Goal: Task Accomplishment & Management: Manage account settings

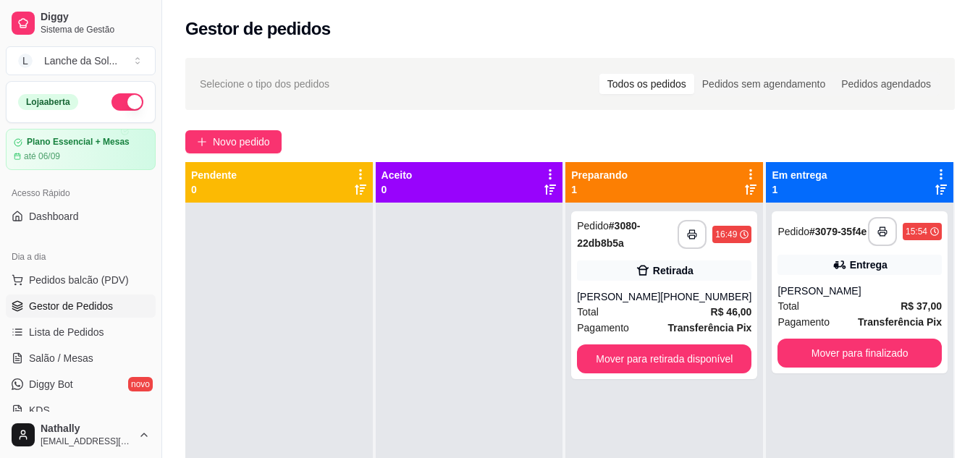
scroll to position [189, 0]
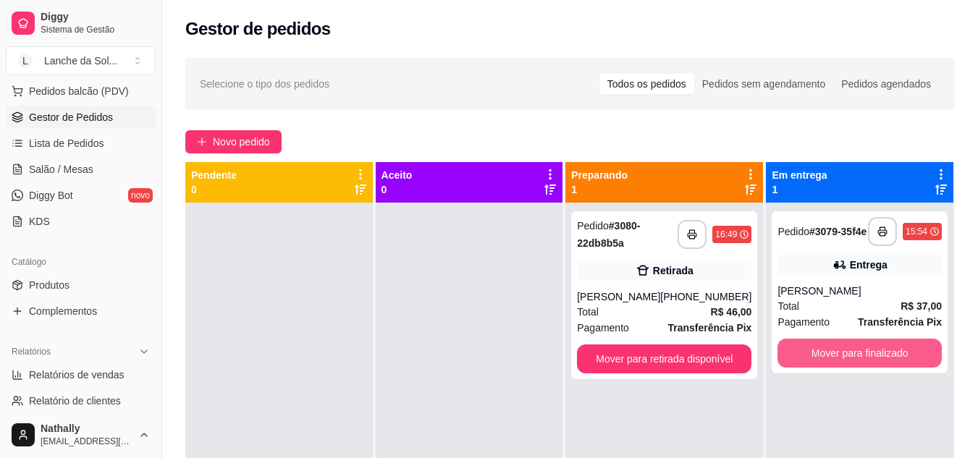
click at [840, 356] on button "Mover para finalizado" at bounding box center [860, 353] width 164 height 29
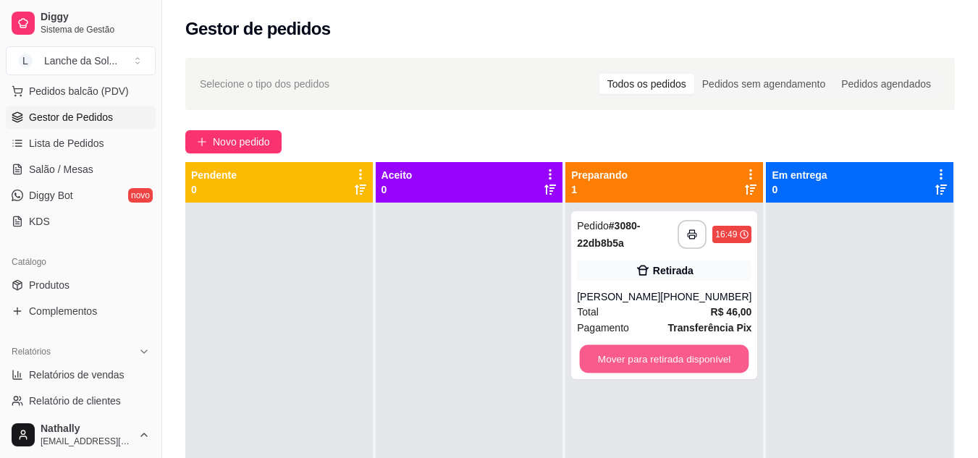
click at [618, 359] on button "Mover para retirada disponível" at bounding box center [664, 359] width 169 height 28
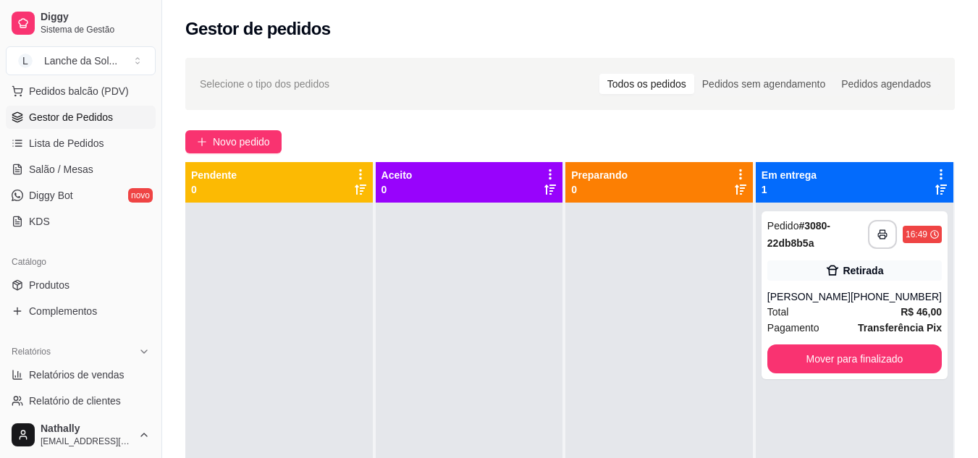
click at [82, 284] on link "Produtos" at bounding box center [81, 285] width 150 height 23
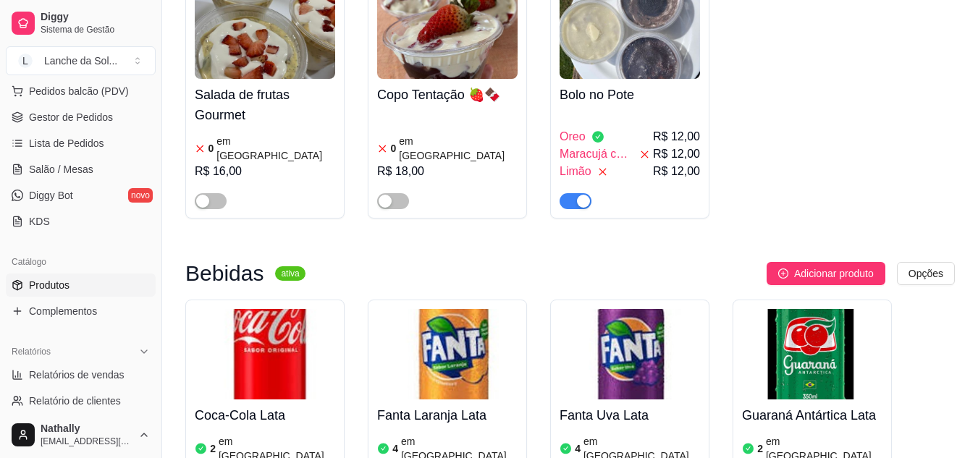
scroll to position [4035, 0]
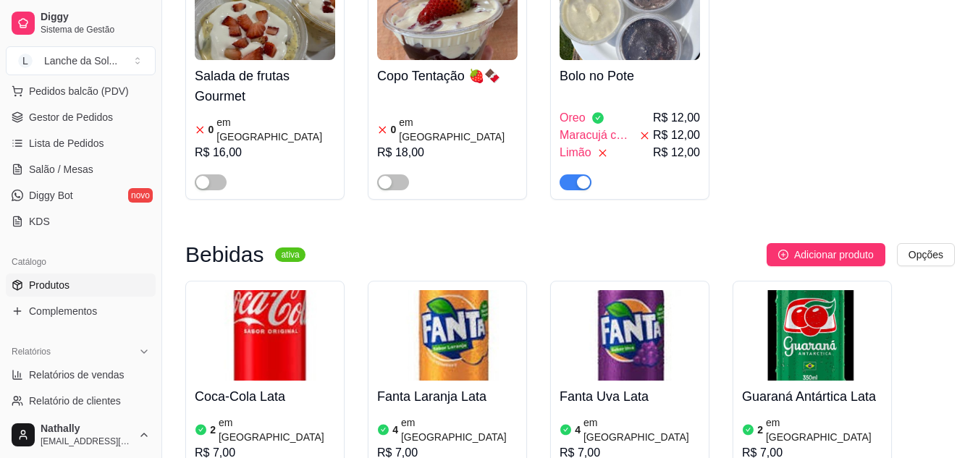
click at [620, 290] on img at bounding box center [630, 335] width 140 height 90
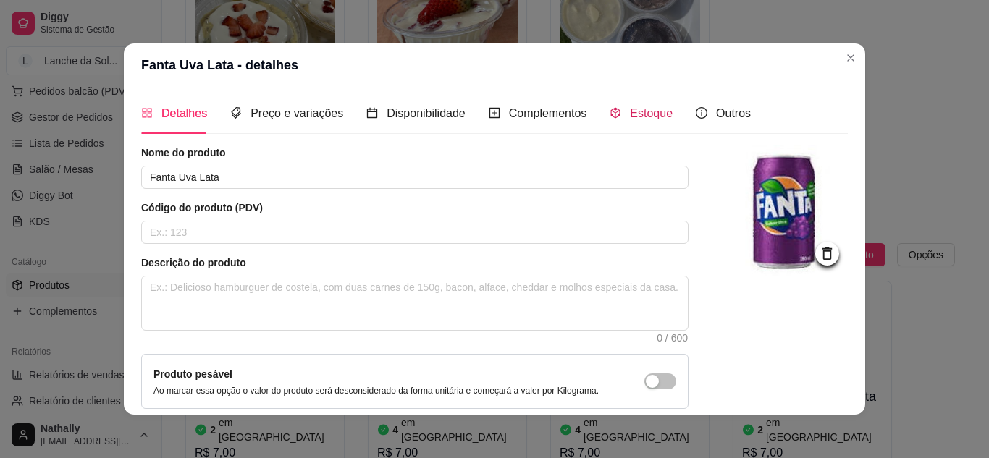
click at [630, 116] on span "Estoque" at bounding box center [651, 113] width 43 height 12
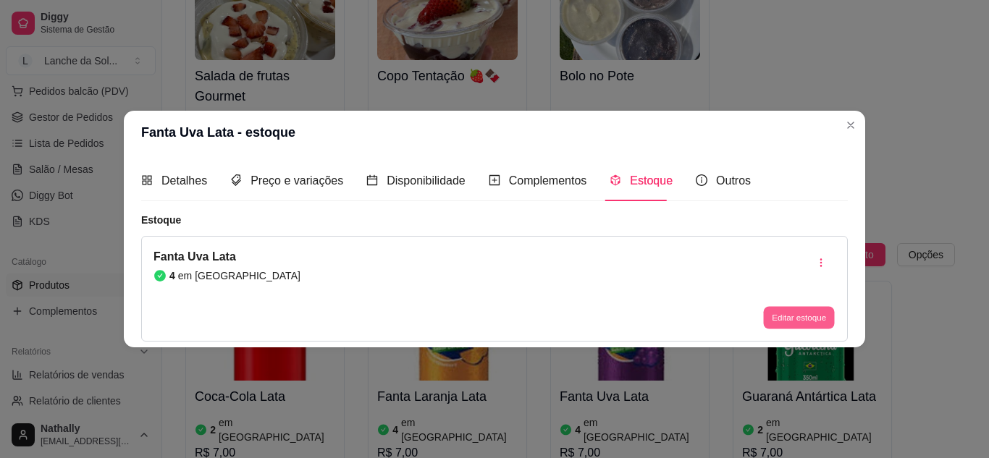
click at [776, 314] on button "Editar estoque" at bounding box center [798, 318] width 71 height 22
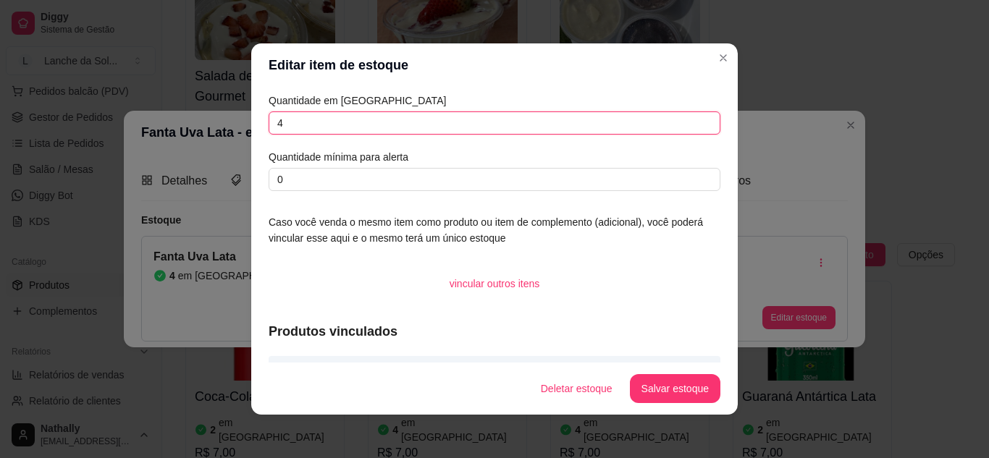
click at [684, 125] on input "4" at bounding box center [495, 122] width 452 height 23
type input "3"
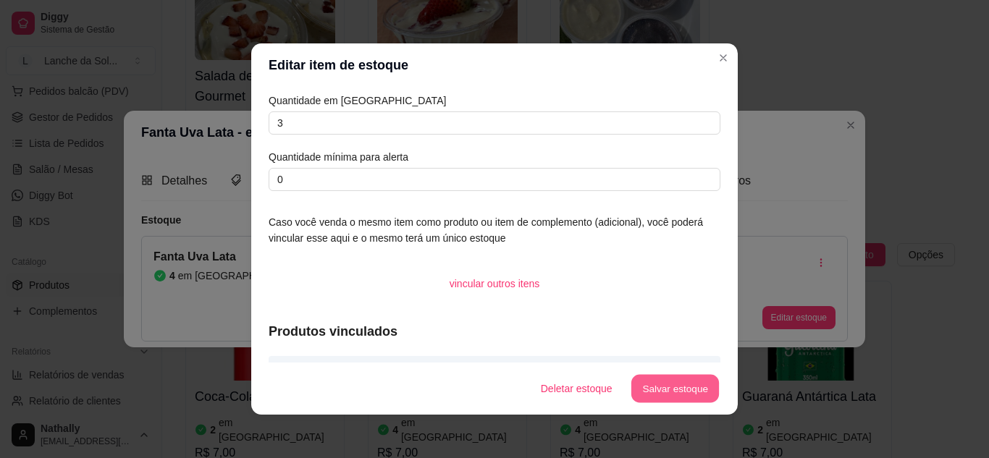
click at [670, 382] on button "Salvar estoque" at bounding box center [675, 389] width 88 height 28
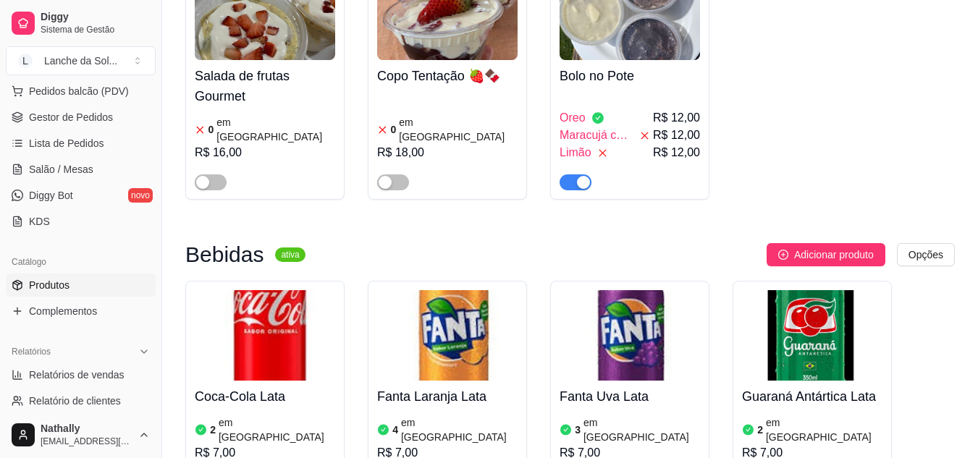
click at [100, 124] on span "Gestor de Pedidos" at bounding box center [71, 117] width 84 height 14
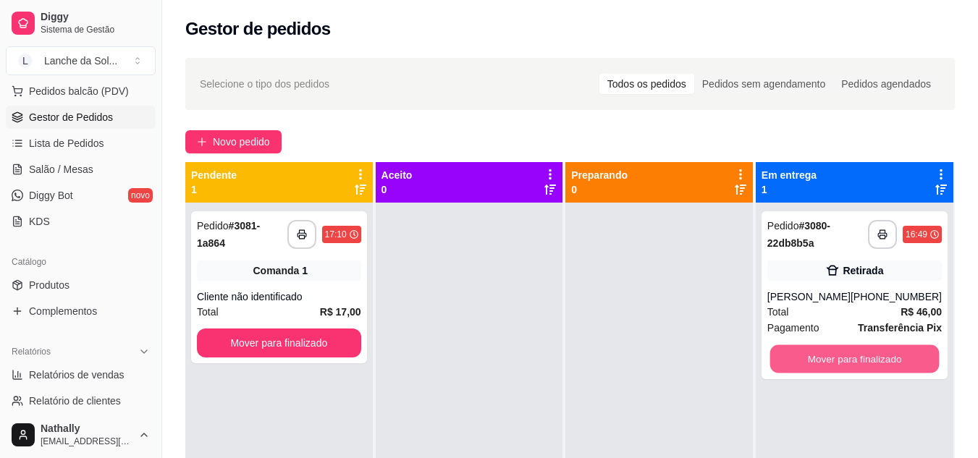
click at [877, 358] on button "Mover para finalizado" at bounding box center [854, 359] width 169 height 28
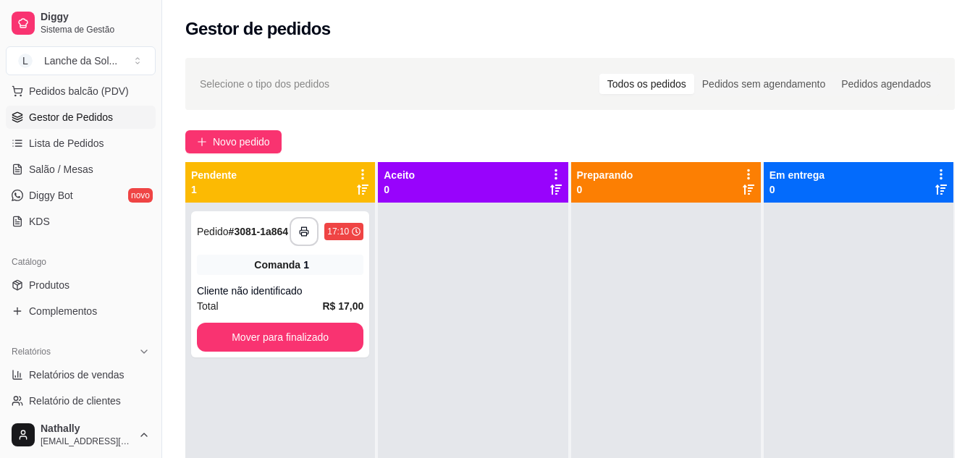
click at [90, 290] on link "Produtos" at bounding box center [81, 285] width 150 height 23
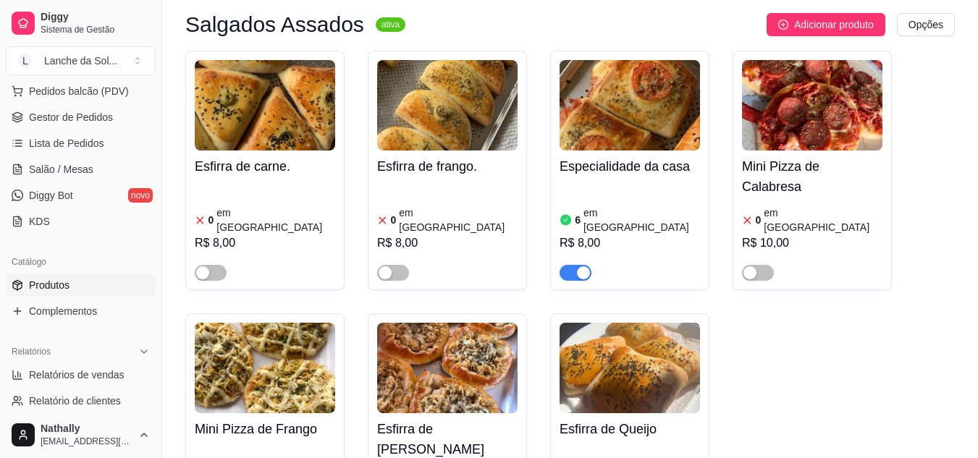
scroll to position [762, 0]
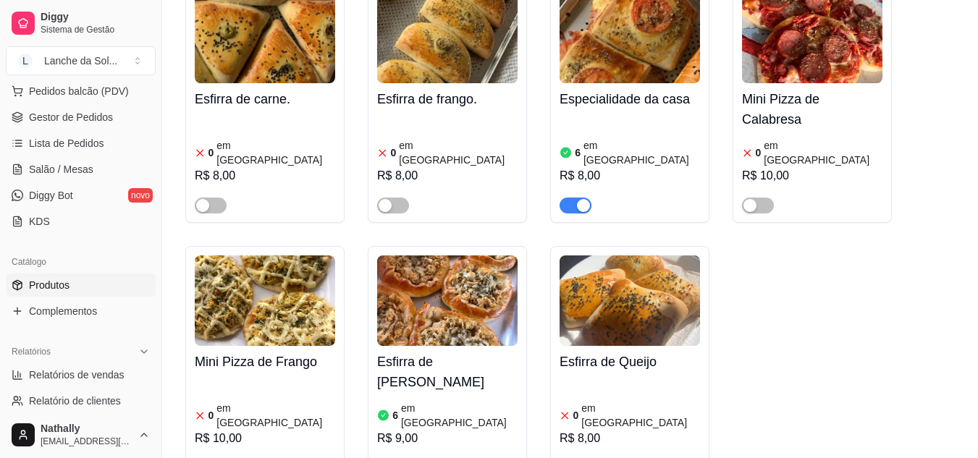
click at [460, 256] on img at bounding box center [447, 301] width 140 height 90
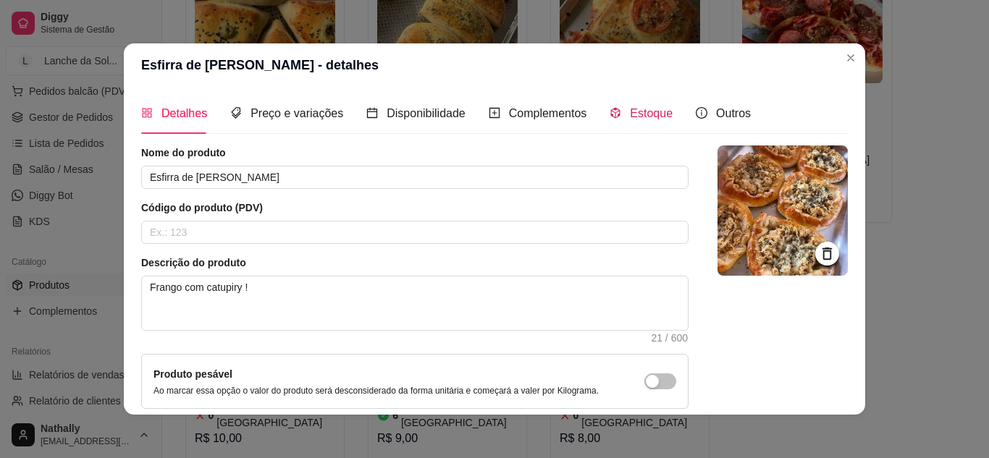
click at [656, 115] on span "Estoque" at bounding box center [651, 113] width 43 height 12
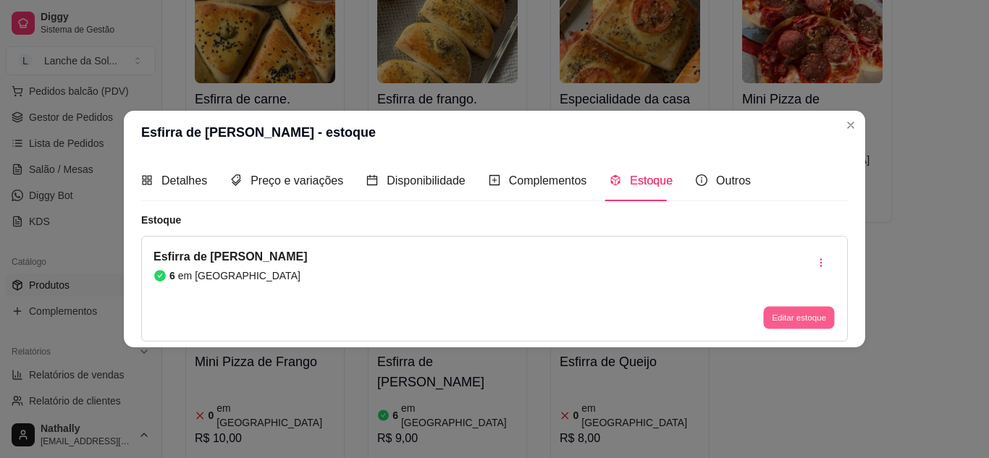
click at [805, 321] on button "Editar estoque" at bounding box center [798, 318] width 71 height 22
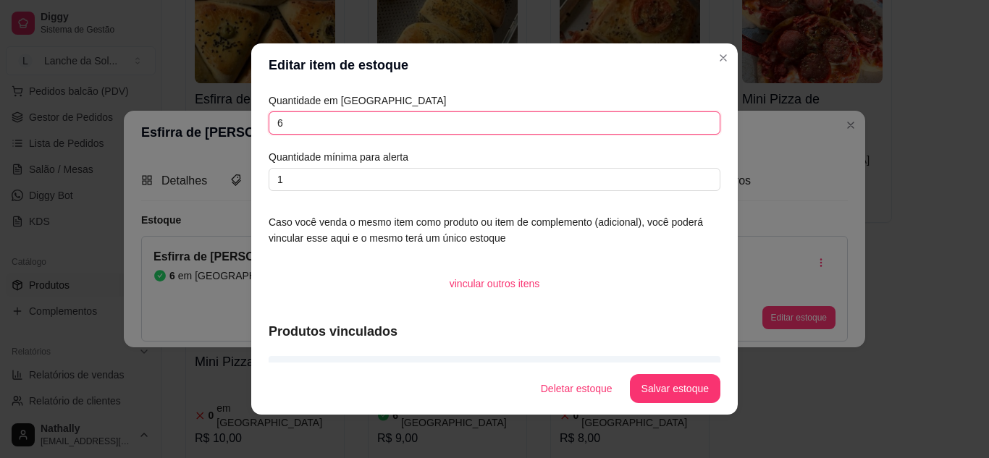
click at [649, 125] on input "6" at bounding box center [495, 122] width 452 height 23
type input "5"
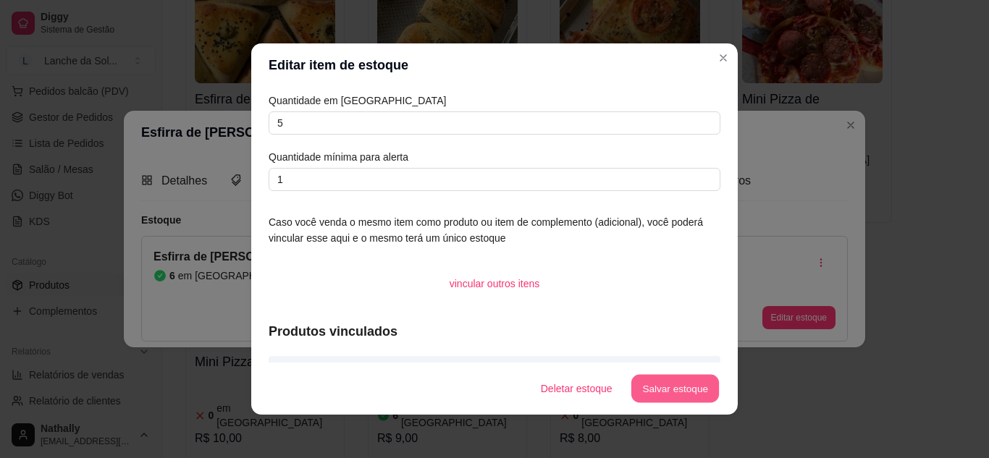
click at [657, 380] on button "Salvar estoque" at bounding box center [675, 389] width 88 height 28
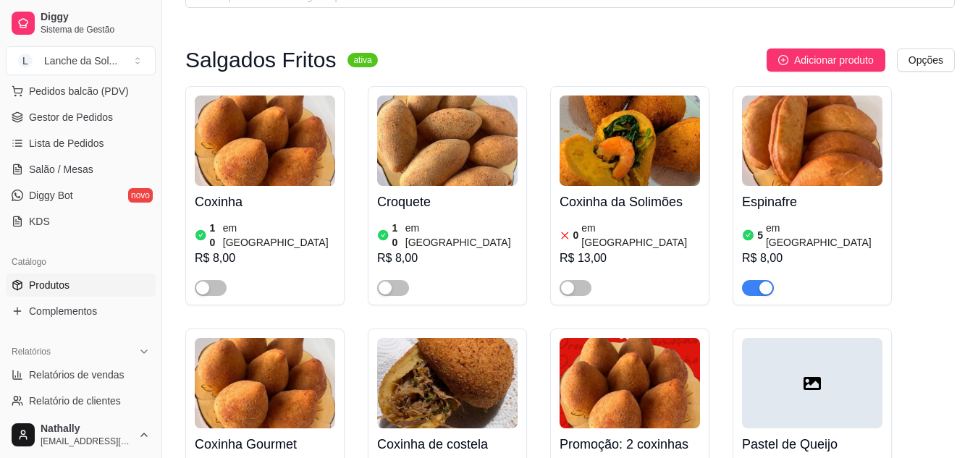
scroll to position [29, 0]
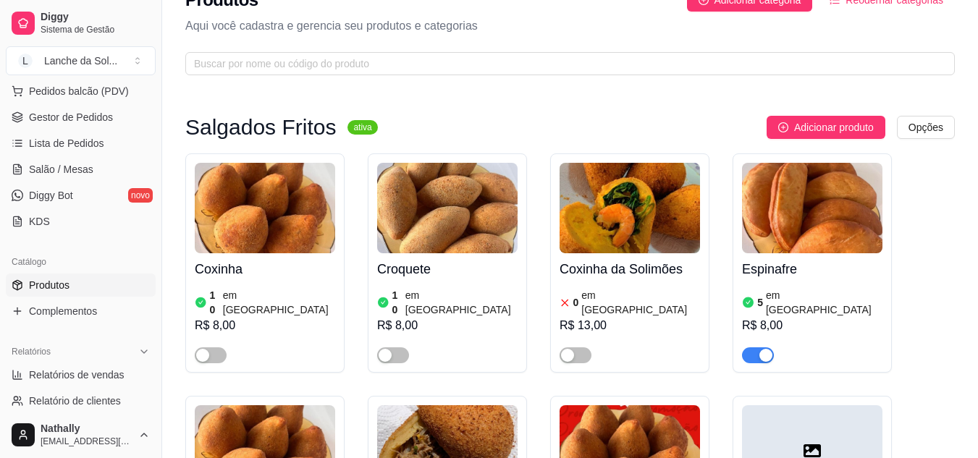
click at [95, 161] on link "Salão / Mesas" at bounding box center [81, 169] width 150 height 23
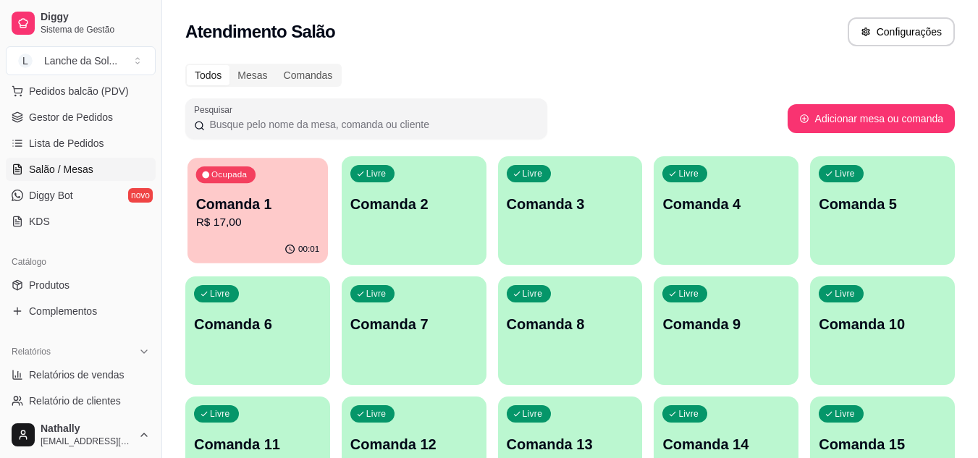
click at [320, 237] on div "00:01" at bounding box center [258, 250] width 140 height 28
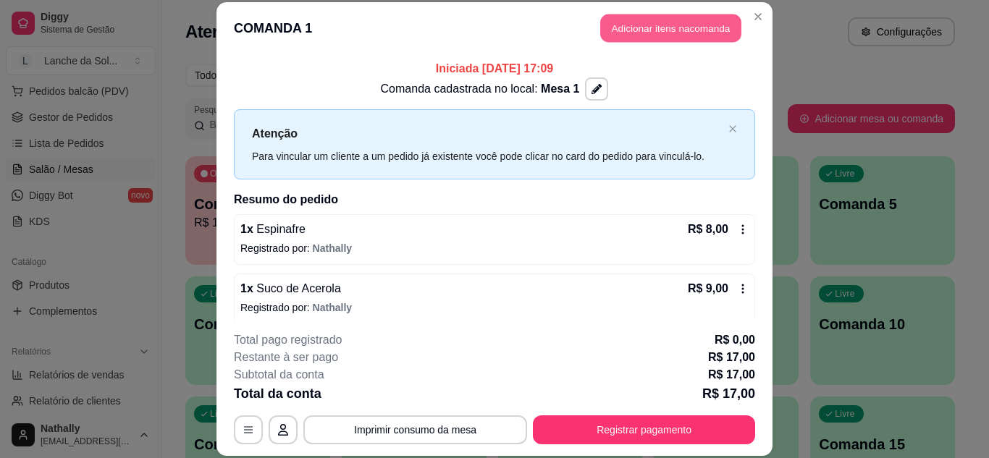
click at [618, 32] on button "Adicionar itens na comanda" at bounding box center [670, 28] width 141 height 28
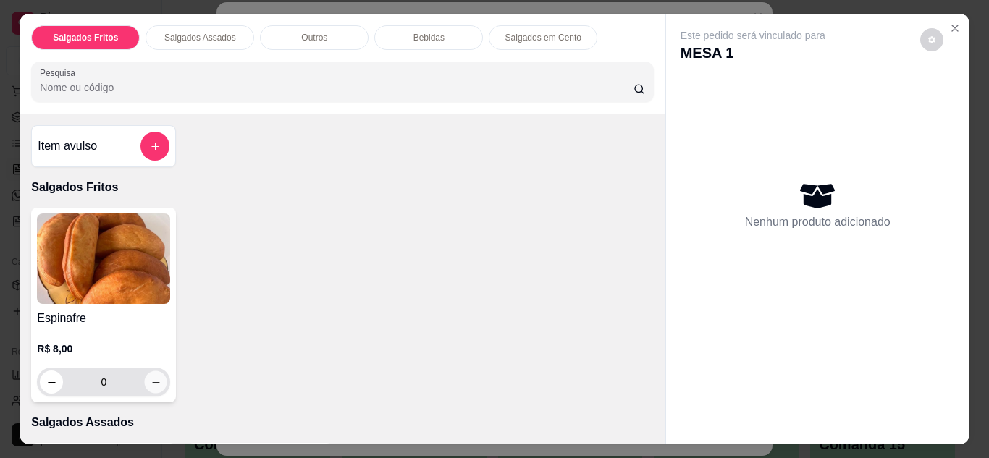
click at [157, 374] on button "increase-product-quantity" at bounding box center [156, 382] width 22 height 22
type input "1"
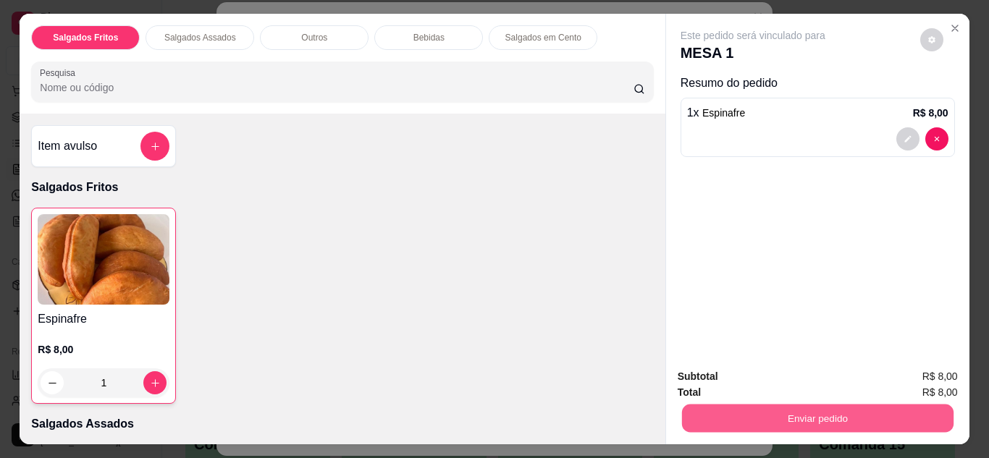
click at [684, 405] on button "Enviar pedido" at bounding box center [816, 419] width 271 height 28
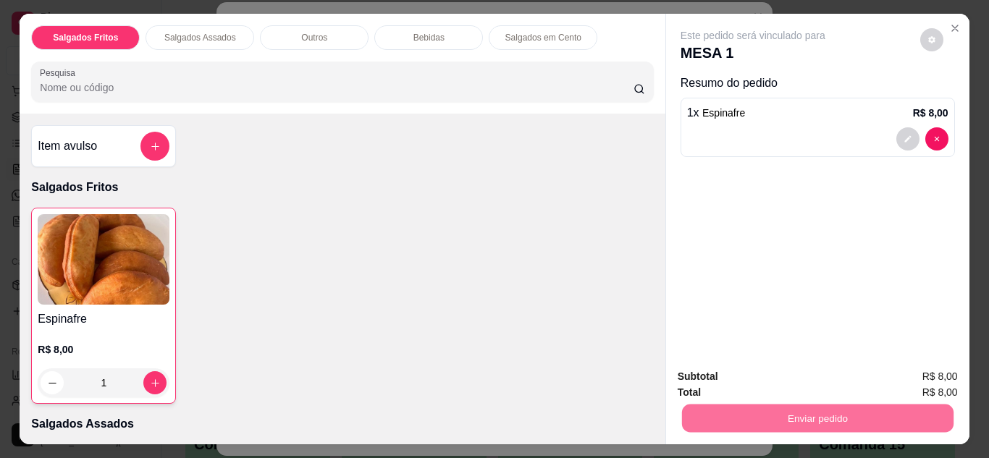
click at [714, 375] on button "Não registrar e enviar pedido" at bounding box center [769, 377] width 146 height 27
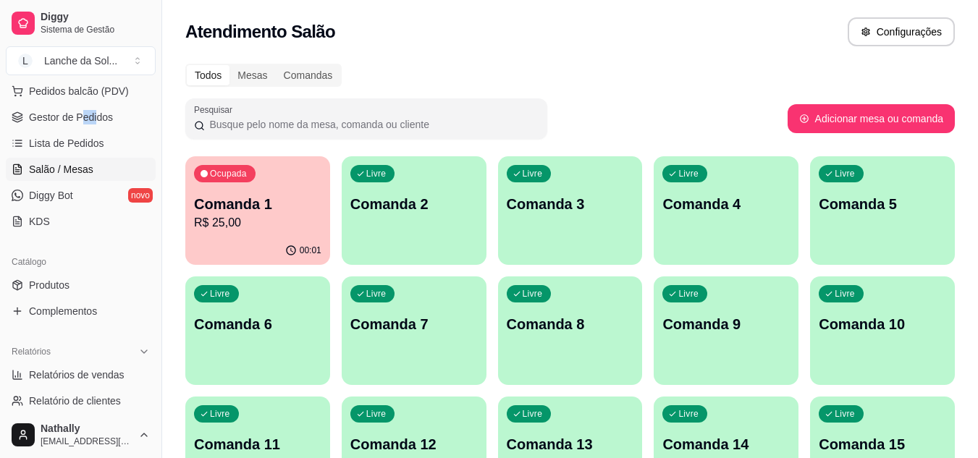
drag, startPoint x: 81, startPoint y: 104, endPoint x: 94, endPoint y: 121, distance: 21.1
click at [94, 121] on ul "Pedidos balcão (PDV) Gestor de Pedidos Lista de Pedidos Salão / Mesas Diggy Bot…" at bounding box center [81, 156] width 150 height 153
click at [94, 121] on span "Gestor de Pedidos" at bounding box center [71, 117] width 84 height 14
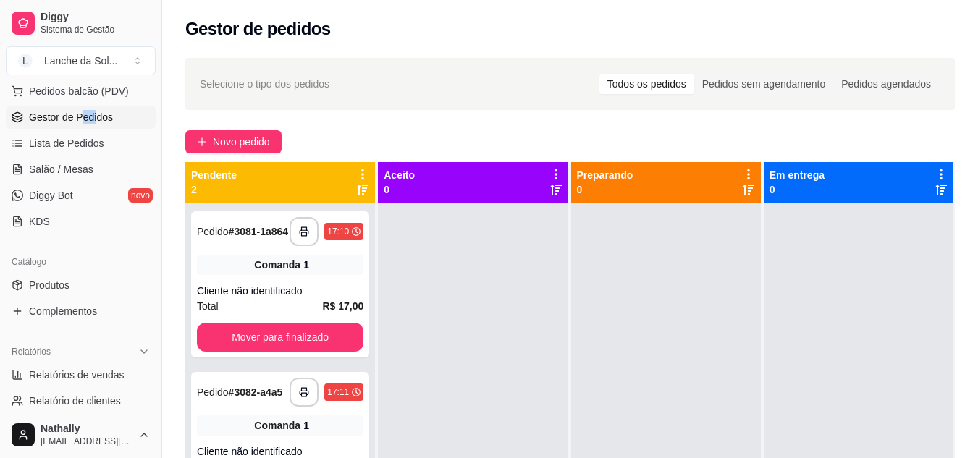
click at [89, 167] on span "Salão / Mesas" at bounding box center [61, 169] width 64 height 14
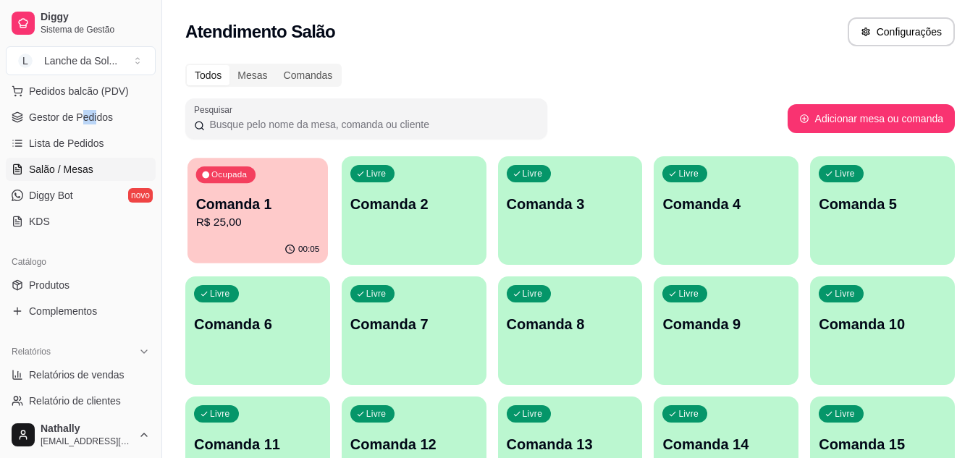
click at [266, 203] on p "Comanda 1" at bounding box center [258, 205] width 124 height 20
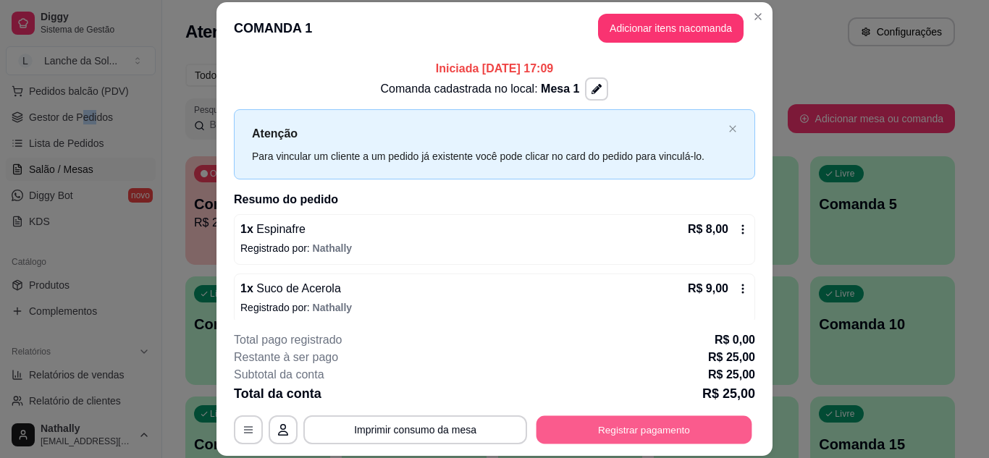
click at [620, 428] on button "Registrar pagamento" at bounding box center [644, 430] width 216 height 28
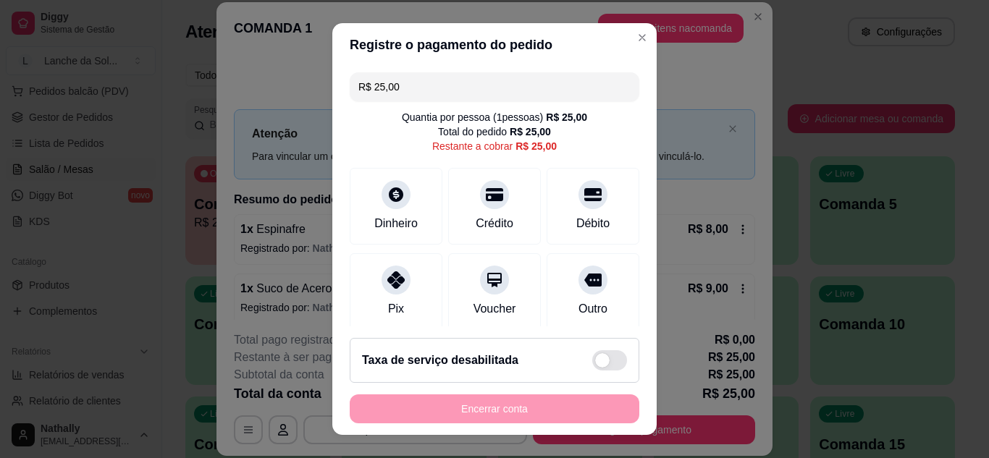
click at [366, 288] on div "Pix" at bounding box center [396, 291] width 93 height 77
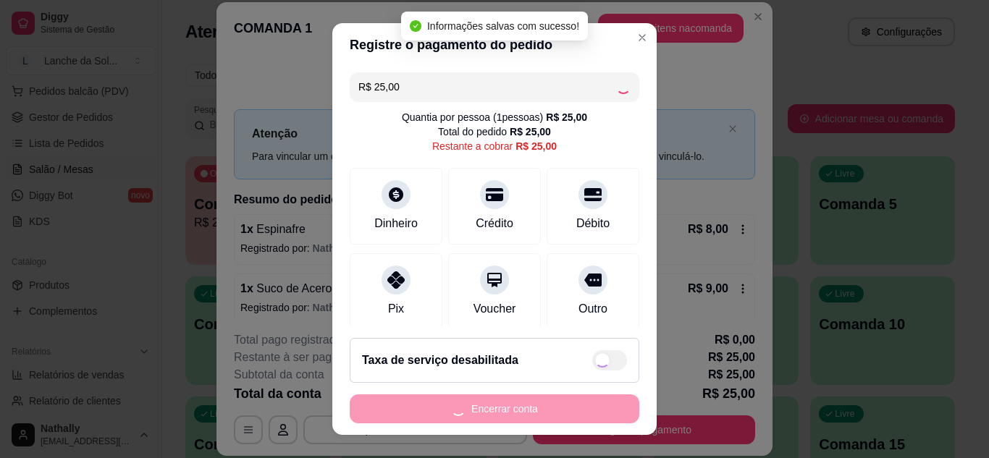
type input "R$ 0,00"
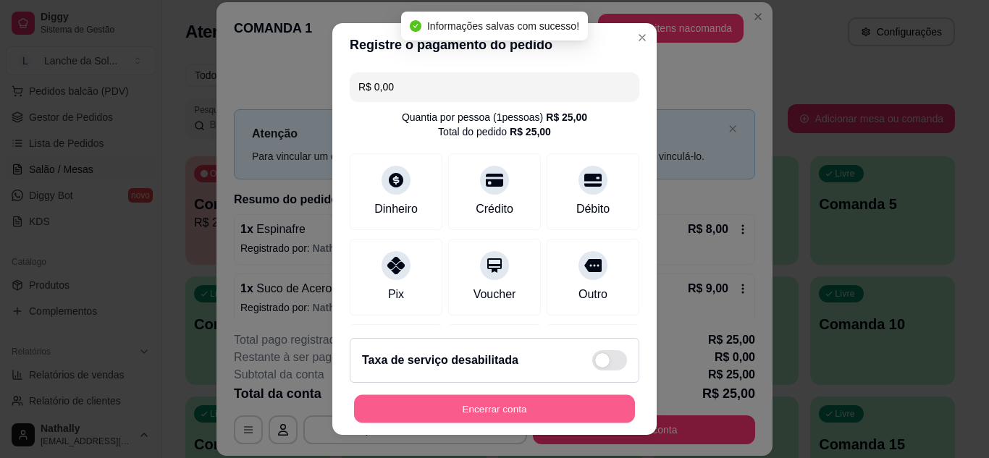
click at [456, 403] on button "Encerrar conta" at bounding box center [494, 409] width 281 height 28
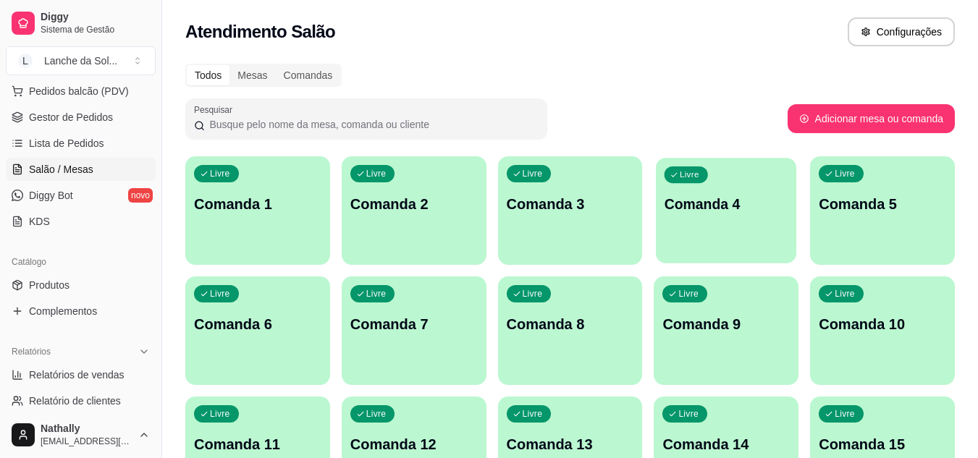
click at [760, 170] on div "Livre Comanda 4" at bounding box center [726, 202] width 140 height 88
click at [103, 119] on span "Gestor de Pedidos" at bounding box center [71, 117] width 84 height 14
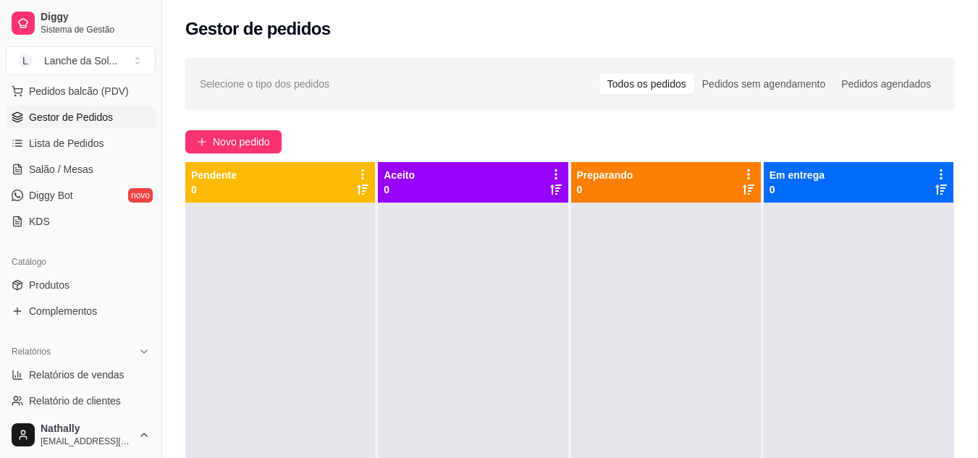
click at [88, 92] on span "Pedidos balcão (PDV)" at bounding box center [79, 91] width 100 height 14
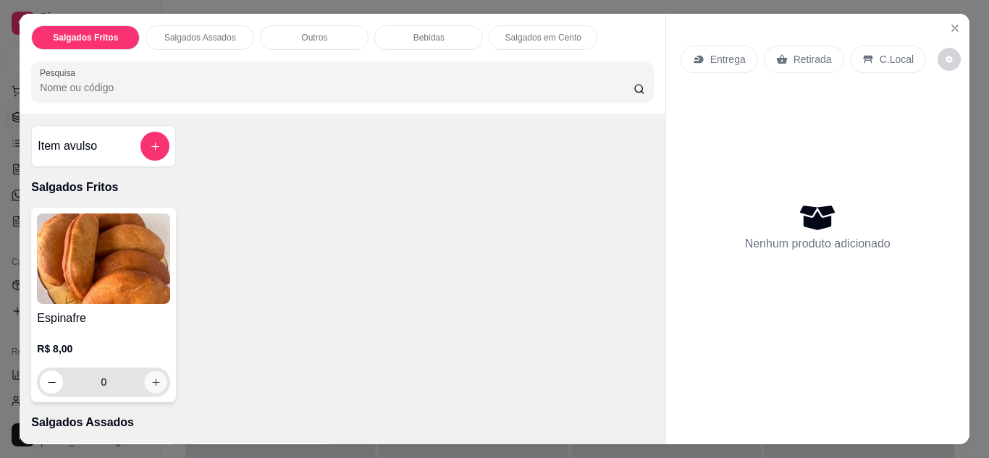
click at [152, 379] on icon "increase-product-quantity" at bounding box center [155, 382] width 7 height 7
type input "1"
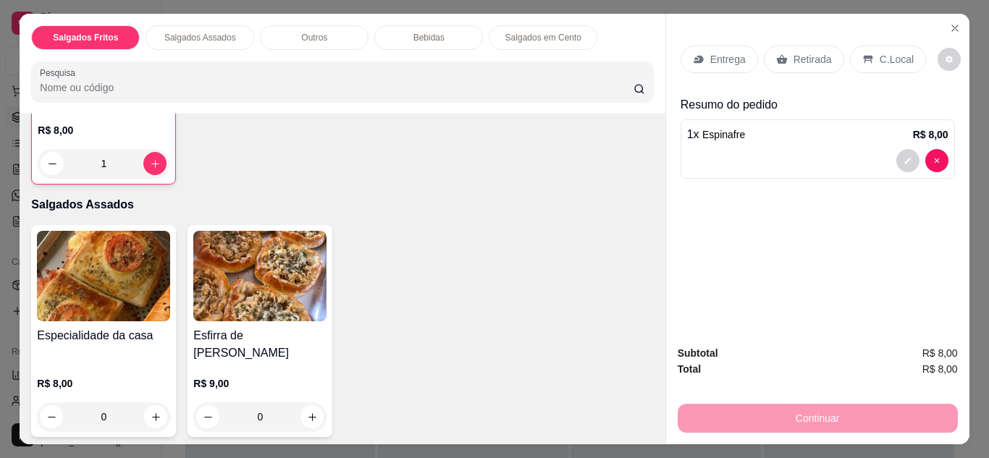
scroll to position [232, 0]
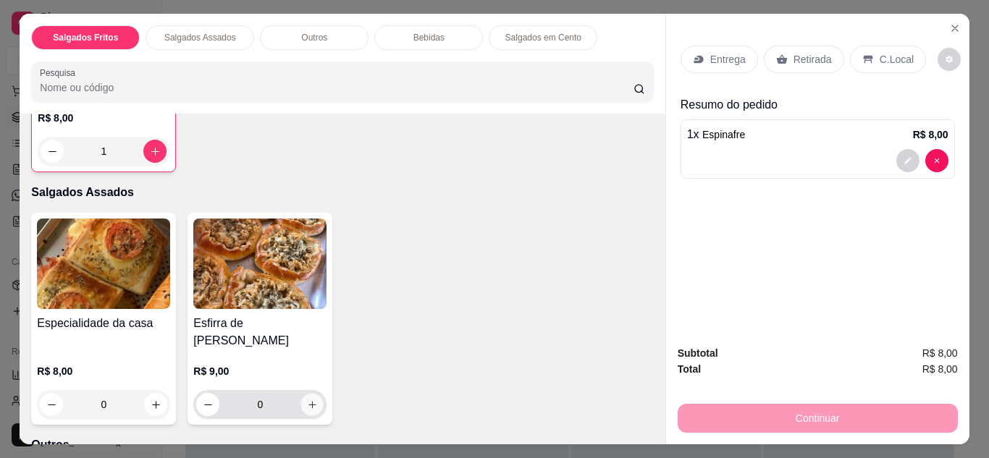
click at [307, 400] on icon "increase-product-quantity" at bounding box center [312, 405] width 11 height 11
type input "1"
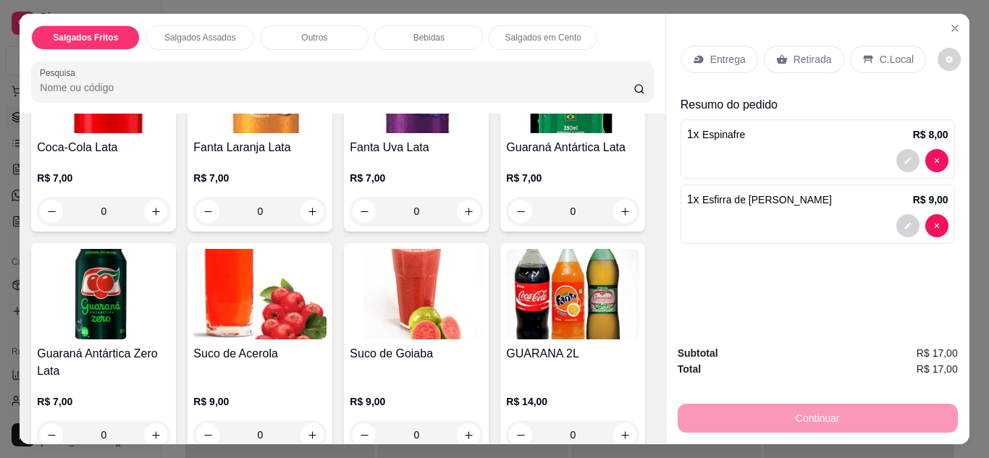
scroll to position [898, 0]
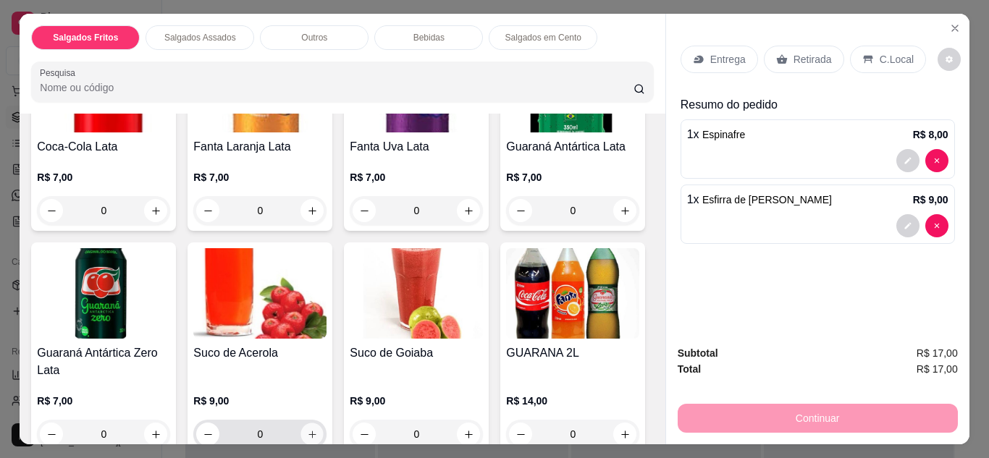
click at [316, 431] on icon "increase-product-quantity" at bounding box center [311, 434] width 7 height 7
type input "1"
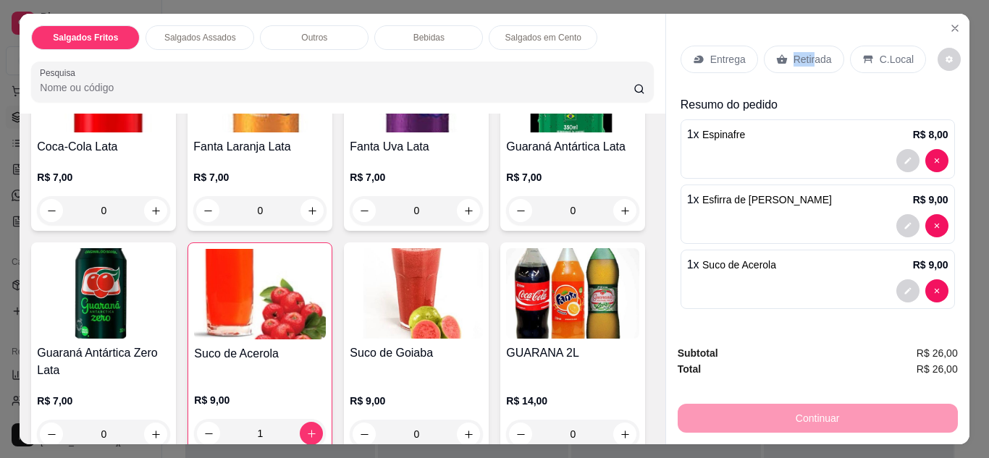
drag, startPoint x: 809, startPoint y: 58, endPoint x: 777, endPoint y: 46, distance: 34.1
click at [777, 46] on div "Retirada" at bounding box center [804, 60] width 80 height 28
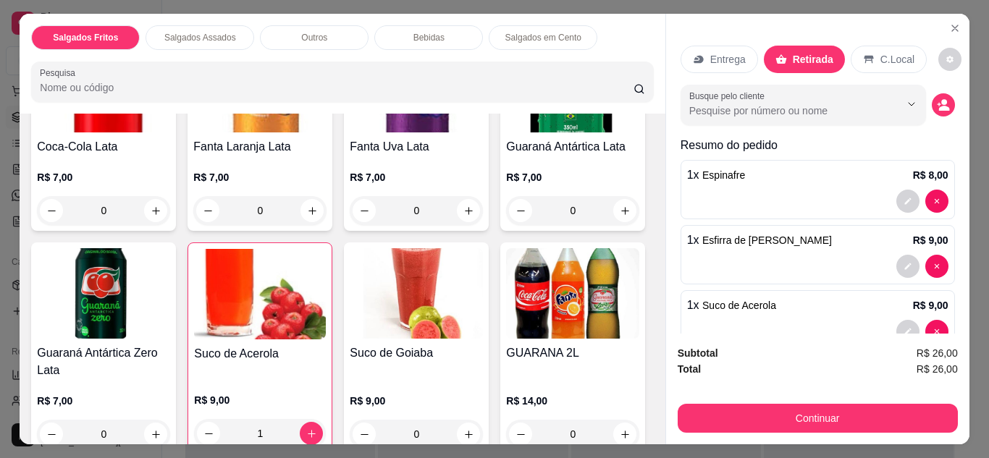
click at [777, 46] on div "Retirada" at bounding box center [804, 60] width 81 height 28
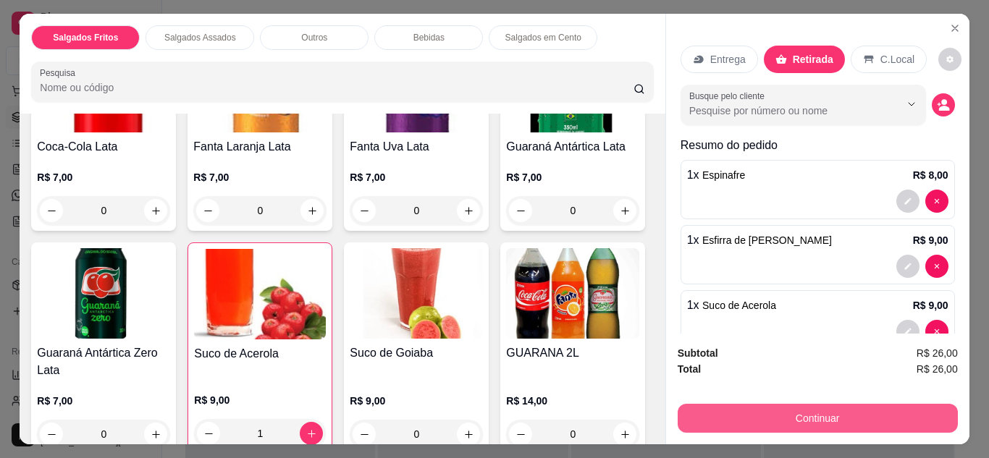
click at [745, 419] on button "Continuar" at bounding box center [818, 418] width 280 height 29
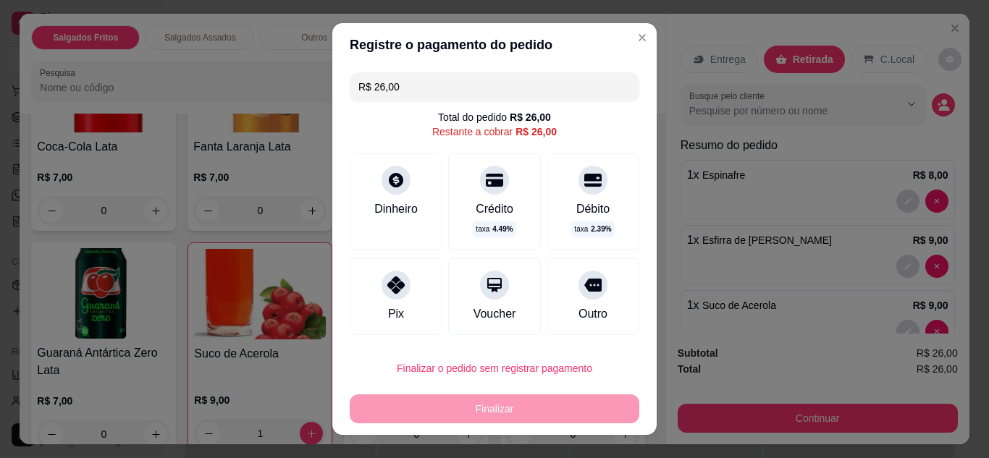
click at [370, 297] on div "Pix" at bounding box center [396, 296] width 93 height 77
type input "R$ 0,00"
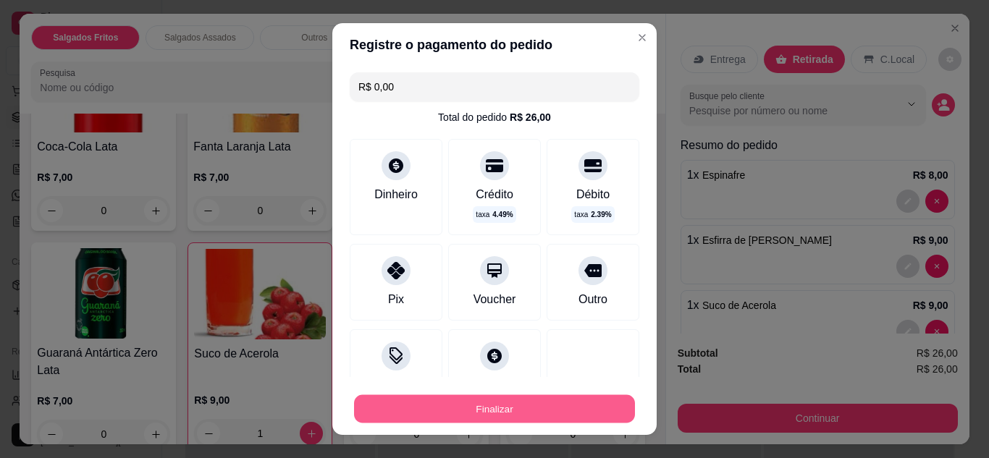
click at [465, 410] on button "Finalizar" at bounding box center [494, 409] width 281 height 28
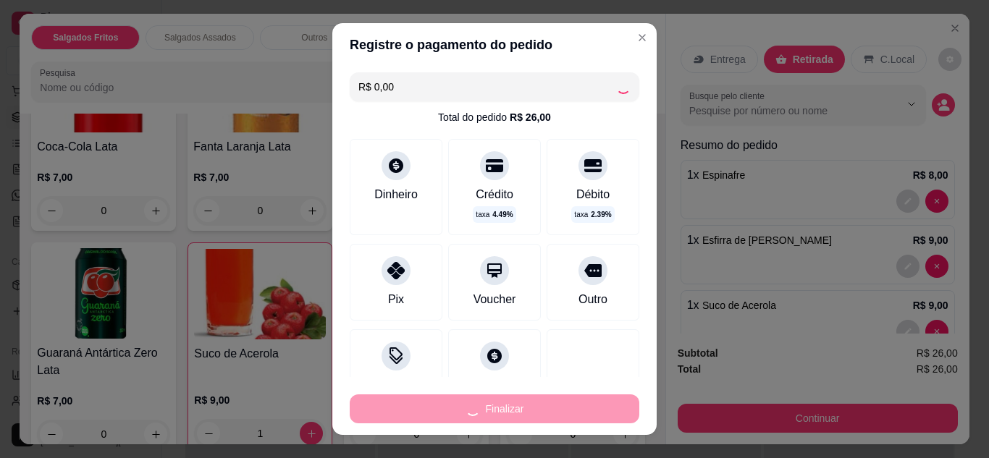
type input "0"
type input "-R$ 26,00"
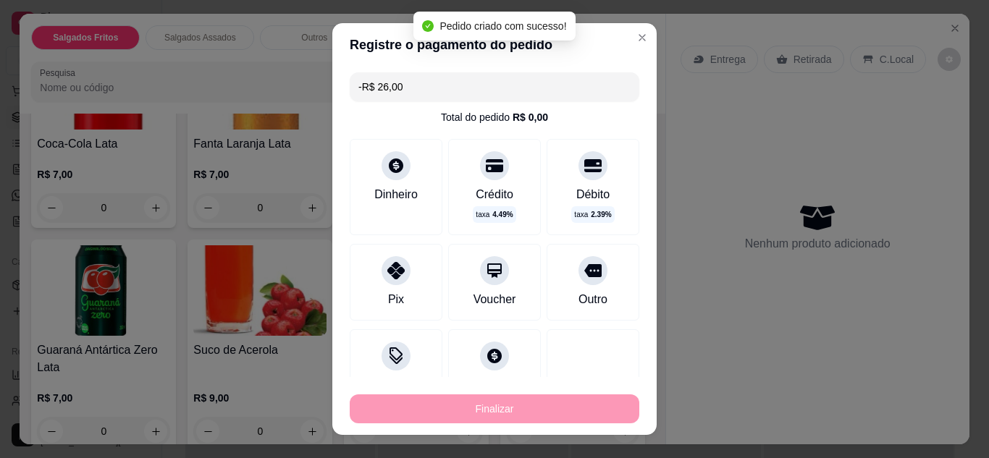
scroll to position [895, 0]
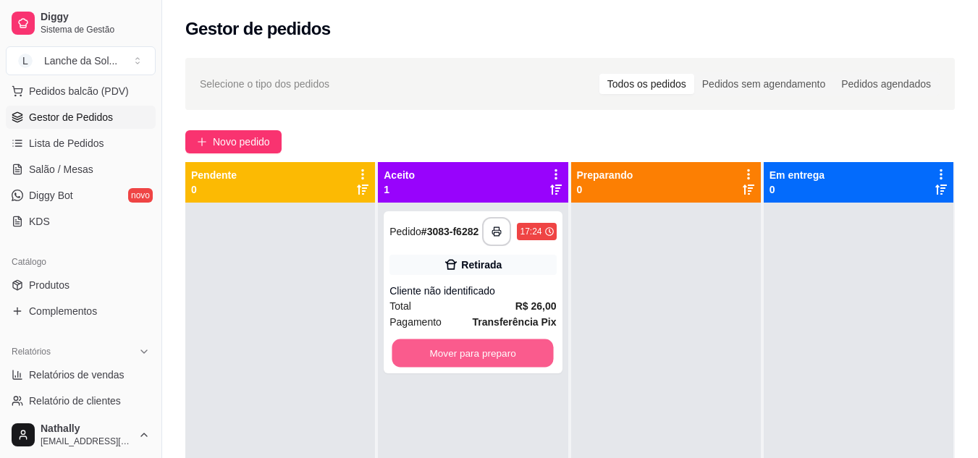
click at [489, 356] on button "Mover para preparo" at bounding box center [472, 354] width 161 height 28
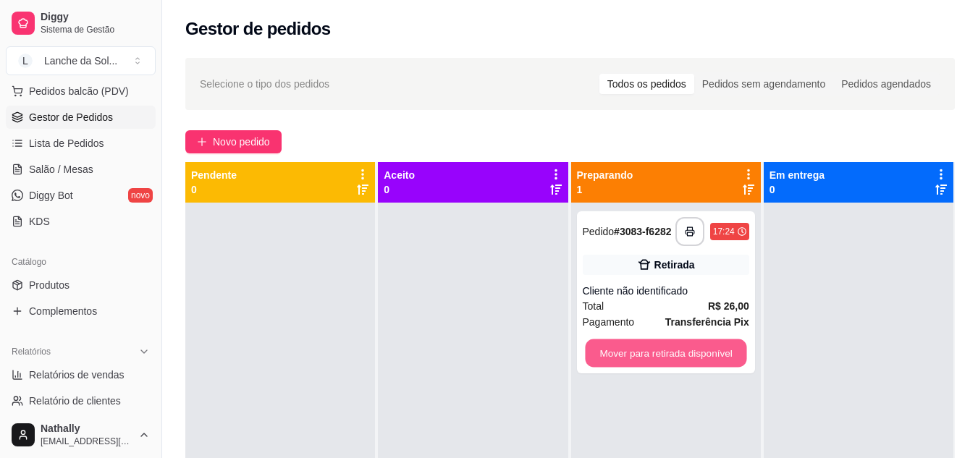
click at [610, 353] on button "Mover para retirada disponível" at bounding box center [665, 354] width 161 height 28
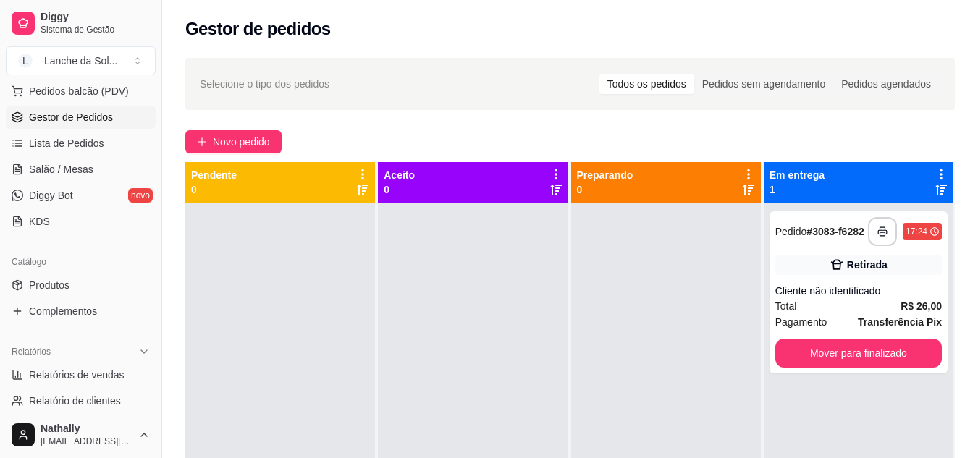
click at [101, 162] on link "Salão / Mesas" at bounding box center [81, 169] width 150 height 23
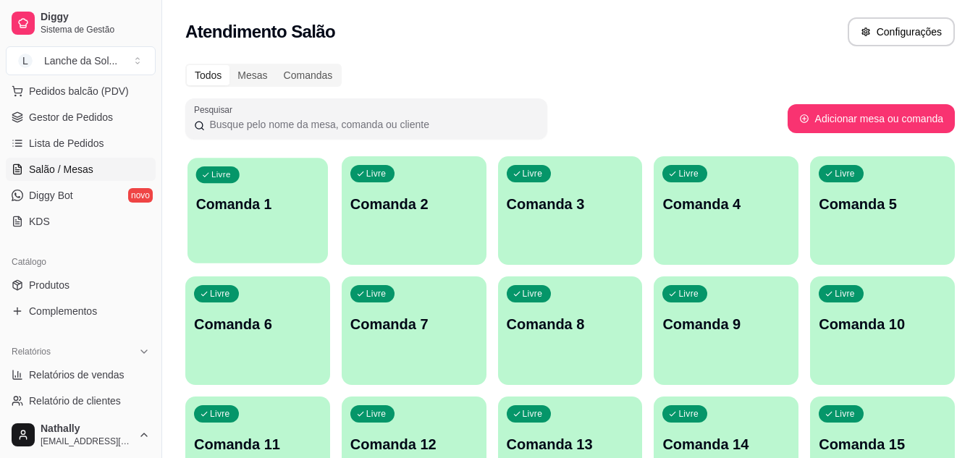
click at [274, 222] on div "Livre Comanda 1" at bounding box center [258, 202] width 140 height 88
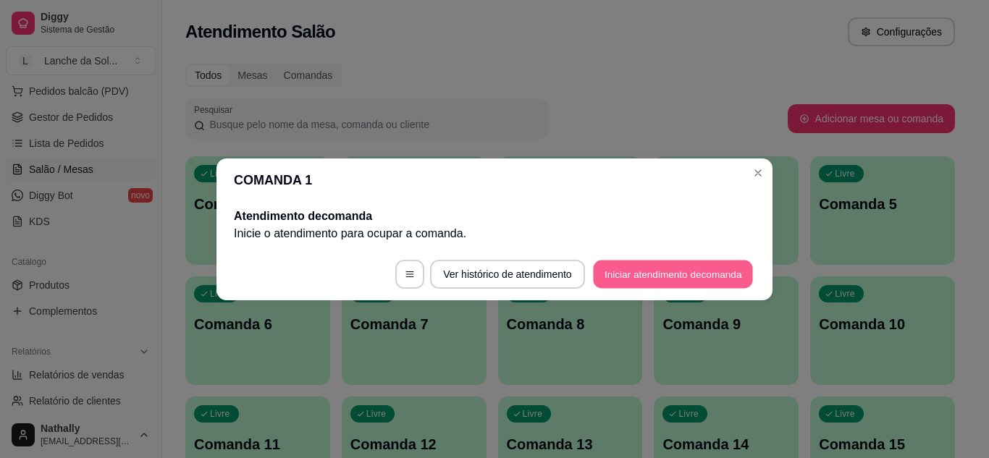
click at [597, 276] on button "Iniciar atendimento de comanda" at bounding box center [673, 274] width 160 height 28
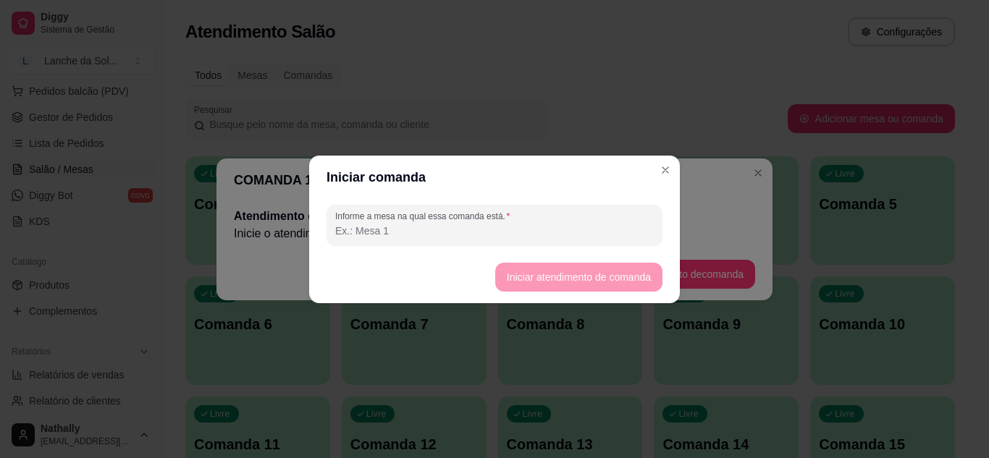
click at [568, 232] on input "Informe a mesa na qual essa comanda está." at bounding box center [494, 231] width 319 height 14
type input "MESA 01"
click at [515, 273] on button "Iniciar atendimento de comanda" at bounding box center [578, 277] width 167 height 29
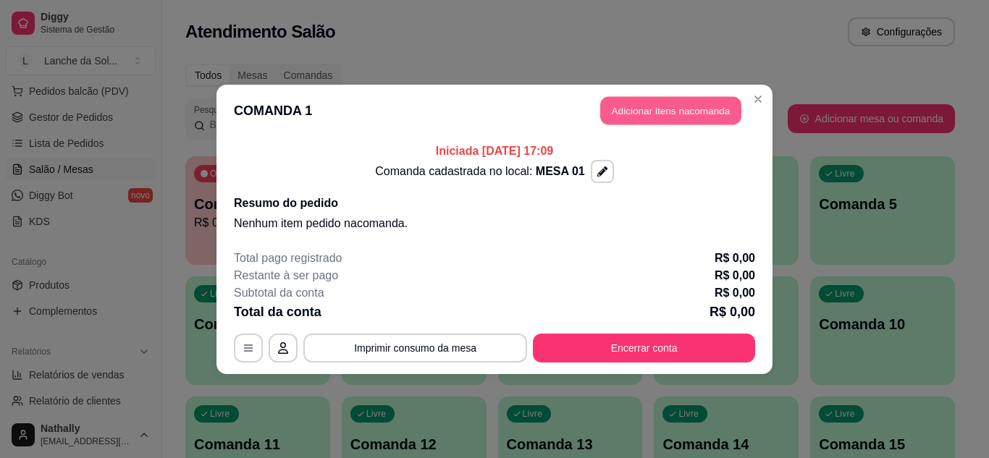
click at [696, 113] on button "Adicionar itens na comanda" at bounding box center [670, 110] width 141 height 28
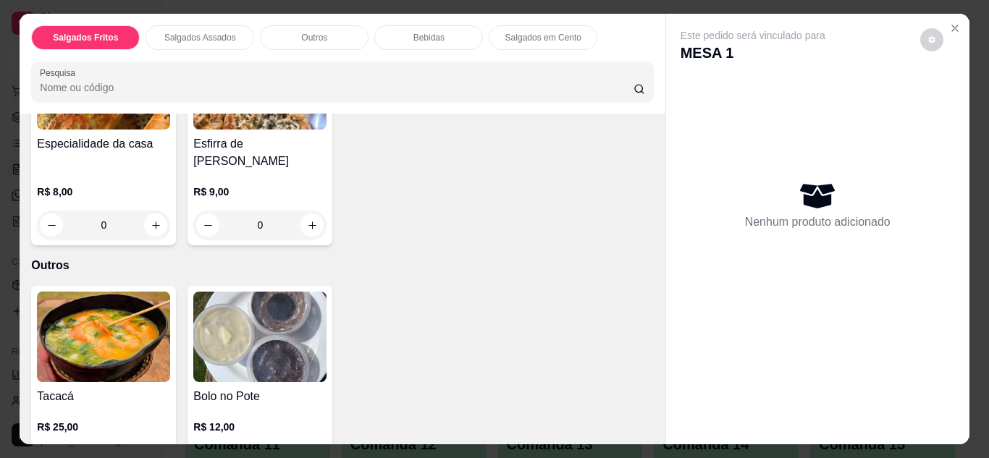
scroll to position [463, 0]
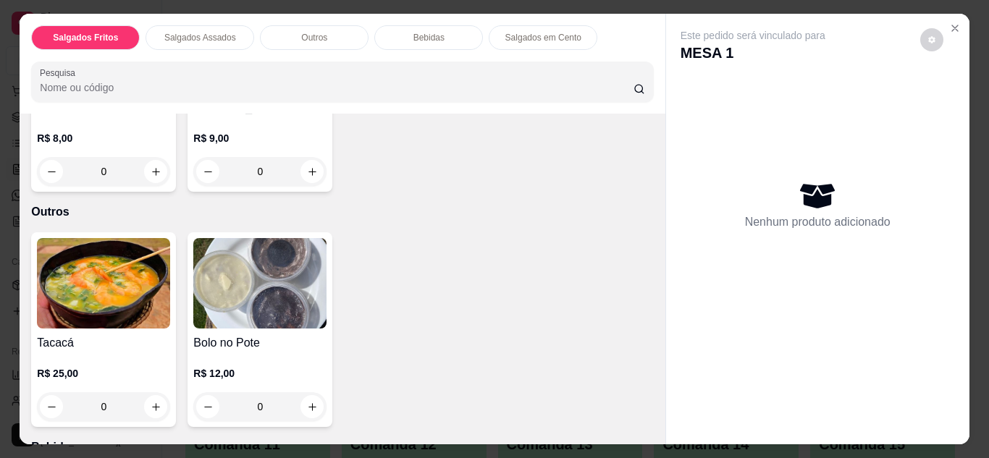
click at [154, 392] on div "0" at bounding box center [103, 406] width 133 height 29
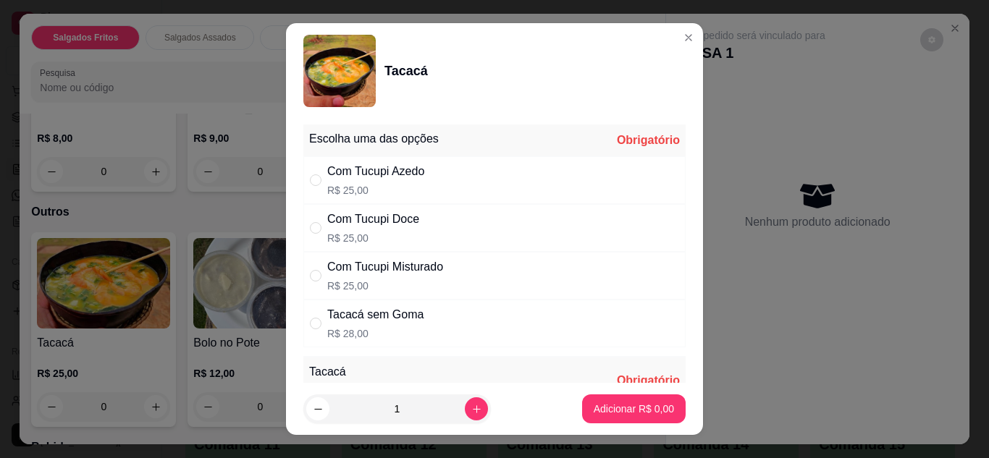
click at [452, 267] on div "Com Tucupi Misturado R$ 25,00" at bounding box center [494, 276] width 382 height 48
radio input "true"
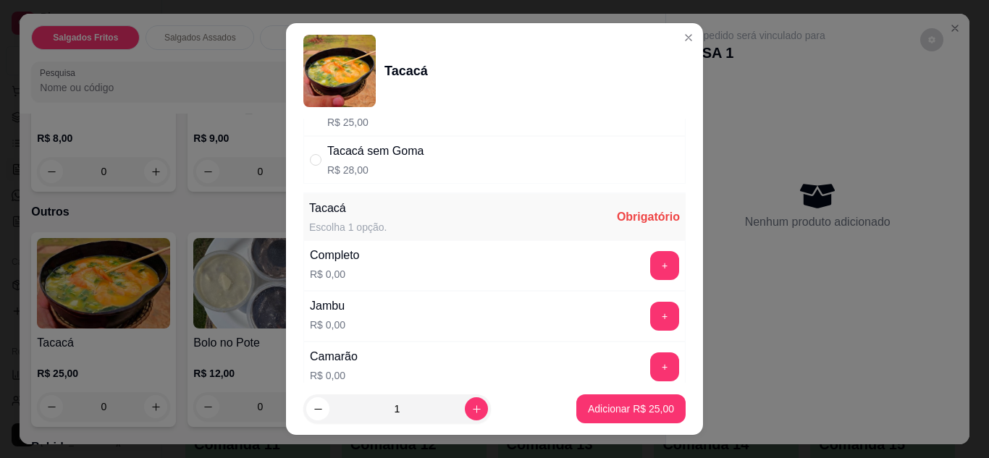
scroll to position [174, 0]
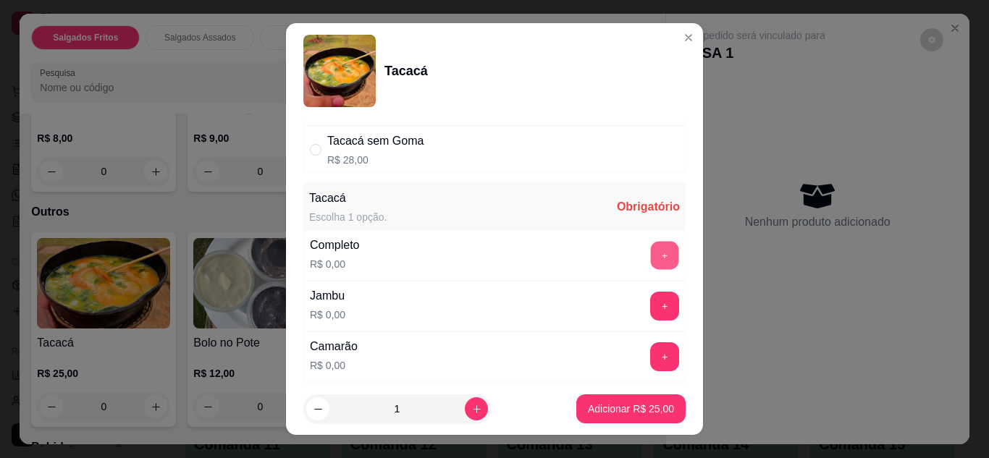
click at [651, 253] on button "+" at bounding box center [665, 255] width 28 height 28
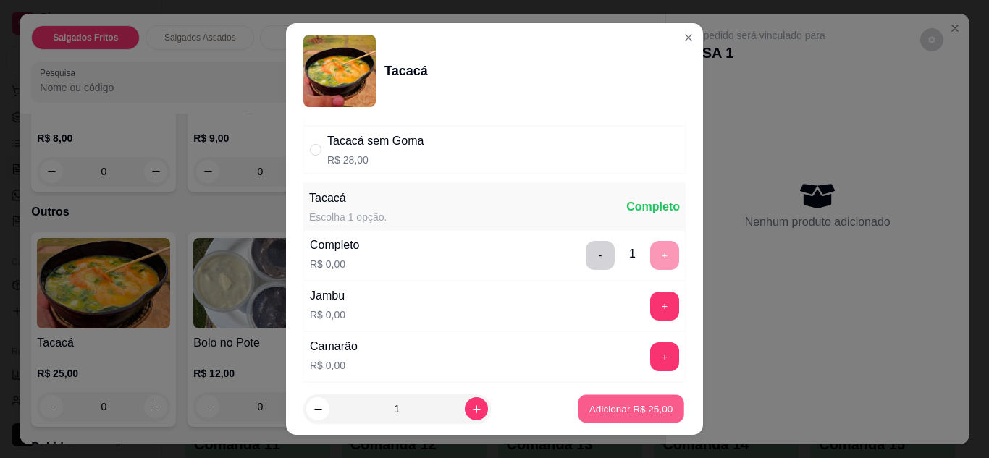
click at [607, 405] on p "Adicionar R$ 25,00" at bounding box center [631, 410] width 84 height 14
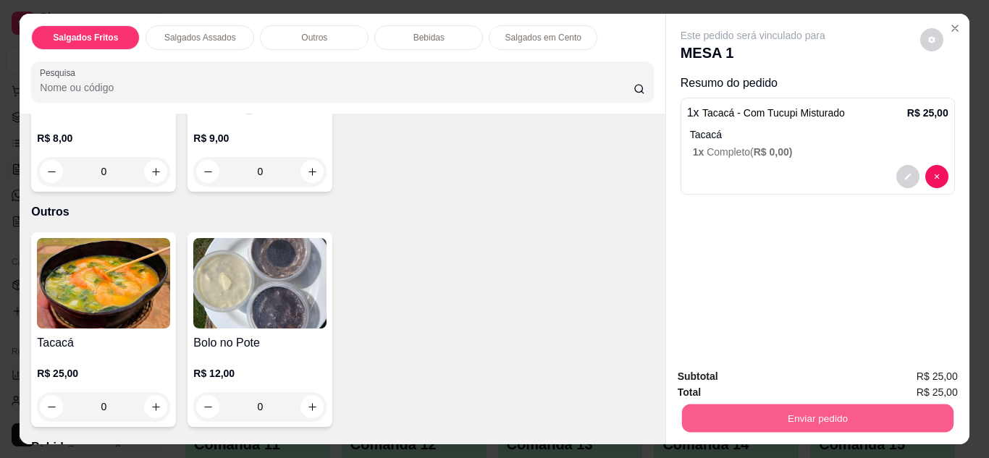
click at [746, 418] on button "Enviar pedido" at bounding box center [816, 419] width 271 height 28
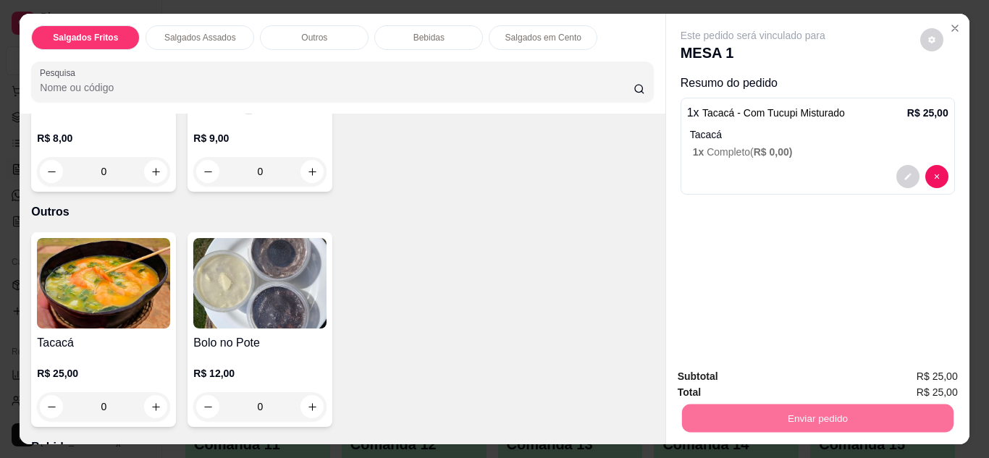
click at [730, 380] on button "Não registrar e enviar pedido" at bounding box center [769, 378] width 151 height 28
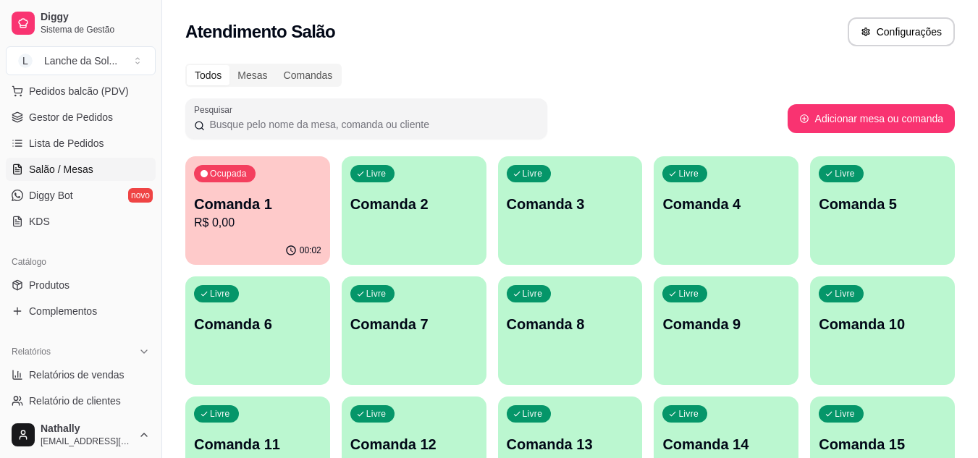
click at [45, 114] on span "Gestor de Pedidos" at bounding box center [71, 117] width 84 height 14
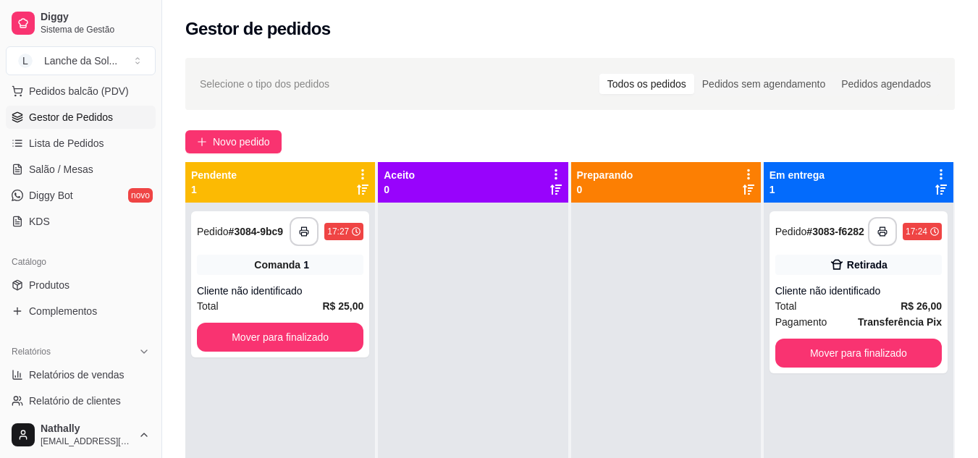
click at [138, 91] on button "Pedidos balcão (PDV)" at bounding box center [81, 91] width 150 height 23
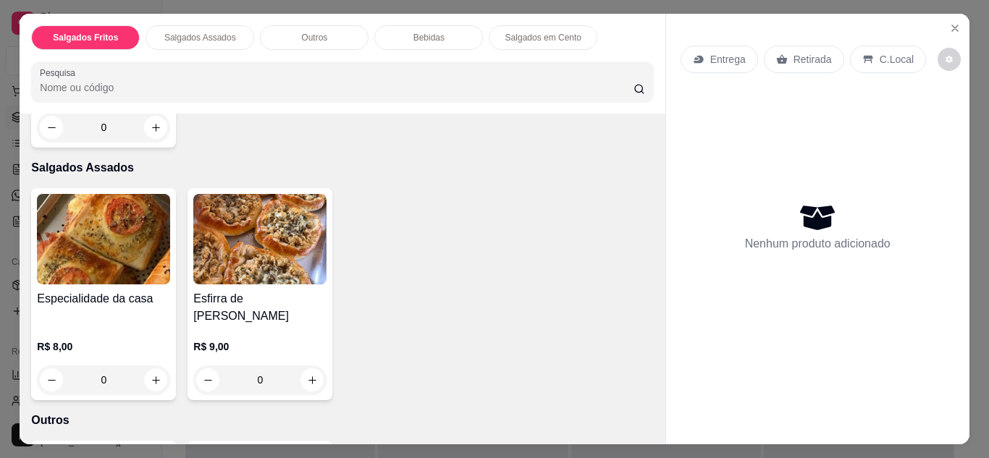
scroll to position [261, 0]
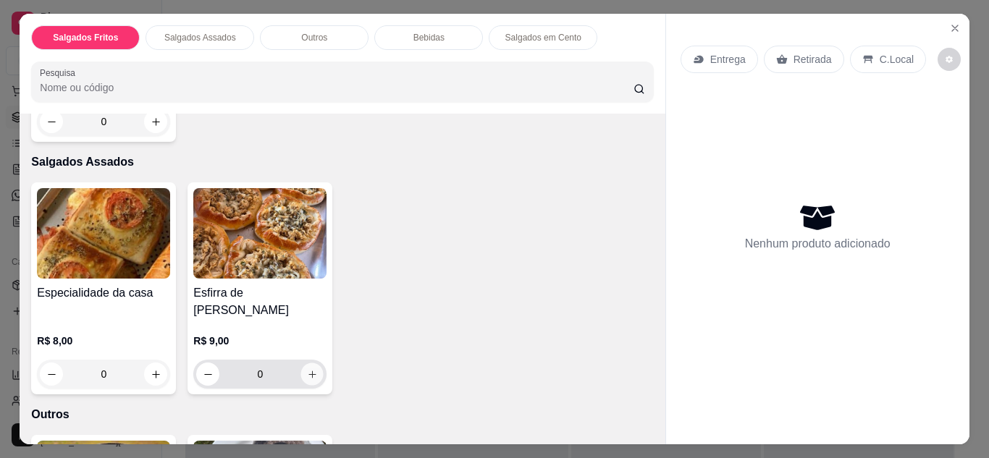
click at [307, 369] on icon "increase-product-quantity" at bounding box center [312, 374] width 11 height 11
type input "1"
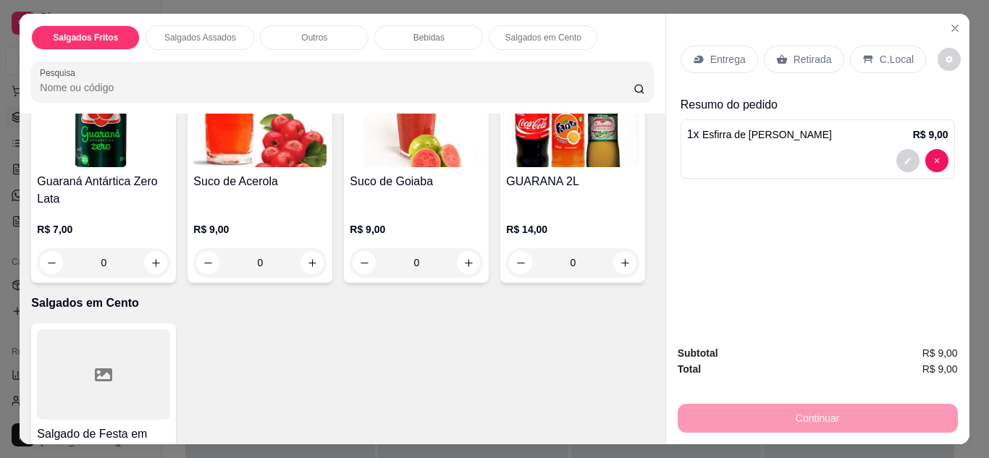
scroll to position [1129, 0]
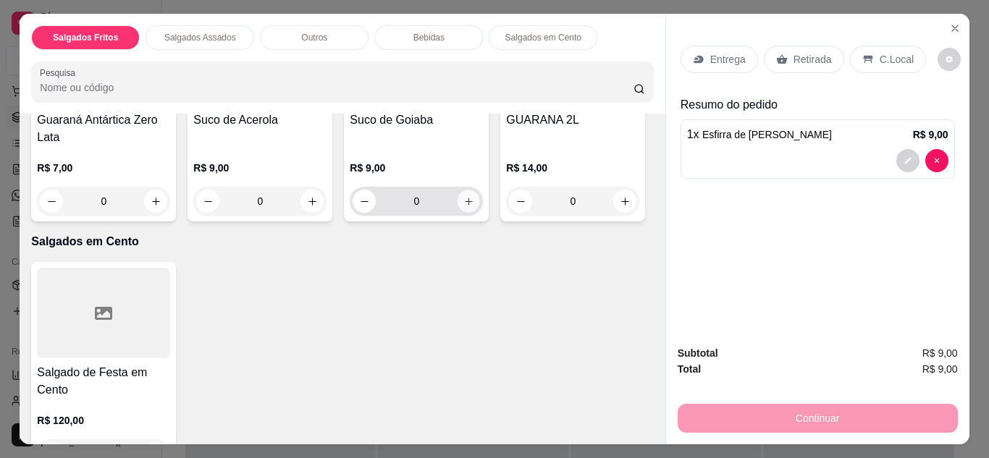
click at [463, 207] on icon "increase-product-quantity" at bounding box center [468, 201] width 11 height 11
type input "1"
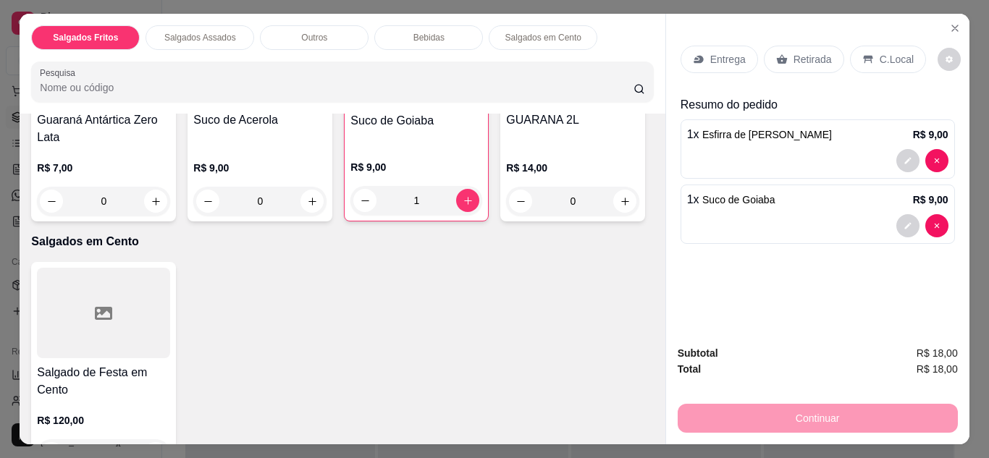
click at [796, 46] on div "Retirada" at bounding box center [804, 60] width 80 height 28
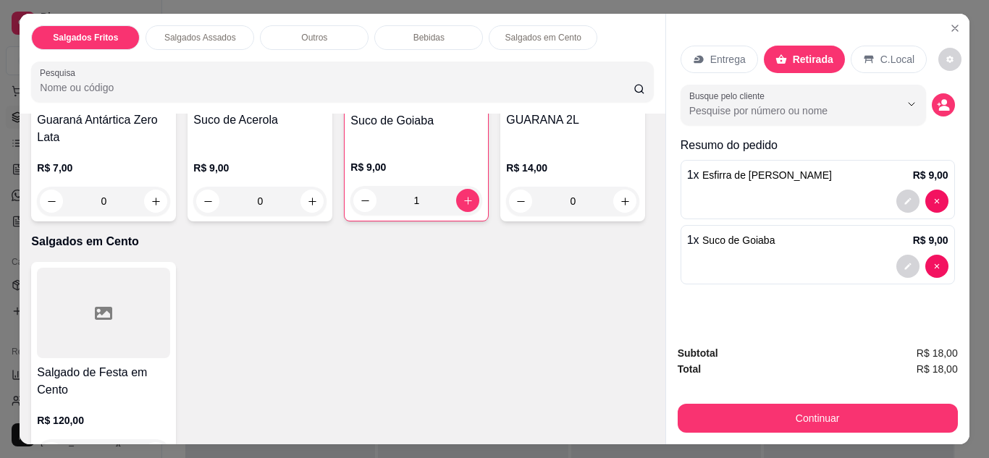
click at [880, 55] on p "C.Local" at bounding box center [897, 59] width 34 height 14
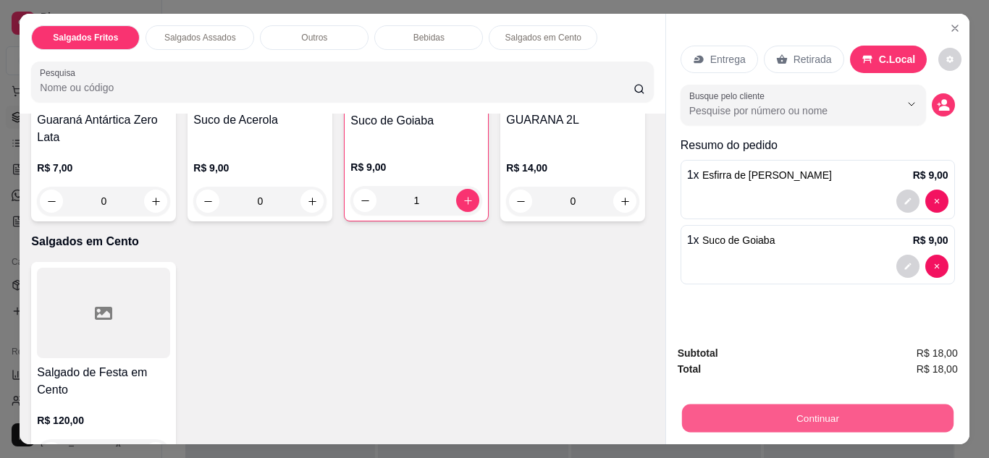
click at [799, 405] on button "Continuar" at bounding box center [816, 419] width 271 height 28
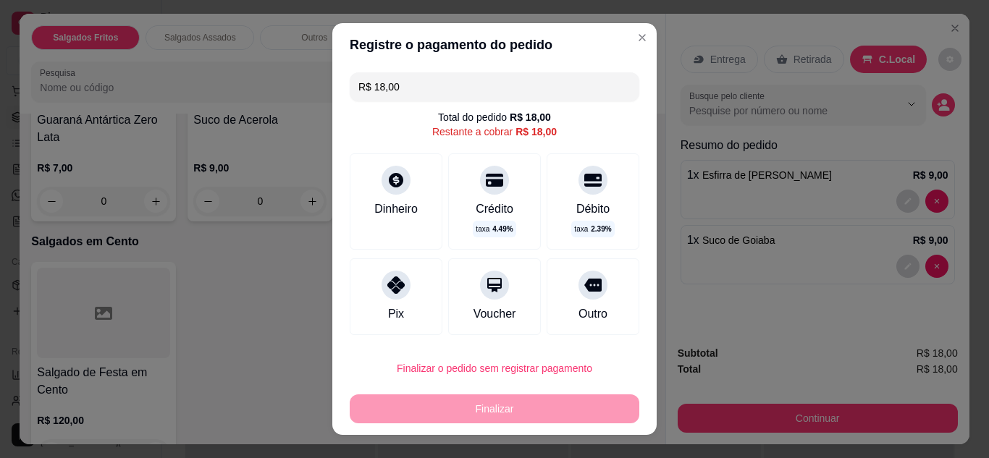
click at [388, 313] on div "Pix" at bounding box center [396, 314] width 16 height 17
type input "R$ 0,00"
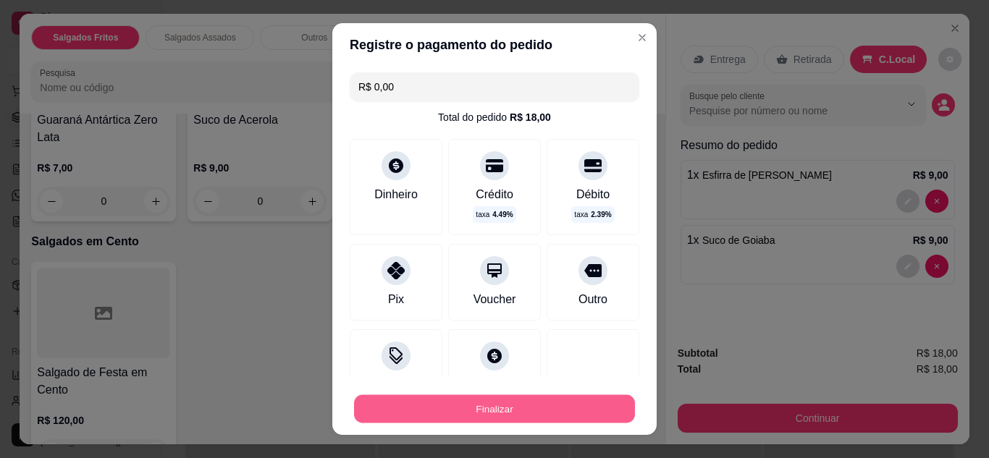
click at [431, 402] on button "Finalizar" at bounding box center [494, 409] width 281 height 28
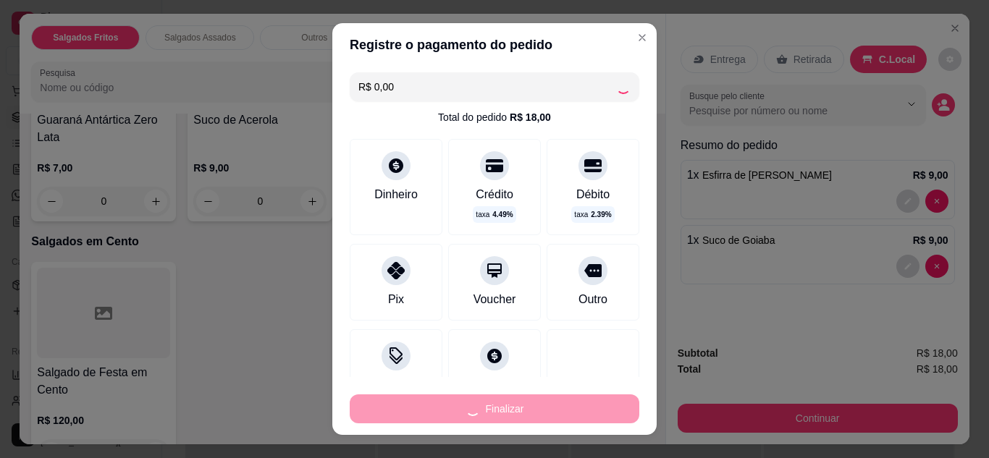
type input "0"
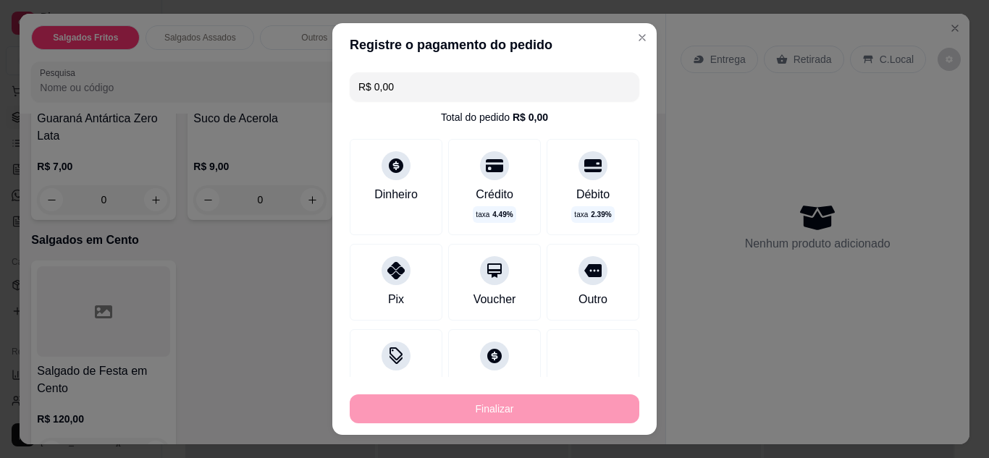
type input "-R$ 18,00"
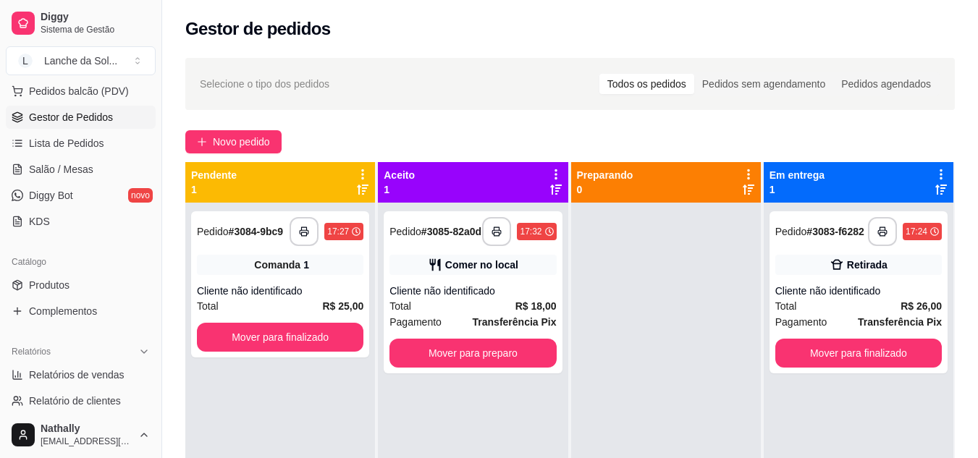
click at [93, 89] on span "Pedidos balcão (PDV)" at bounding box center [79, 91] width 100 height 14
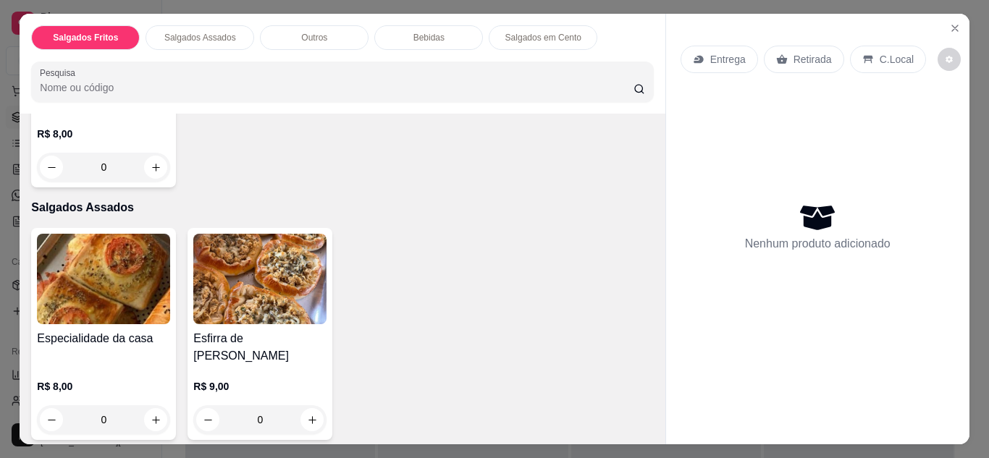
scroll to position [290, 0]
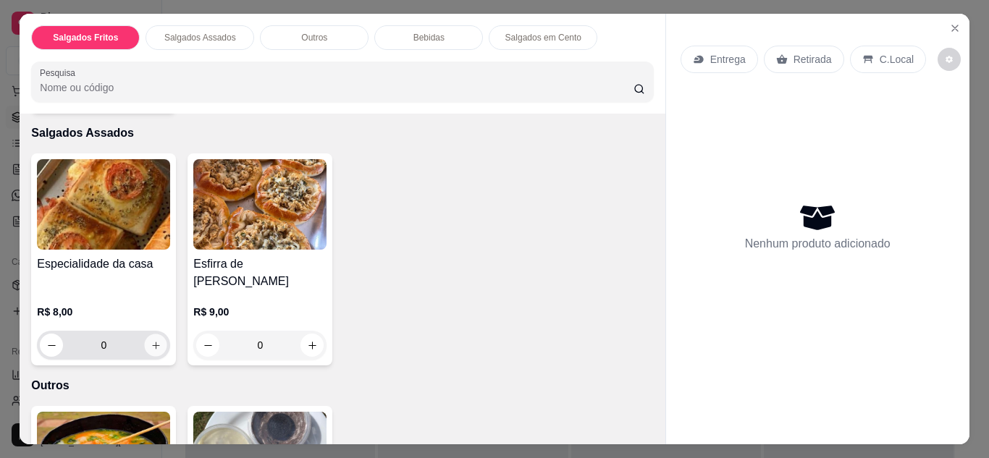
click at [154, 340] on icon "increase-product-quantity" at bounding box center [156, 345] width 11 height 11
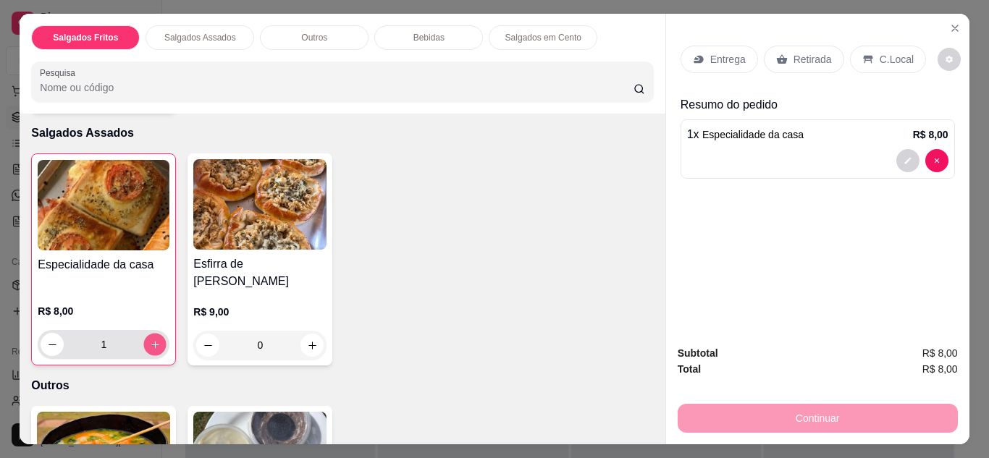
click at [154, 340] on icon "increase-product-quantity" at bounding box center [155, 345] width 11 height 11
type input "2"
click at [803, 52] on p "Retirada" at bounding box center [812, 59] width 38 height 14
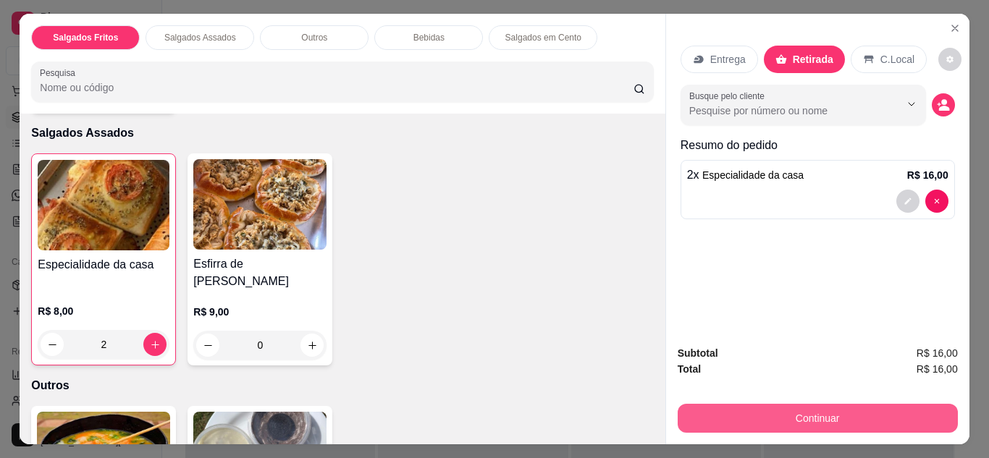
click at [725, 408] on button "Continuar" at bounding box center [818, 418] width 280 height 29
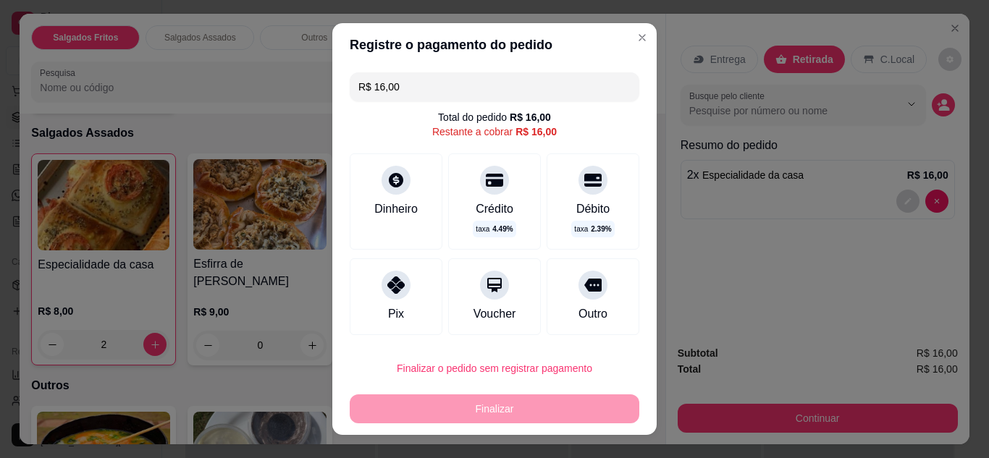
click at [388, 310] on div "Pix" at bounding box center [396, 314] width 16 height 17
type input "R$ 0,00"
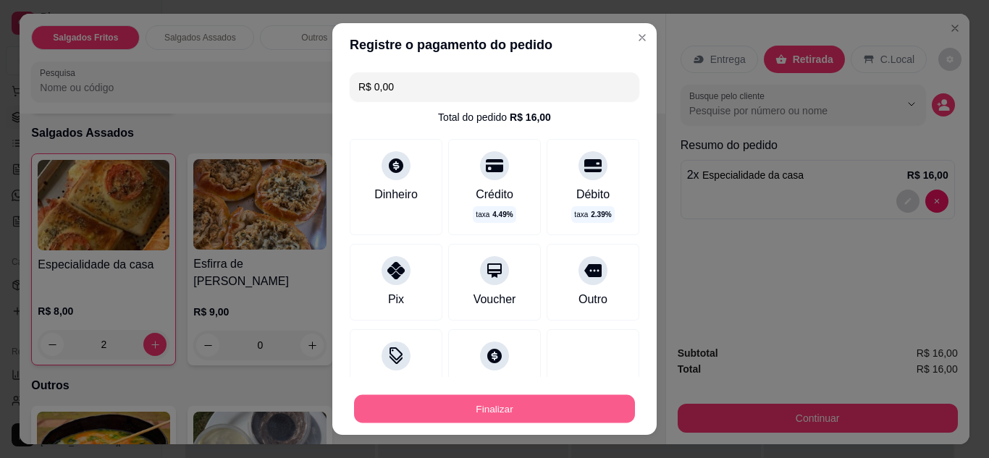
click at [429, 405] on button "Finalizar" at bounding box center [494, 409] width 281 height 28
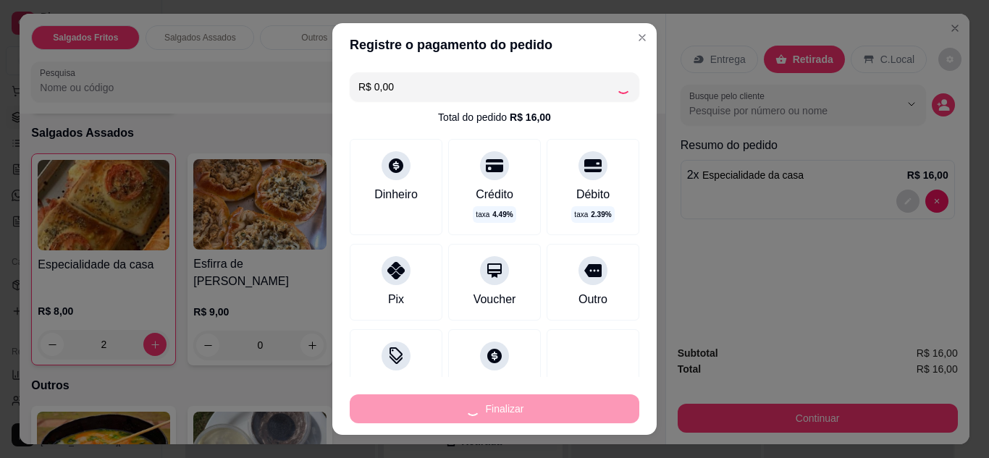
type input "0"
type input "-R$ 16,00"
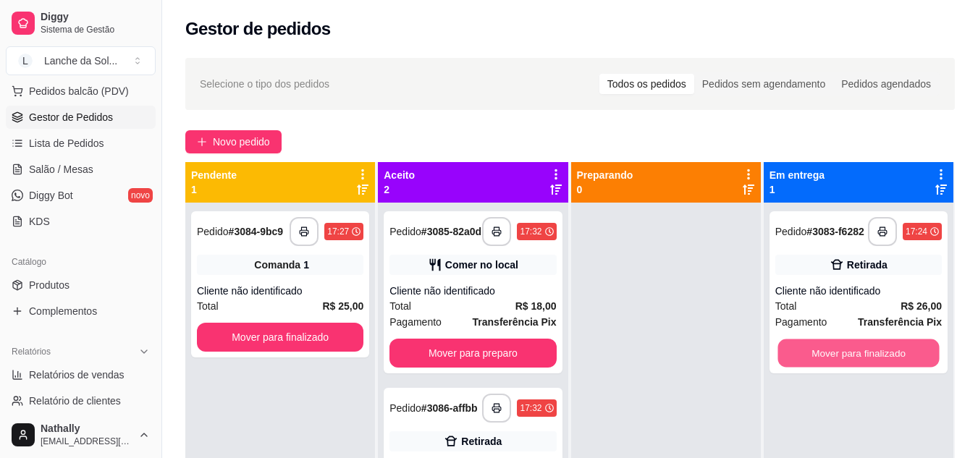
click at [805, 360] on button "Mover para finalizado" at bounding box center [858, 354] width 161 height 28
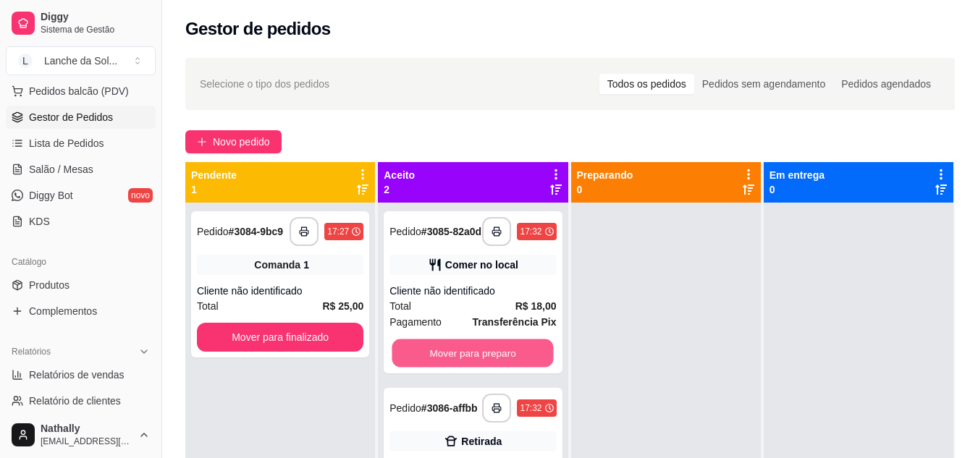
click at [515, 356] on button "Mover para preparo" at bounding box center [472, 354] width 161 height 28
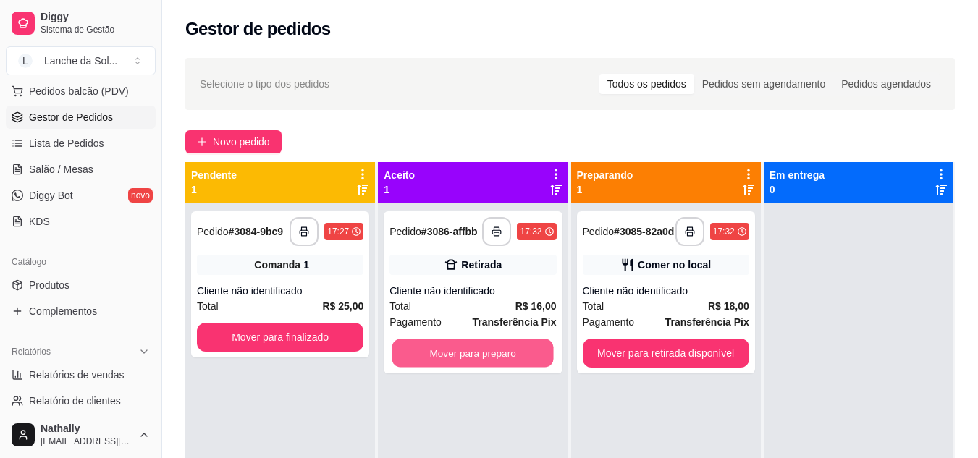
click at [515, 356] on button "Mover para preparo" at bounding box center [472, 354] width 161 height 28
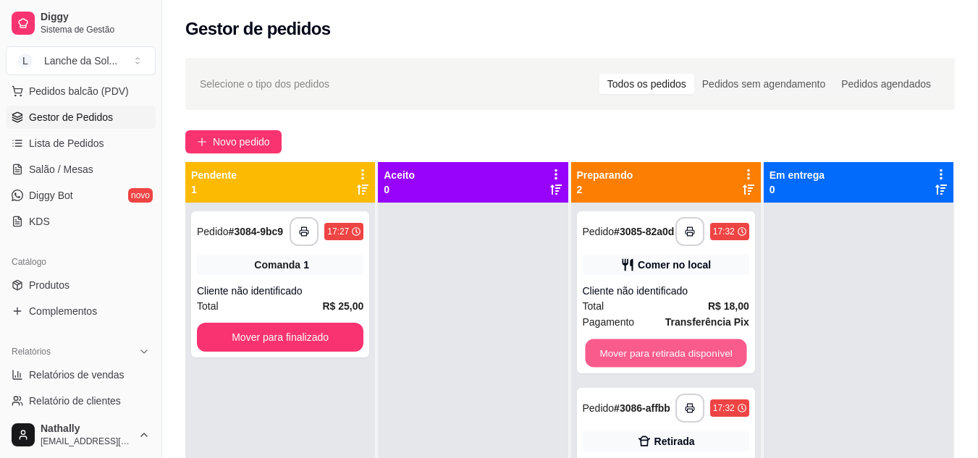
click at [636, 355] on button "Mover para retirada disponível" at bounding box center [665, 354] width 161 height 28
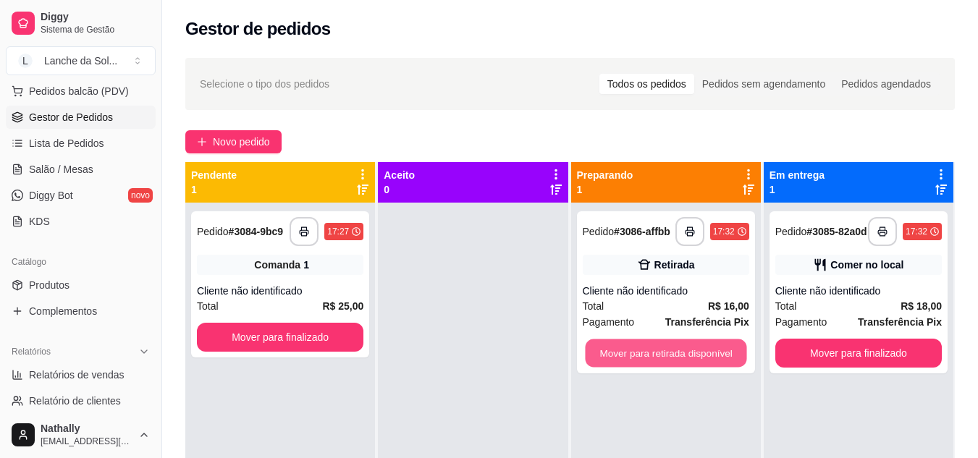
click at [636, 355] on button "Mover para retirada disponível" at bounding box center [665, 354] width 161 height 28
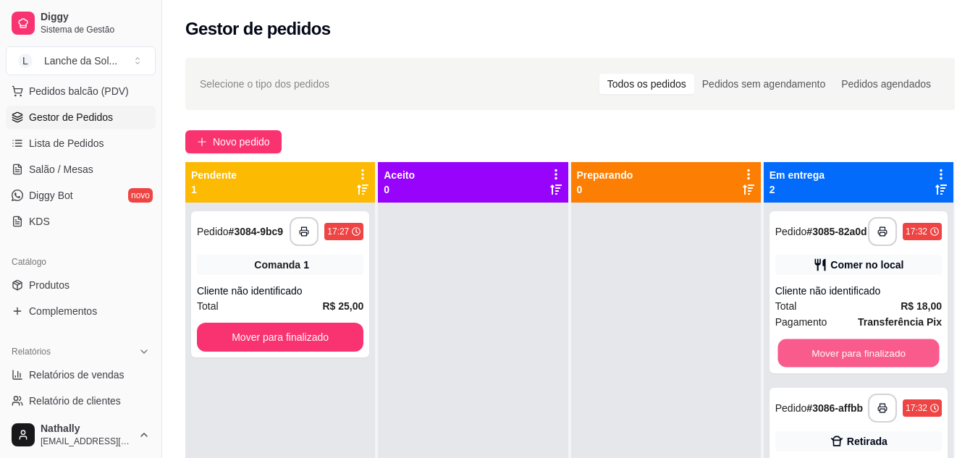
click at [791, 358] on button "Mover para finalizado" at bounding box center [858, 354] width 161 height 28
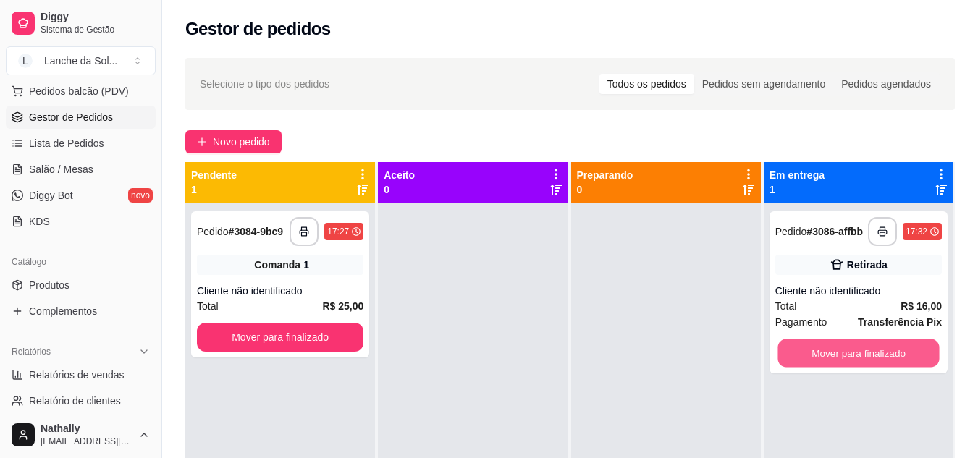
click at [791, 358] on button "Mover para finalizado" at bounding box center [858, 354] width 161 height 28
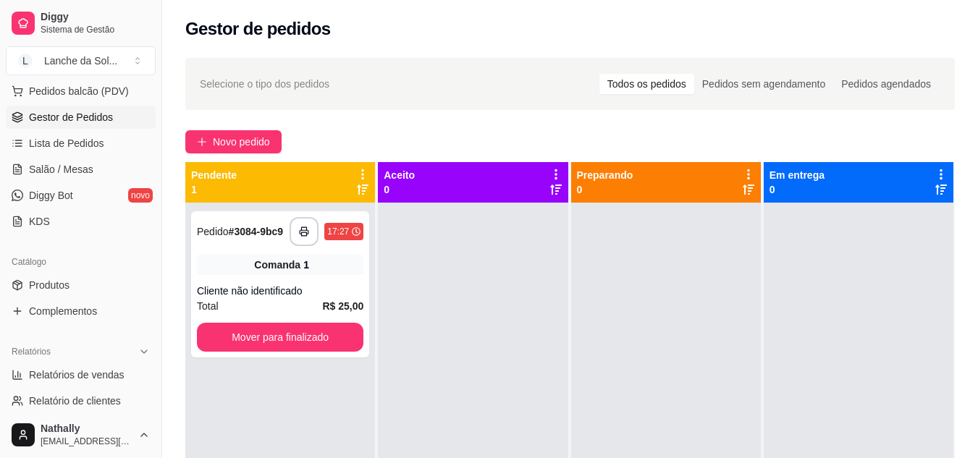
click at [75, 169] on span "Salão / Mesas" at bounding box center [61, 169] width 64 height 14
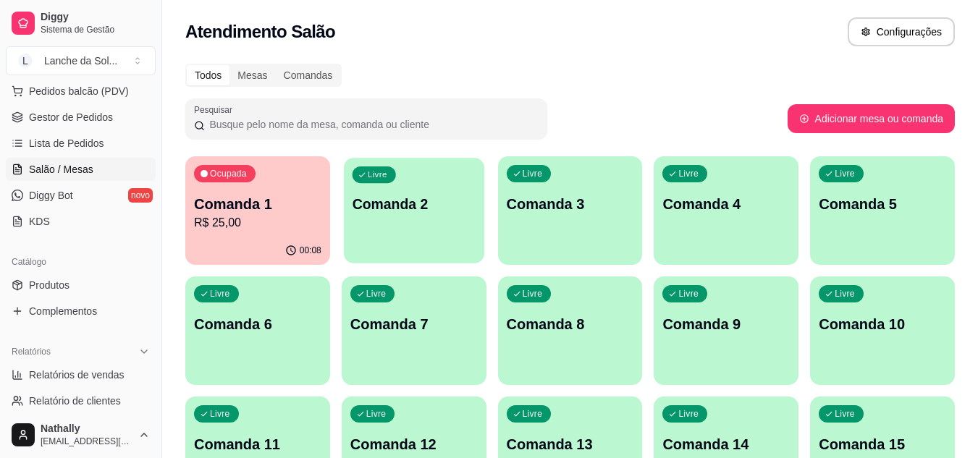
click at [379, 231] on div "Livre Comanda 2" at bounding box center [414, 202] width 140 height 88
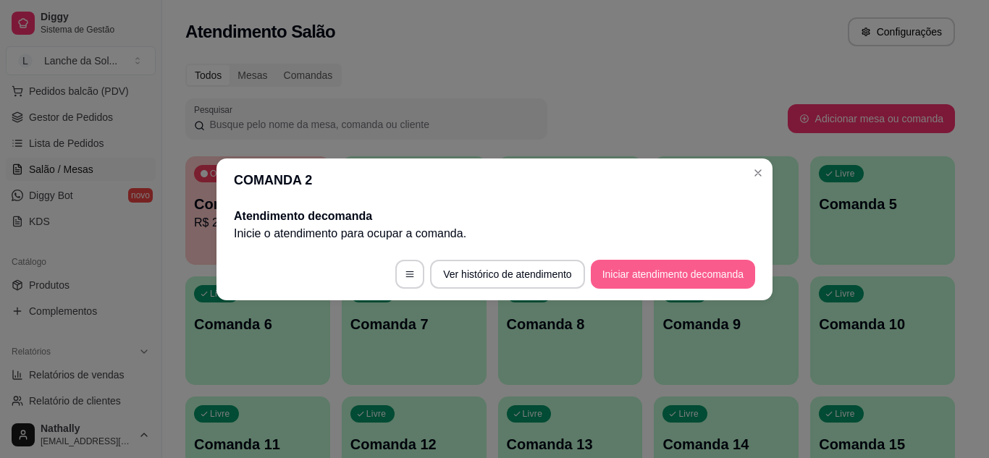
click at [630, 277] on button "Iniciar atendimento de comanda" at bounding box center [673, 274] width 164 height 29
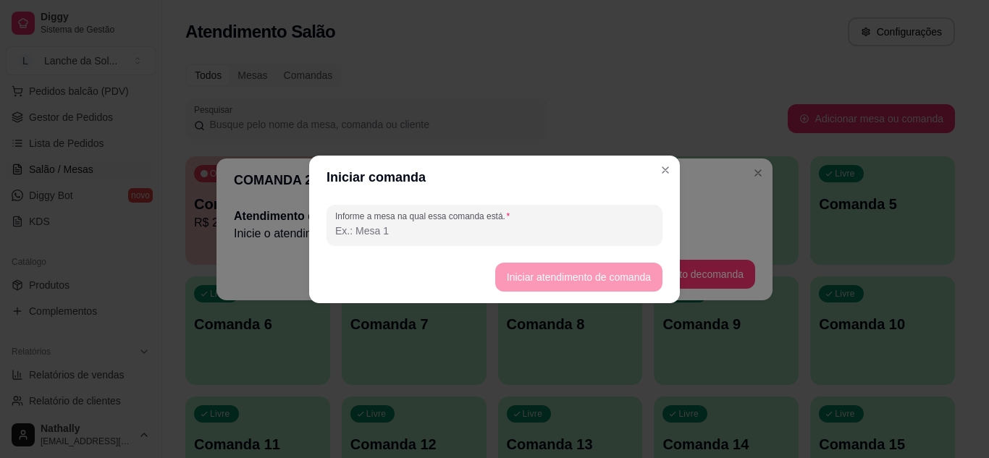
click at [586, 233] on input "Informe a mesa na qual essa comanda está." at bounding box center [494, 231] width 319 height 14
type input "MESA 02"
click at [515, 277] on button "Iniciar atendimento de comanda" at bounding box center [578, 277] width 162 height 28
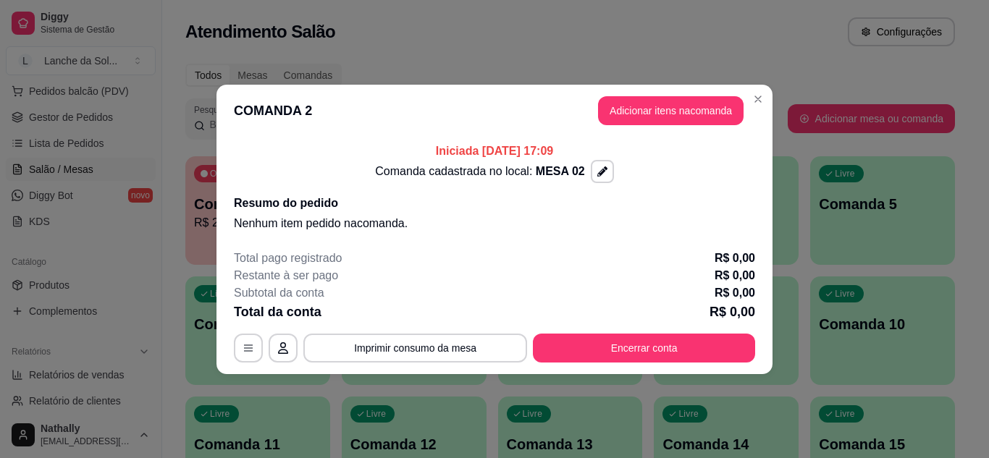
click at [615, 110] on button "Adicionar itens na comanda" at bounding box center [671, 110] width 146 height 29
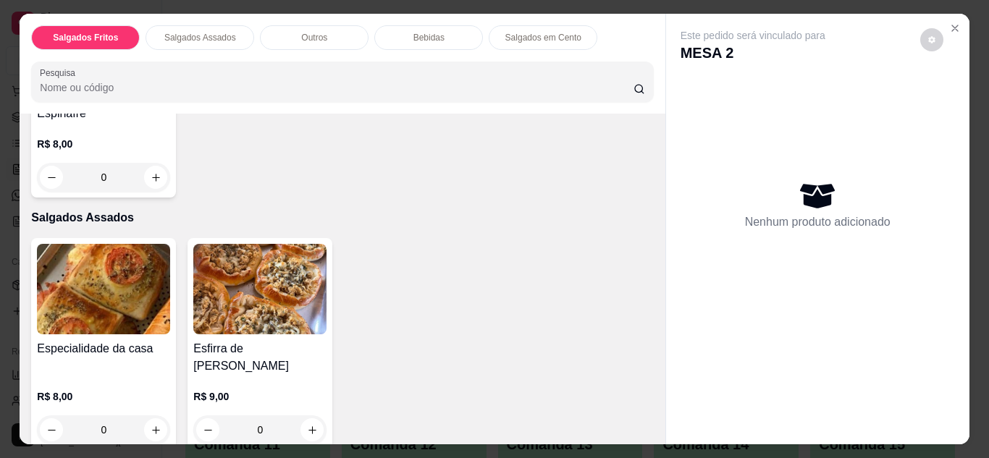
scroll to position [261, 0]
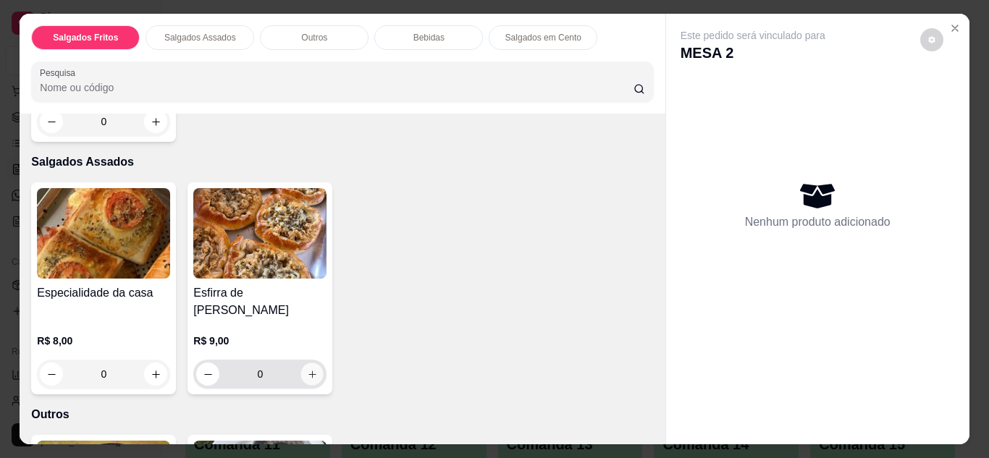
click at [301, 363] on button "increase-product-quantity" at bounding box center [312, 374] width 22 height 22
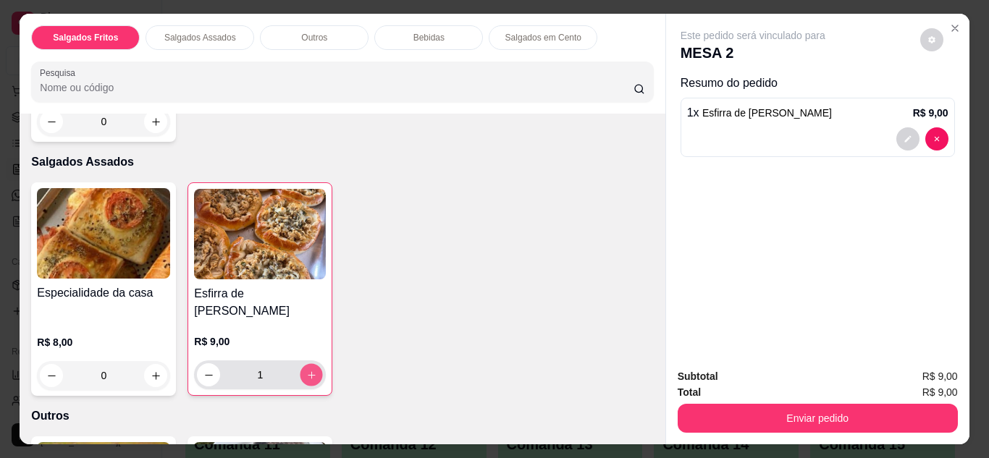
click at [306, 370] on icon "increase-product-quantity" at bounding box center [311, 375] width 11 height 11
type input "2"
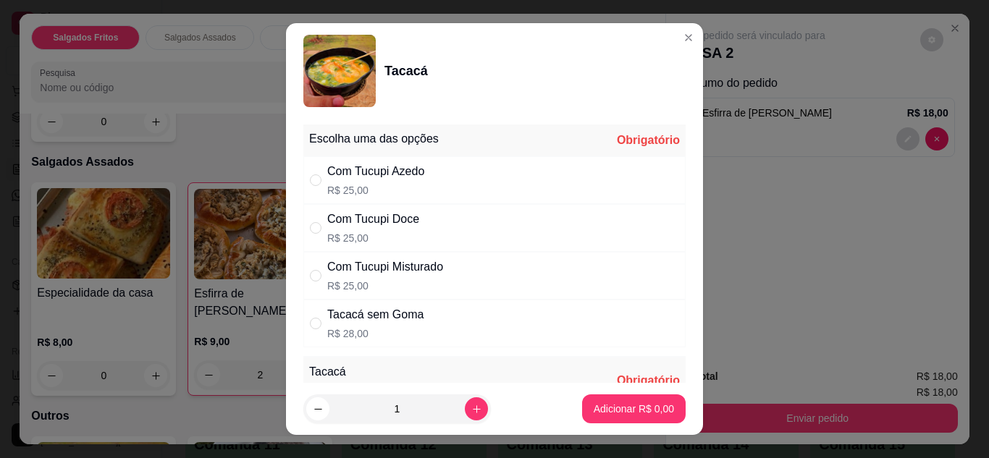
click at [450, 236] on div "Com Tucupi Doce R$ 25,00" at bounding box center [494, 228] width 382 height 48
radio input "true"
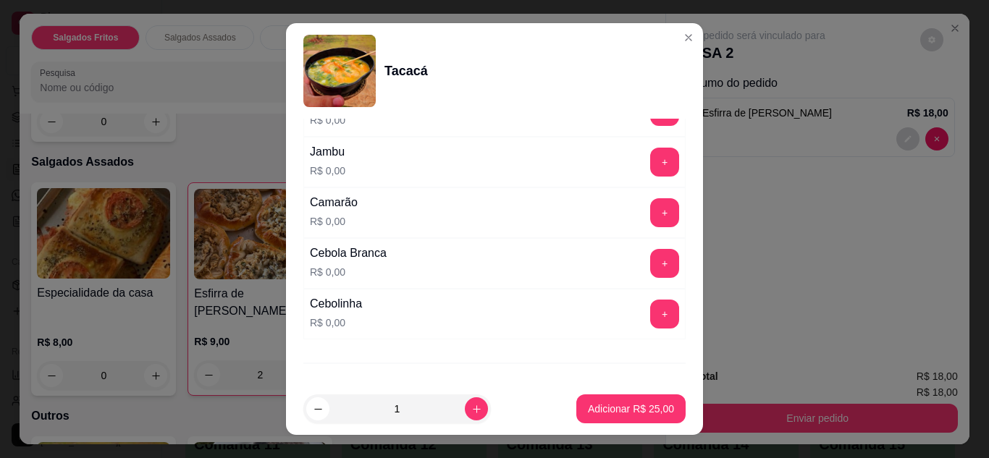
scroll to position [319, 0]
click at [651, 199] on button "+" at bounding box center [665, 212] width 28 height 28
click at [651, 166] on button "+" at bounding box center [665, 161] width 28 height 28
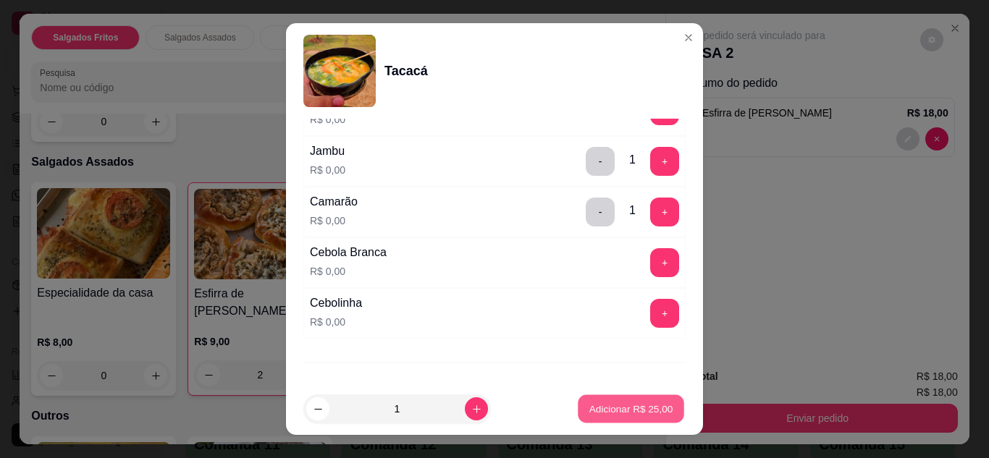
click at [626, 405] on p "Adicionar R$ 25,00" at bounding box center [631, 410] width 84 height 14
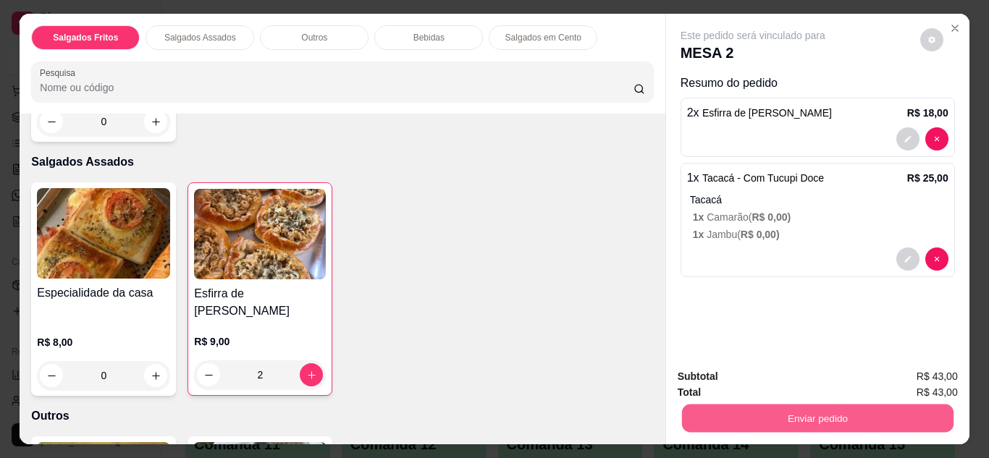
click at [704, 405] on button "Enviar pedido" at bounding box center [816, 419] width 271 height 28
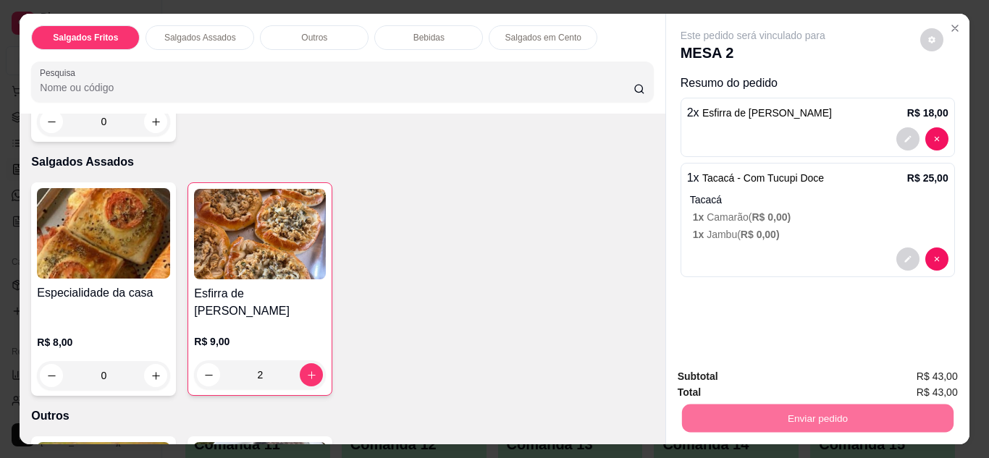
click at [704, 374] on button "Não registrar e enviar pedido" at bounding box center [769, 377] width 146 height 27
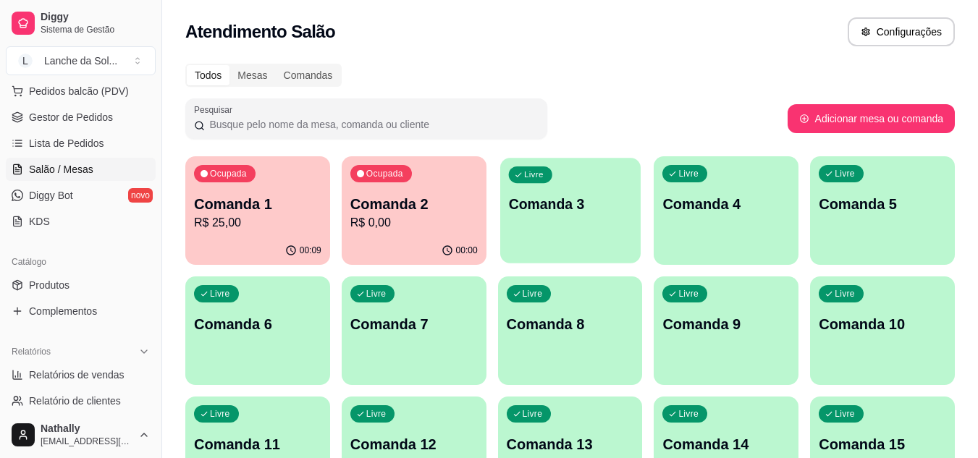
click at [583, 177] on div "Livre Comanda 3" at bounding box center [570, 202] width 140 height 88
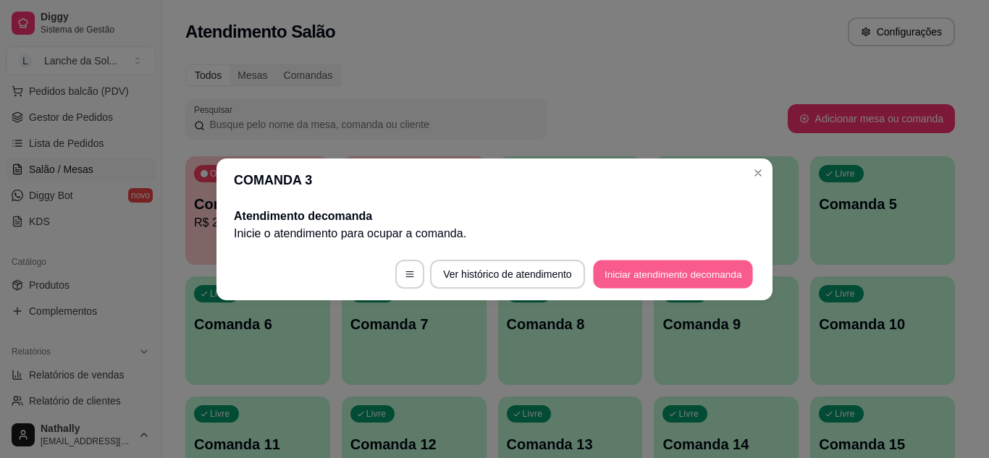
click at [636, 271] on button "Iniciar atendimento de comanda" at bounding box center [673, 274] width 160 height 28
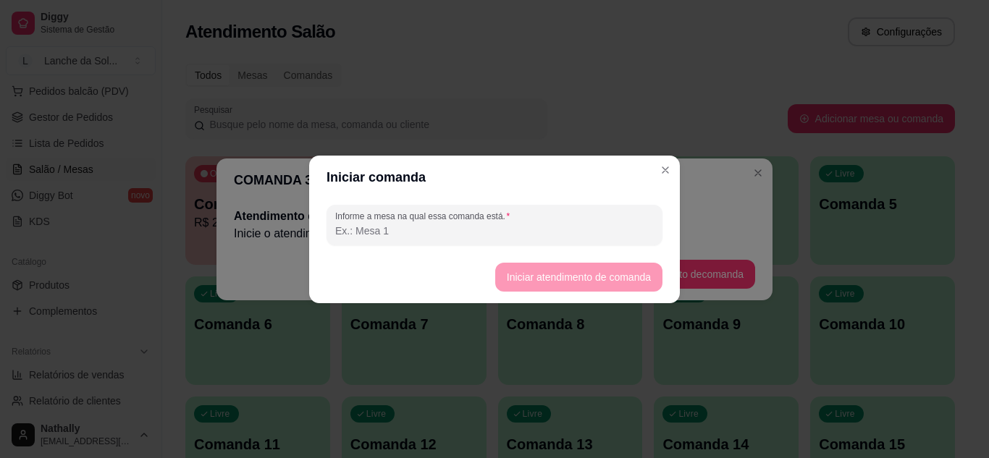
click at [604, 229] on input "Informe a mesa na qual essa comanda está." at bounding box center [494, 231] width 319 height 14
type input "MESA 03"
click at [517, 276] on button "Iniciar atendimento de comanda" at bounding box center [578, 277] width 162 height 28
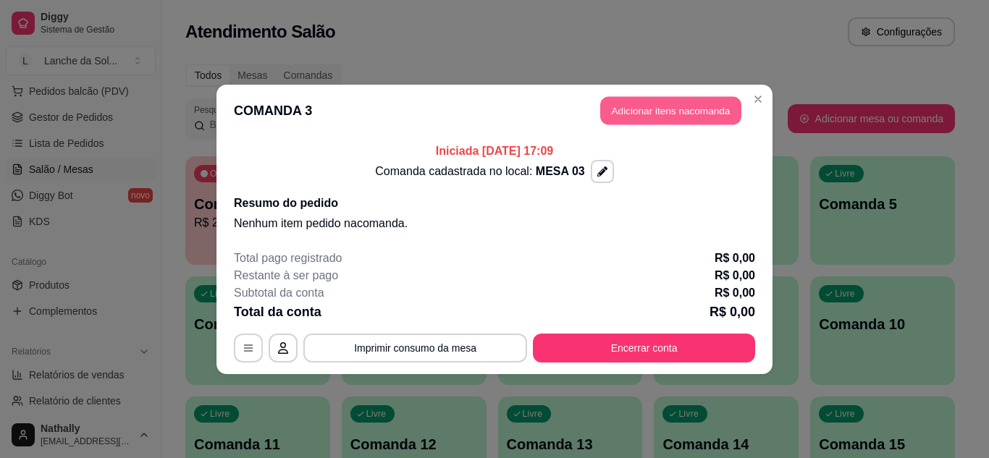
click at [675, 109] on button "Adicionar itens na comanda" at bounding box center [670, 110] width 141 height 28
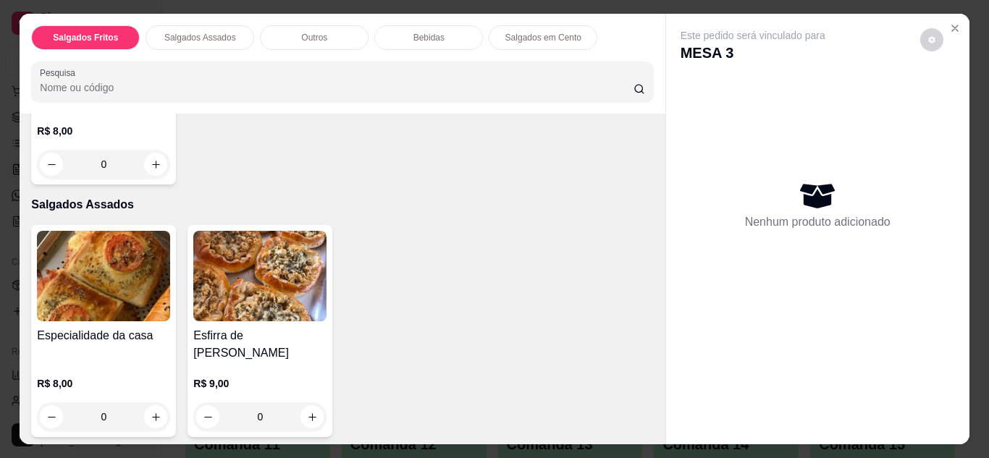
scroll to position [232, 0]
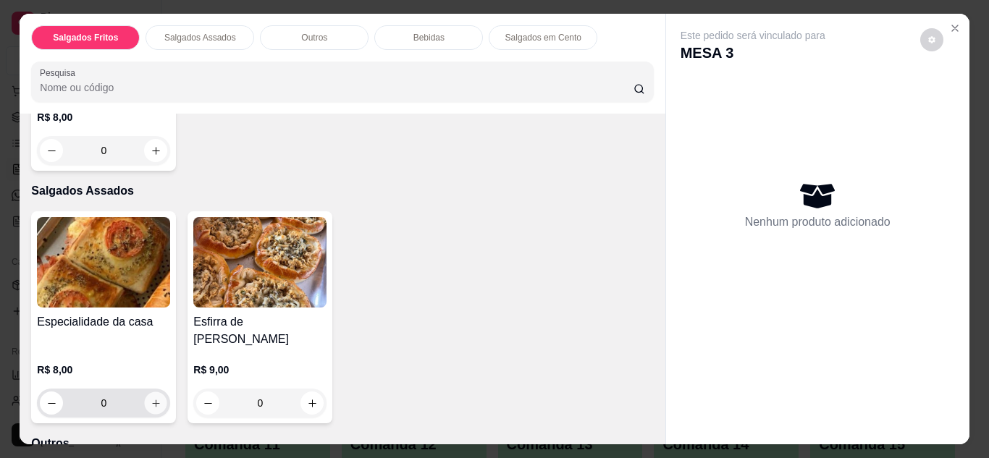
click at [151, 398] on icon "increase-product-quantity" at bounding box center [156, 403] width 11 height 11
type input "1"
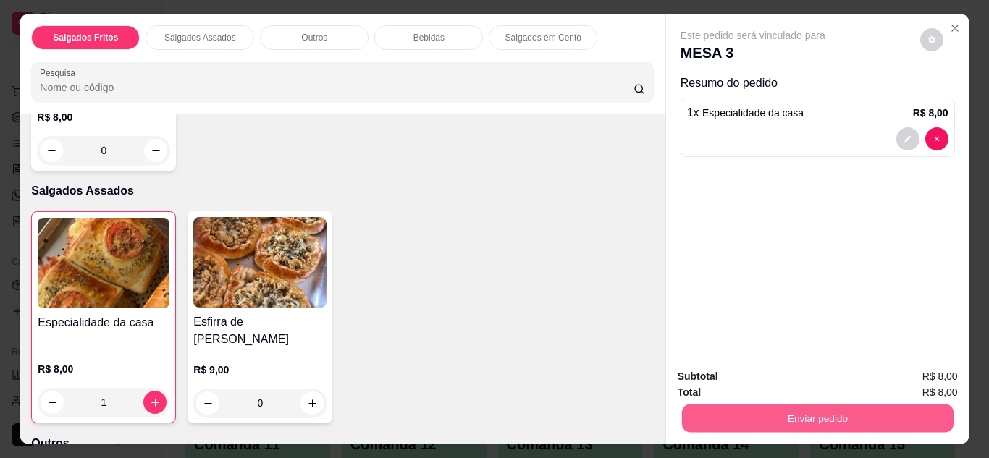
click at [707, 410] on button "Enviar pedido" at bounding box center [816, 419] width 271 height 28
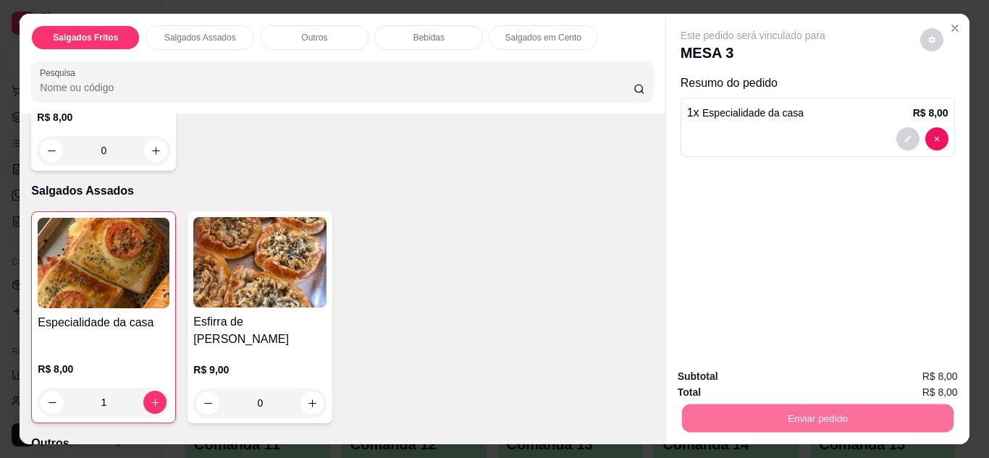
click at [725, 373] on button "Não registrar e enviar pedido" at bounding box center [769, 378] width 151 height 28
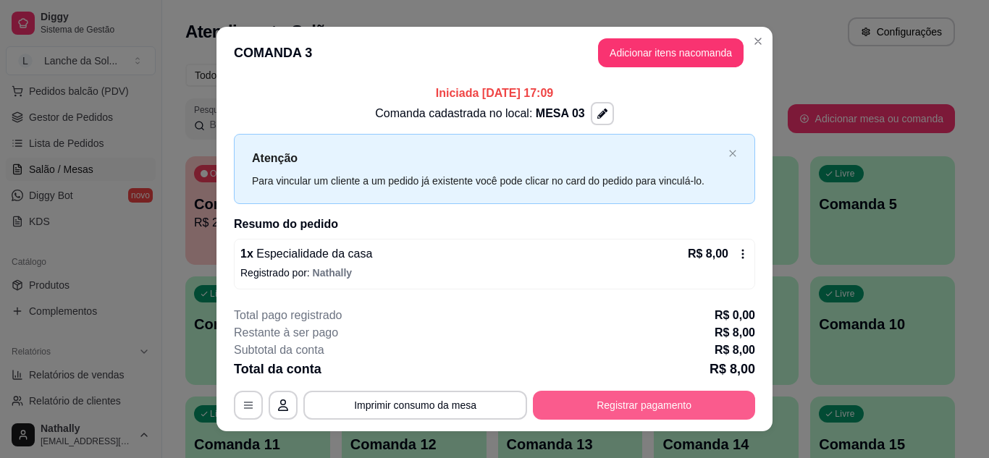
click at [678, 405] on button "Registrar pagamento" at bounding box center [644, 405] width 222 height 29
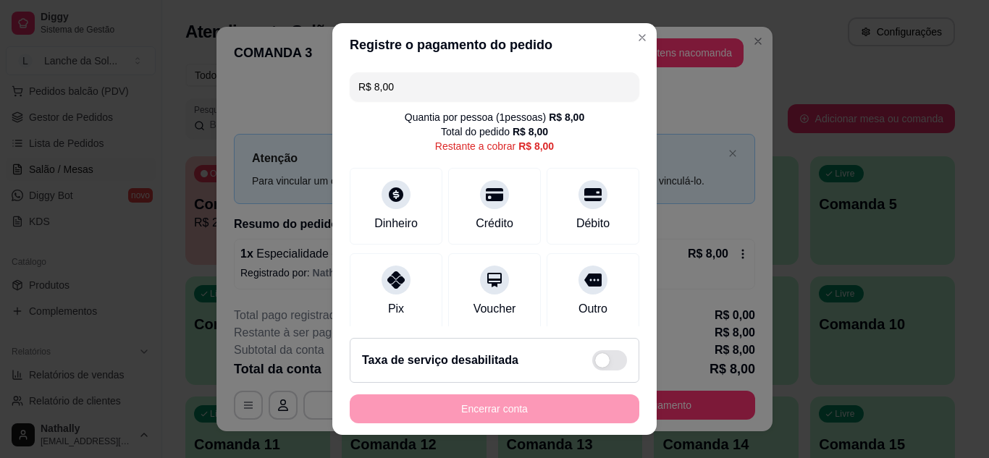
click at [371, 265] on div "Pix" at bounding box center [396, 291] width 93 height 77
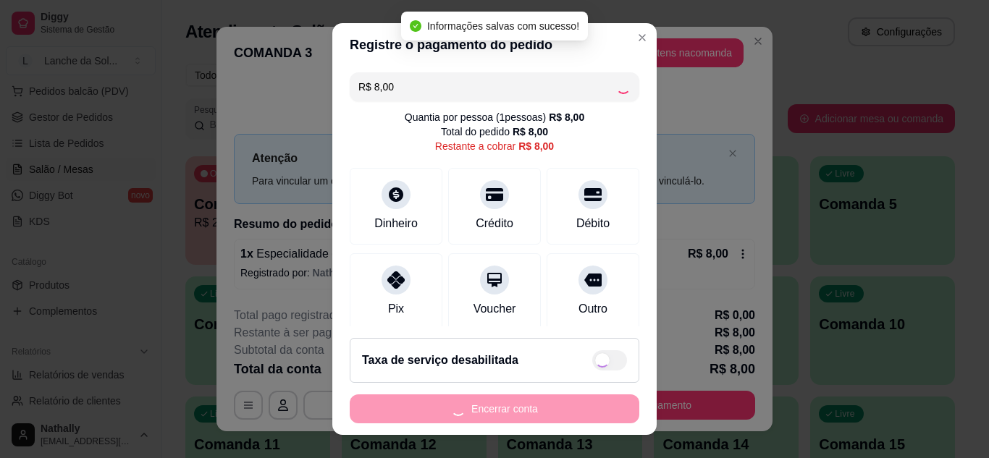
type input "R$ 0,00"
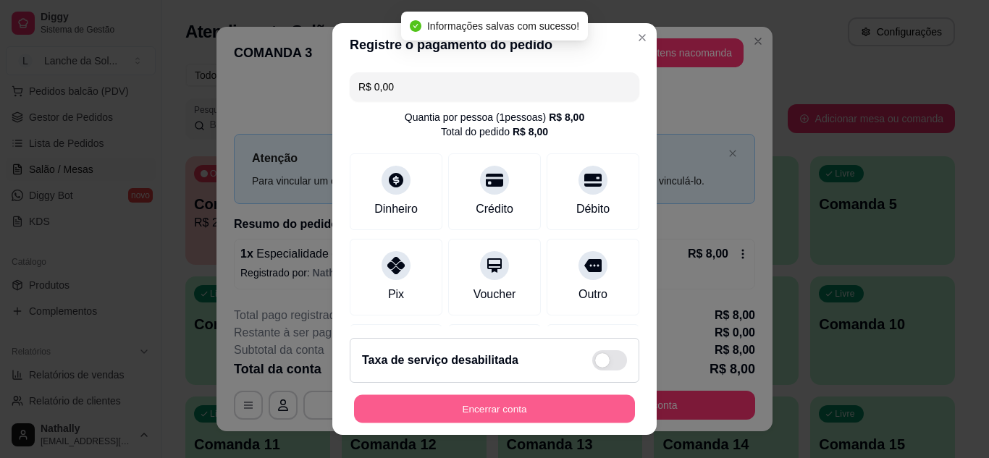
click at [475, 403] on button "Encerrar conta" at bounding box center [494, 409] width 281 height 28
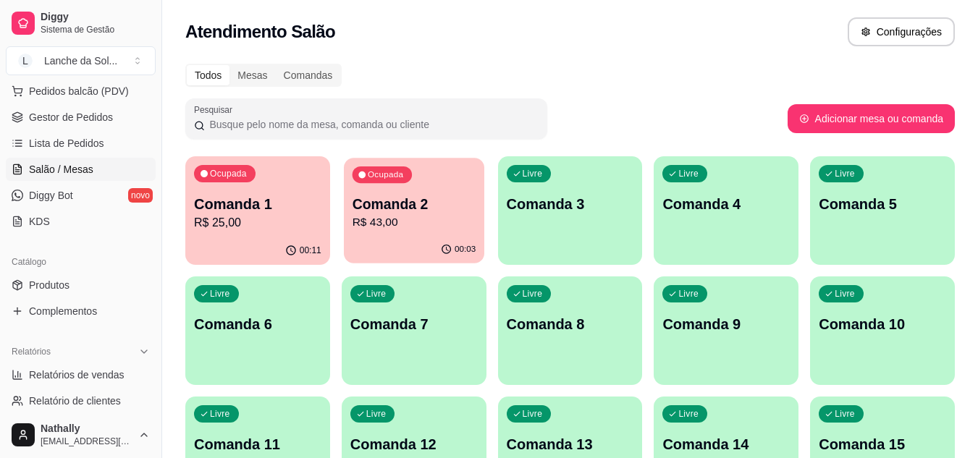
click at [454, 216] on p "R$ 43,00" at bounding box center [414, 222] width 124 height 17
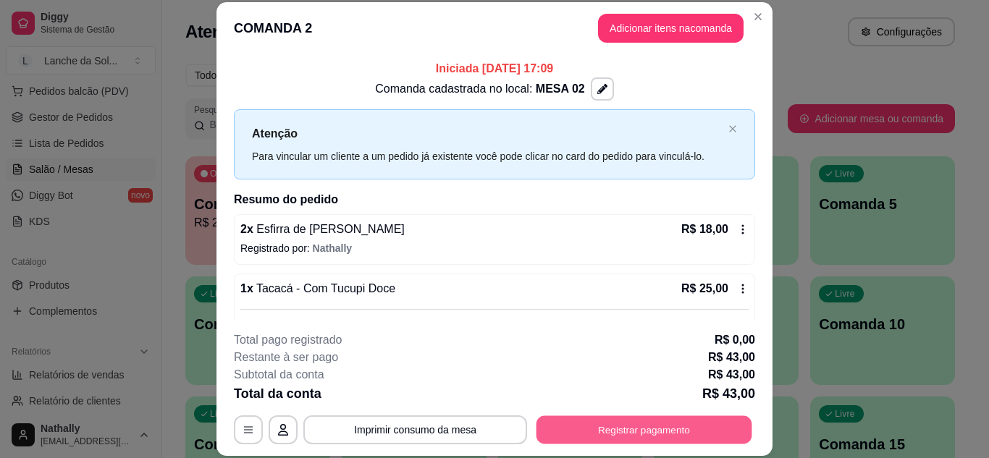
click at [615, 422] on button "Registrar pagamento" at bounding box center [644, 430] width 216 height 28
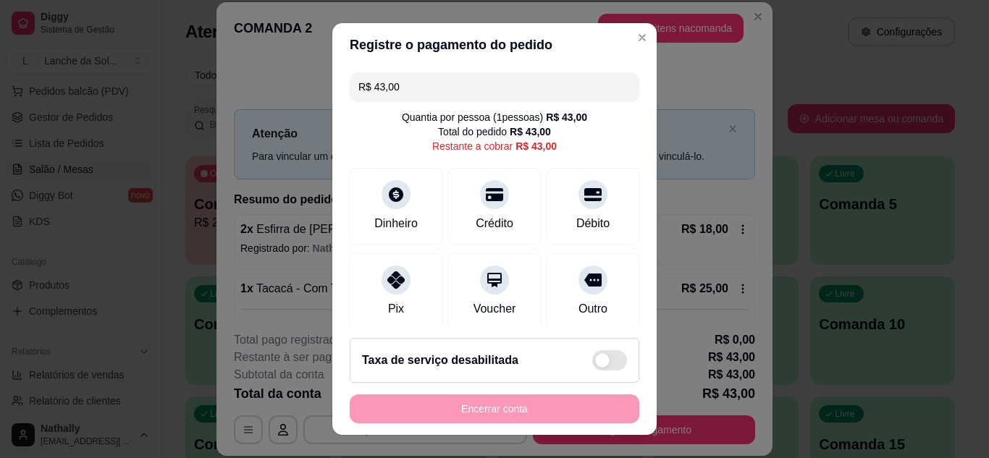
click at [394, 294] on div "Pix" at bounding box center [396, 291] width 93 height 77
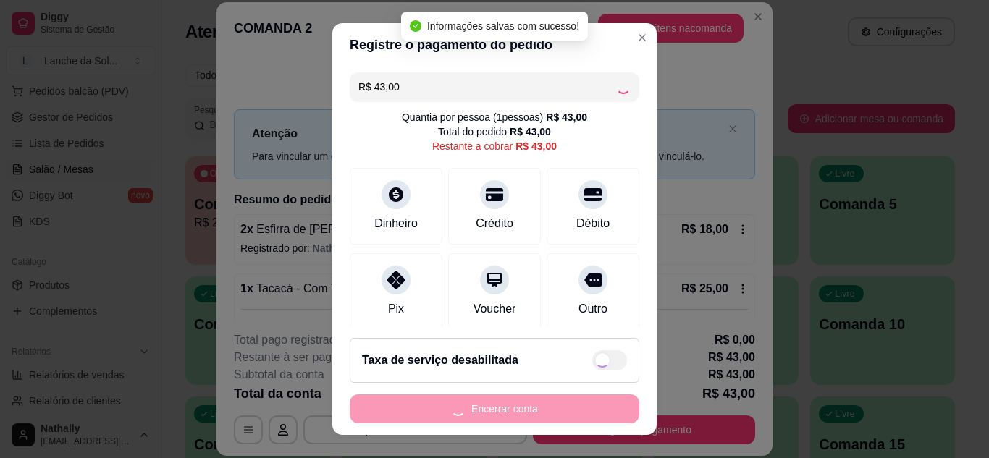
type input "R$ 0,00"
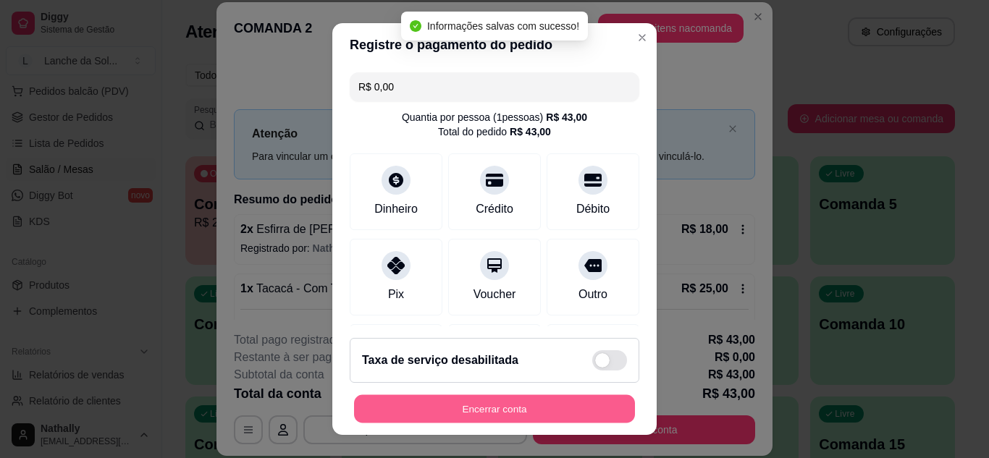
click at [449, 402] on button "Encerrar conta" at bounding box center [494, 409] width 281 height 28
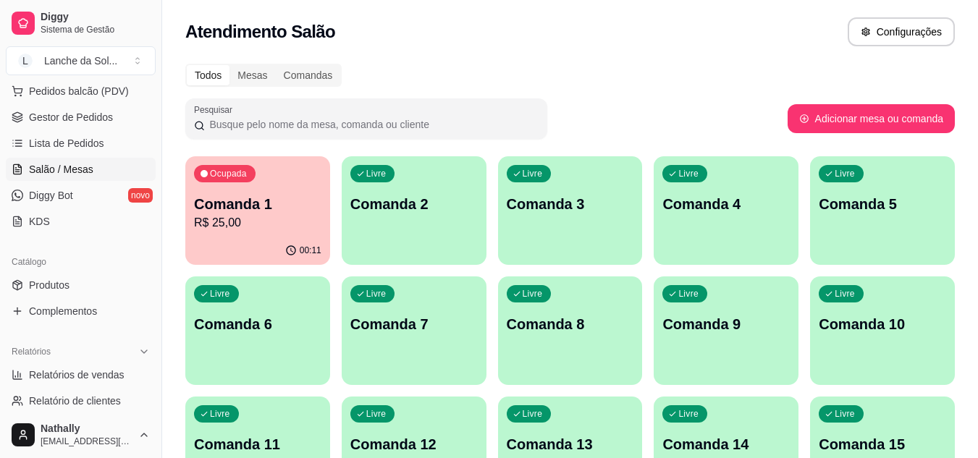
click at [94, 122] on span "Gestor de Pedidos" at bounding box center [71, 117] width 84 height 14
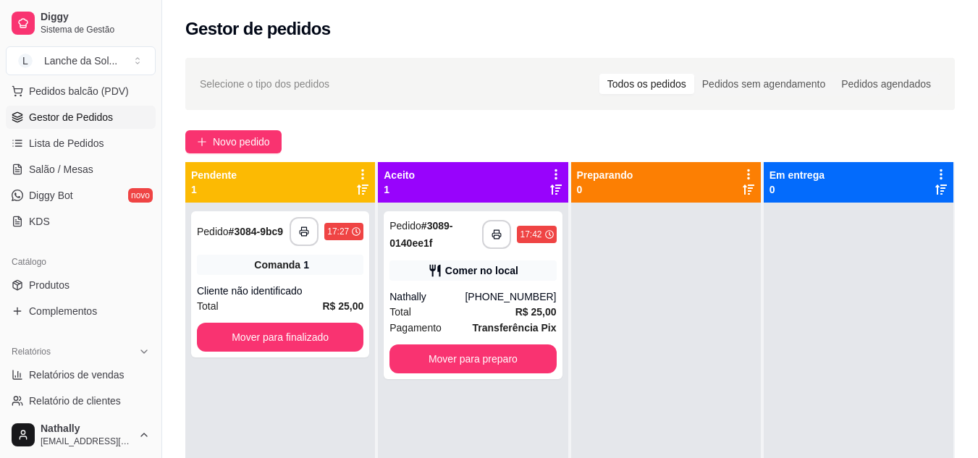
click at [506, 299] on div "[PHONE_NUMBER]" at bounding box center [510, 297] width 91 height 14
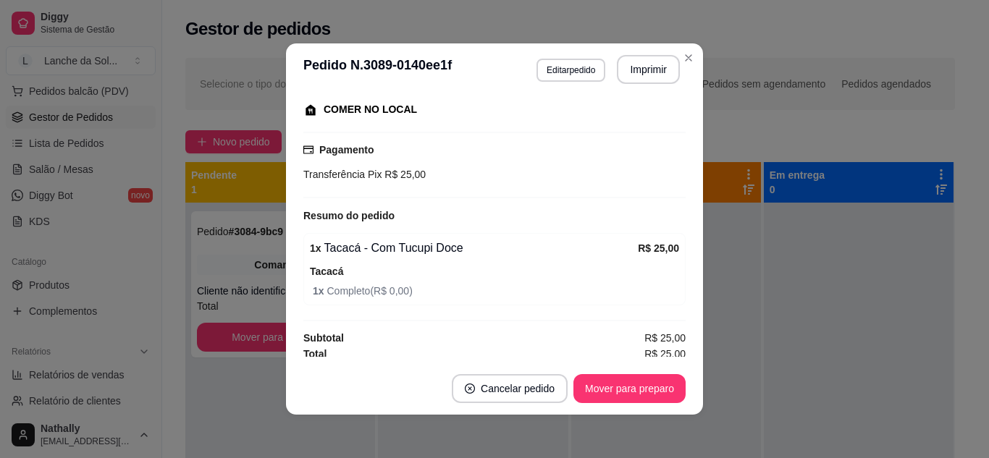
scroll to position [193, 0]
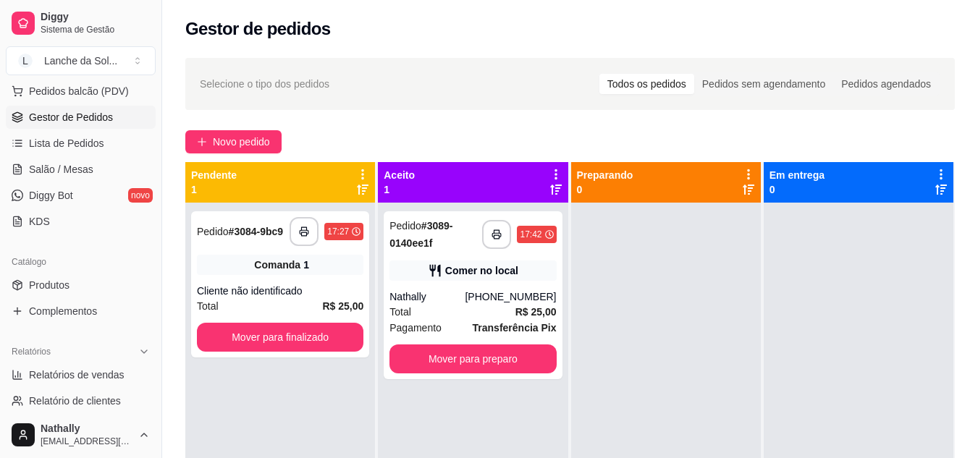
click at [77, 164] on span "Salão / Mesas" at bounding box center [61, 169] width 64 height 14
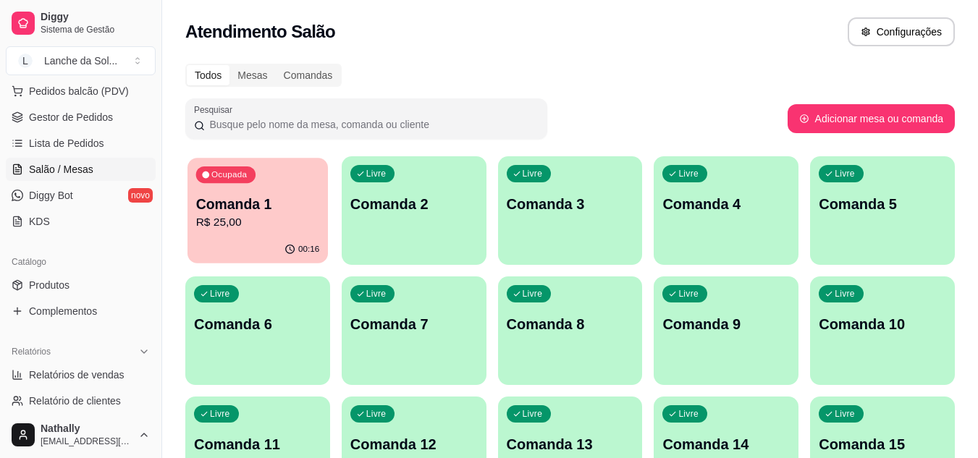
click at [259, 242] on div "00:16" at bounding box center [258, 250] width 140 height 28
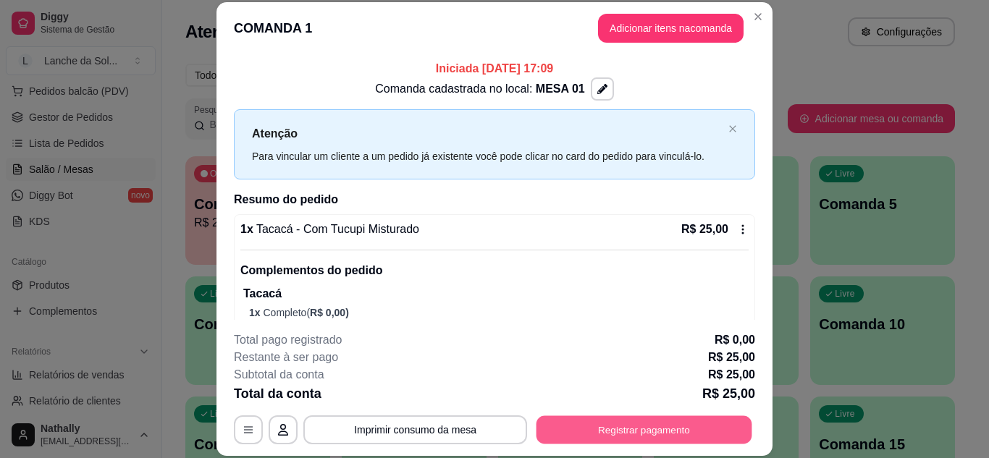
click at [606, 431] on button "Registrar pagamento" at bounding box center [644, 430] width 216 height 28
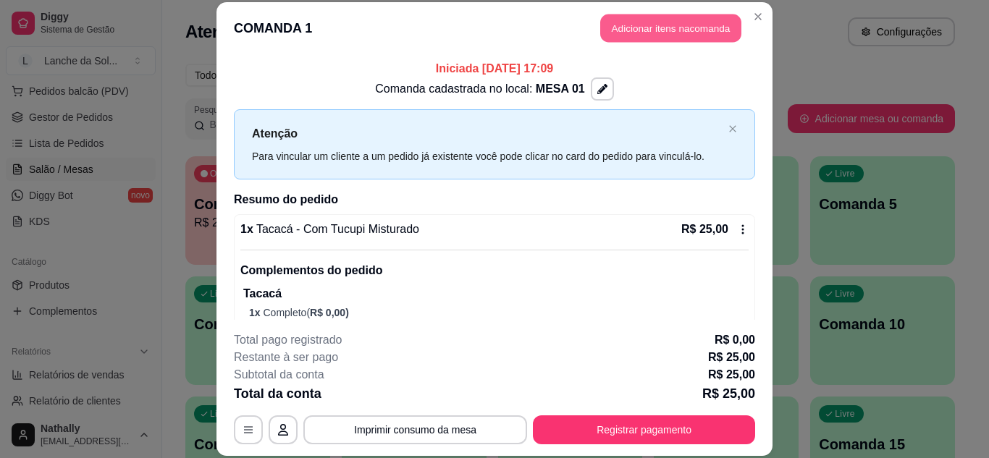
click at [653, 25] on button "Adicionar itens na comanda" at bounding box center [670, 28] width 141 height 28
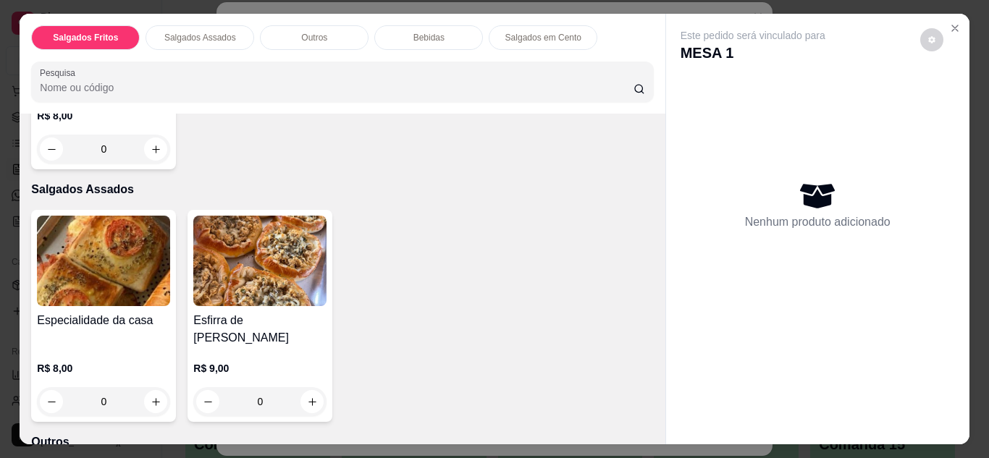
scroll to position [261, 0]
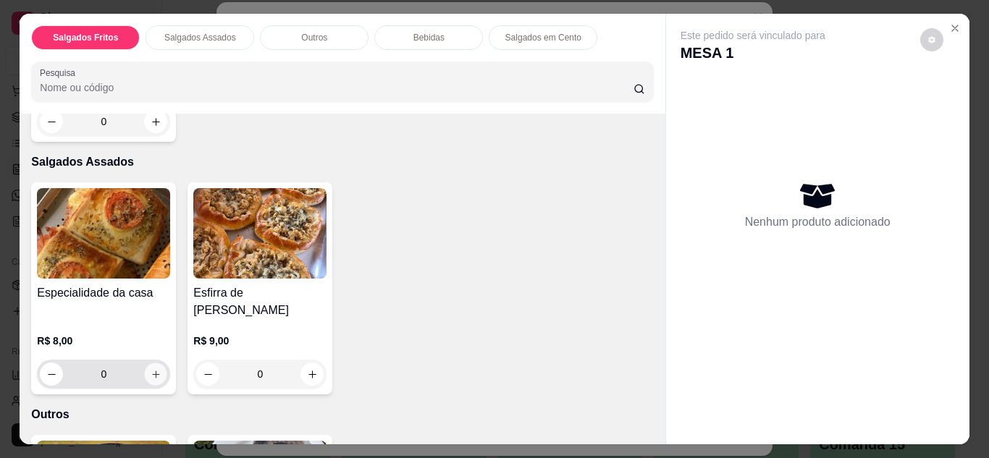
click at [158, 363] on button "increase-product-quantity" at bounding box center [156, 374] width 22 height 22
type input "1"
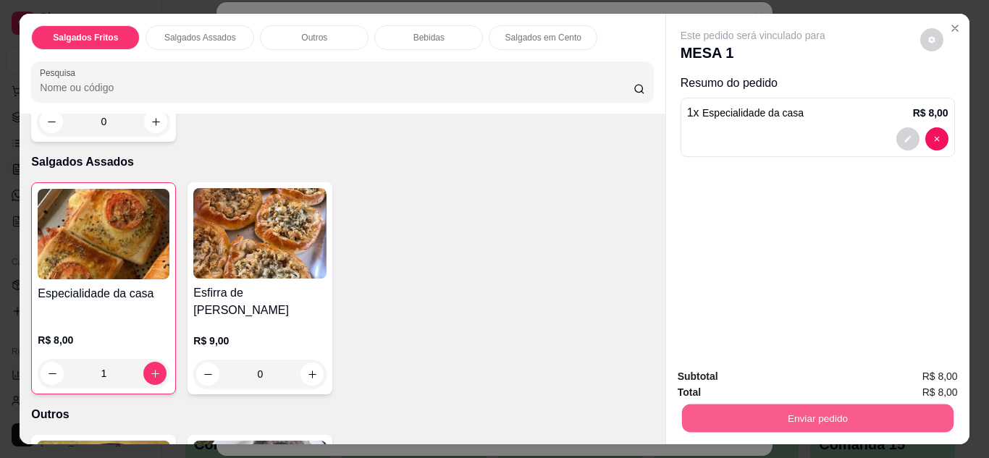
click at [736, 417] on button "Enviar pedido" at bounding box center [816, 419] width 271 height 28
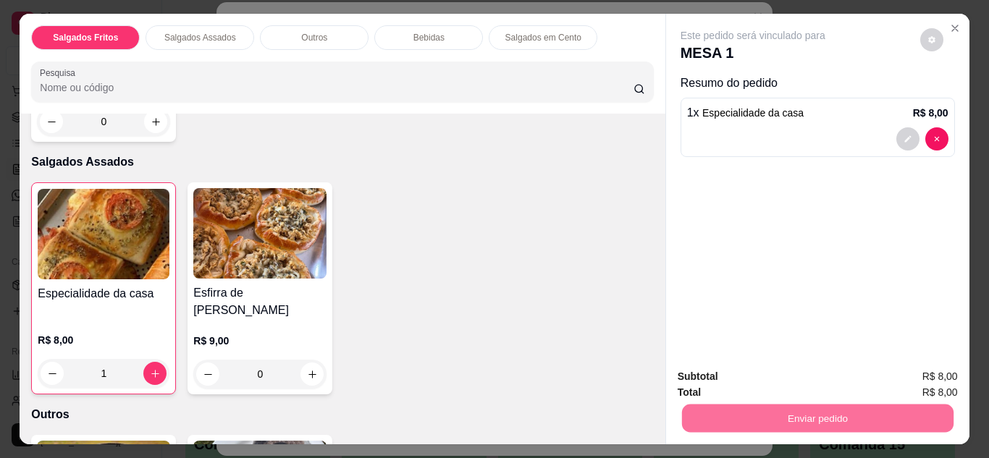
click at [757, 375] on button "Não registrar e enviar pedido" at bounding box center [769, 377] width 146 height 27
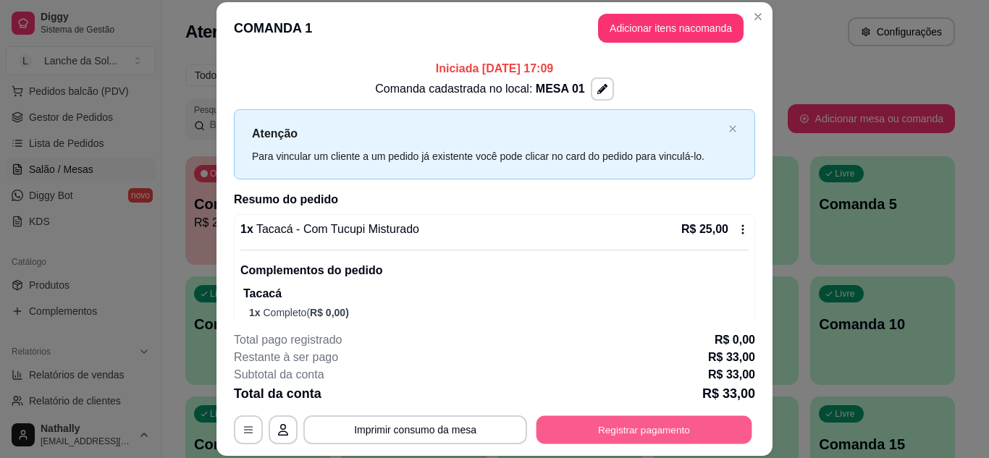
click at [651, 428] on button "Registrar pagamento" at bounding box center [644, 430] width 216 height 28
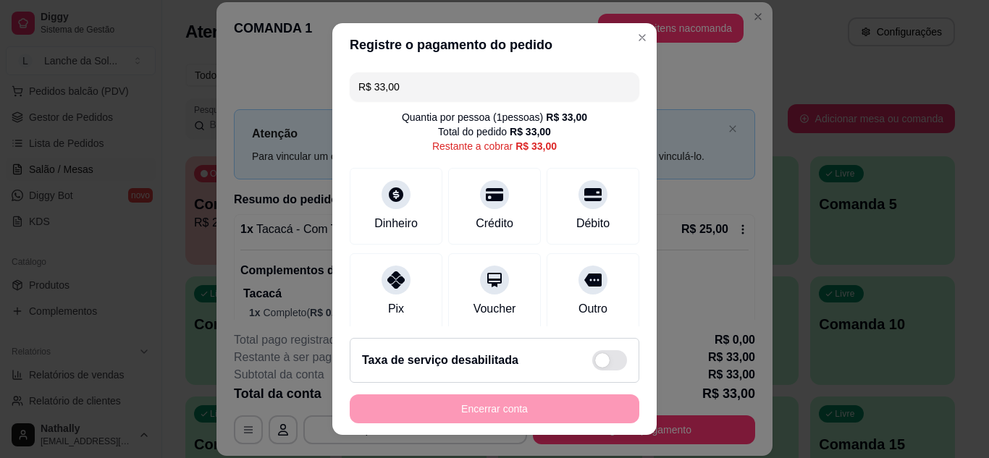
click at [404, 293] on div "Pix" at bounding box center [396, 291] width 93 height 77
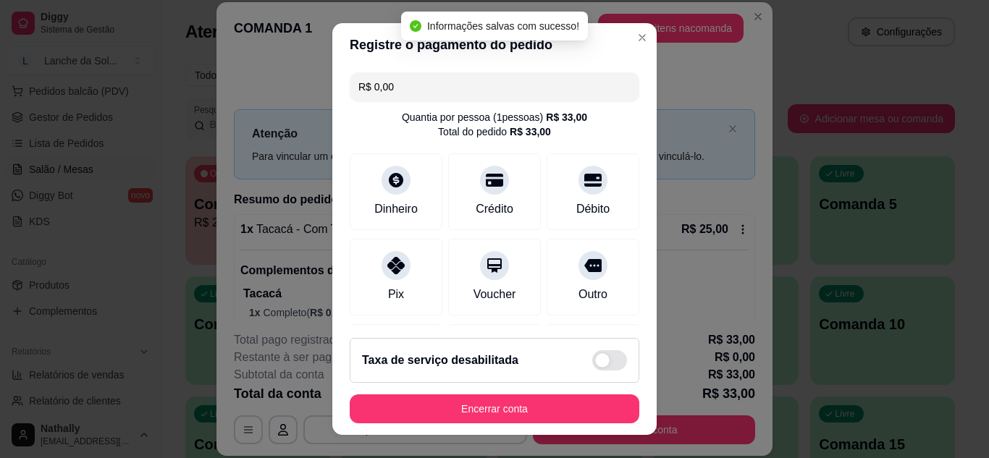
type input "R$ 0,00"
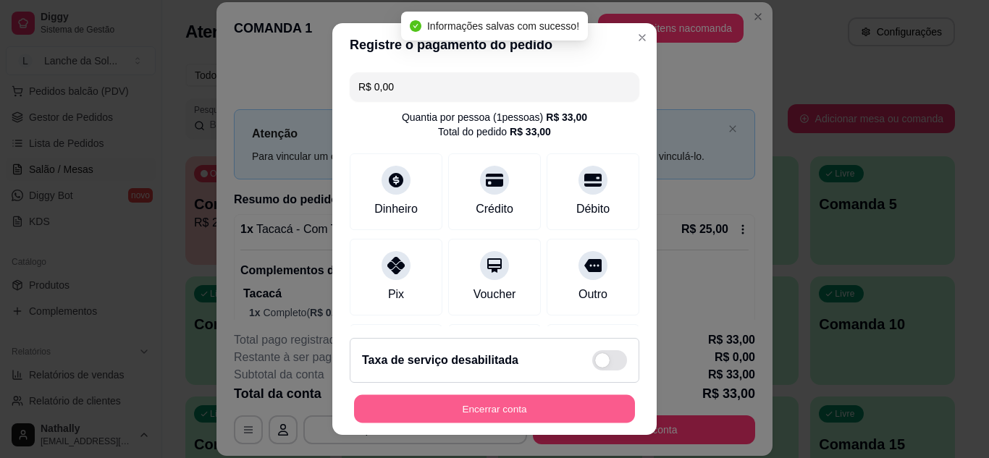
click at [489, 414] on button "Encerrar conta" at bounding box center [494, 409] width 281 height 28
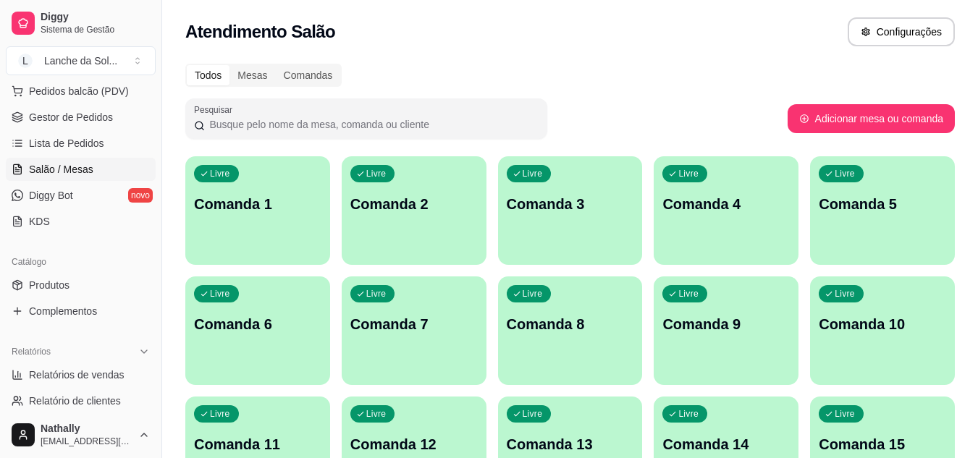
click at [83, 115] on span "Gestor de Pedidos" at bounding box center [71, 117] width 84 height 14
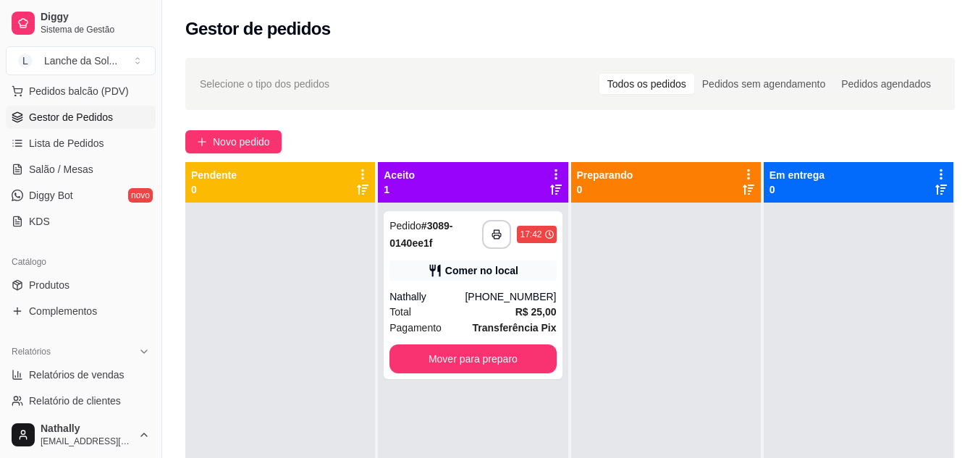
click at [102, 90] on span "Pedidos balcão (PDV)" at bounding box center [79, 91] width 100 height 14
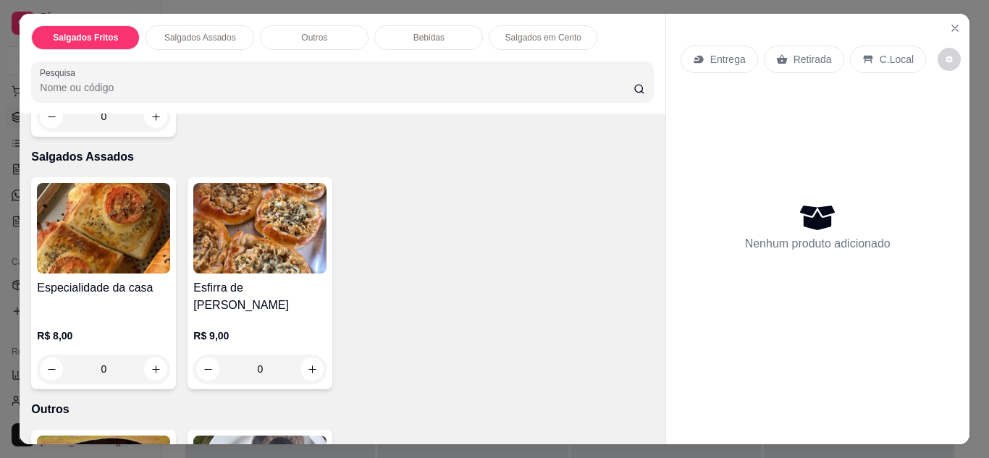
scroll to position [290, 0]
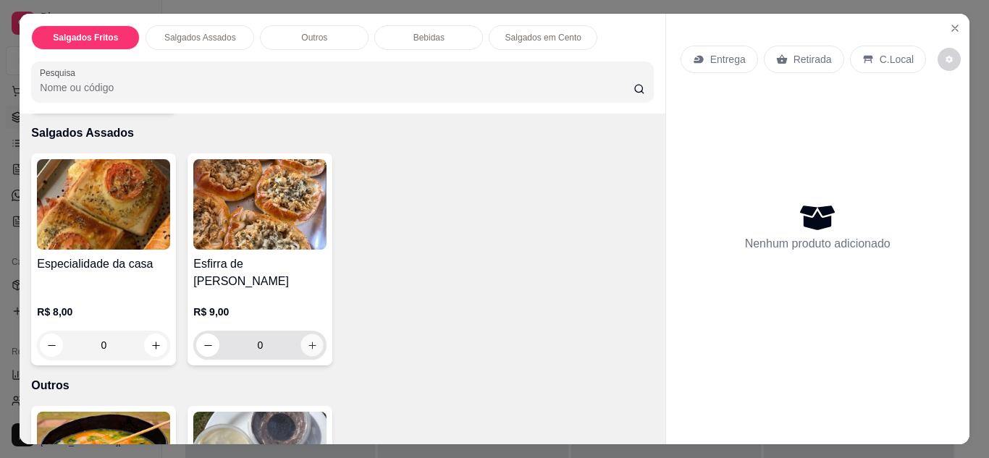
click at [315, 334] on button "increase-product-quantity" at bounding box center [312, 345] width 22 height 22
type input "1"
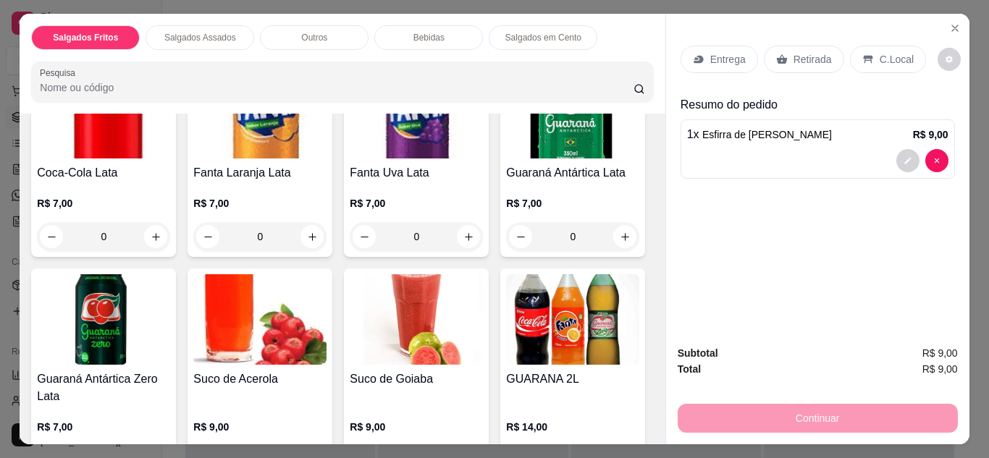
scroll to position [956, 0]
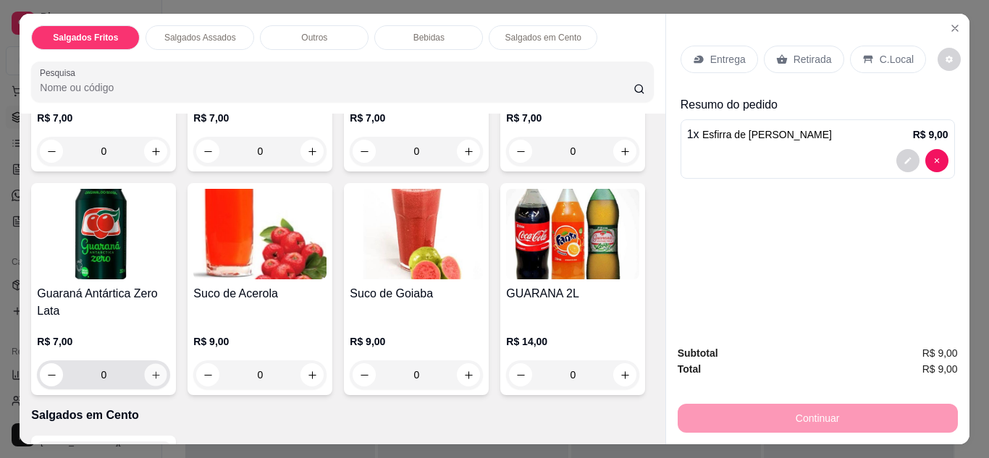
click at [159, 371] on icon "increase-product-quantity" at bounding box center [155, 374] width 7 height 7
type input "1"
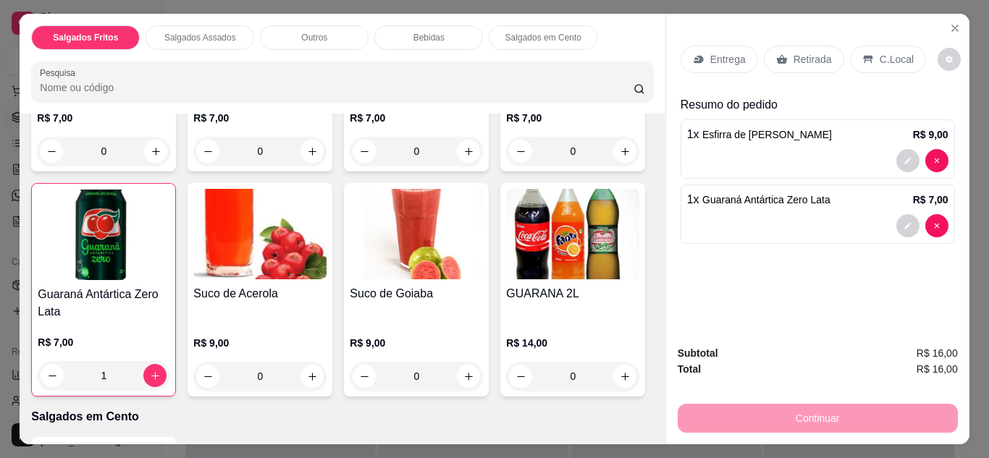
click at [793, 54] on p "Retirada" at bounding box center [812, 59] width 38 height 14
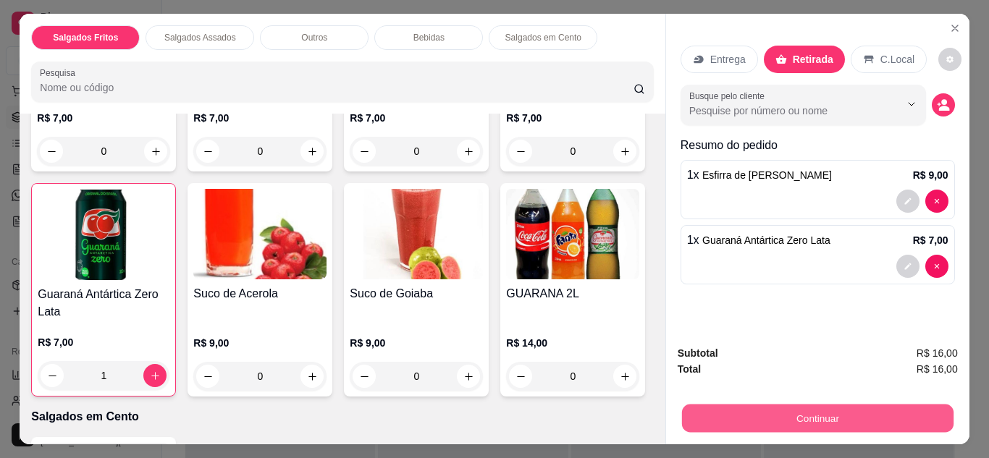
click at [724, 410] on button "Continuar" at bounding box center [816, 419] width 271 height 28
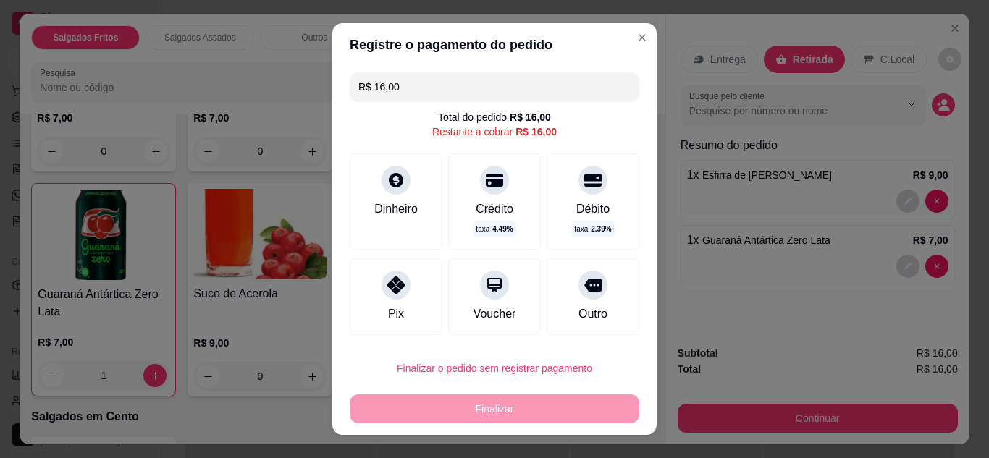
click at [386, 299] on div "Pix" at bounding box center [396, 296] width 93 height 77
type input "R$ 0,00"
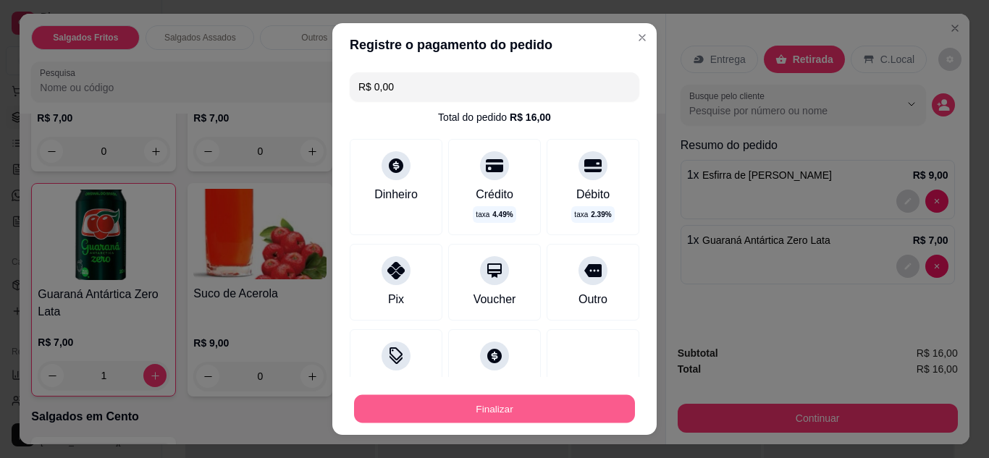
click at [416, 405] on button "Finalizar" at bounding box center [494, 409] width 281 height 28
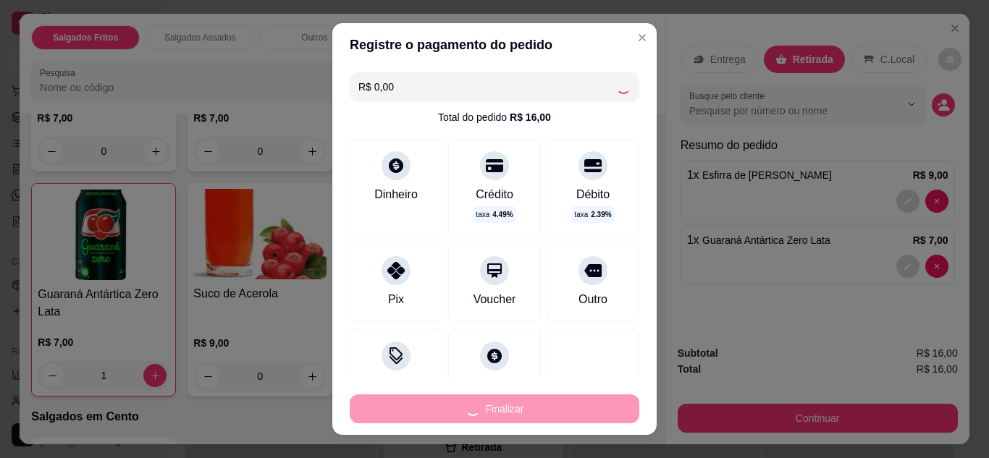
type input "0"
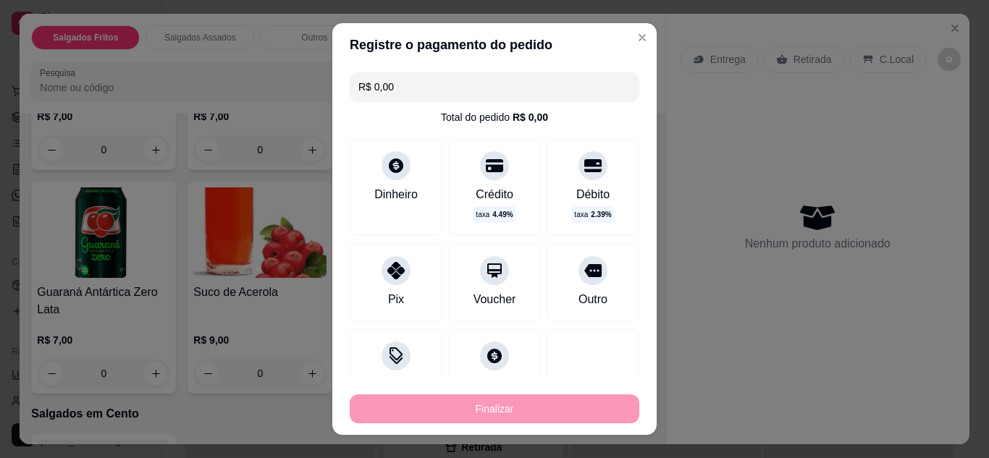
type input "-R$ 16,00"
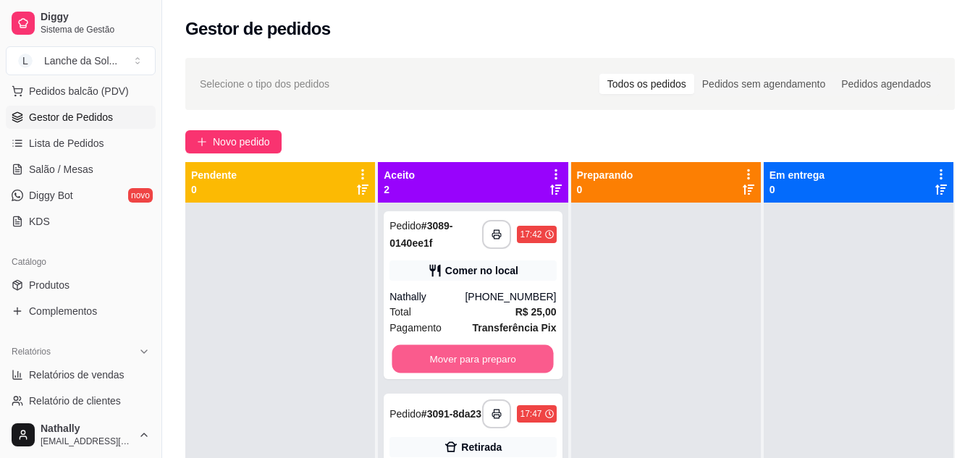
click at [443, 357] on button "Mover para preparo" at bounding box center [472, 359] width 161 height 28
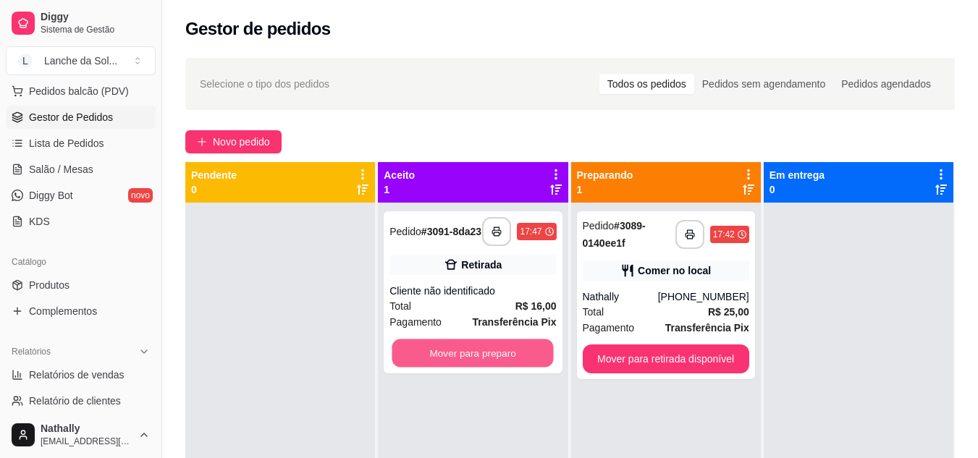
click at [443, 357] on button "Mover para preparo" at bounding box center [472, 354] width 161 height 28
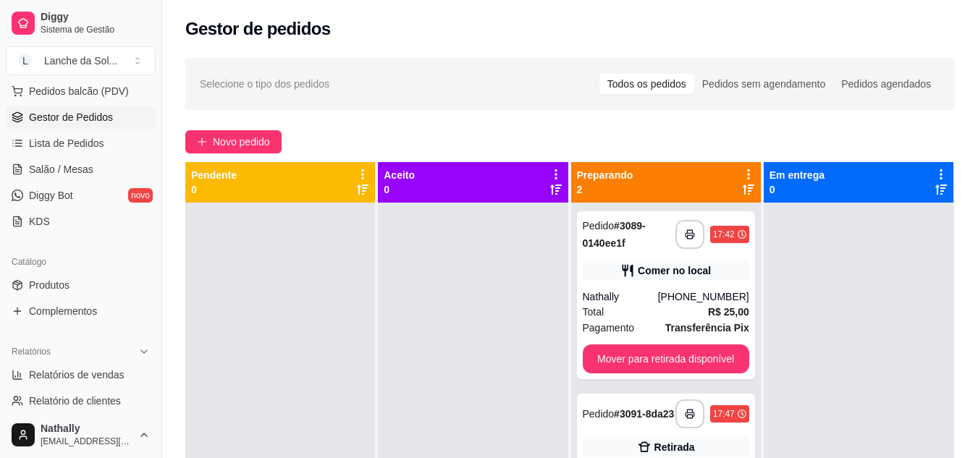
click at [614, 420] on strong "# 3091-8da23" at bounding box center [644, 414] width 60 height 12
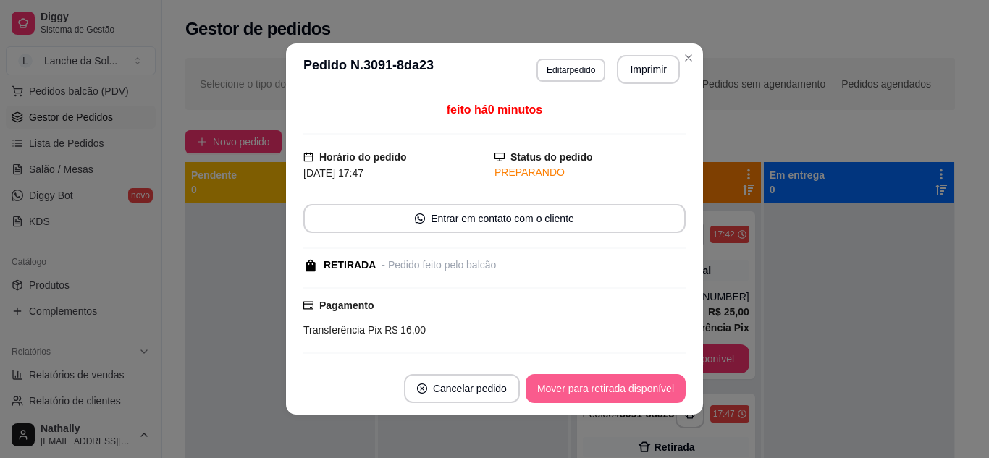
click at [572, 397] on button "Mover para retirada disponível" at bounding box center [606, 388] width 160 height 29
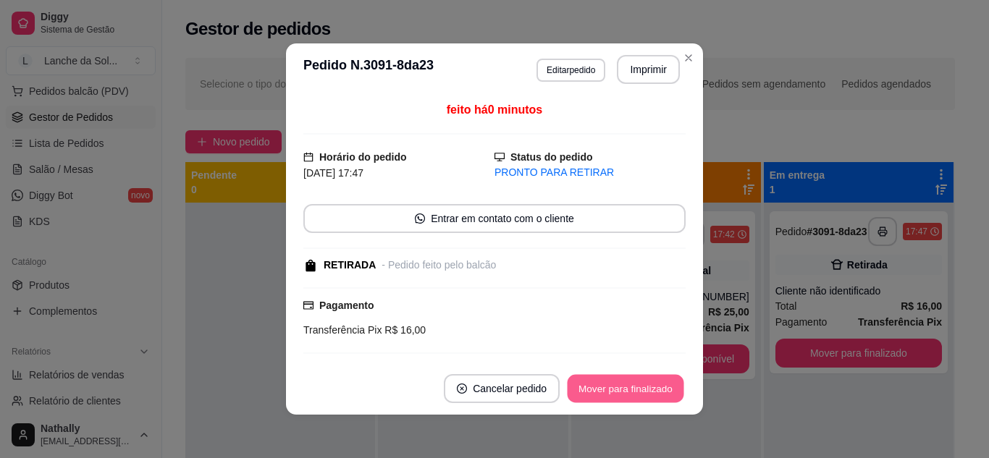
click at [572, 397] on button "Mover para finalizado" at bounding box center [626, 389] width 117 height 28
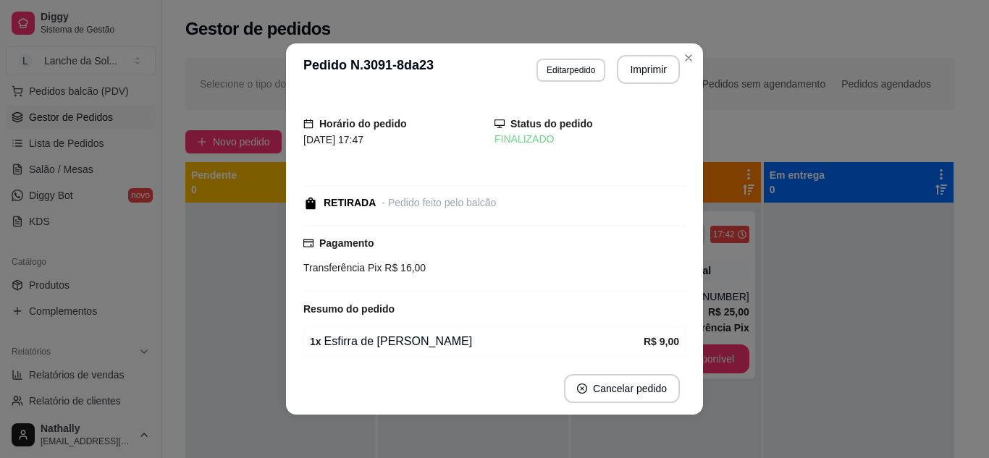
click at [687, 70] on header "**********" at bounding box center [494, 69] width 417 height 52
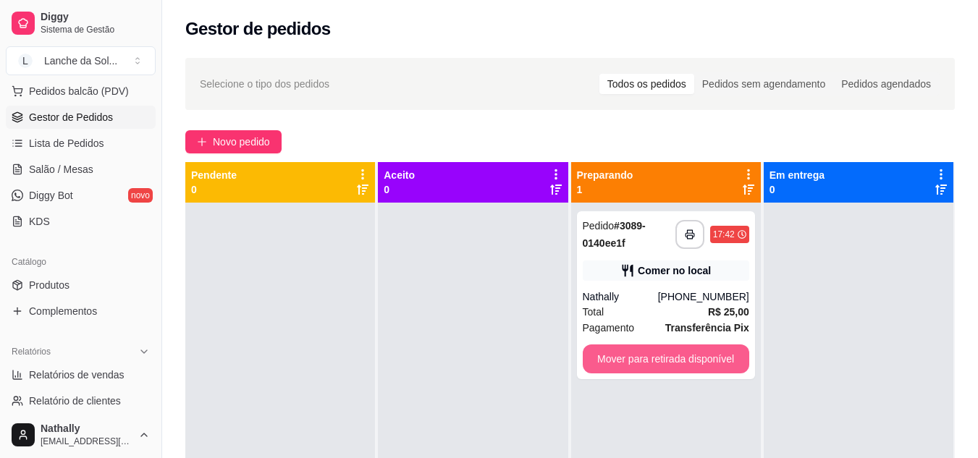
click at [635, 354] on button "Mover para retirada disponível" at bounding box center [666, 359] width 167 height 29
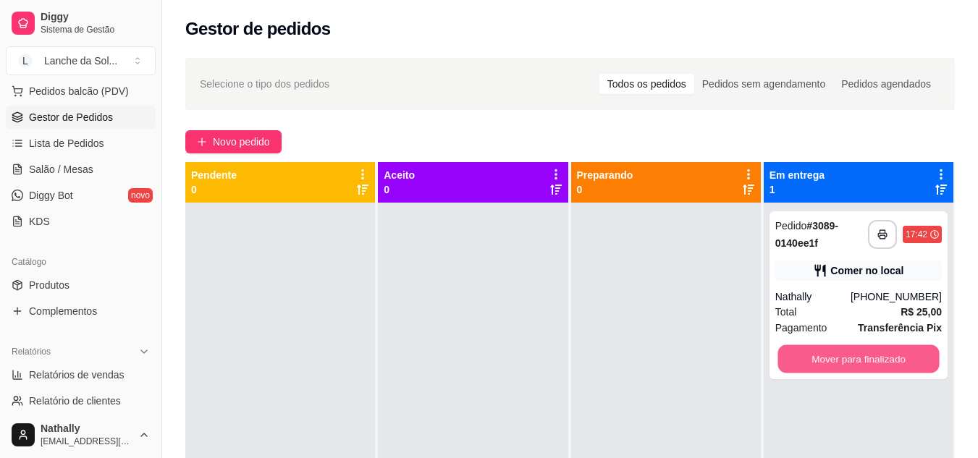
click at [784, 355] on button "Mover para finalizado" at bounding box center [858, 359] width 161 height 28
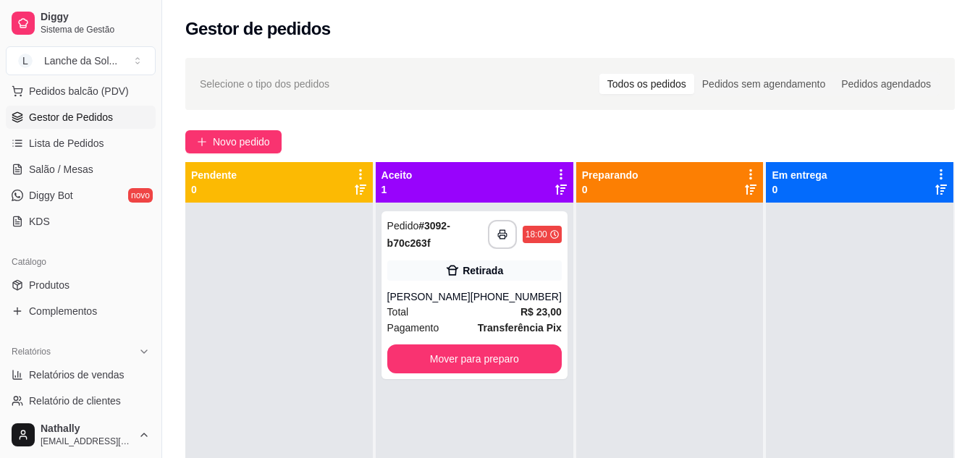
click at [448, 303] on div "[PERSON_NAME]" at bounding box center [428, 297] width 83 height 14
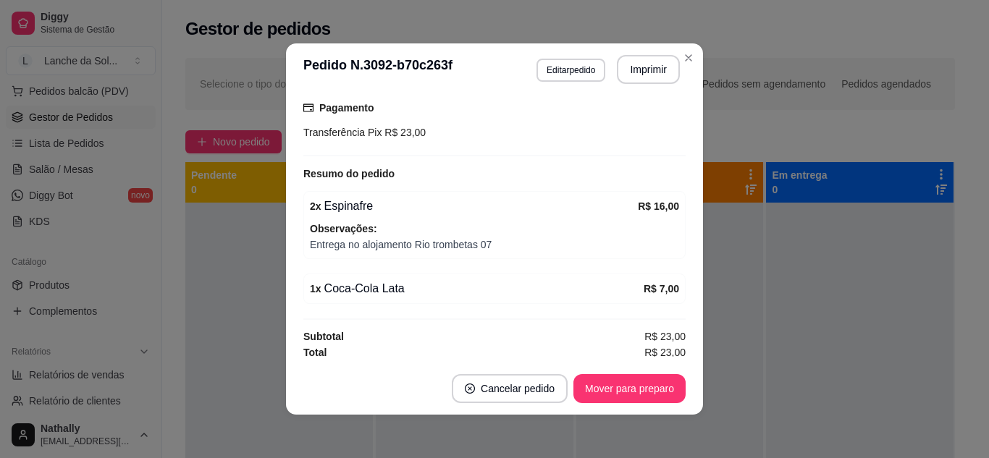
scroll to position [277, 0]
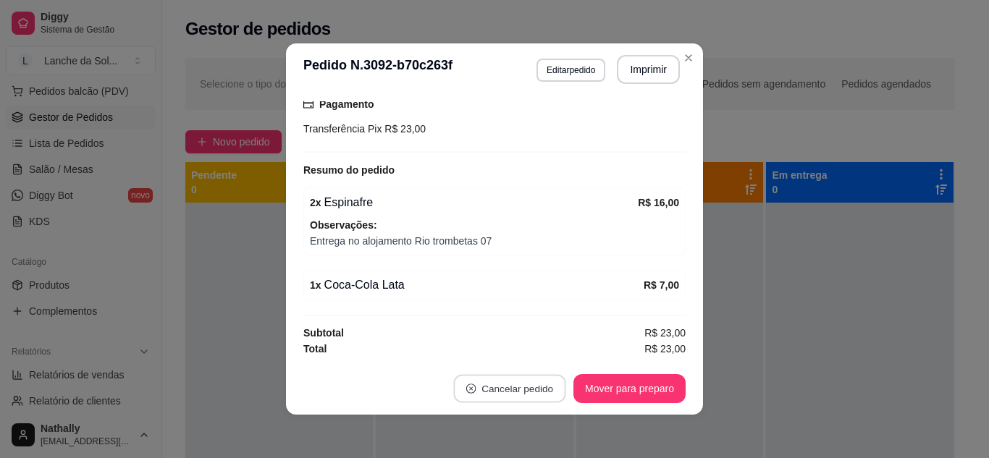
click at [531, 382] on button "Cancelar pedido" at bounding box center [509, 389] width 112 height 28
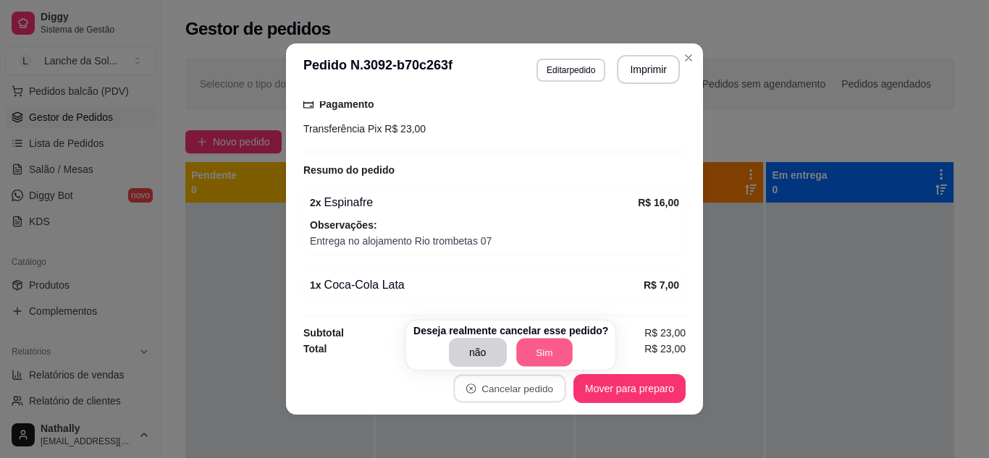
click at [547, 358] on button "Sim" at bounding box center [544, 353] width 56 height 28
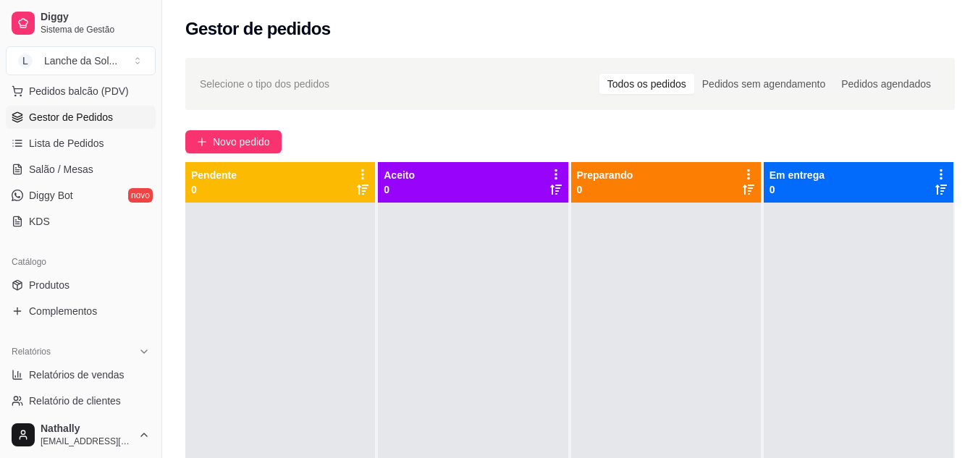
click at [83, 172] on span "Salão / Mesas" at bounding box center [61, 169] width 64 height 14
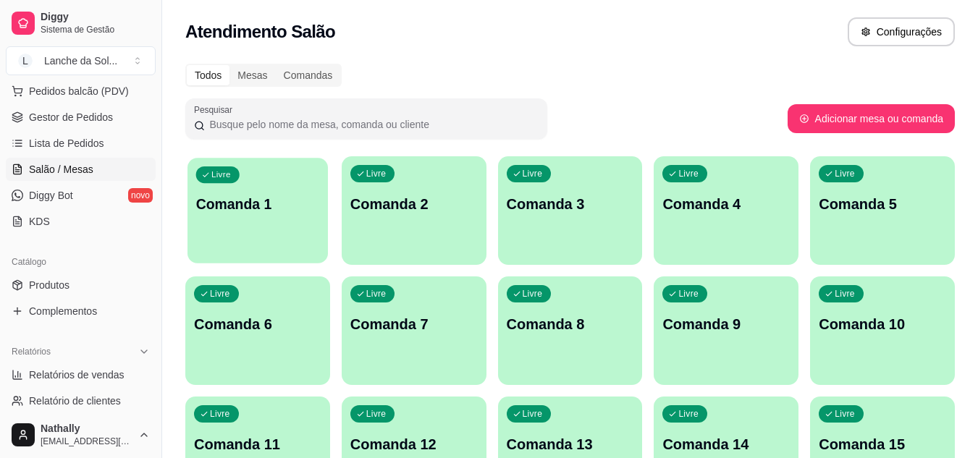
click at [270, 209] on p "Comanda 1" at bounding box center [258, 205] width 124 height 20
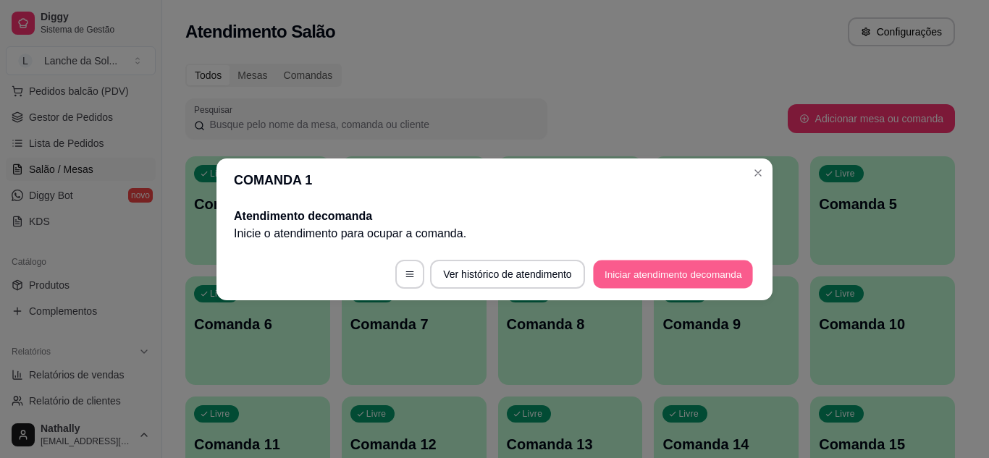
click at [604, 275] on button "Iniciar atendimento de comanda" at bounding box center [673, 274] width 160 height 28
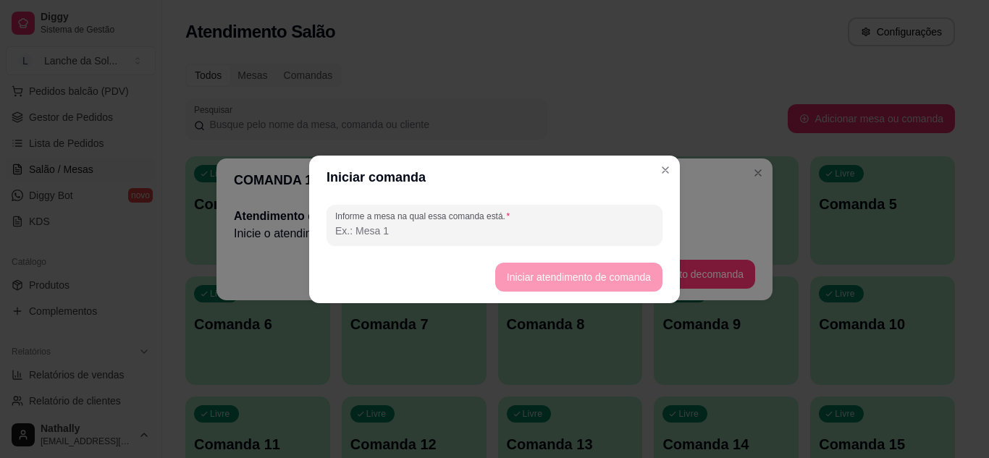
click at [549, 232] on input "Informe a mesa na qual essa comanda está." at bounding box center [494, 231] width 319 height 14
type input "mesa 01"
click at [511, 284] on button "Iniciar atendimento de comanda" at bounding box center [578, 277] width 162 height 28
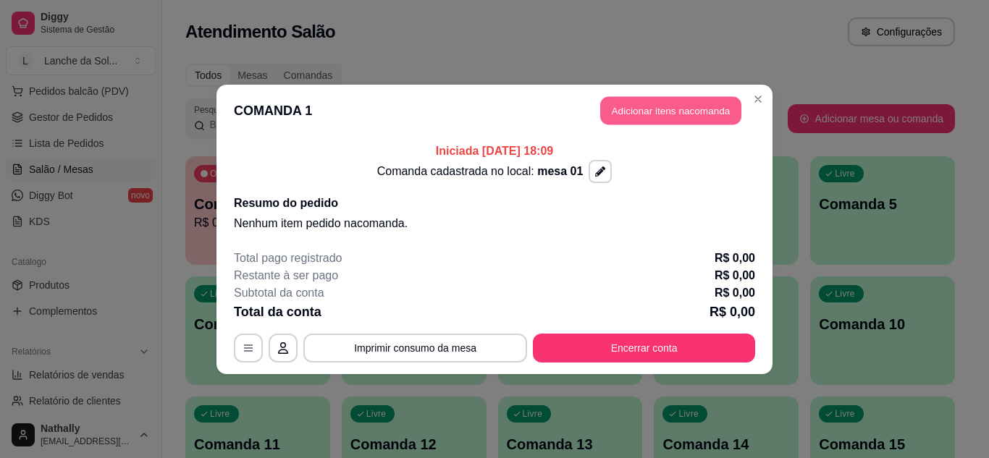
click at [628, 109] on button "Adicionar itens na comanda" at bounding box center [670, 110] width 141 height 28
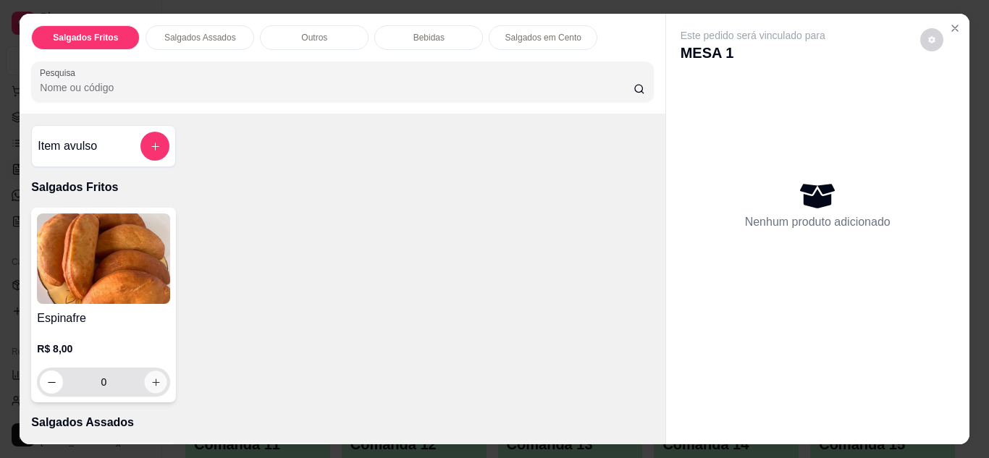
click at [153, 377] on icon "increase-product-quantity" at bounding box center [156, 382] width 11 height 11
type input "1"
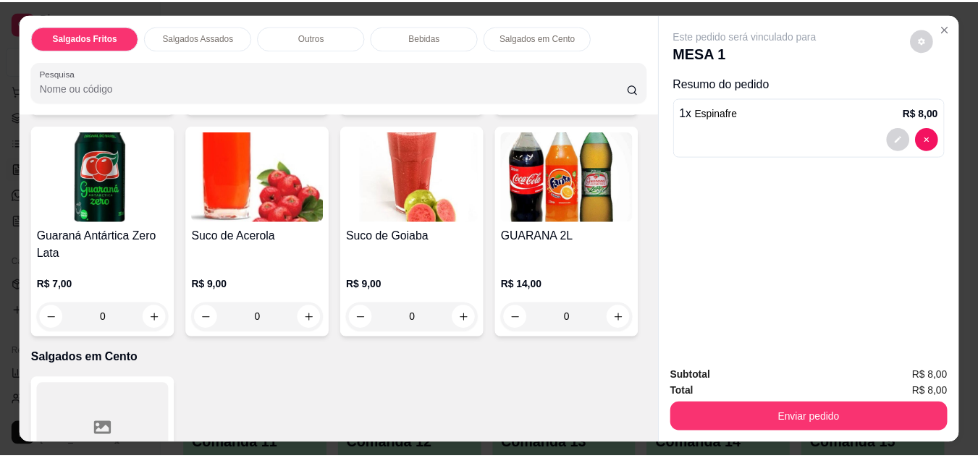
scroll to position [1014, 0]
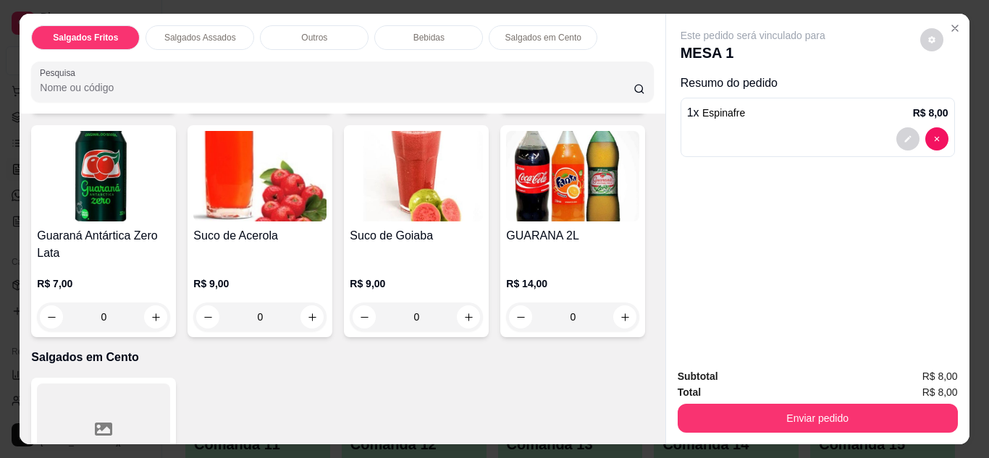
click at [350, 222] on img at bounding box center [416, 176] width 133 height 90
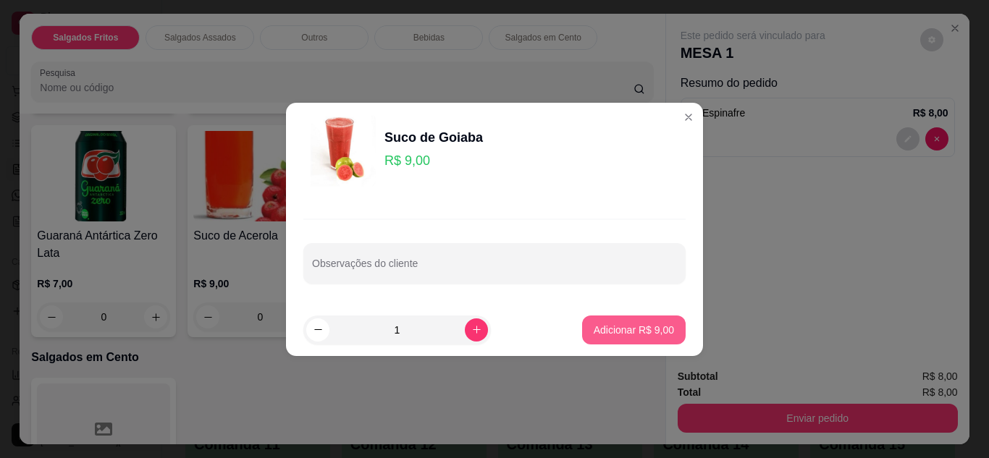
click at [614, 327] on p "Adicionar R$ 9,00" at bounding box center [634, 330] width 80 height 14
type input "1"
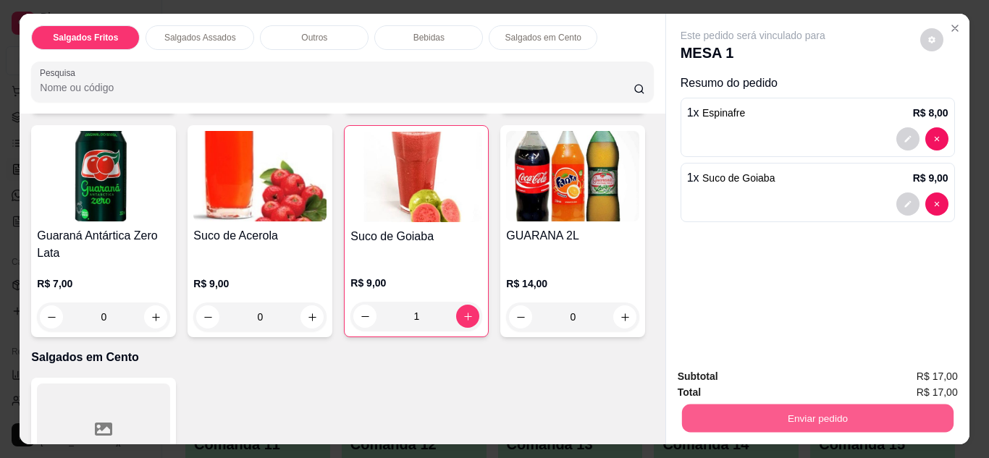
click at [736, 407] on button "Enviar pedido" at bounding box center [816, 419] width 271 height 28
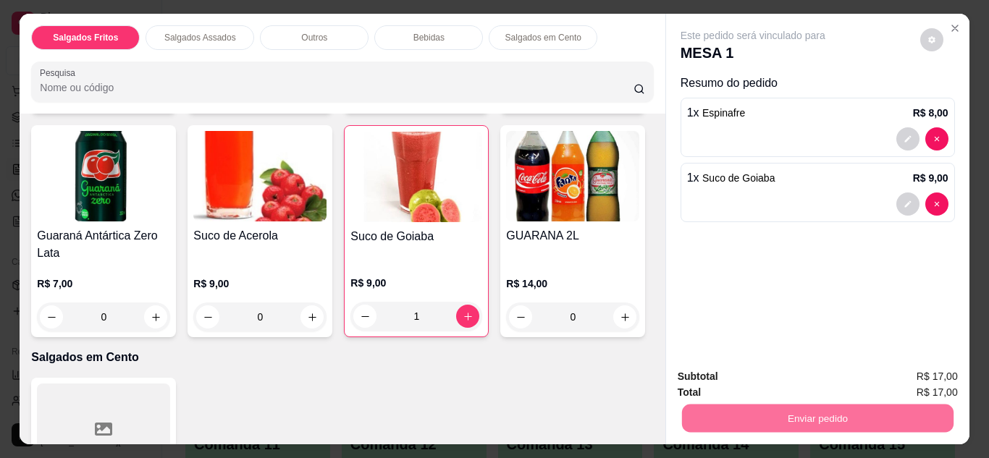
click at [749, 381] on button "Não registrar e enviar pedido" at bounding box center [769, 378] width 151 height 28
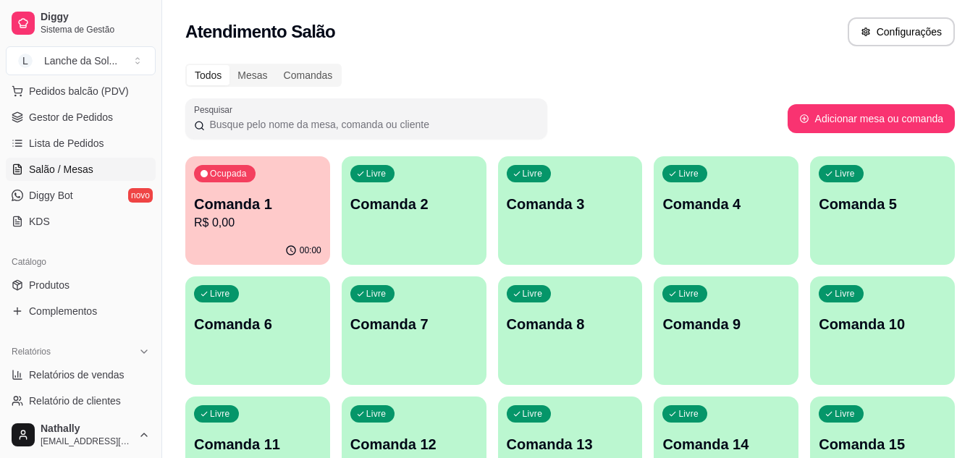
click at [120, 106] on link "Gestor de Pedidos" at bounding box center [81, 117] width 150 height 23
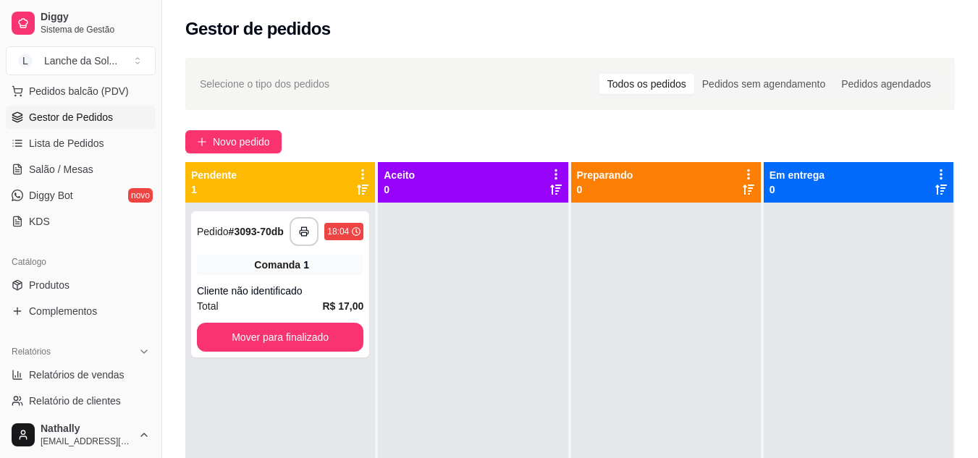
click at [96, 283] on link "Produtos" at bounding box center [81, 285] width 150 height 23
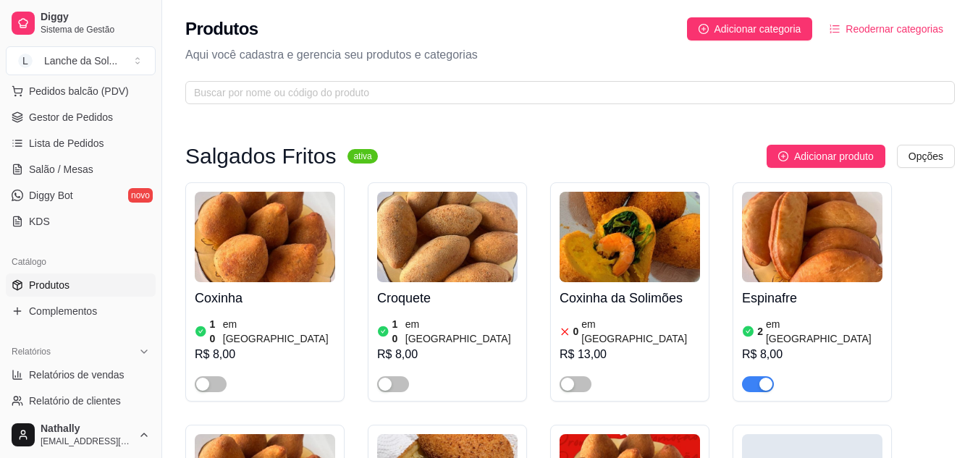
click at [209, 378] on div "button" at bounding box center [202, 384] width 13 height 13
click at [400, 376] on span "button" at bounding box center [393, 384] width 32 height 16
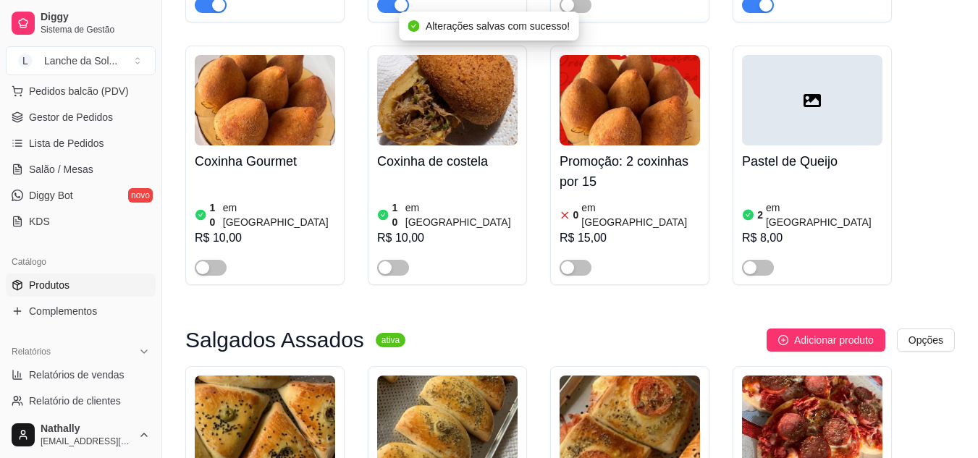
scroll to position [463, 0]
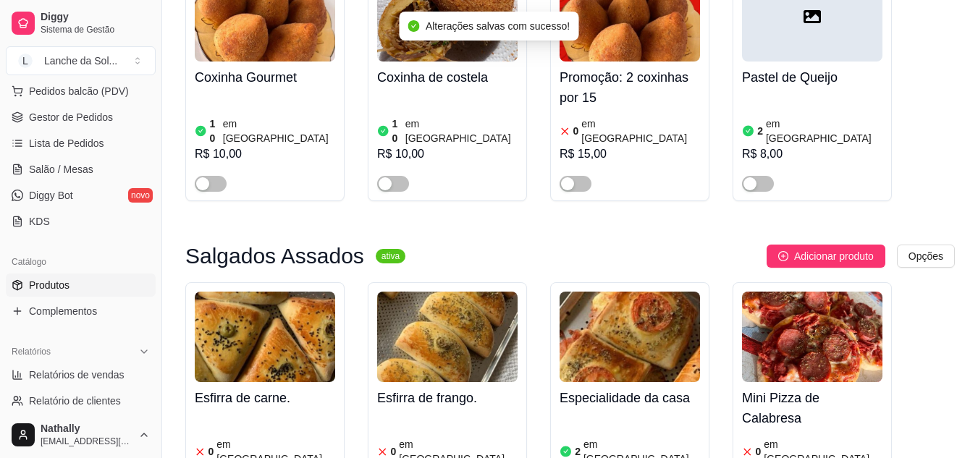
click at [381, 177] on div "button" at bounding box center [385, 183] width 13 height 13
click at [206, 177] on div "button" at bounding box center [202, 183] width 13 height 13
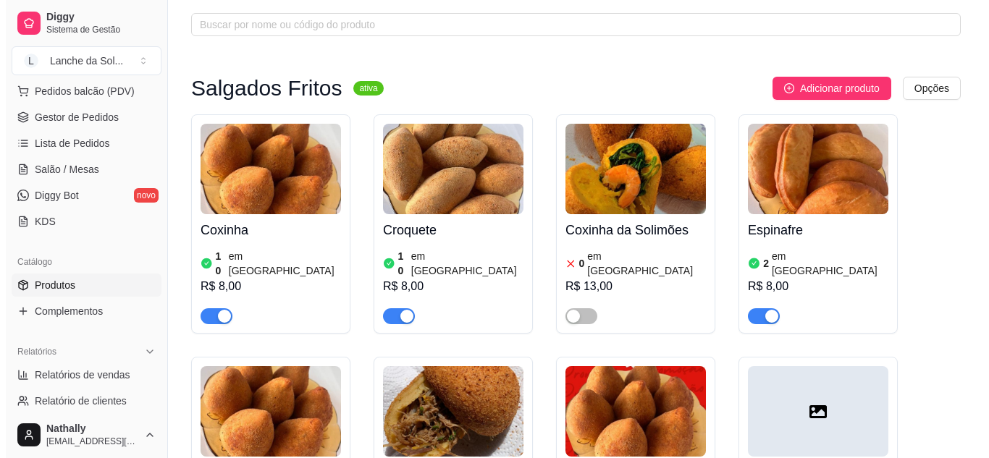
scroll to position [0, 0]
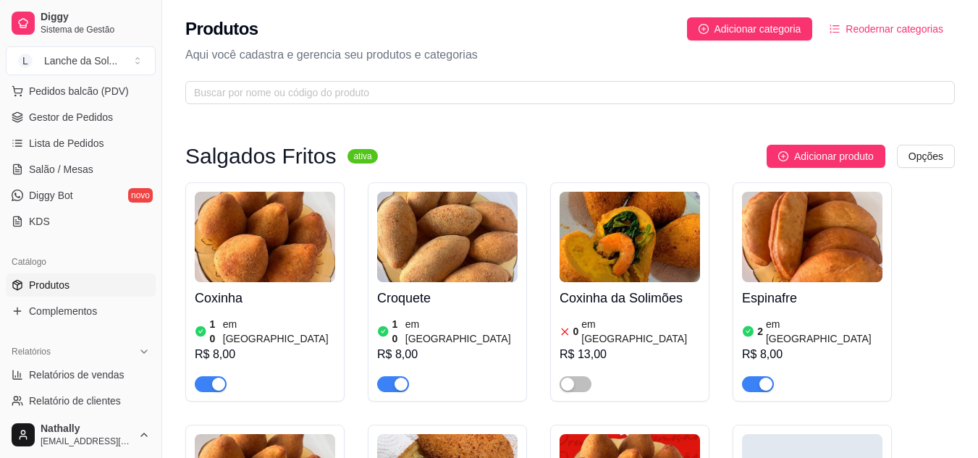
click at [88, 109] on link "Gestor de Pedidos" at bounding box center [81, 117] width 150 height 23
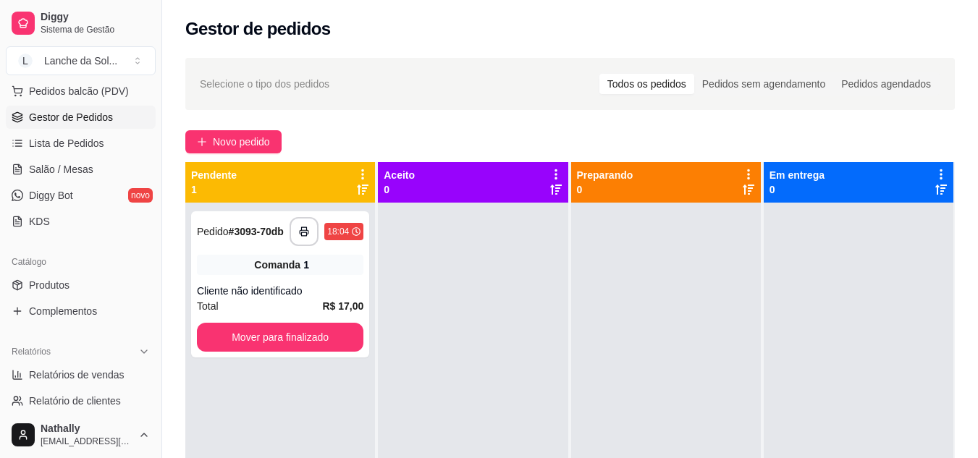
click at [84, 170] on span "Salão / Mesas" at bounding box center [61, 169] width 64 height 14
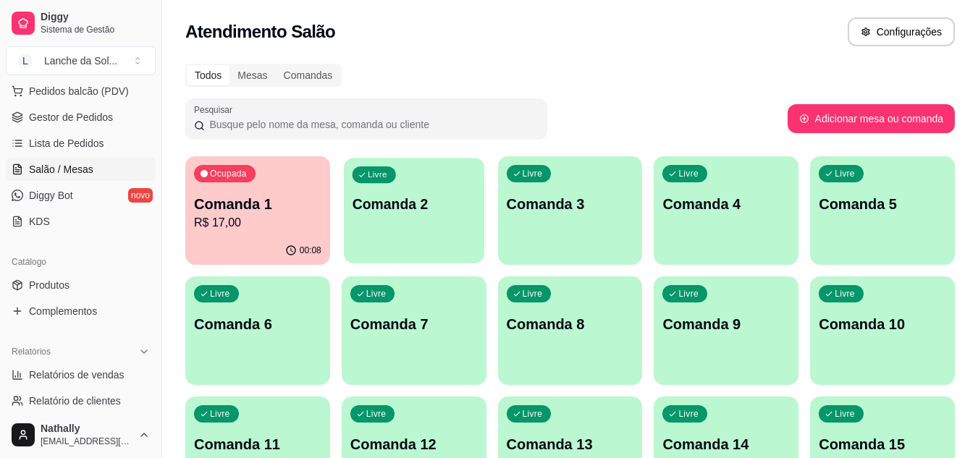
click at [420, 229] on div "Livre Comanda 2" at bounding box center [414, 202] width 140 height 88
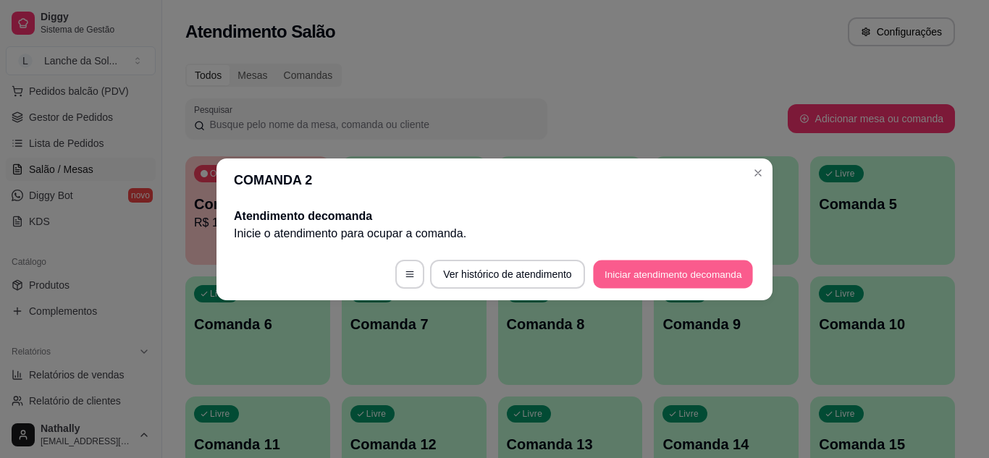
click at [631, 273] on button "Iniciar atendimento de comanda" at bounding box center [673, 274] width 160 height 28
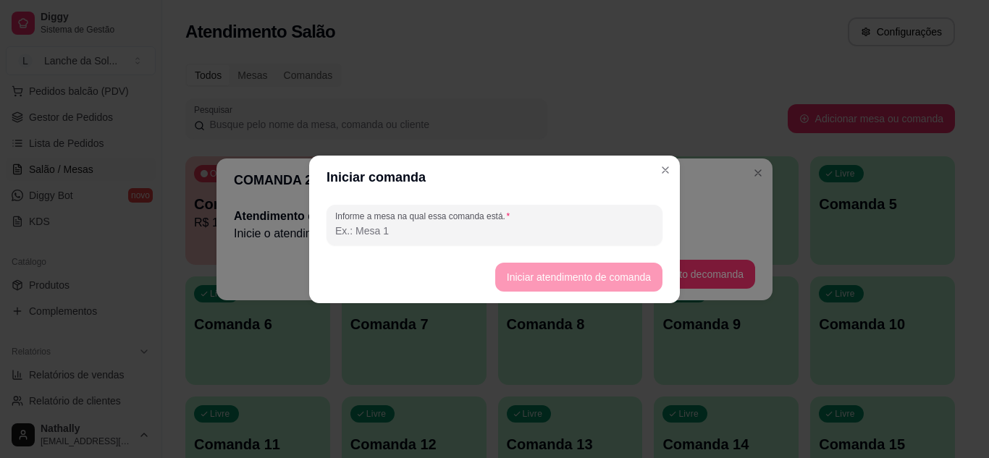
click at [590, 229] on input "Informe a mesa na qual essa comanda está." at bounding box center [494, 231] width 319 height 14
type input "mesa 02"
click at [519, 271] on button "Iniciar atendimento de comanda" at bounding box center [578, 277] width 162 height 28
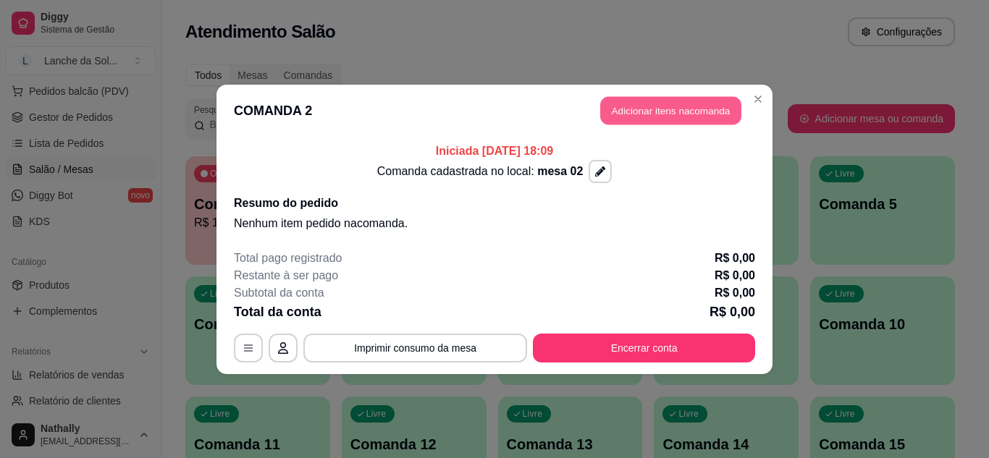
click at [611, 112] on button "Adicionar itens na comanda" at bounding box center [670, 110] width 141 height 28
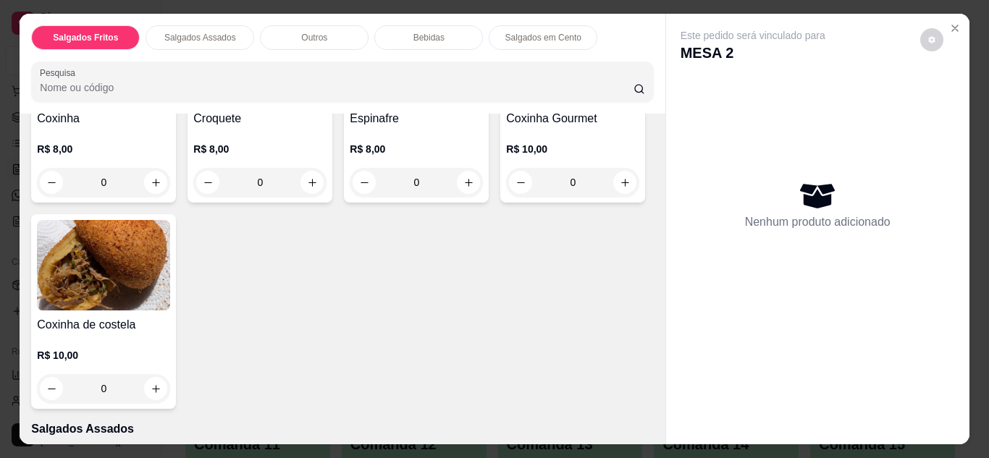
scroll to position [232, 0]
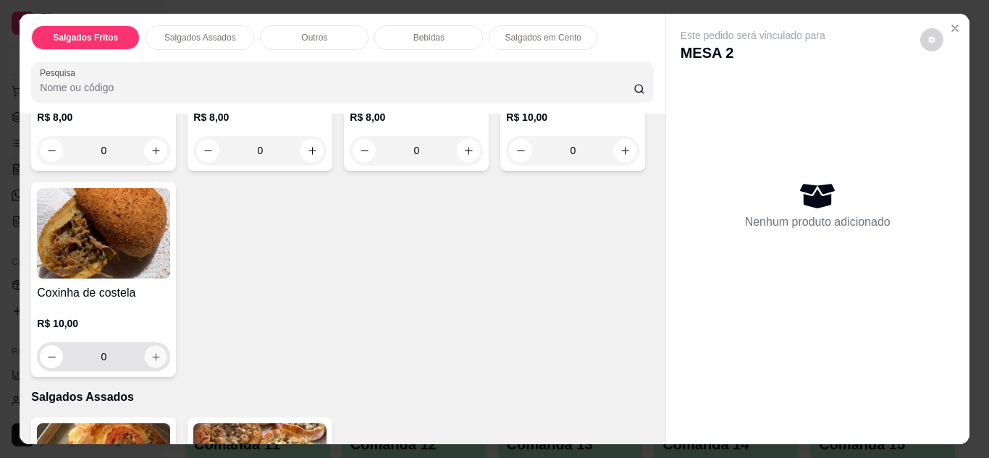
click at [167, 348] on button "increase-product-quantity" at bounding box center [156, 356] width 22 height 22
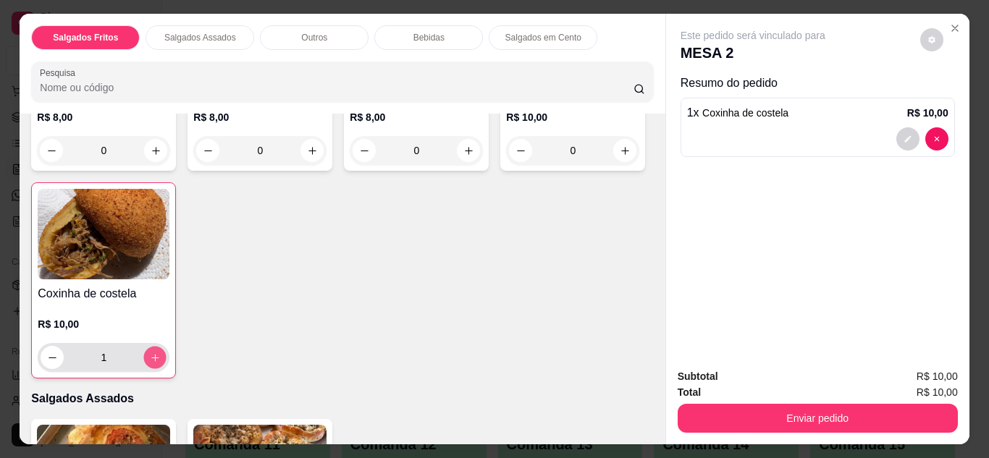
click at [161, 353] on icon "increase-product-quantity" at bounding box center [155, 358] width 11 height 11
type input "2"
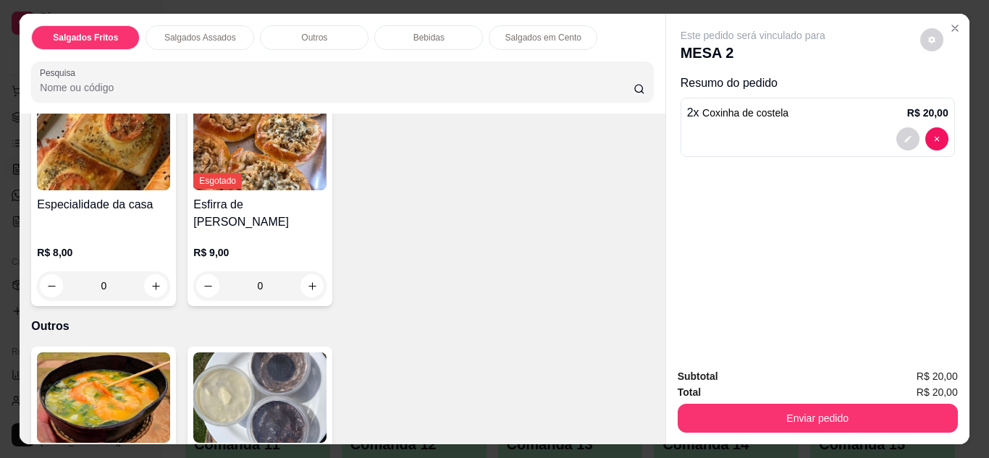
scroll to position [637, 0]
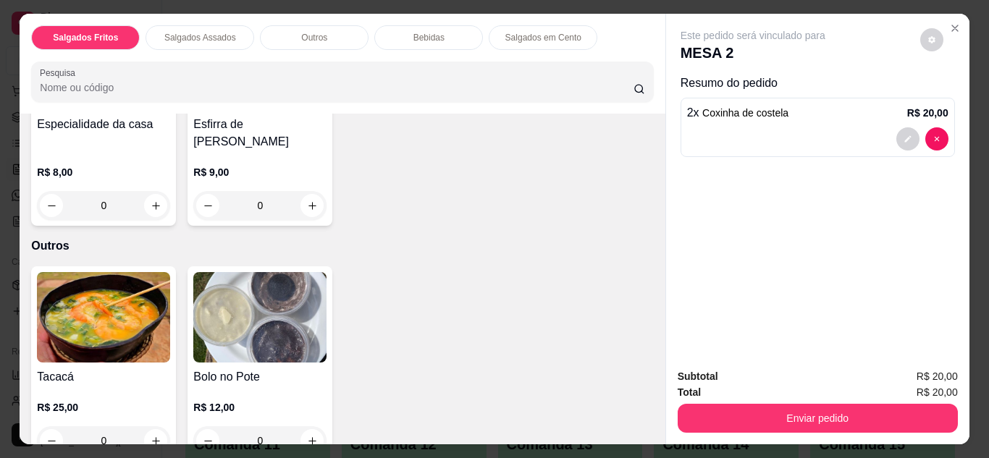
click at [153, 426] on div "0" at bounding box center [103, 440] width 133 height 29
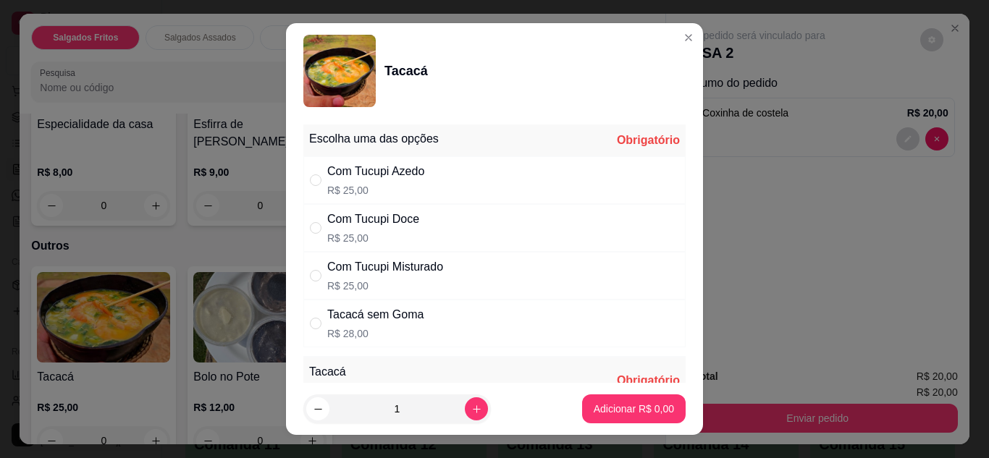
click at [441, 221] on div "Com Tucupi Doce R$ 25,00" at bounding box center [494, 228] width 382 height 48
radio input "true"
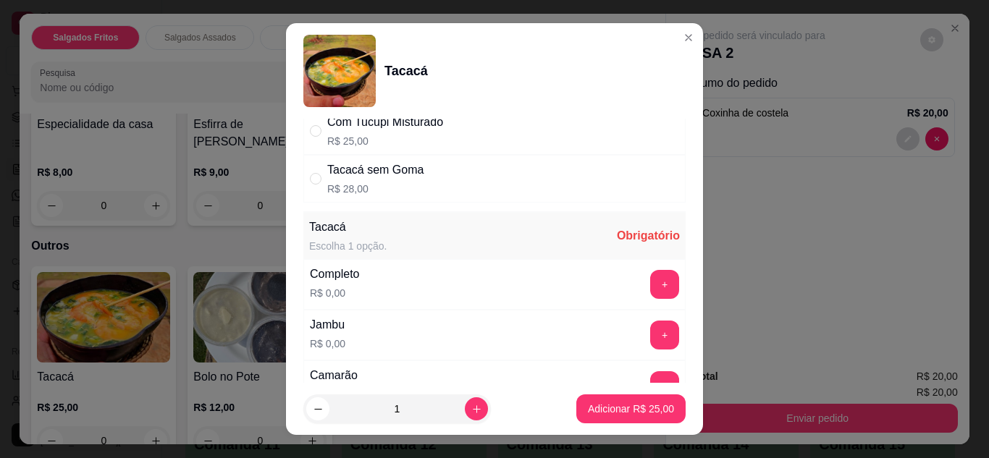
scroll to position [174, 0]
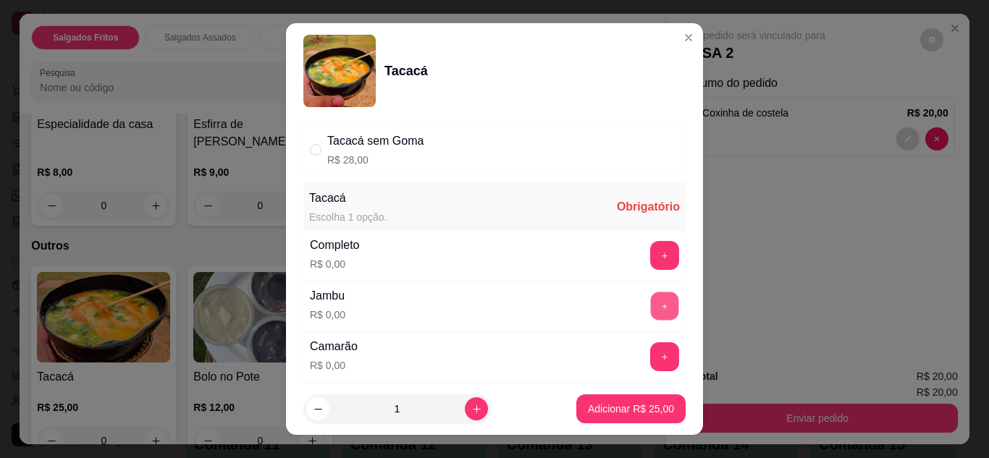
click at [651, 312] on button "+" at bounding box center [665, 306] width 28 height 28
click at [650, 353] on button "+" at bounding box center [664, 356] width 29 height 29
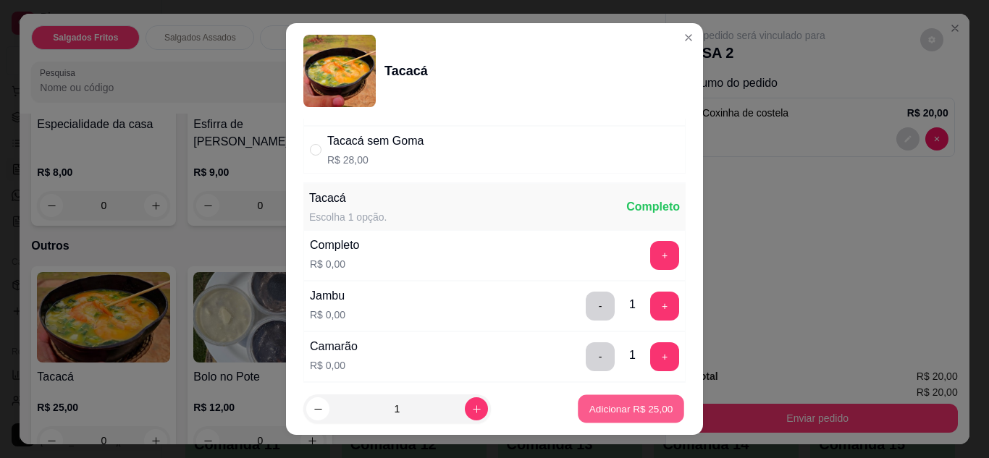
click at [615, 405] on p "Adicionar R$ 25,00" at bounding box center [631, 410] width 84 height 14
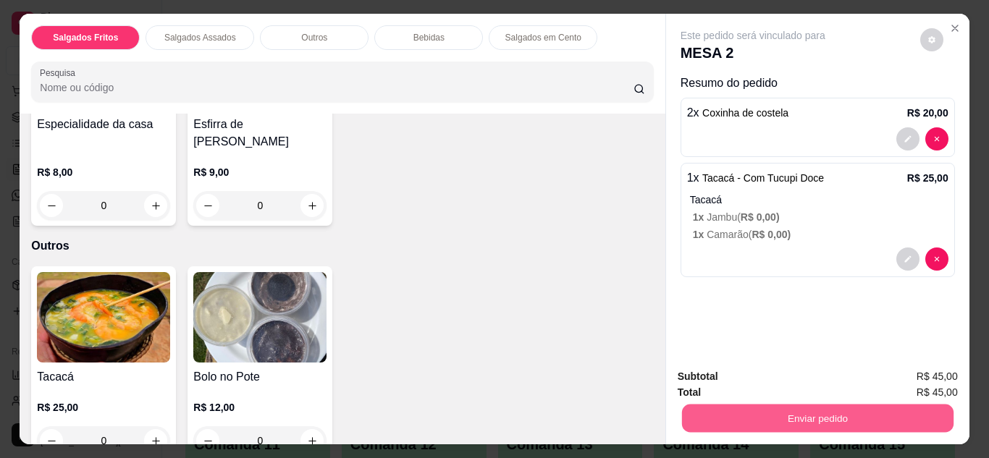
click at [702, 407] on button "Enviar pedido" at bounding box center [816, 419] width 271 height 28
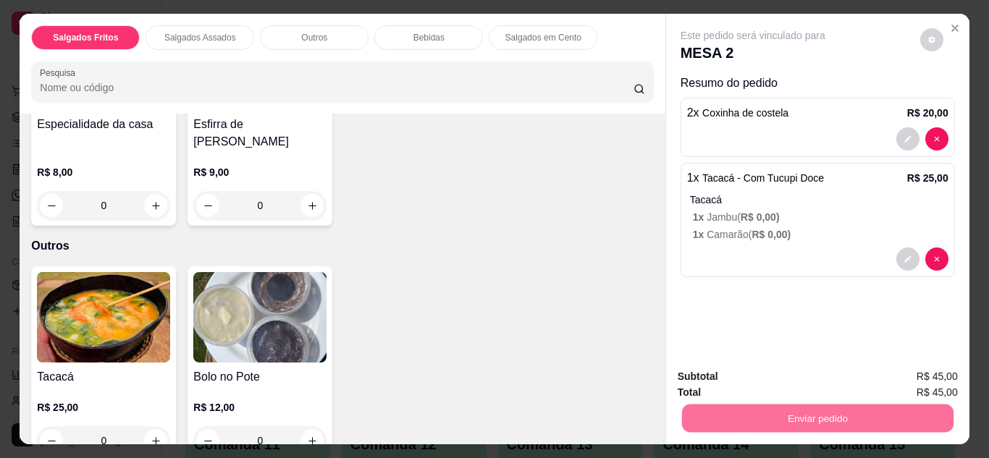
click at [749, 369] on button "Não registrar e enviar pedido" at bounding box center [769, 377] width 146 height 27
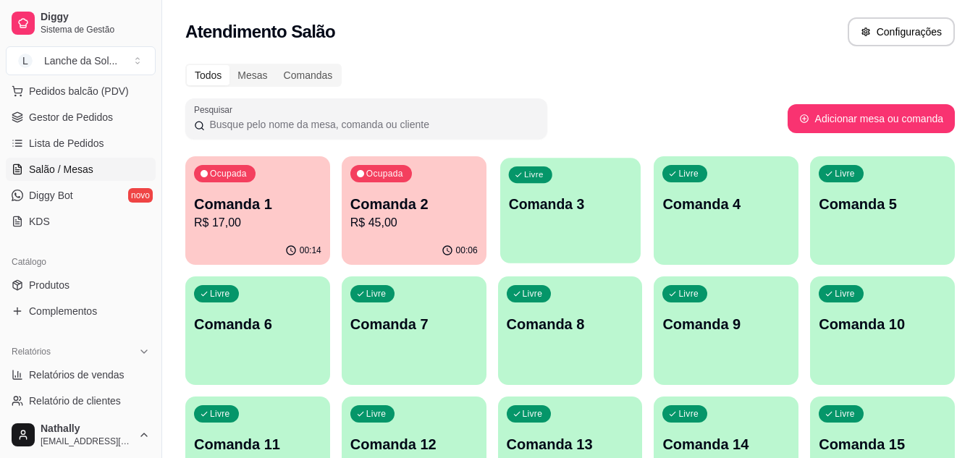
click at [541, 232] on div "Livre Comanda 3" at bounding box center [570, 202] width 140 height 88
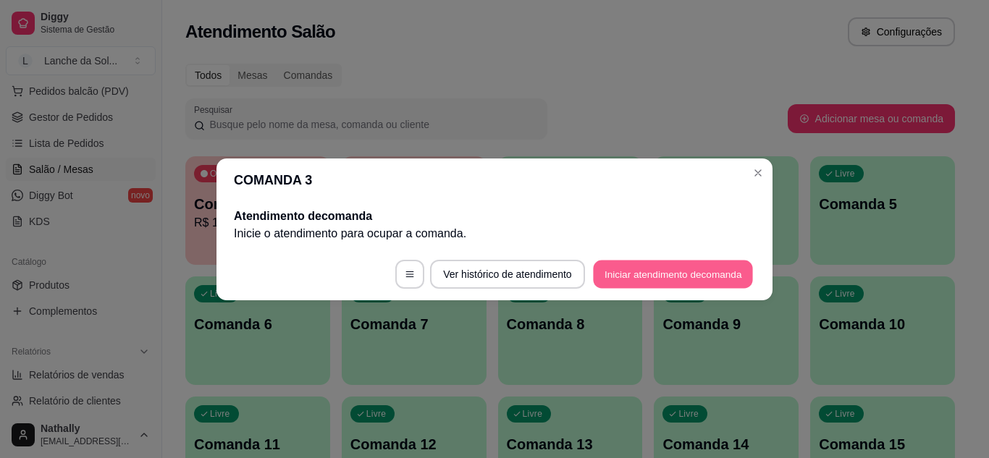
click at [652, 279] on button "Iniciar atendimento de comanda" at bounding box center [673, 274] width 160 height 28
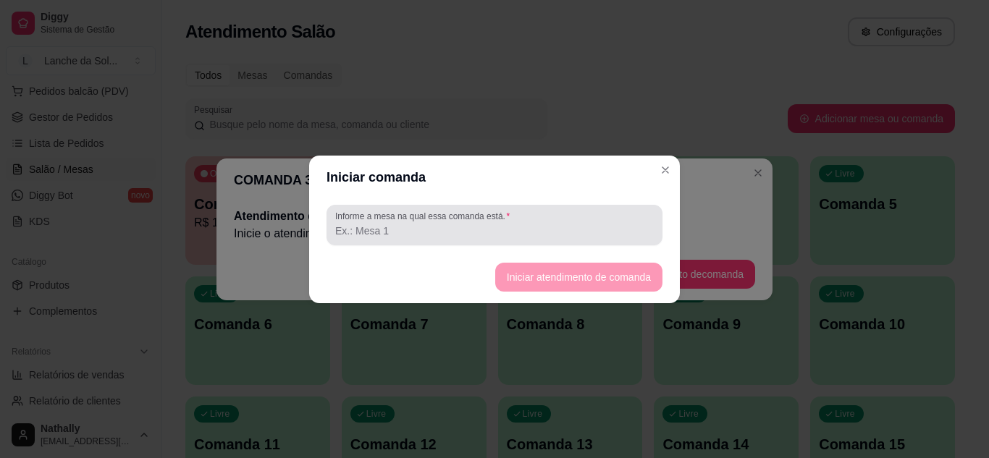
click at [613, 221] on div at bounding box center [494, 225] width 319 height 29
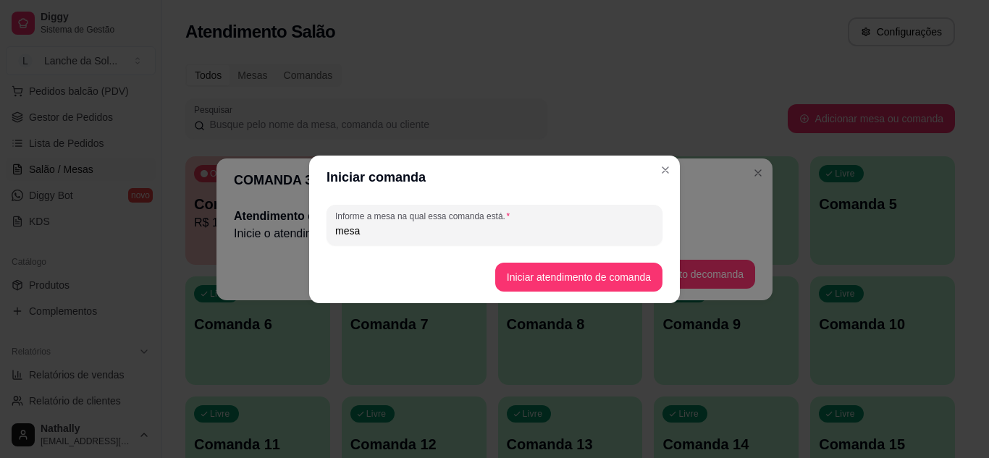
type input "mesa"
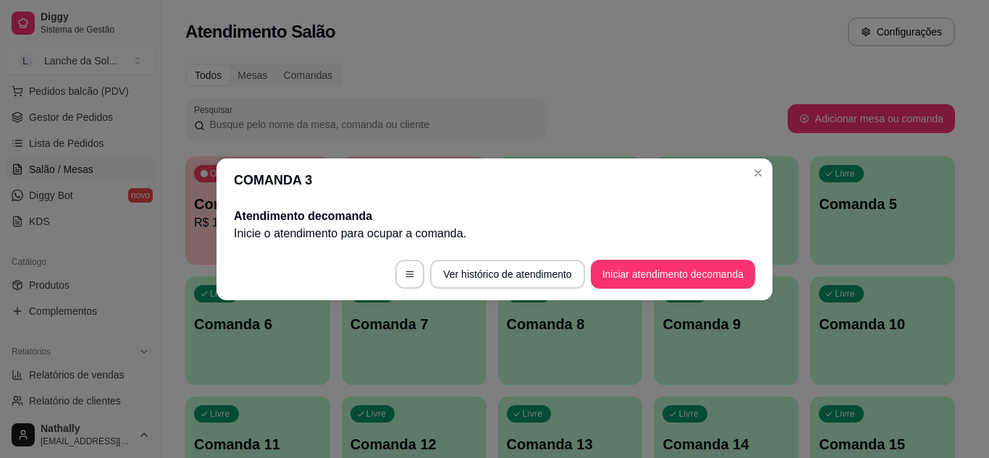
click at [675, 163] on header "COMANDA 3" at bounding box center [494, 180] width 556 height 43
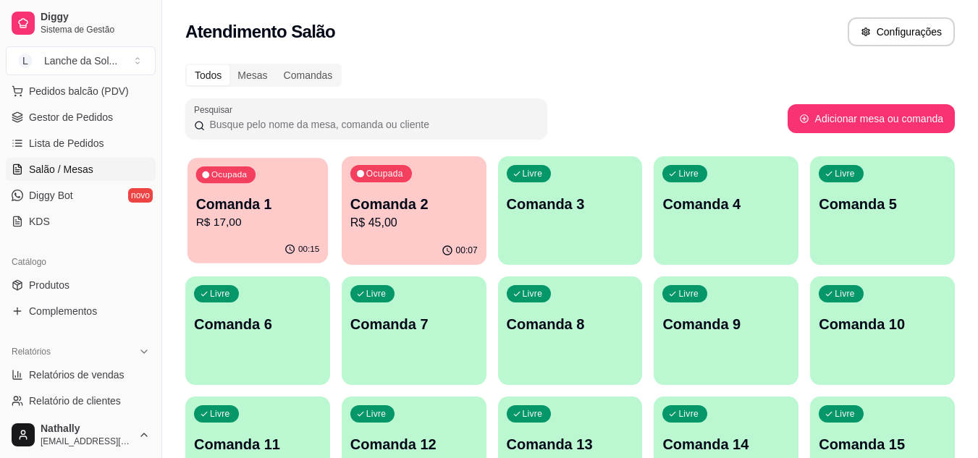
click at [260, 217] on p "R$ 17,00" at bounding box center [258, 222] width 124 height 17
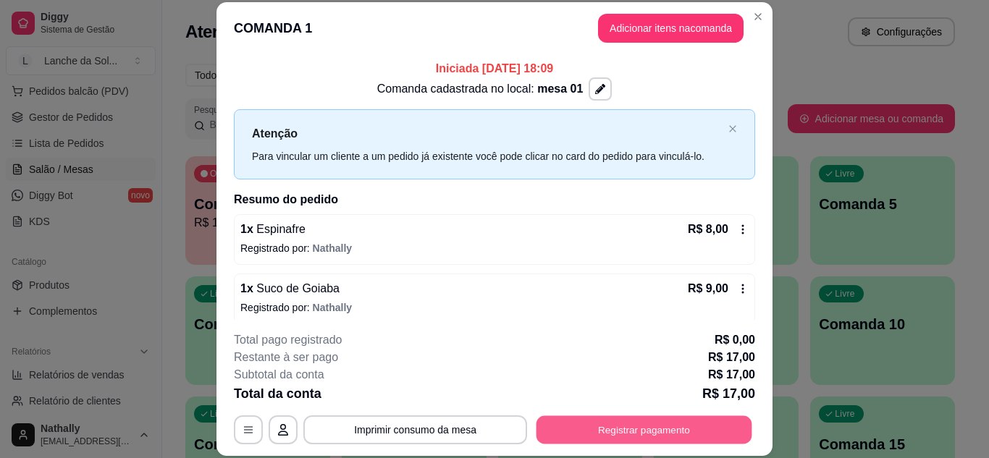
click at [626, 433] on button "Registrar pagamento" at bounding box center [644, 430] width 216 height 28
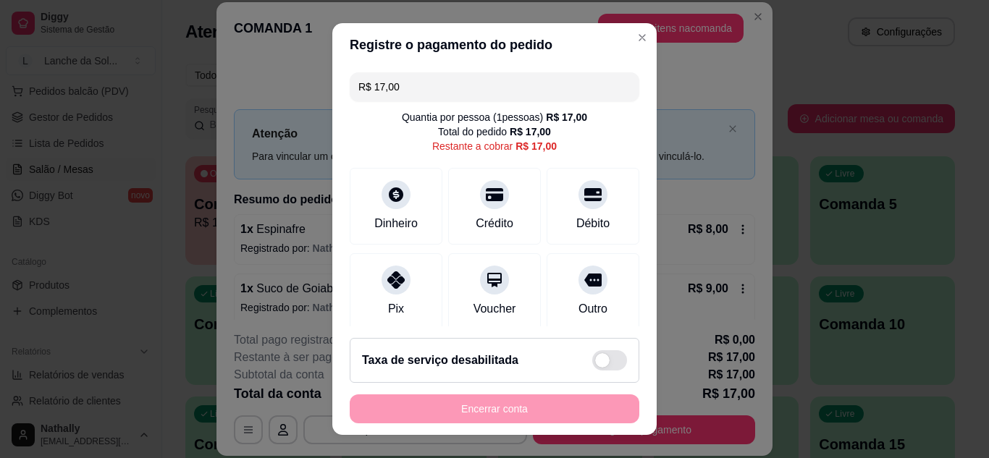
click at [394, 305] on div "Pix" at bounding box center [396, 308] width 16 height 17
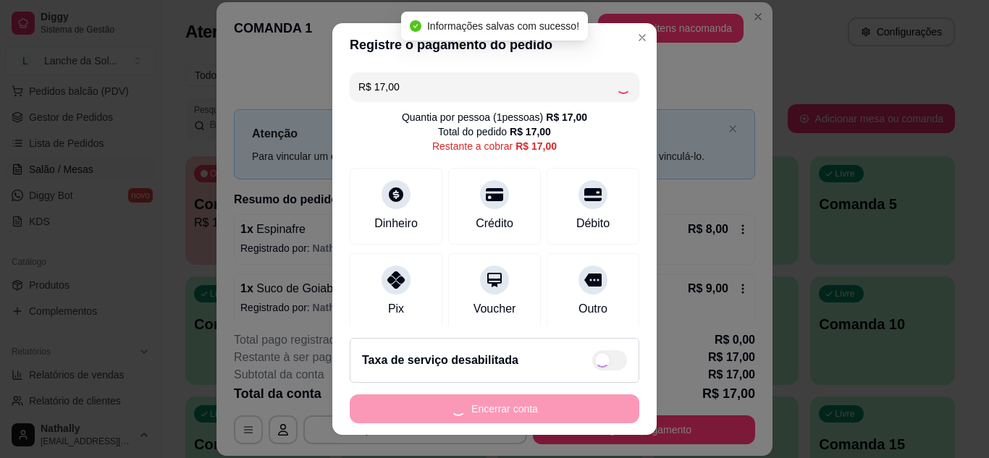
type input "R$ 0,00"
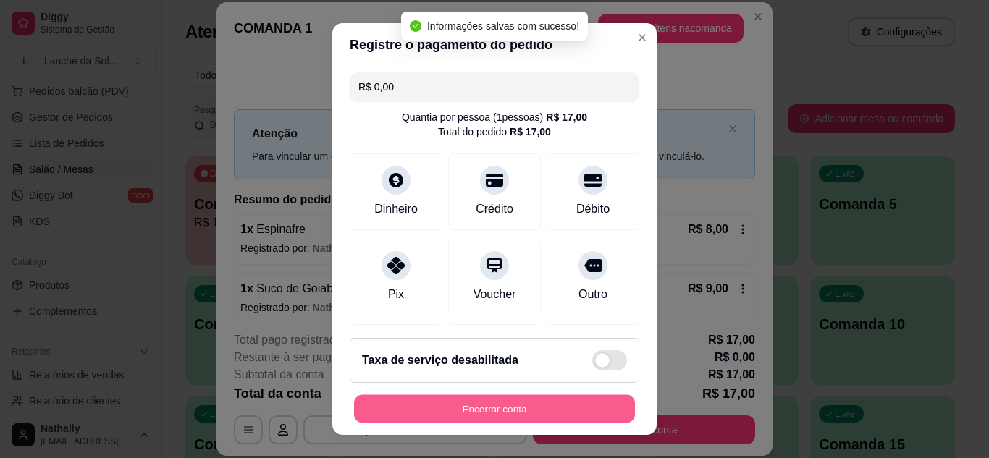
click at [439, 412] on button "Encerrar conta" at bounding box center [494, 409] width 281 height 28
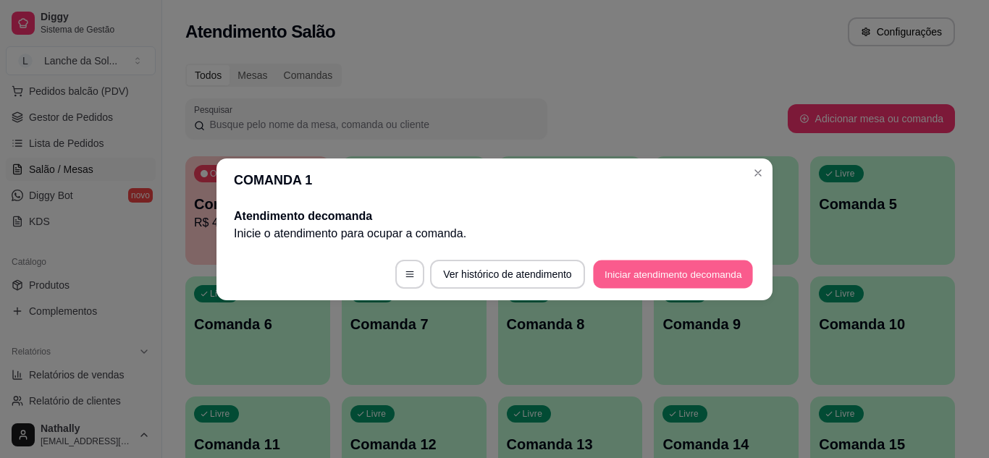
click at [604, 282] on button "Iniciar atendimento de comanda" at bounding box center [673, 274] width 160 height 28
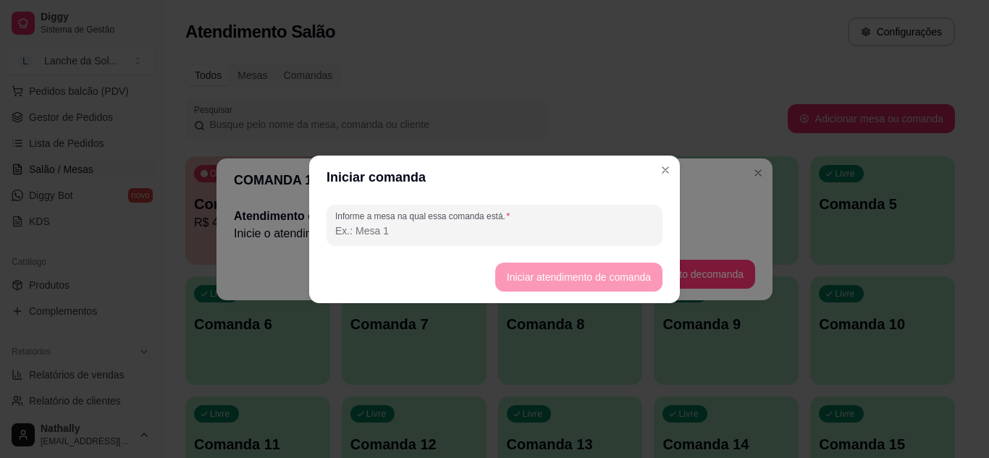
click at [561, 227] on input "Informe a mesa na qual essa comanda está." at bounding box center [494, 231] width 319 height 14
type input "mesa 01"
click at [514, 271] on button "Iniciar atendimento de comanda" at bounding box center [578, 277] width 162 height 28
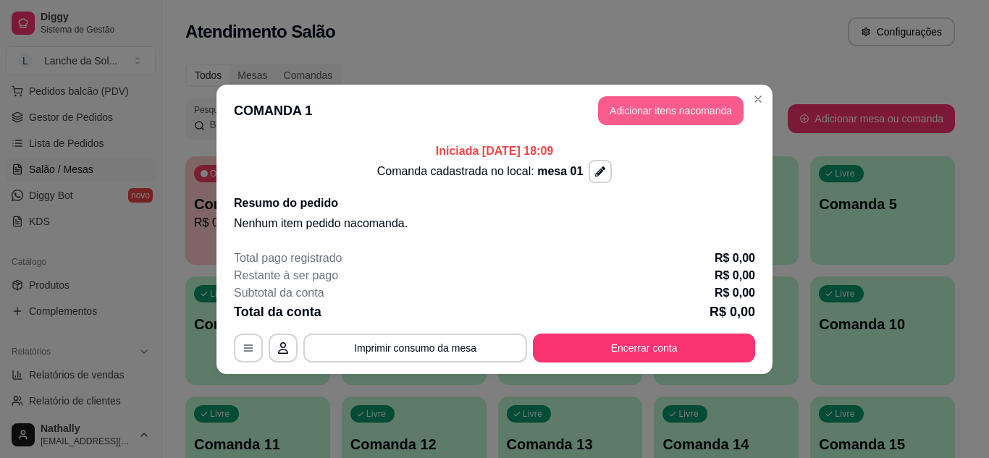
click at [652, 117] on button "Adicionar itens na comanda" at bounding box center [671, 110] width 146 height 29
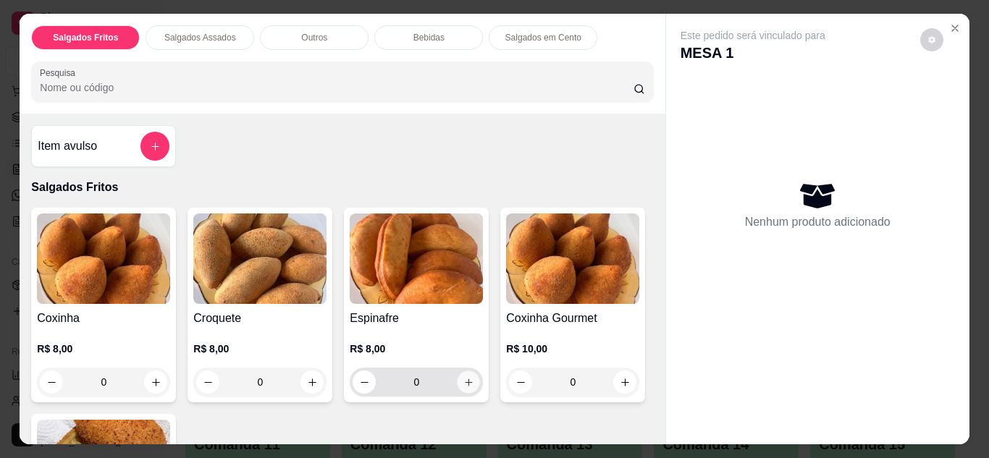
click at [466, 377] on icon "increase-product-quantity" at bounding box center [468, 382] width 11 height 11
type input "1"
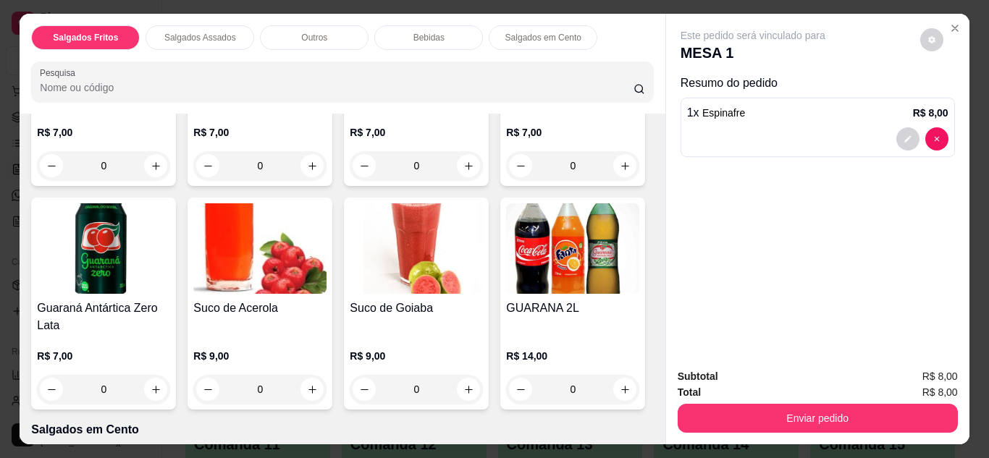
scroll to position [1187, 0]
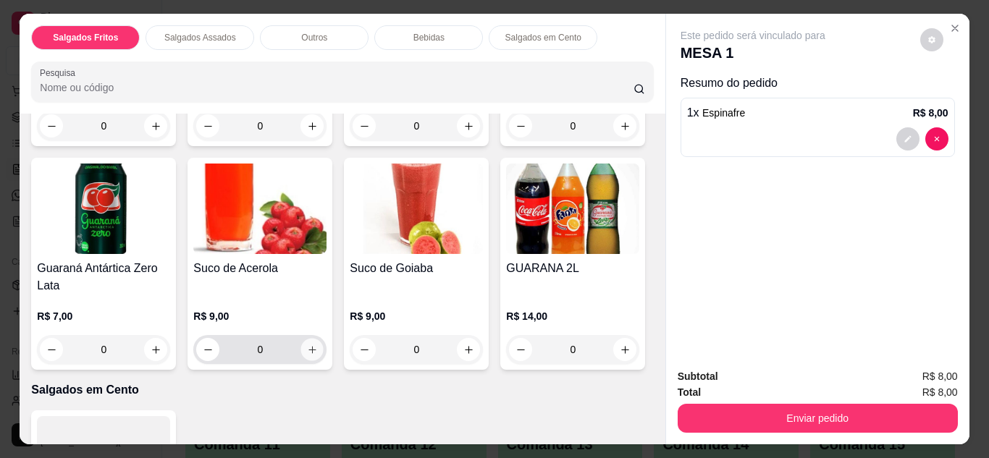
click at [324, 338] on button "increase-product-quantity" at bounding box center [312, 349] width 22 height 22
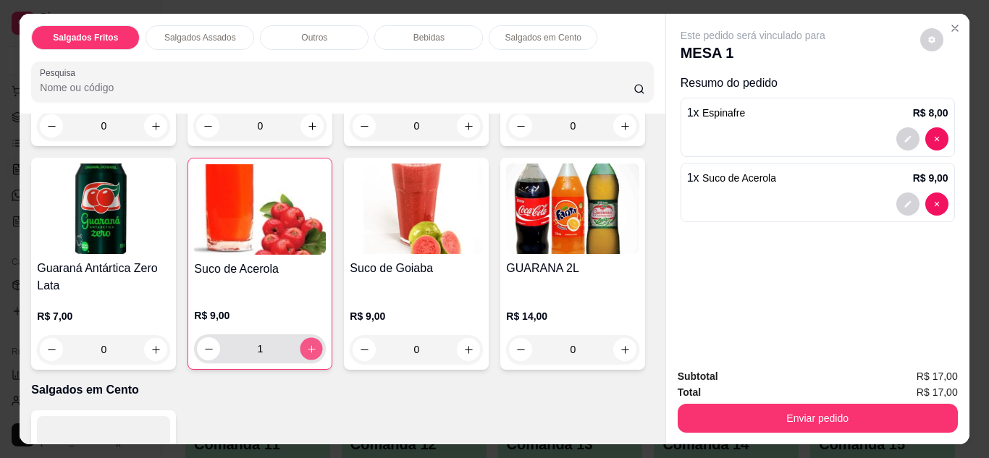
click at [317, 344] on icon "increase-product-quantity" at bounding box center [311, 349] width 11 height 11
click at [212, 349] on icon "decrease-product-quantity" at bounding box center [208, 349] width 7 height 1
type input "1"
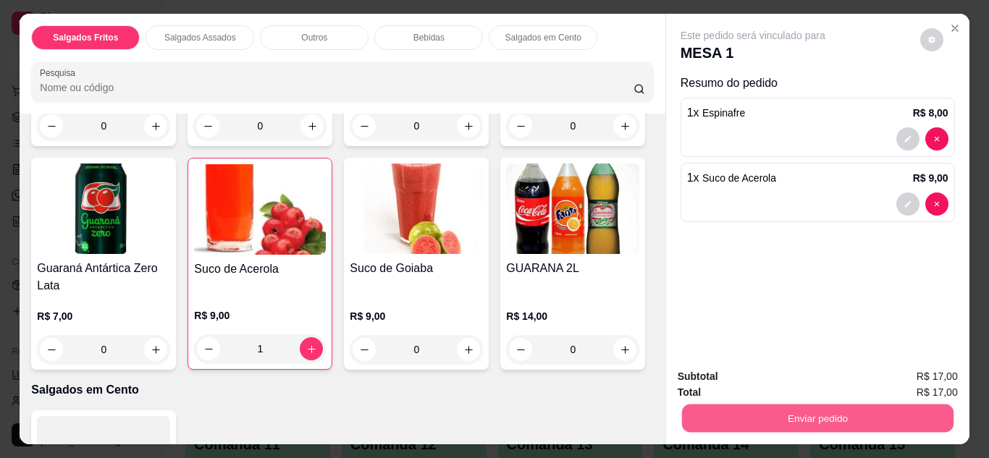
click at [691, 416] on button "Enviar pedido" at bounding box center [816, 419] width 271 height 28
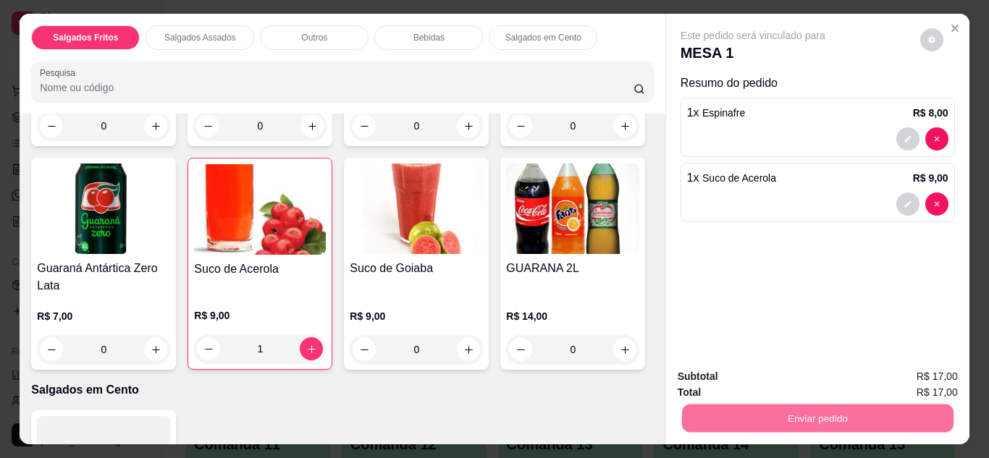
click at [701, 377] on button "Não registrar e enviar pedido" at bounding box center [769, 377] width 146 height 27
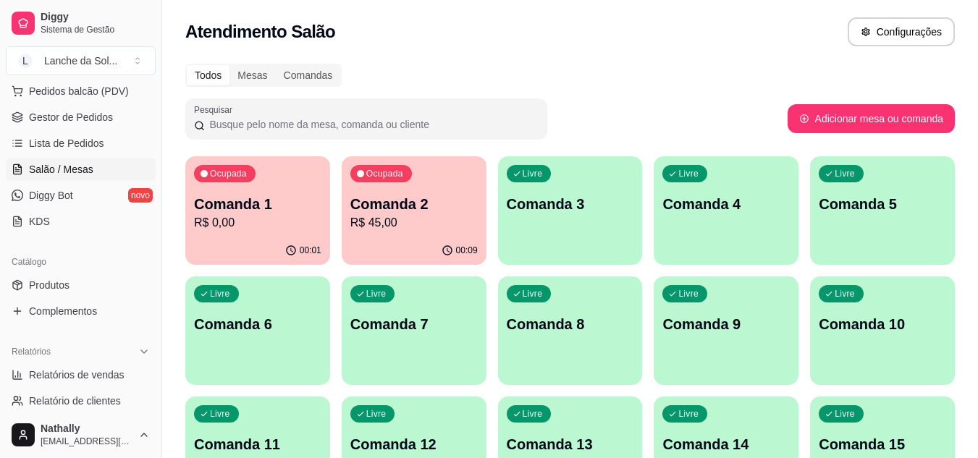
click at [413, 228] on p "R$ 45,00" at bounding box center [413, 222] width 127 height 17
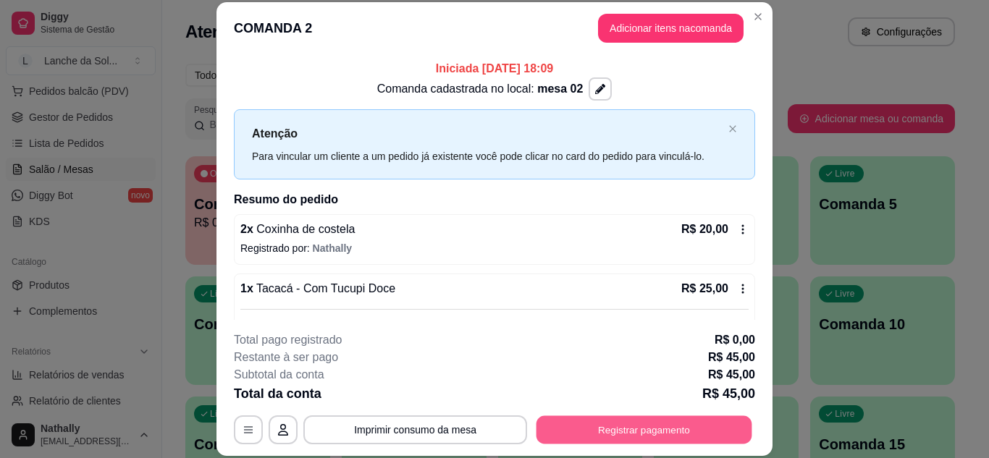
click at [599, 425] on button "Registrar pagamento" at bounding box center [644, 430] width 216 height 28
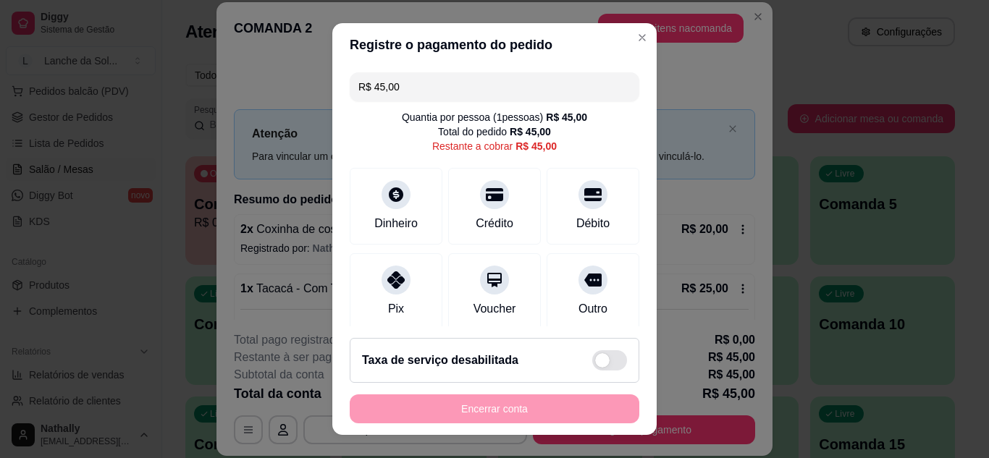
click at [388, 311] on div "Pix" at bounding box center [396, 308] width 16 height 17
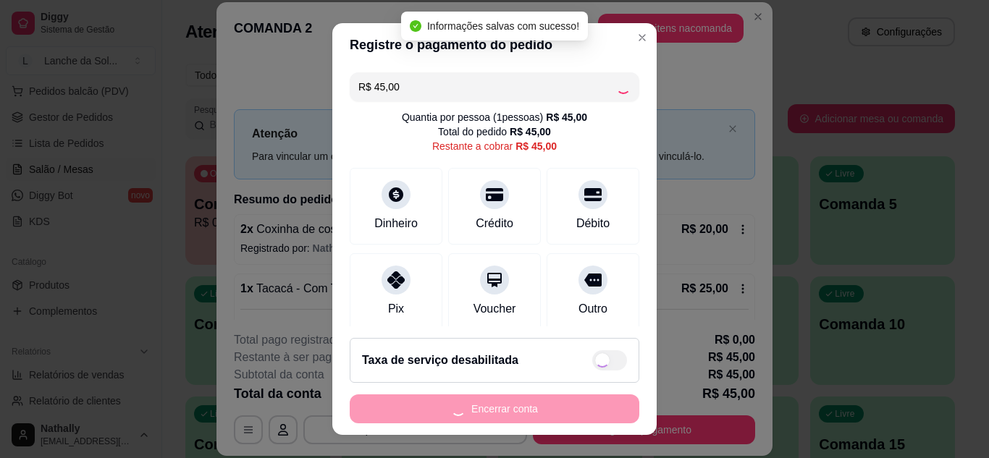
type input "R$ 0,00"
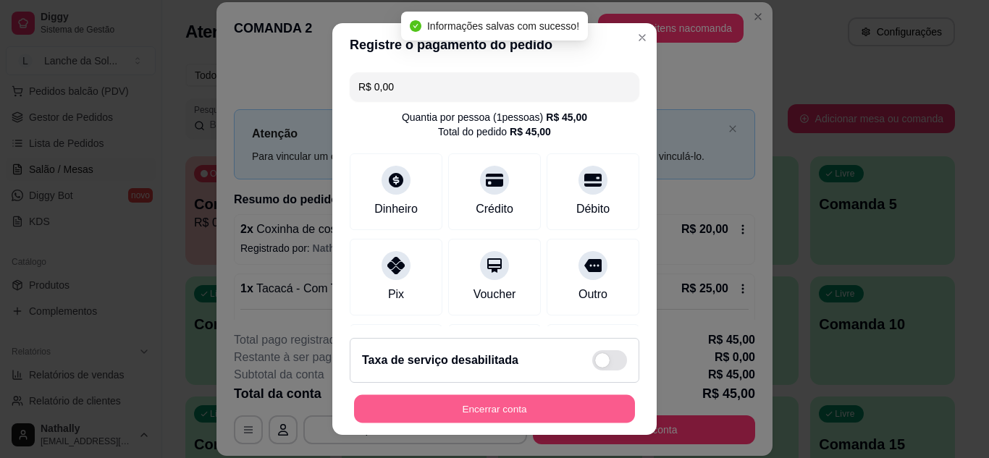
click at [430, 398] on button "Encerrar conta" at bounding box center [494, 409] width 281 height 28
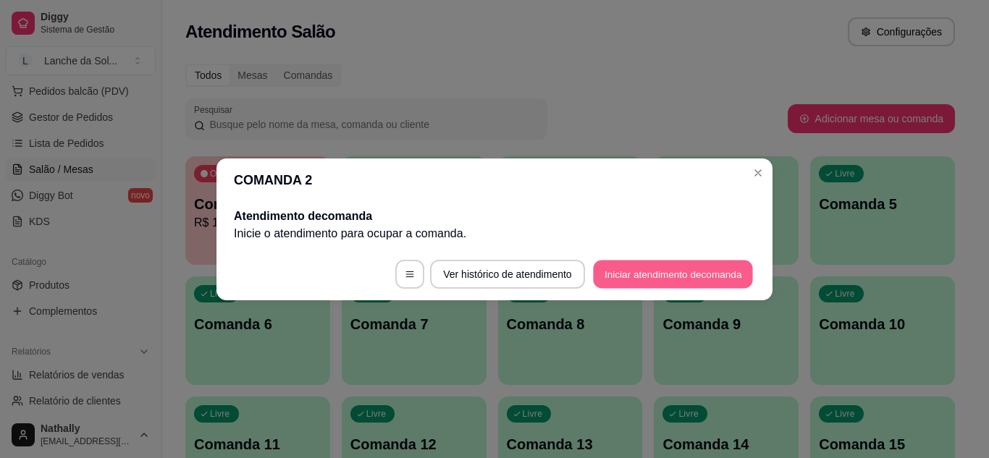
click at [620, 279] on button "Iniciar atendimento de comanda" at bounding box center [673, 274] width 160 height 28
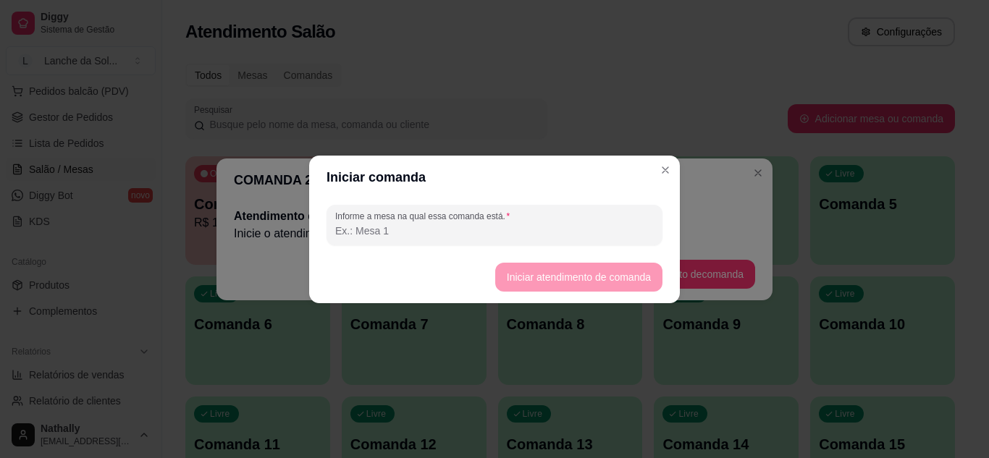
click at [564, 237] on input "Informe a mesa na qual essa comanda está." at bounding box center [494, 231] width 319 height 14
type input "mesa 02"
click at [523, 270] on button "Iniciar atendimento de comanda" at bounding box center [578, 277] width 162 height 28
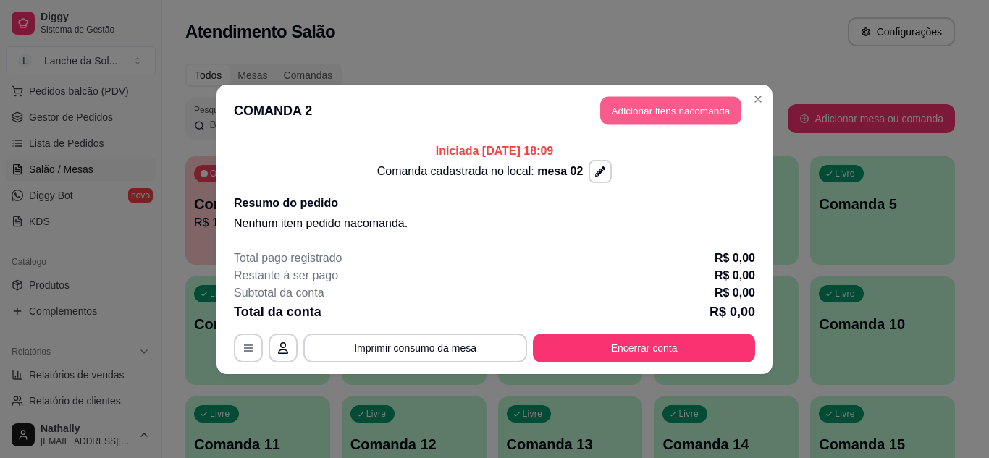
click at [640, 104] on button "Adicionar itens na comanda" at bounding box center [670, 110] width 141 height 28
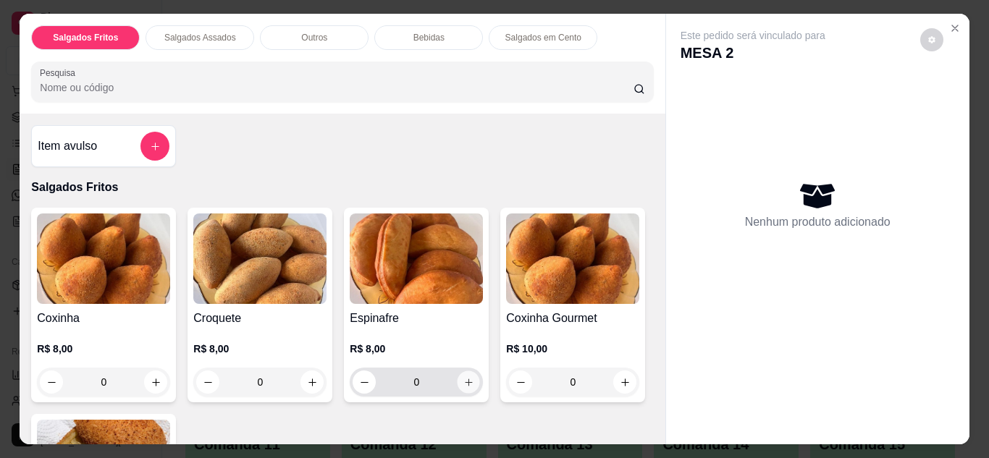
click at [464, 378] on icon "increase-product-quantity" at bounding box center [468, 382] width 11 height 11
type input "1"
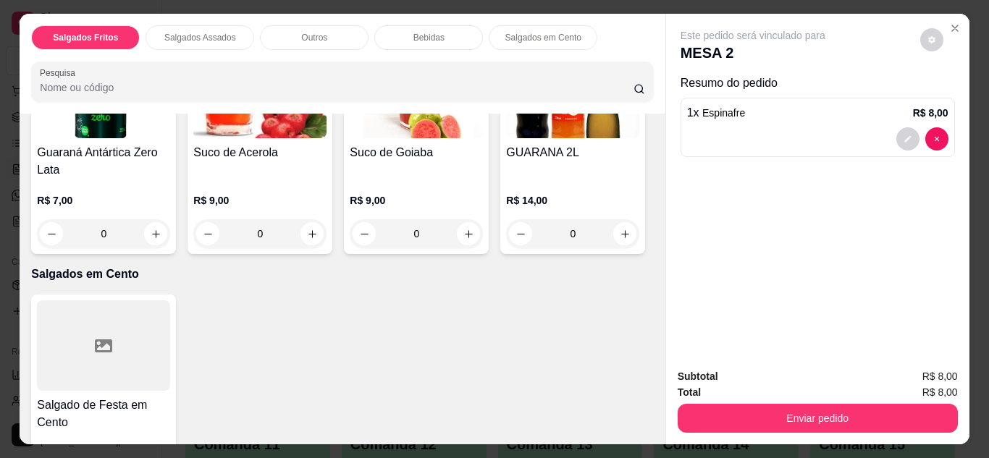
scroll to position [1332, 0]
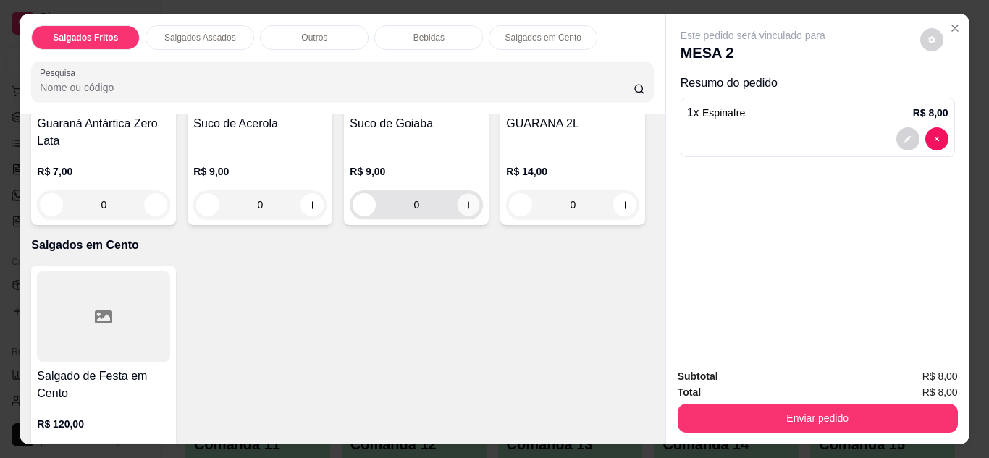
click at [458, 216] on button "increase-product-quantity" at bounding box center [469, 204] width 22 height 22
type input "1"
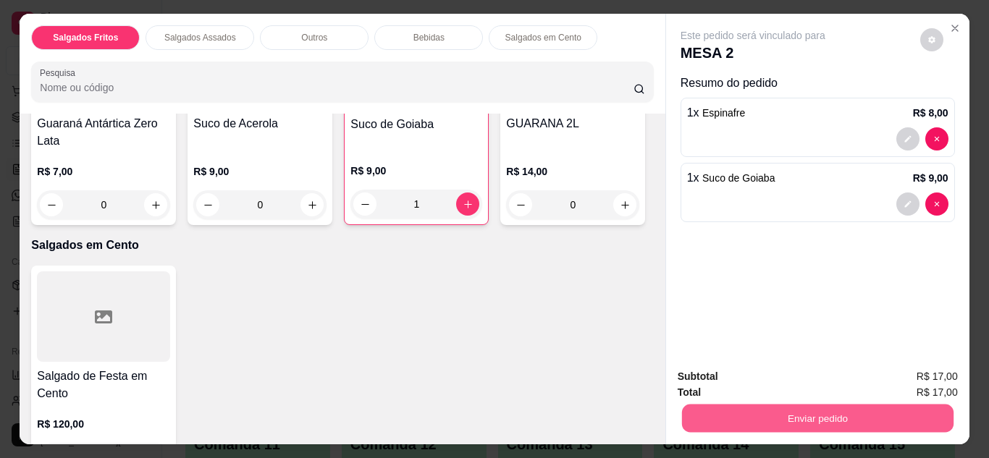
click at [681, 405] on button "Enviar pedido" at bounding box center [816, 419] width 271 height 28
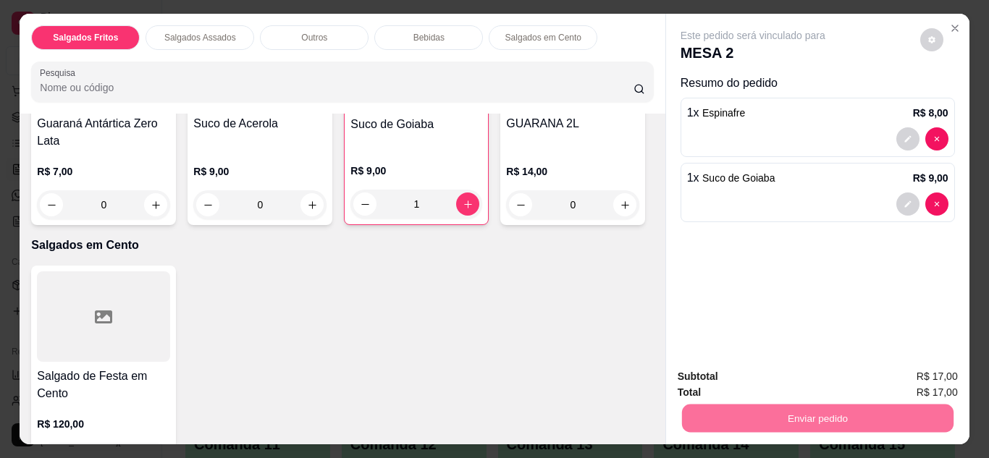
click at [709, 374] on button "Não registrar e enviar pedido" at bounding box center [769, 377] width 146 height 27
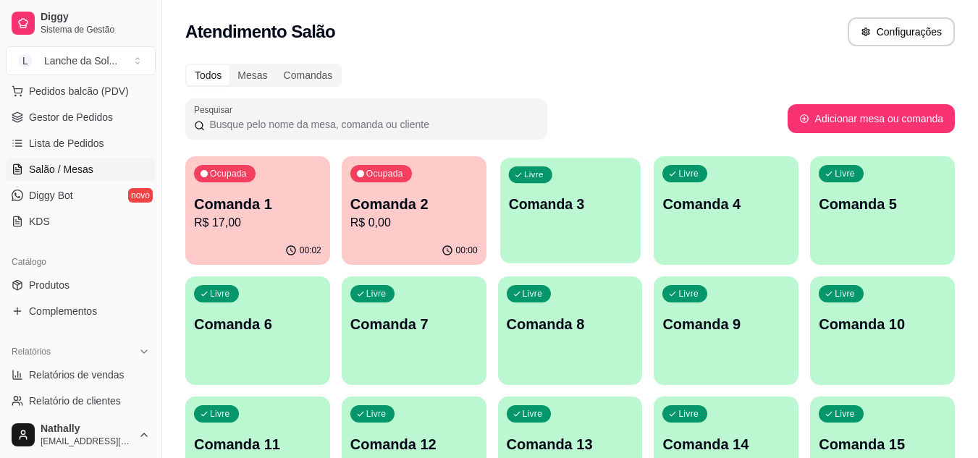
click at [584, 222] on div "Livre Comanda 3" at bounding box center [570, 202] width 140 height 88
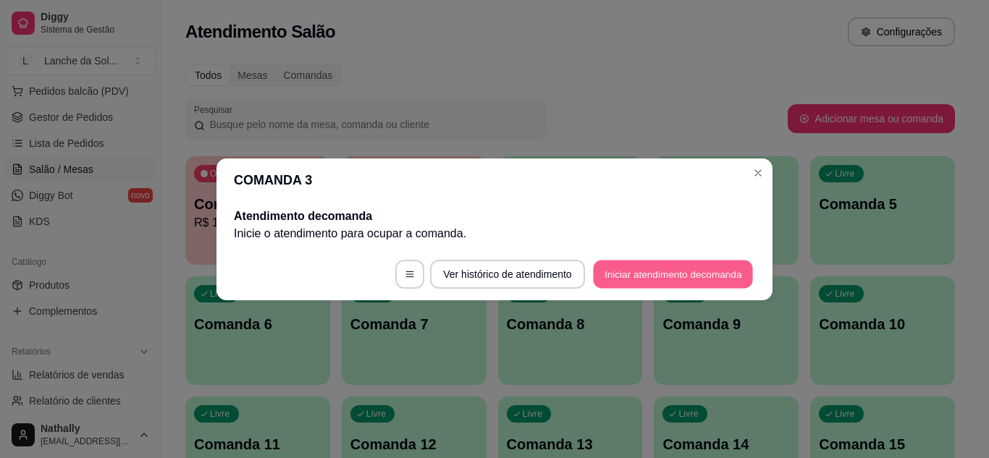
click at [615, 260] on button "Iniciar atendimento de comanda" at bounding box center [673, 274] width 160 height 28
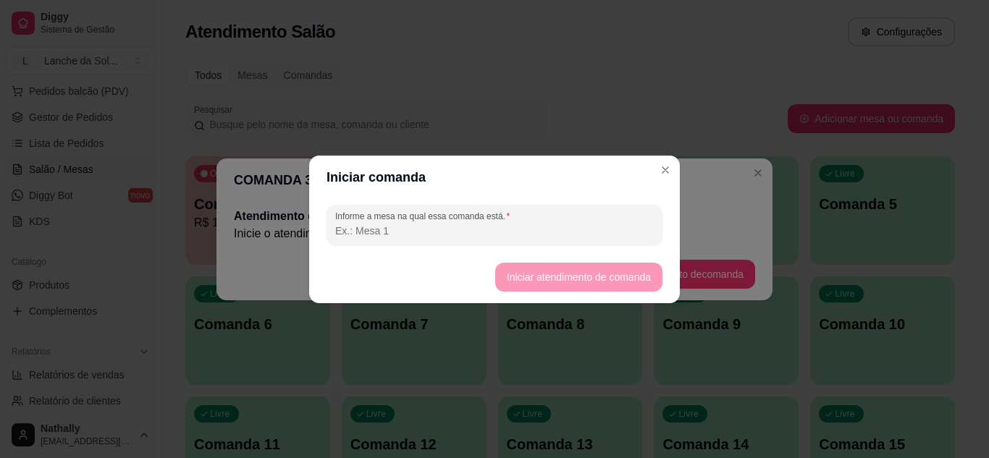
click at [598, 226] on input "Informe a mesa na qual essa comanda está." at bounding box center [494, 231] width 319 height 14
type input "mesa 03"
click at [548, 277] on button "Iniciar atendimento de comanda" at bounding box center [578, 277] width 162 height 28
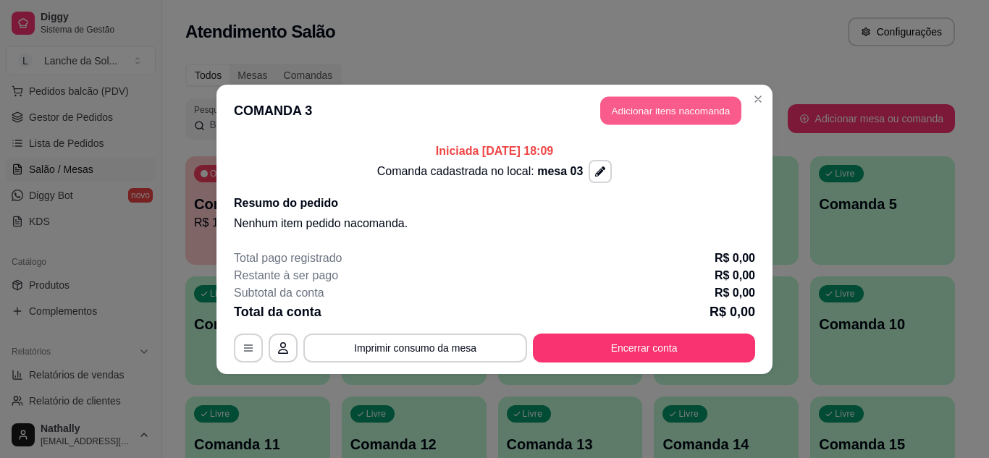
click at [630, 100] on button "Adicionar itens na comanda" at bounding box center [670, 110] width 141 height 28
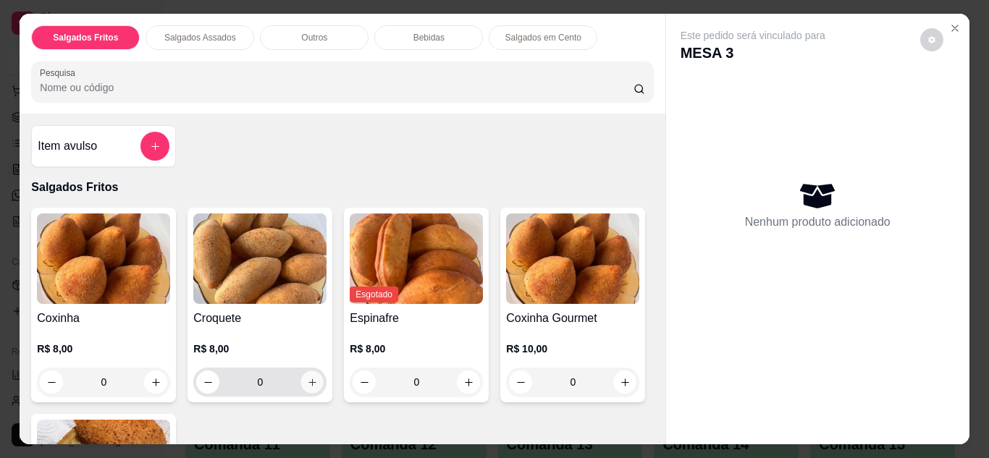
click at [307, 377] on icon "increase-product-quantity" at bounding box center [312, 382] width 11 height 11
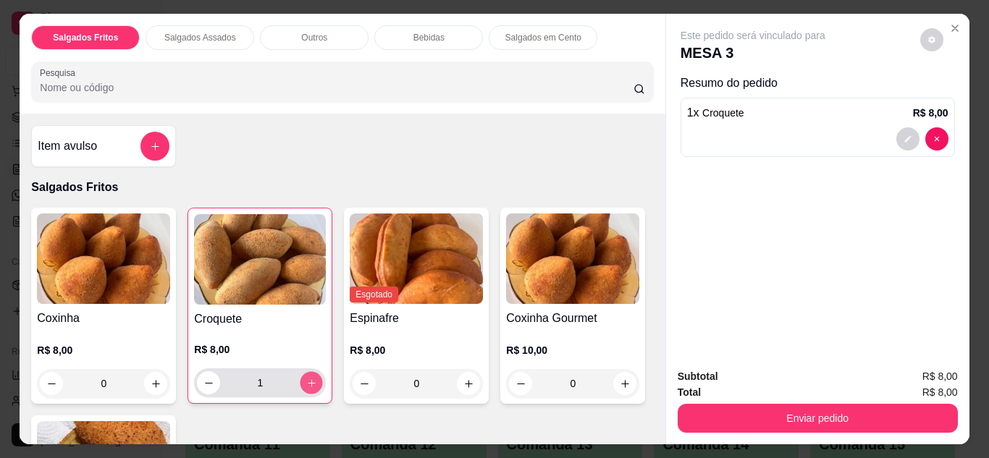
click at [306, 378] on icon "increase-product-quantity" at bounding box center [311, 383] width 11 height 11
type input "2"
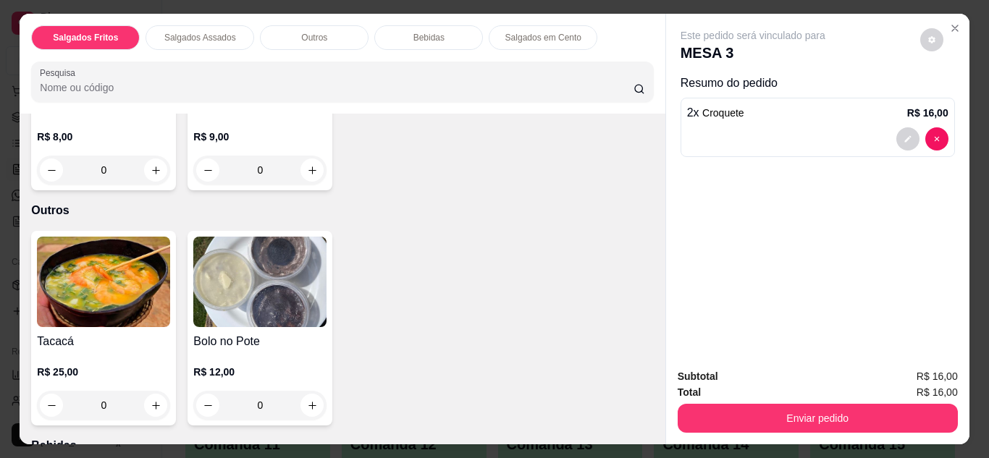
scroll to position [695, 0]
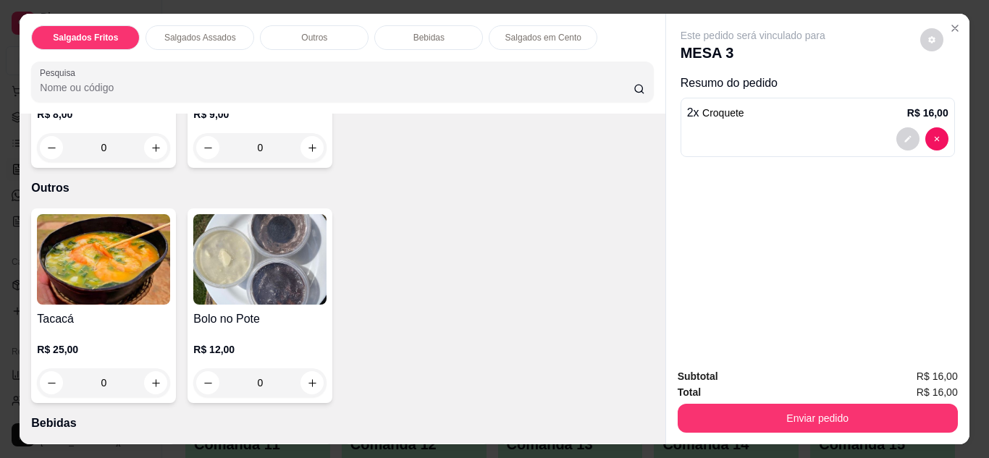
click at [148, 369] on div "0" at bounding box center [103, 383] width 133 height 29
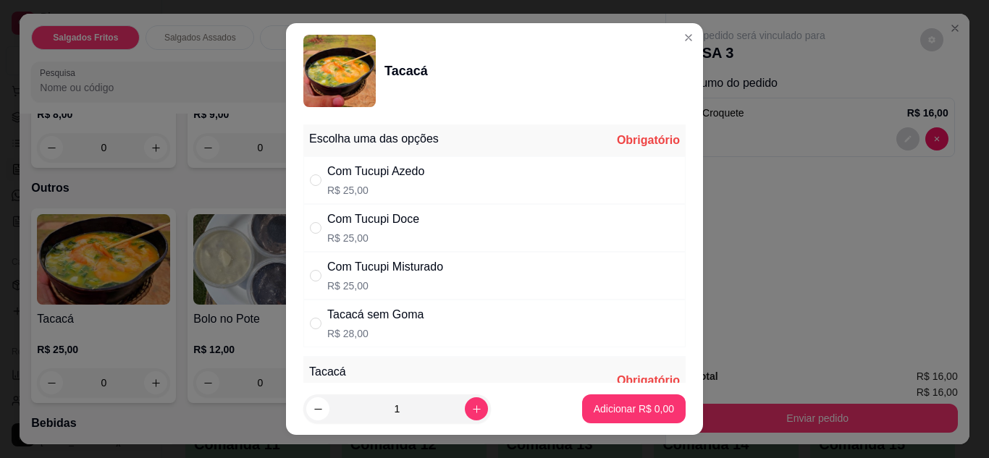
click at [415, 225] on div "Com Tucupi Doce R$ 25,00" at bounding box center [494, 228] width 382 height 48
radio input "true"
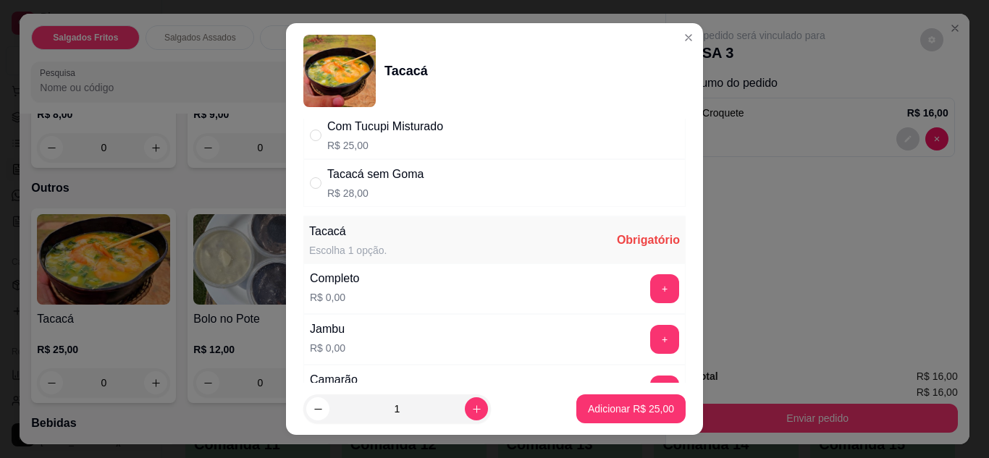
scroll to position [145, 0]
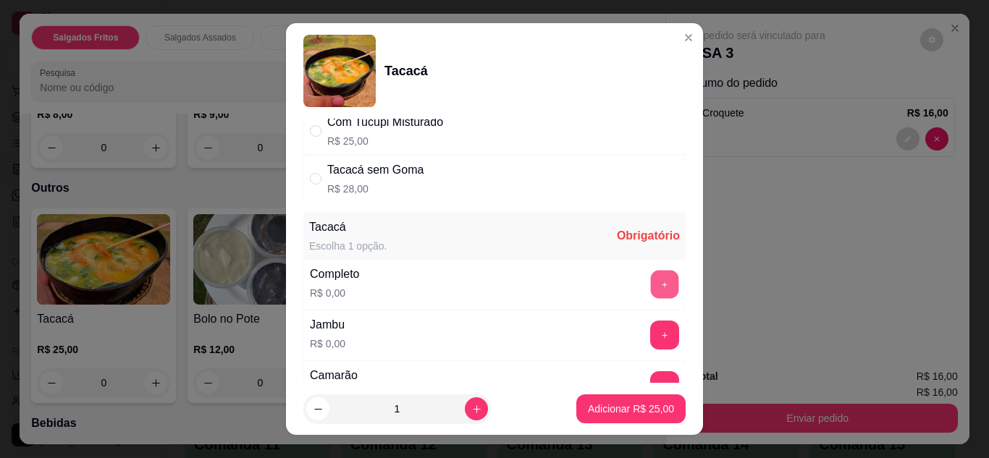
click at [651, 283] on button "+" at bounding box center [665, 284] width 28 height 28
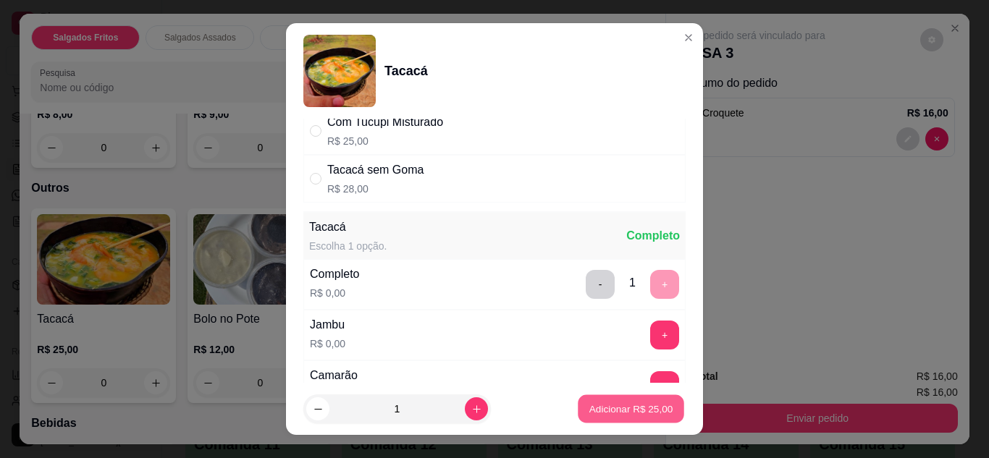
click at [618, 416] on button "Adicionar R$ 25,00" at bounding box center [631, 409] width 106 height 28
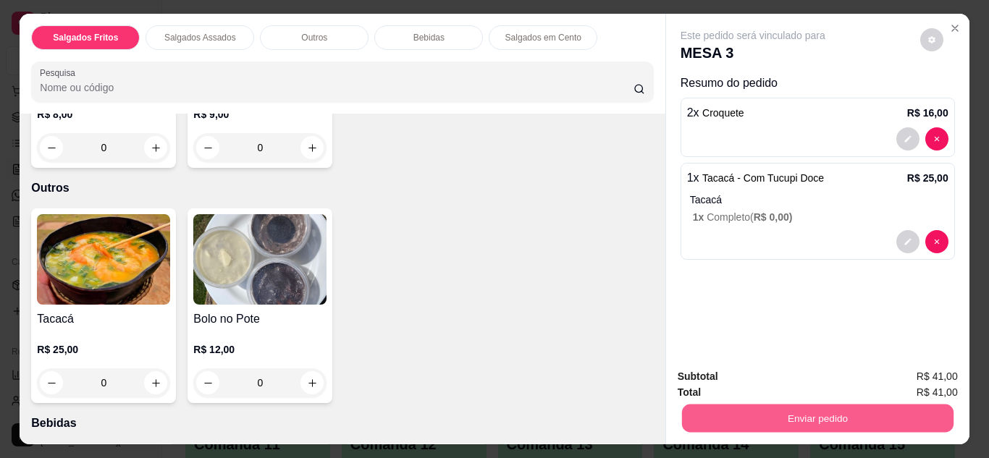
click at [702, 407] on button "Enviar pedido" at bounding box center [816, 419] width 271 height 28
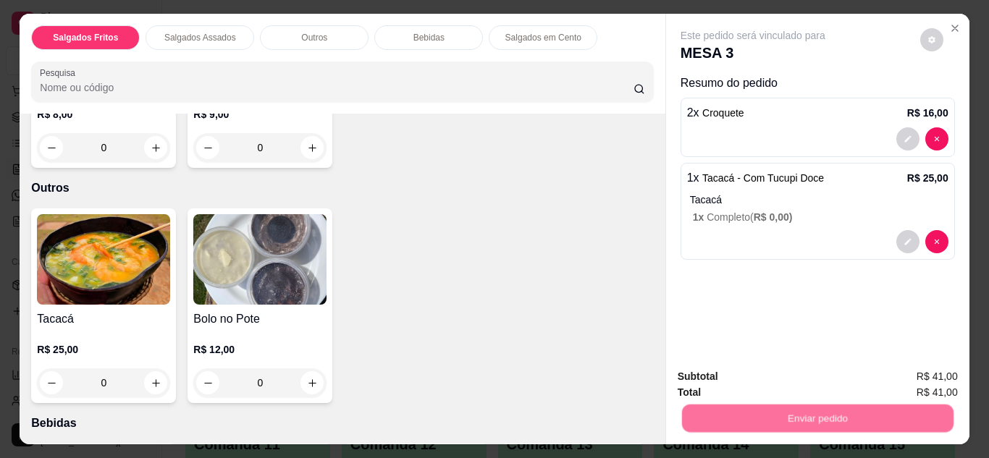
click at [727, 381] on button "Não registrar e enviar pedido" at bounding box center [769, 377] width 146 height 27
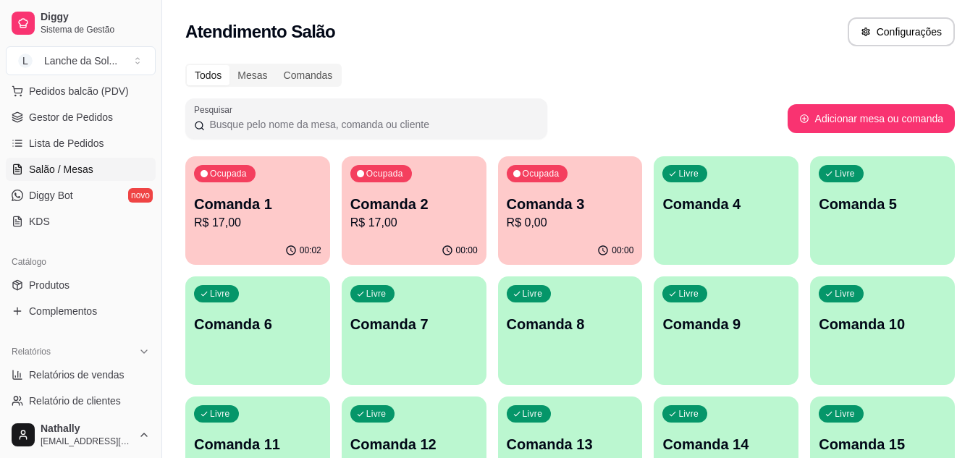
click at [133, 96] on button "Pedidos balcão (PDV)" at bounding box center [81, 91] width 150 height 23
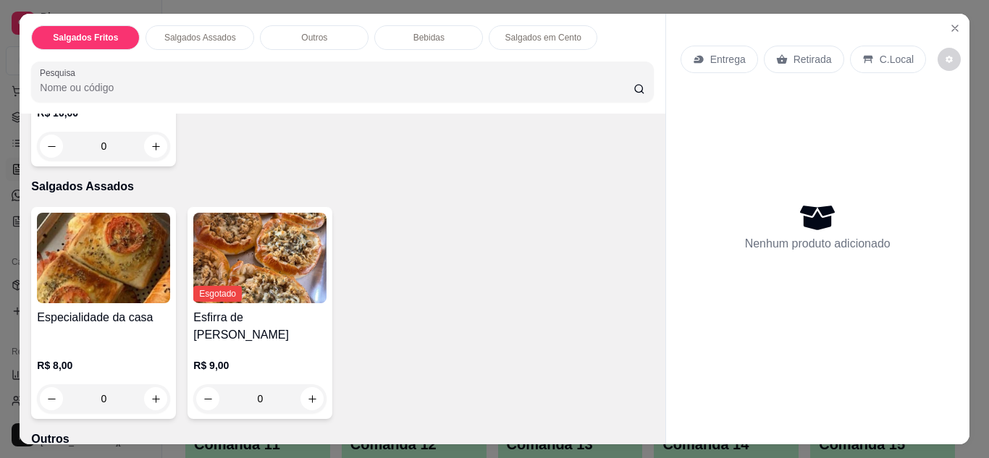
scroll to position [463, 0]
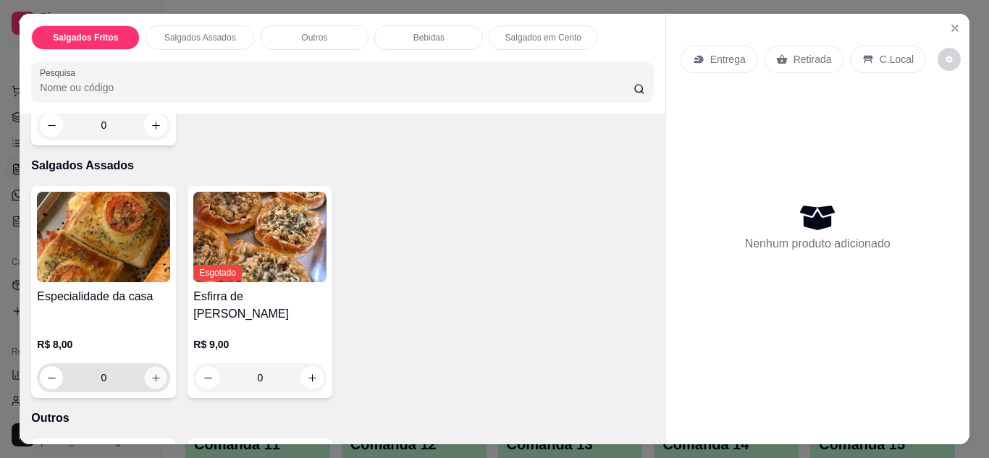
click at [153, 373] on icon "increase-product-quantity" at bounding box center [156, 378] width 11 height 11
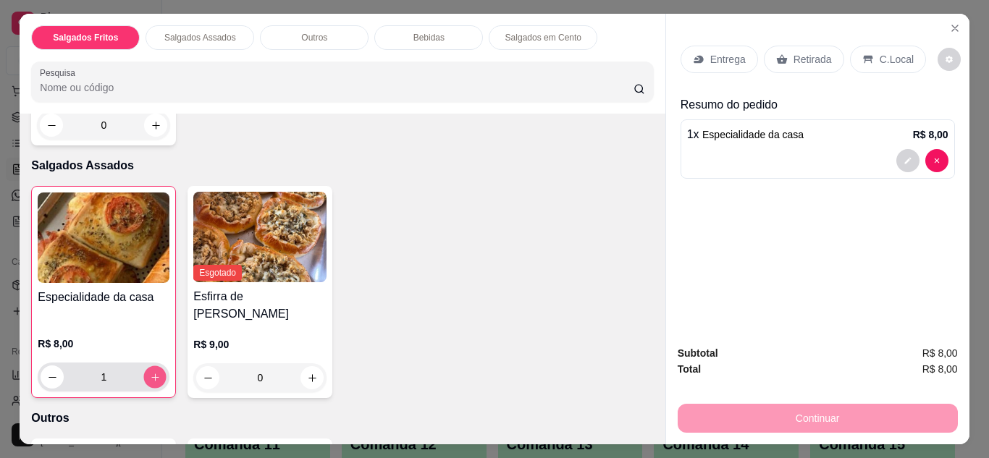
click at [153, 366] on button "increase-product-quantity" at bounding box center [155, 377] width 22 height 22
type input "2"
click at [819, 52] on p "Retirada" at bounding box center [812, 59] width 38 height 14
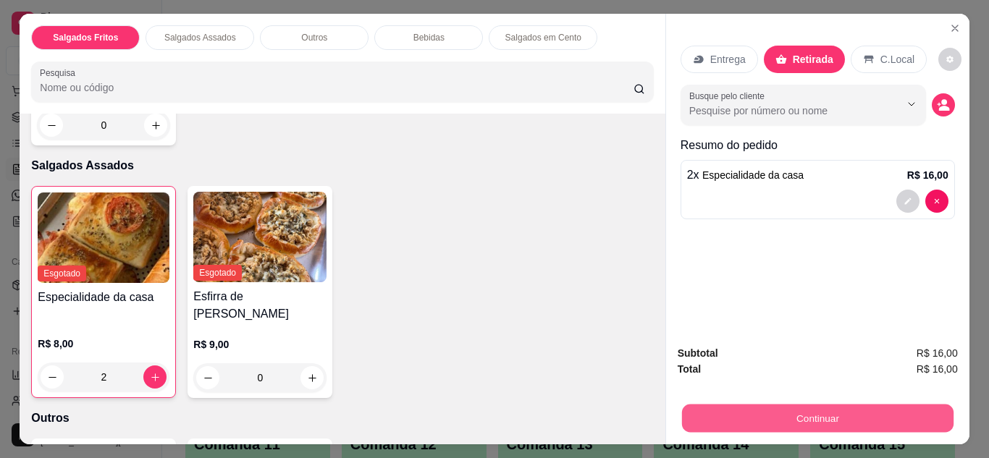
click at [784, 405] on button "Continuar" at bounding box center [816, 419] width 271 height 28
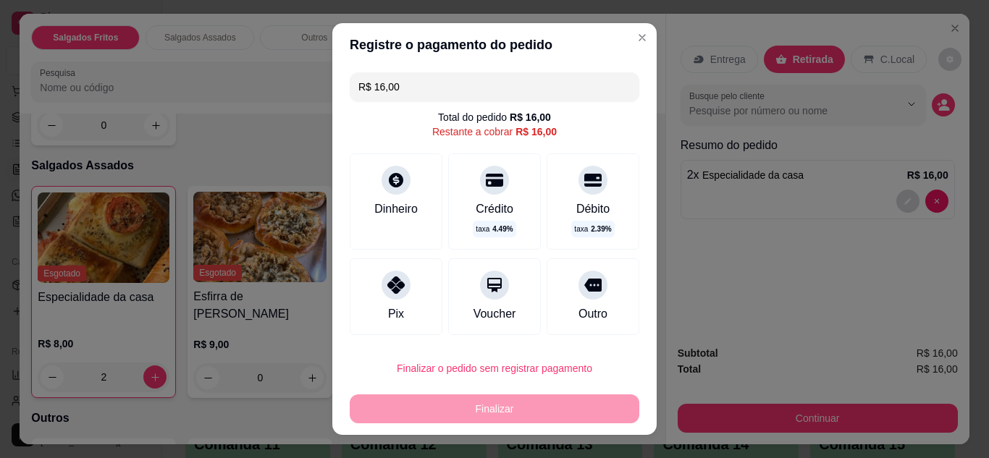
click at [414, 302] on div "Pix" at bounding box center [396, 296] width 93 height 77
type input "R$ 0,00"
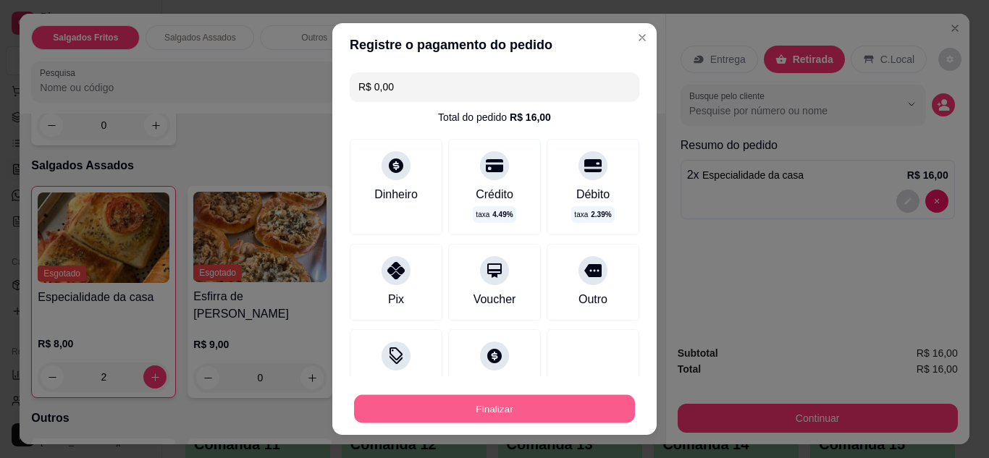
click at [429, 403] on button "Finalizar" at bounding box center [494, 409] width 281 height 28
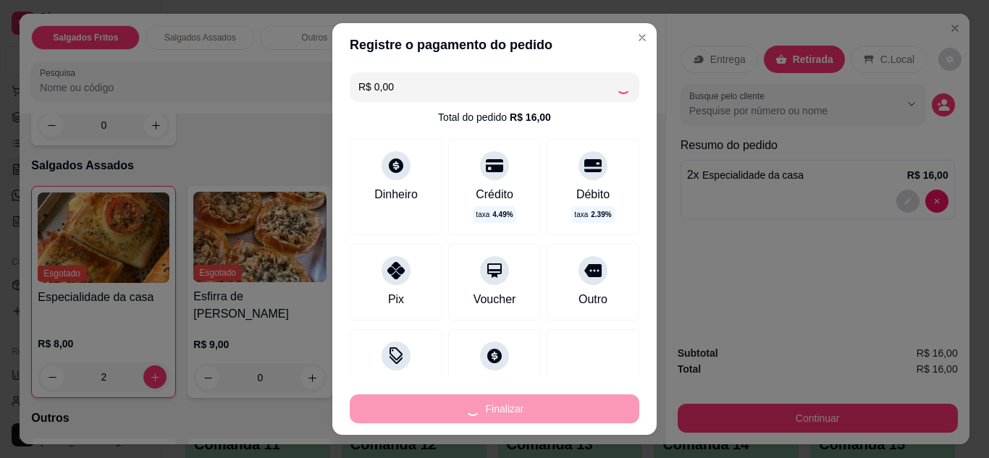
type input "0"
type input "-R$ 16,00"
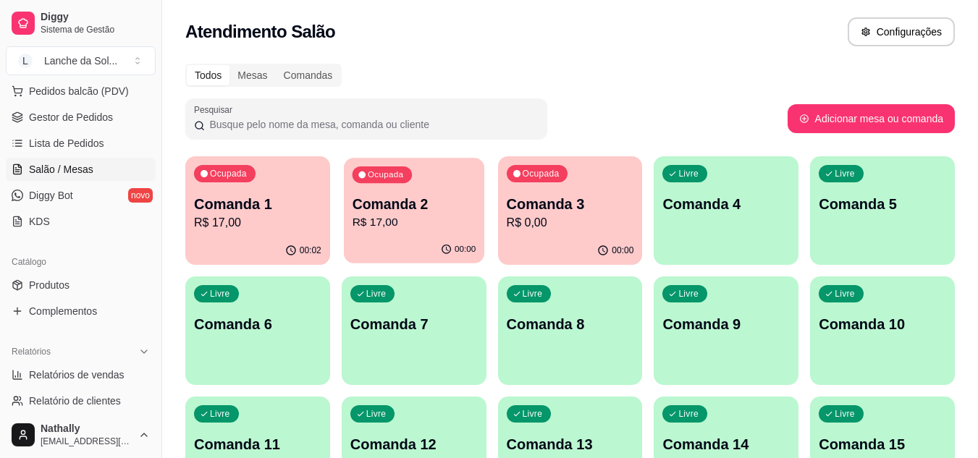
click at [416, 240] on div "00:00" at bounding box center [414, 250] width 140 height 28
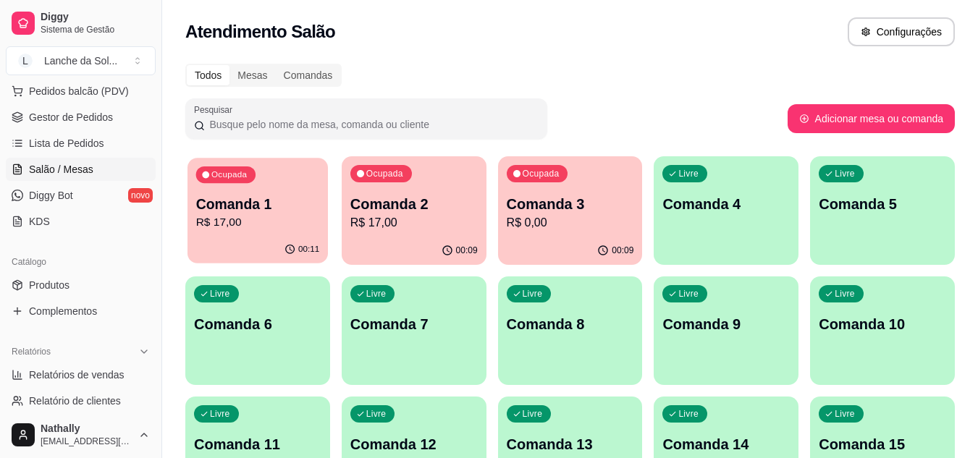
click at [282, 244] on div "00:11" at bounding box center [258, 250] width 140 height 28
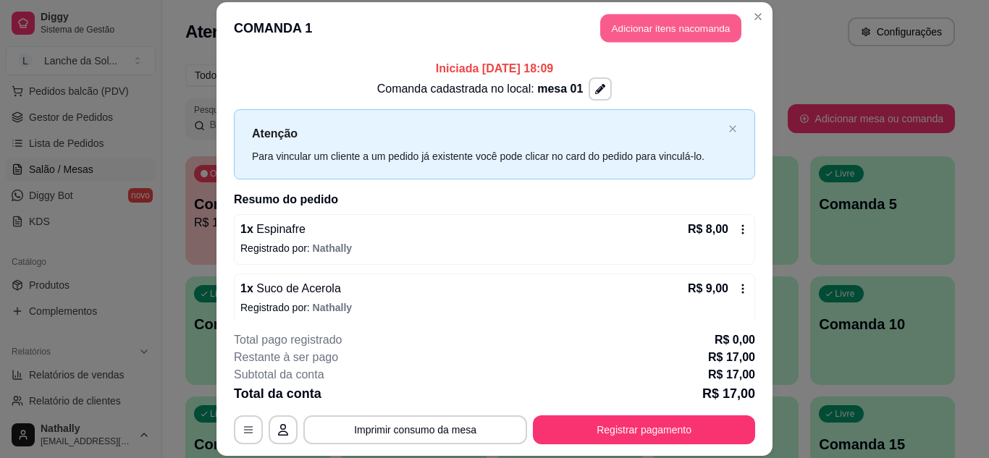
click at [610, 30] on button "Adicionar itens na comanda" at bounding box center [670, 28] width 141 height 28
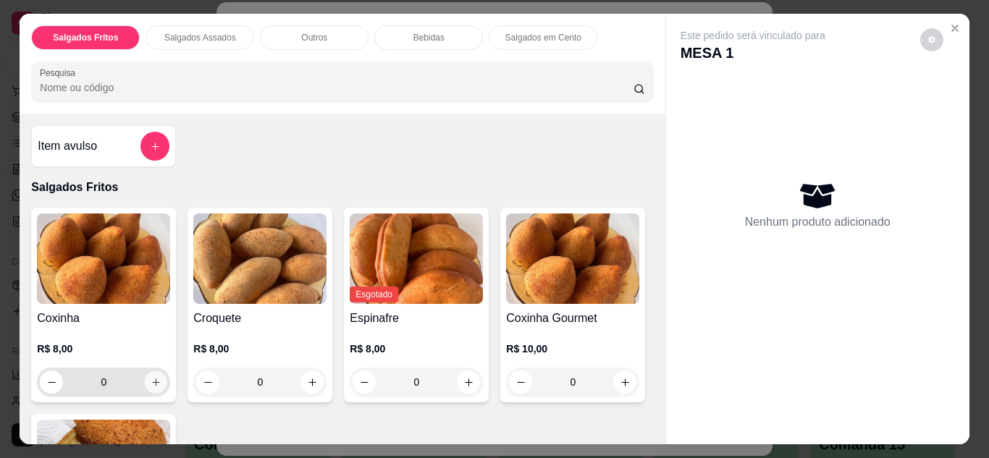
click at [151, 381] on icon "increase-product-quantity" at bounding box center [156, 382] width 11 height 11
type input "1"
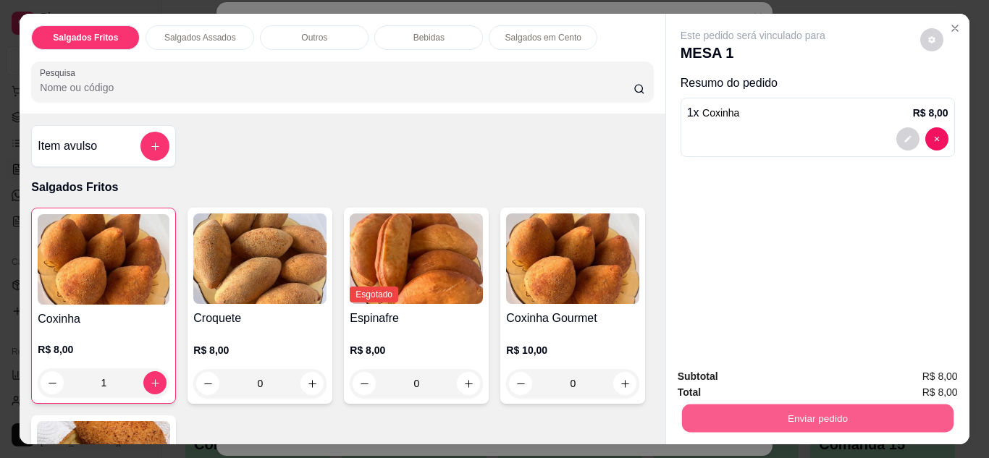
click at [712, 419] on button "Enviar pedido" at bounding box center [816, 419] width 271 height 28
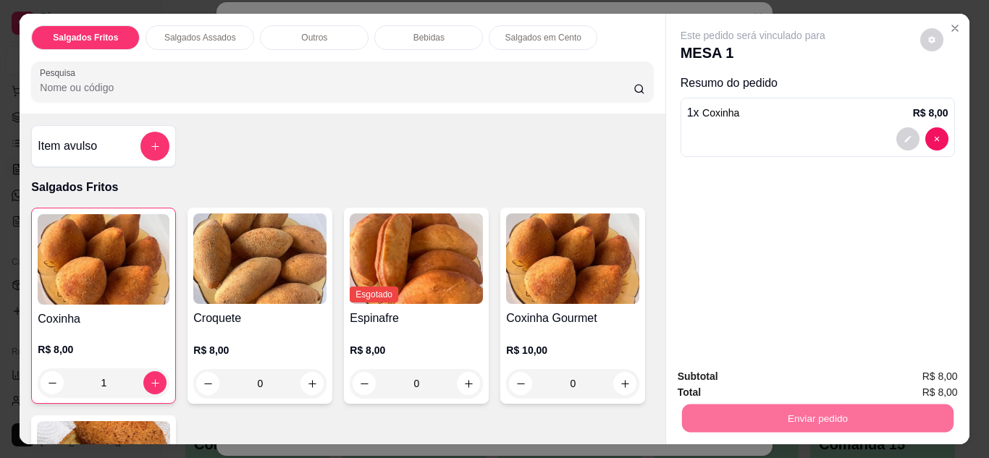
click at [727, 377] on button "Não registrar e enviar pedido" at bounding box center [769, 377] width 146 height 27
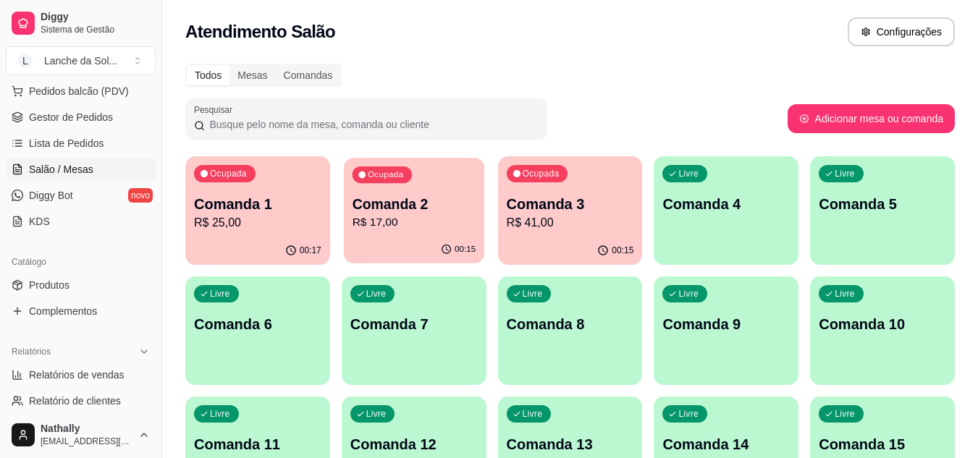
click at [402, 211] on p "Comanda 2" at bounding box center [414, 205] width 124 height 20
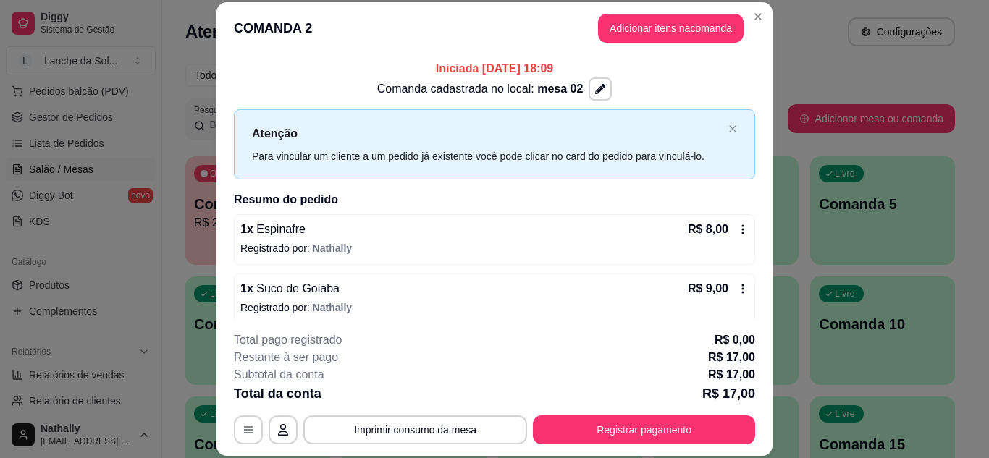
click at [737, 232] on icon at bounding box center [743, 230] width 12 height 12
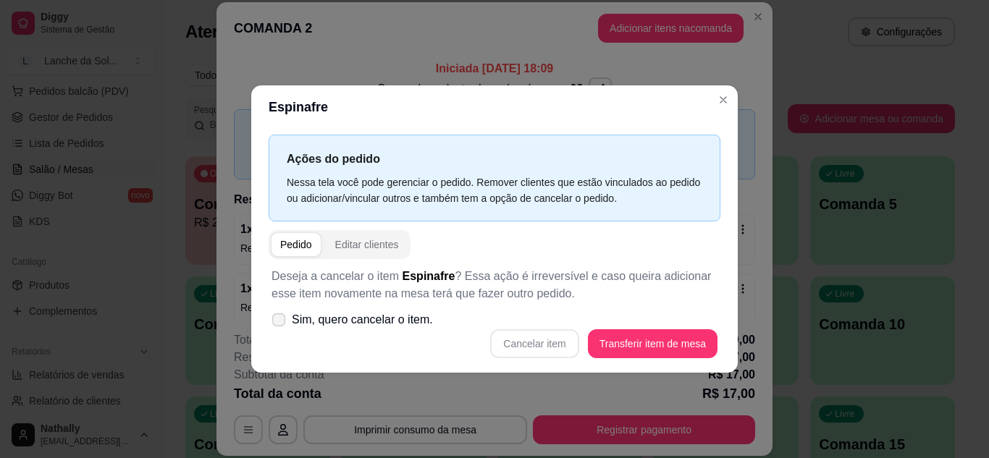
click at [269, 311] on label "Sim, quero cancelar o item." at bounding box center [352, 320] width 173 height 29
click at [271, 322] on input "Sim, quero cancelar o item." at bounding box center [275, 326] width 9 height 9
checkbox input "true"
click at [547, 334] on button "Cancelar item" at bounding box center [535, 343] width 86 height 28
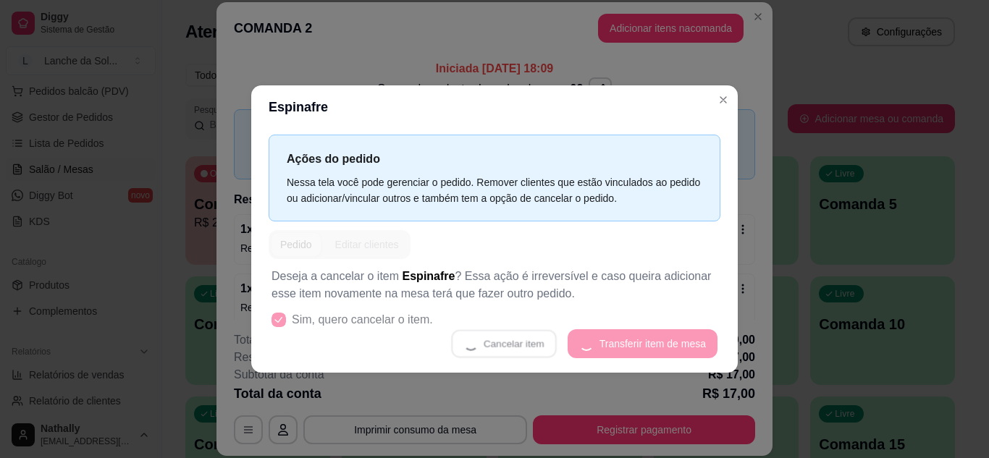
click at [547, 334] on div "Cancelar item Transferir item de mesa" at bounding box center [494, 343] width 446 height 29
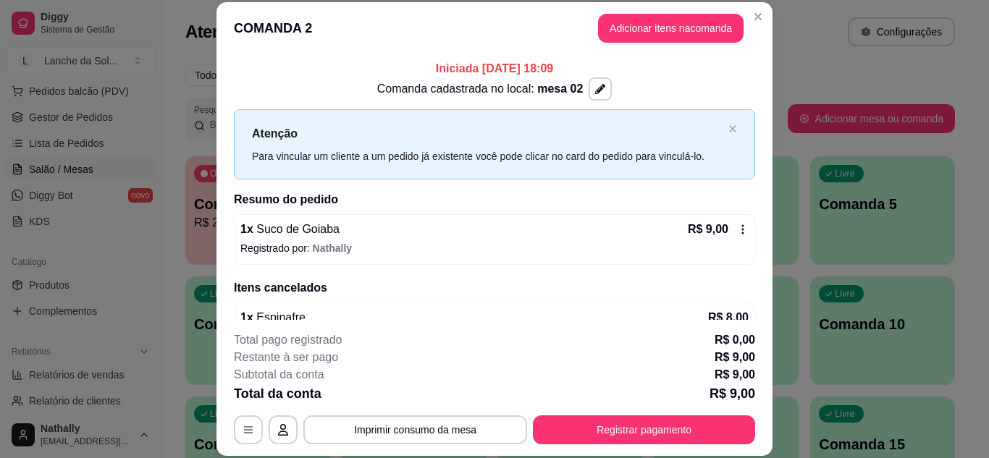
click at [737, 228] on icon at bounding box center [743, 230] width 12 height 12
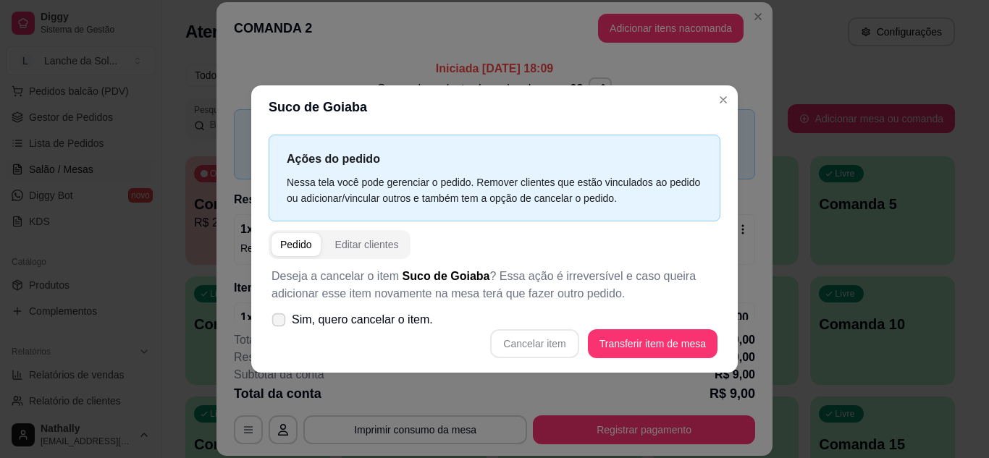
click at [287, 313] on label "Sim, quero cancelar o item." at bounding box center [352, 320] width 173 height 29
click at [280, 322] on input "Sim, quero cancelar o item." at bounding box center [275, 326] width 9 height 9
checkbox input "true"
click at [533, 340] on button "Cancelar item" at bounding box center [535, 343] width 86 height 28
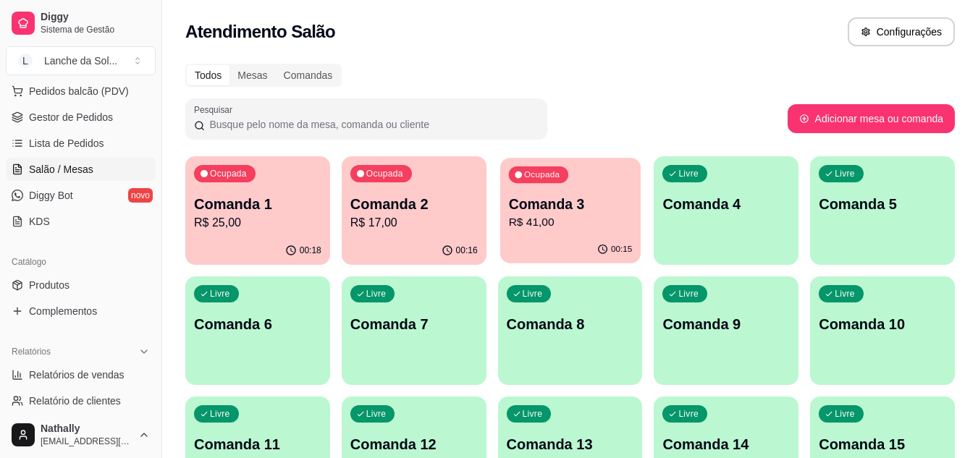
click at [561, 227] on p "R$ 41,00" at bounding box center [570, 222] width 124 height 17
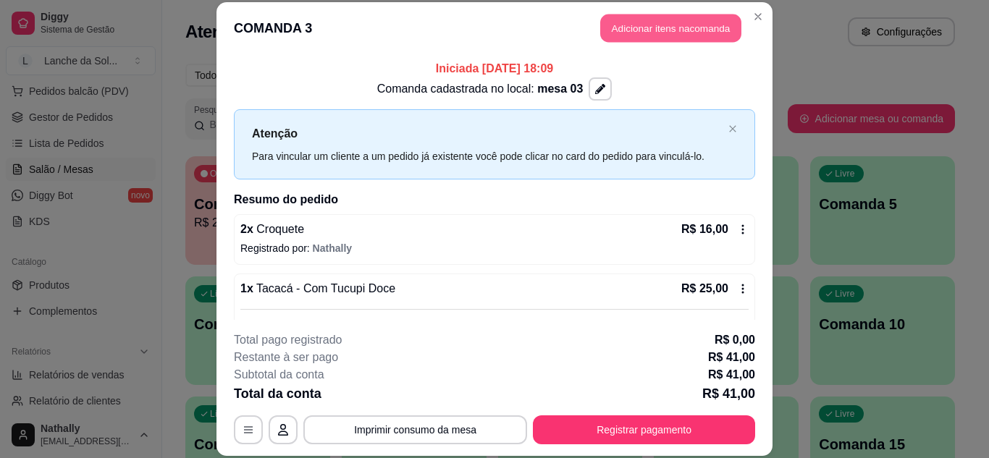
click at [611, 28] on button "Adicionar itens na comanda" at bounding box center [670, 28] width 141 height 28
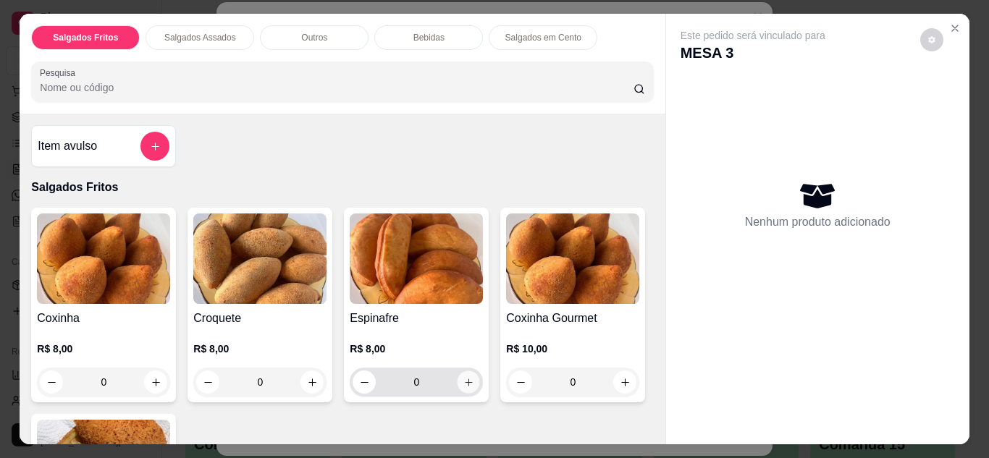
click at [471, 376] on button "increase-product-quantity" at bounding box center [469, 382] width 22 height 22
type input "1"
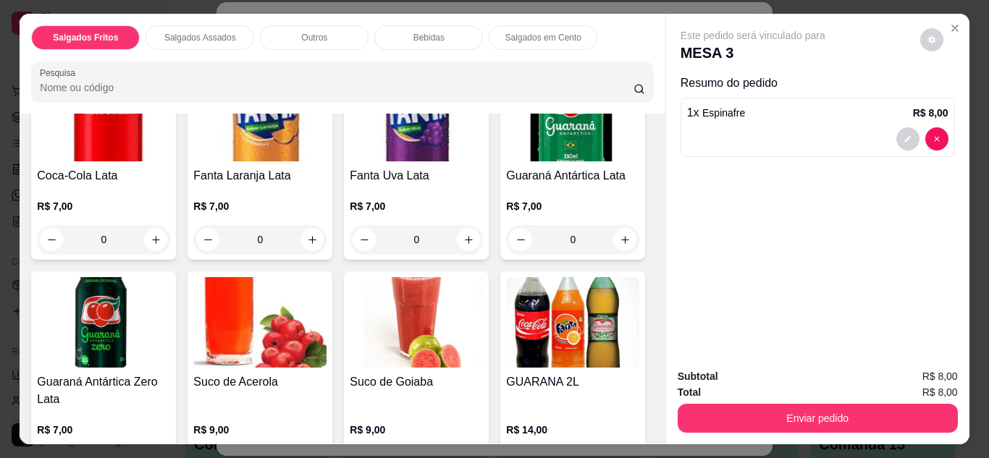
scroll to position [1129, 0]
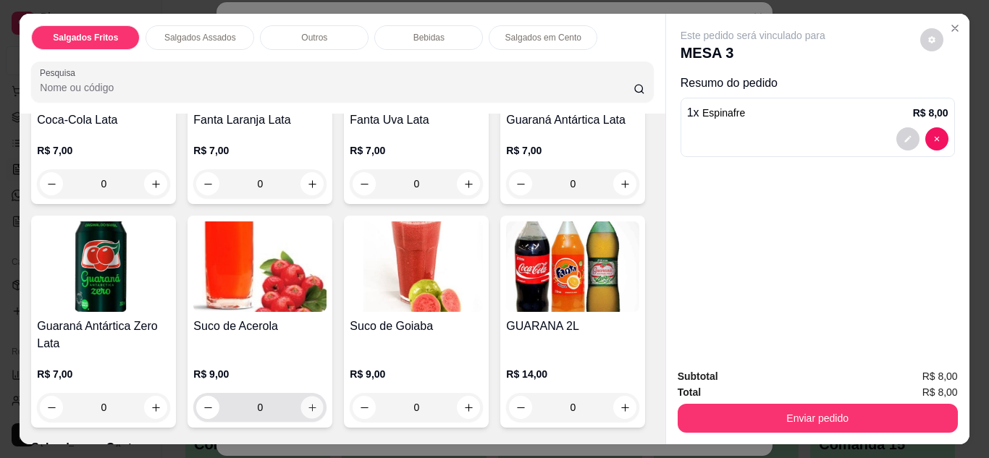
click at [318, 403] on icon "increase-product-quantity" at bounding box center [312, 408] width 11 height 11
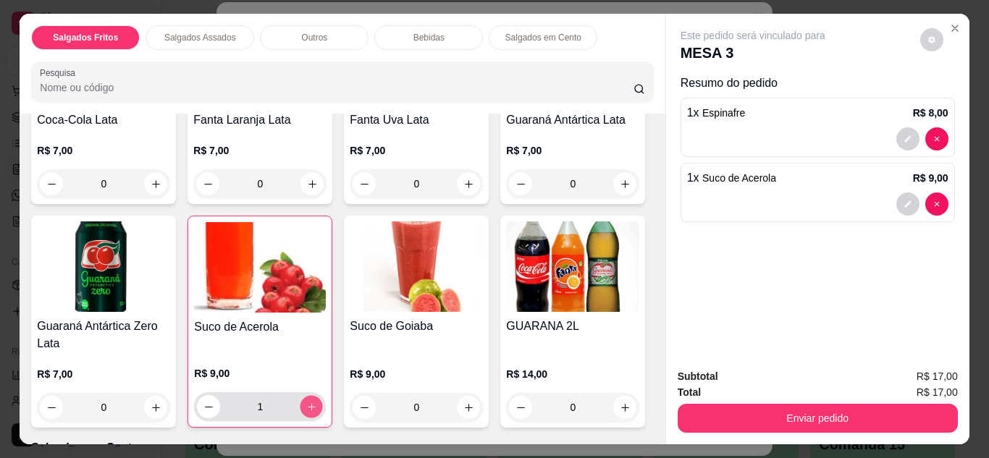
click at [317, 402] on icon "increase-product-quantity" at bounding box center [311, 407] width 11 height 11
type input "2"
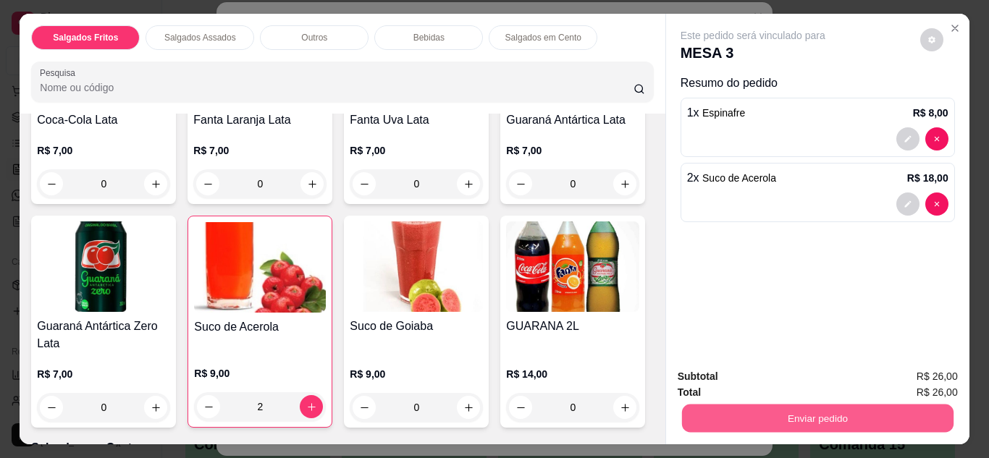
click at [694, 424] on button "Enviar pedido" at bounding box center [816, 419] width 271 height 28
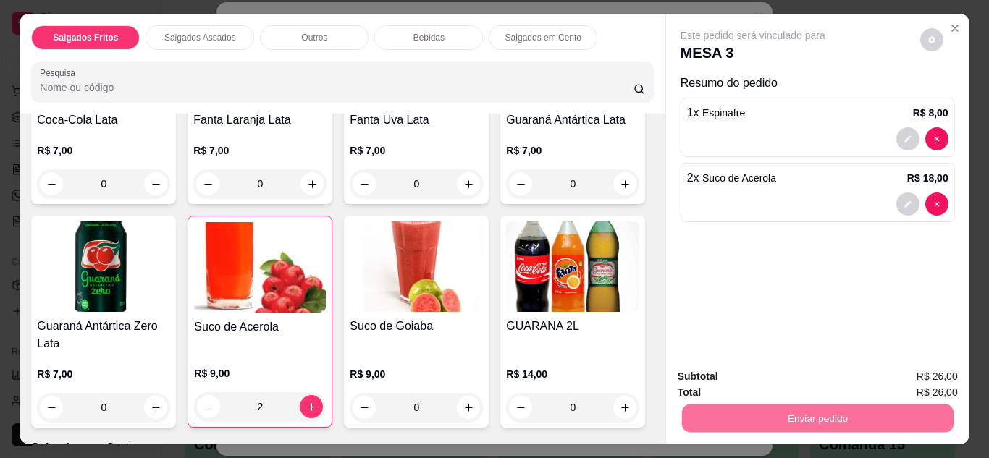
click at [717, 380] on button "Não registrar e enviar pedido" at bounding box center [769, 377] width 146 height 27
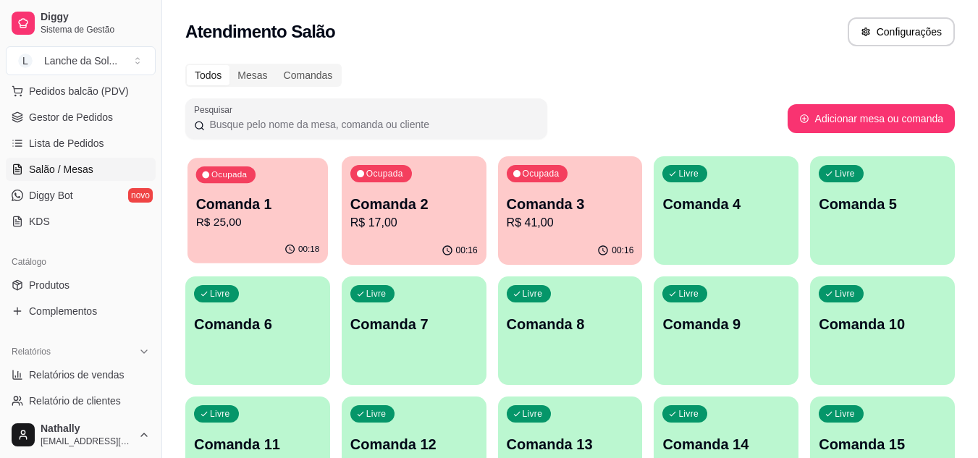
click at [292, 236] on button "Ocupada Comanda 1 R$ 25,00 00:18" at bounding box center [258, 211] width 140 height 106
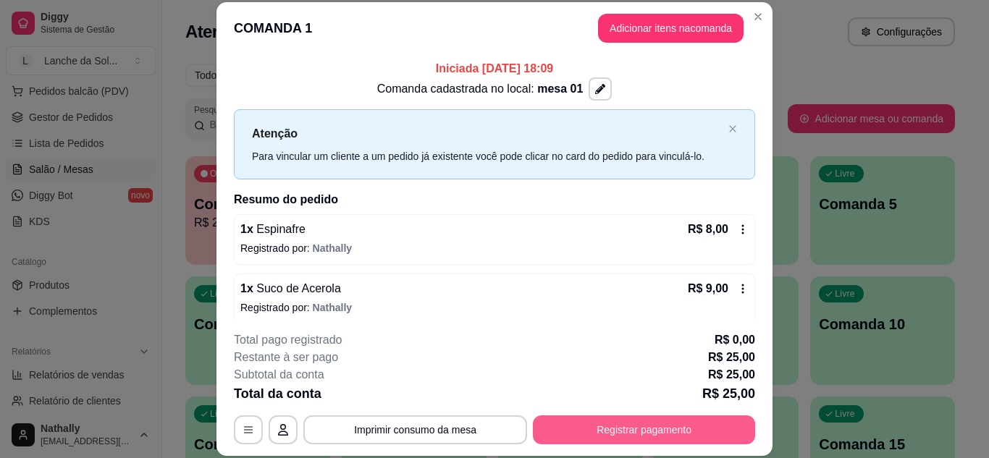
click at [579, 430] on button "Registrar pagamento" at bounding box center [644, 430] width 222 height 29
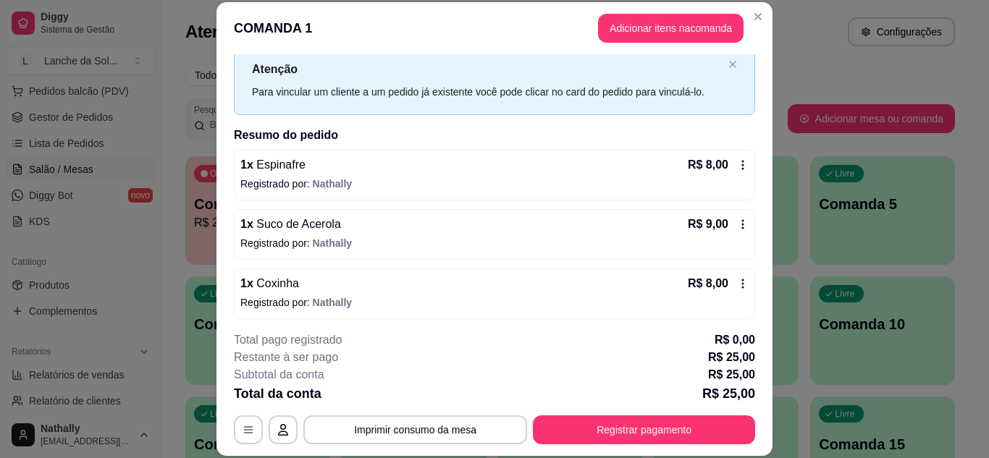
scroll to position [70, 0]
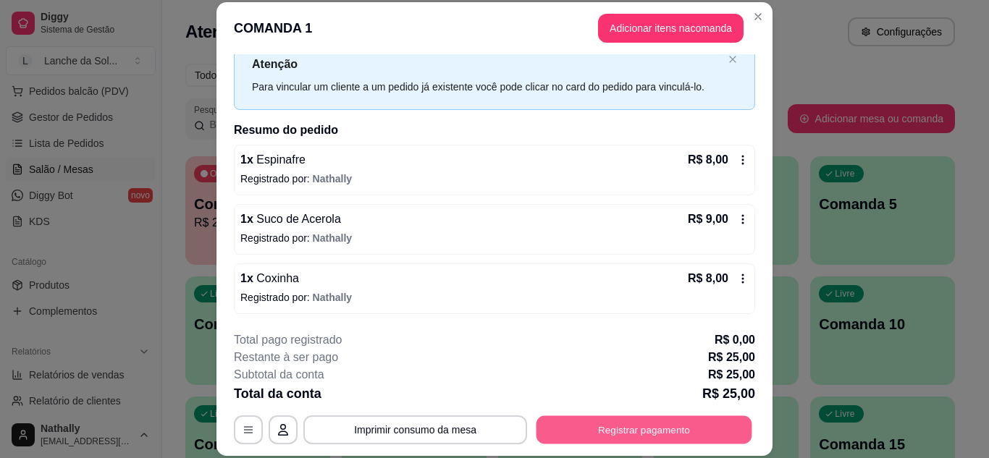
click at [660, 426] on button "Registrar pagamento" at bounding box center [644, 430] width 216 height 28
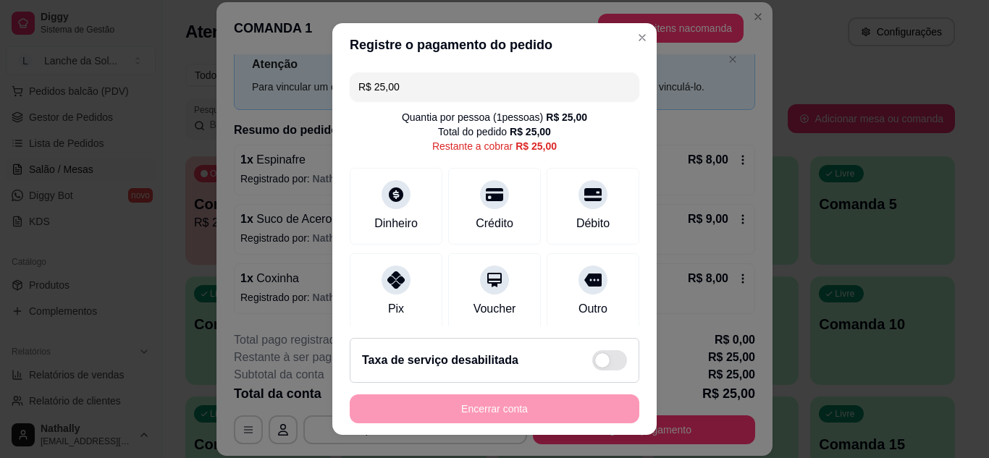
click at [401, 300] on div "Pix" at bounding box center [396, 291] width 93 height 77
type input "R$ 0,00"
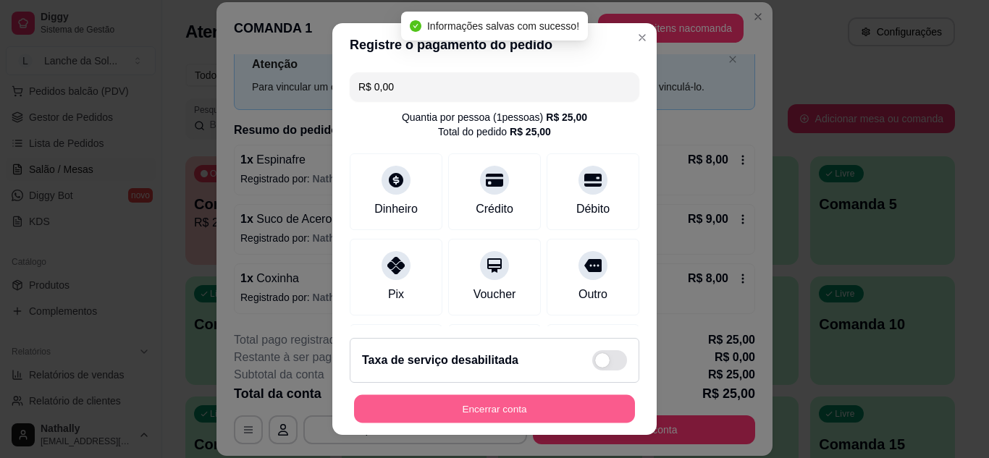
click at [437, 405] on button "Encerrar conta" at bounding box center [494, 409] width 281 height 28
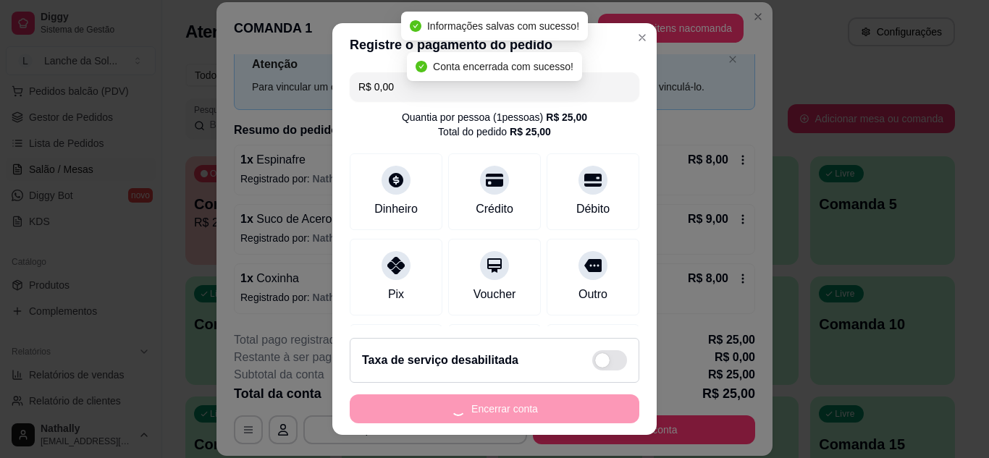
scroll to position [0, 0]
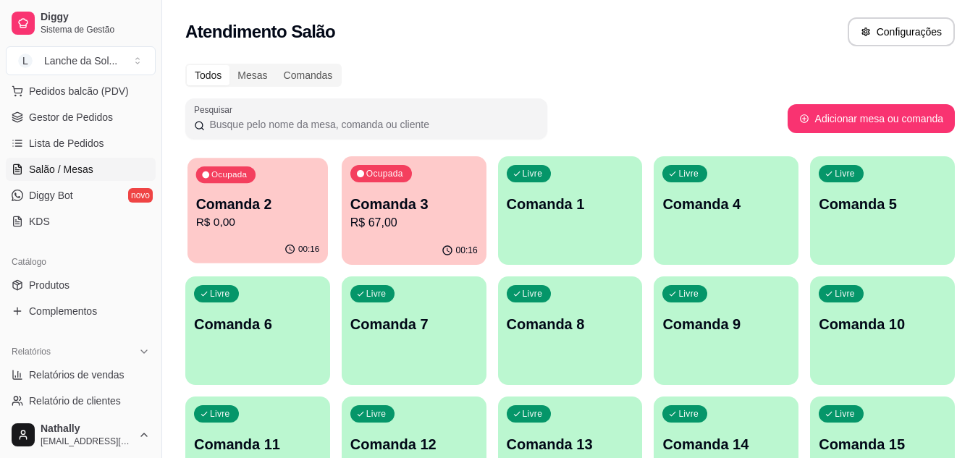
click at [308, 232] on div "Ocupada Comanda 2 R$ 0,00" at bounding box center [258, 197] width 140 height 78
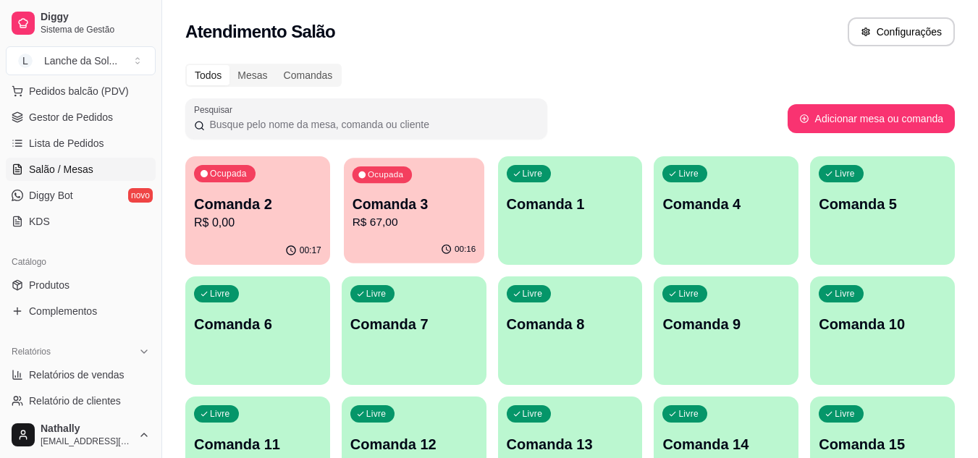
click at [445, 206] on p "Comanda 3" at bounding box center [414, 205] width 124 height 20
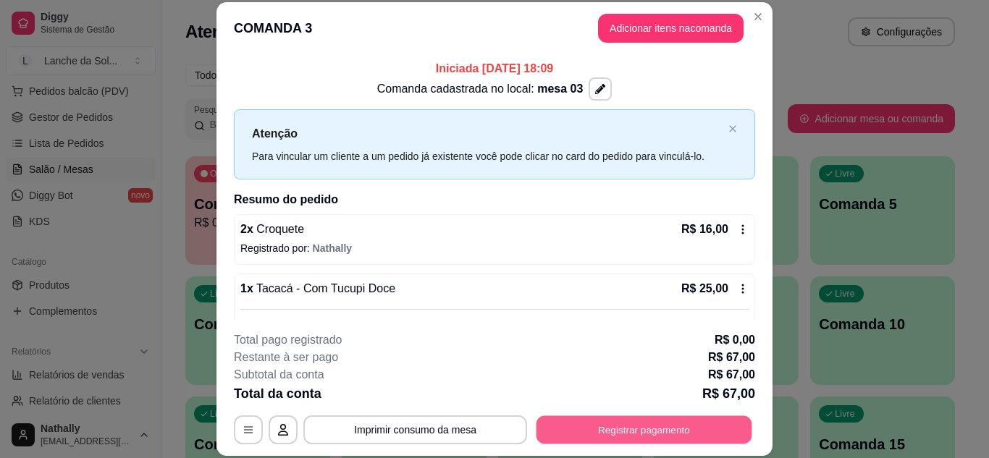
click at [602, 433] on button "Registrar pagamento" at bounding box center [644, 430] width 216 height 28
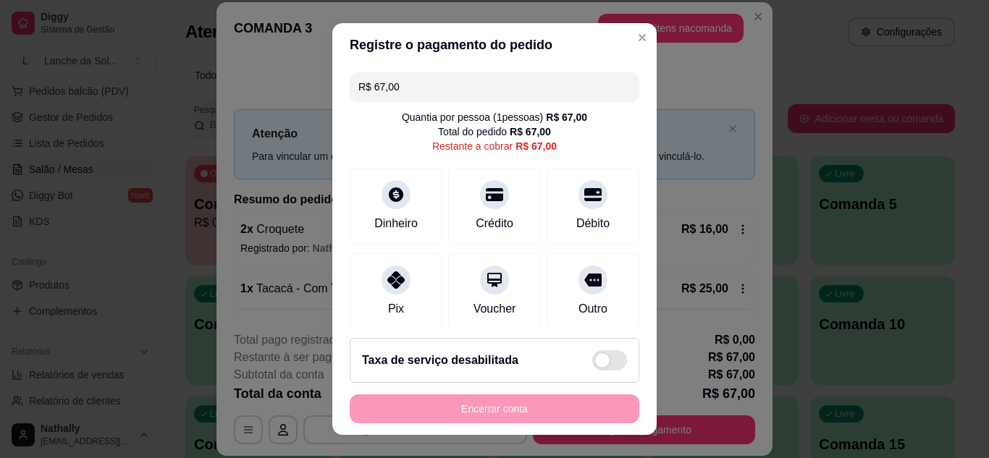
click at [387, 277] on icon at bounding box center [395, 279] width 17 height 17
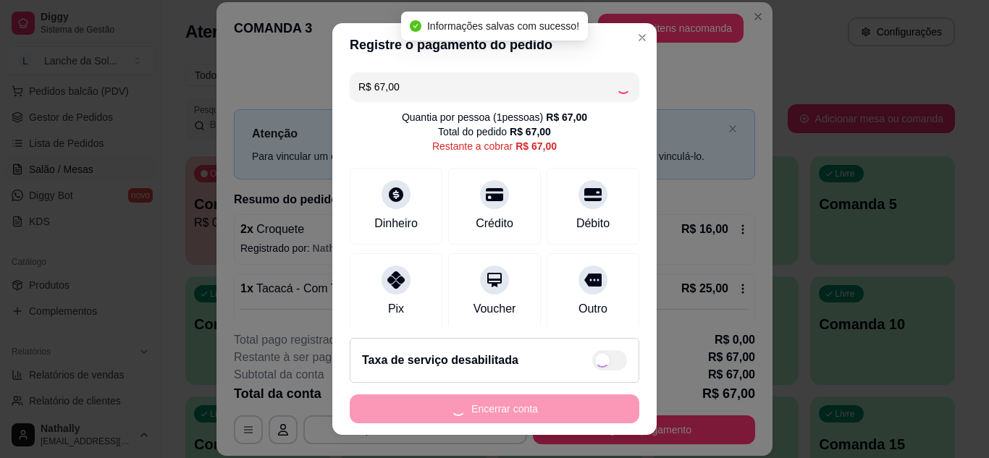
type input "R$ 0,00"
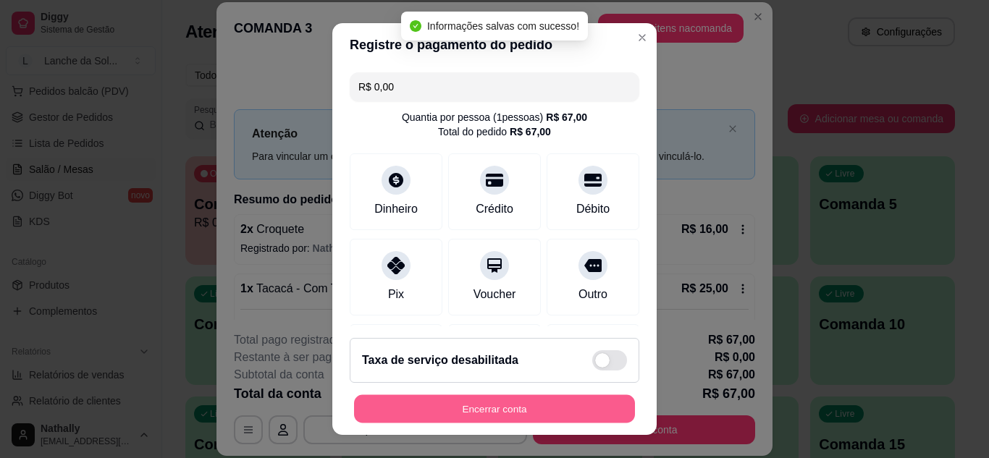
click at [434, 411] on button "Encerrar conta" at bounding box center [494, 409] width 281 height 28
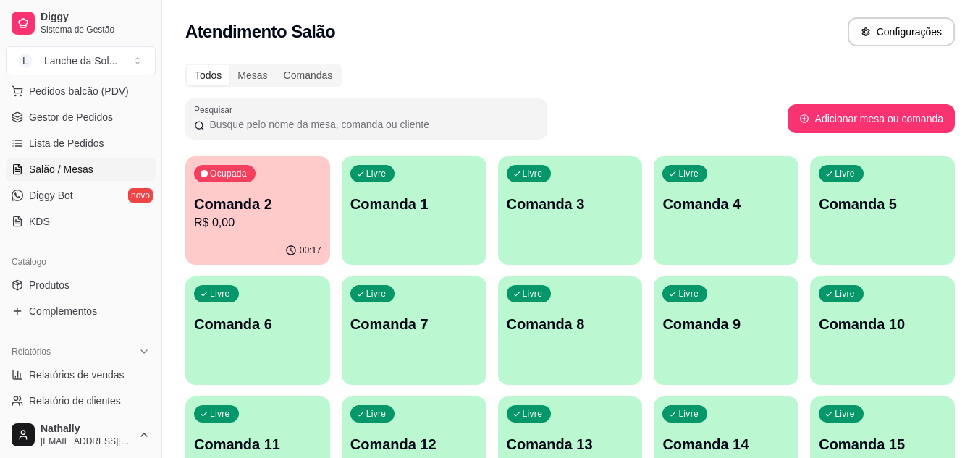
click at [283, 230] on p "R$ 0,00" at bounding box center [258, 222] width 124 height 17
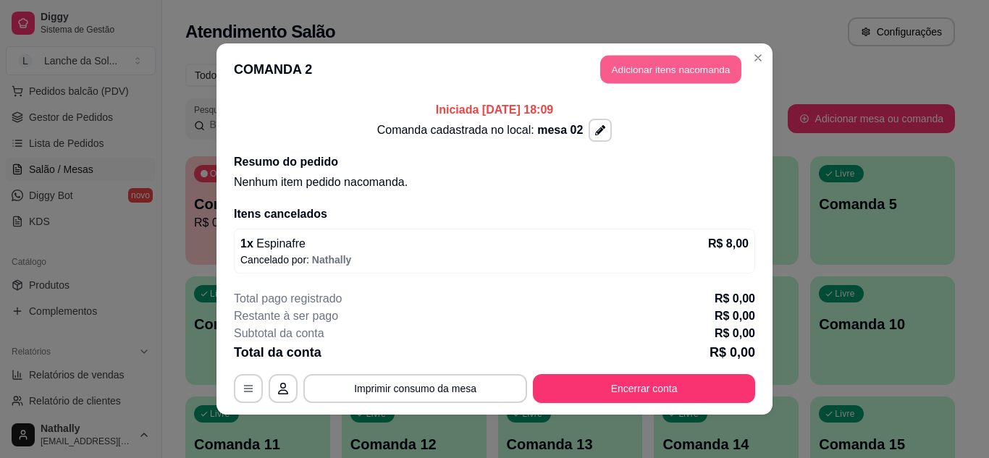
click at [626, 70] on button "Adicionar itens na comanda" at bounding box center [670, 70] width 141 height 28
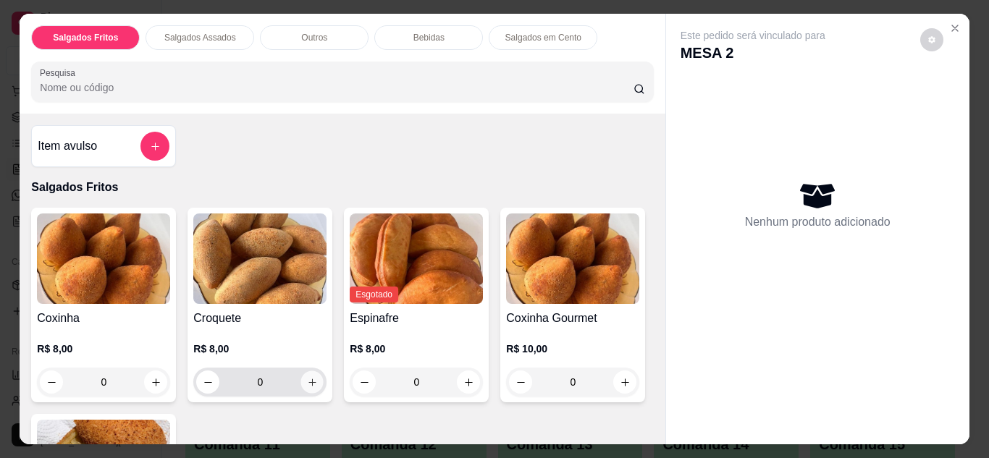
click at [307, 380] on icon "increase-product-quantity" at bounding box center [312, 382] width 11 height 11
type input "1"
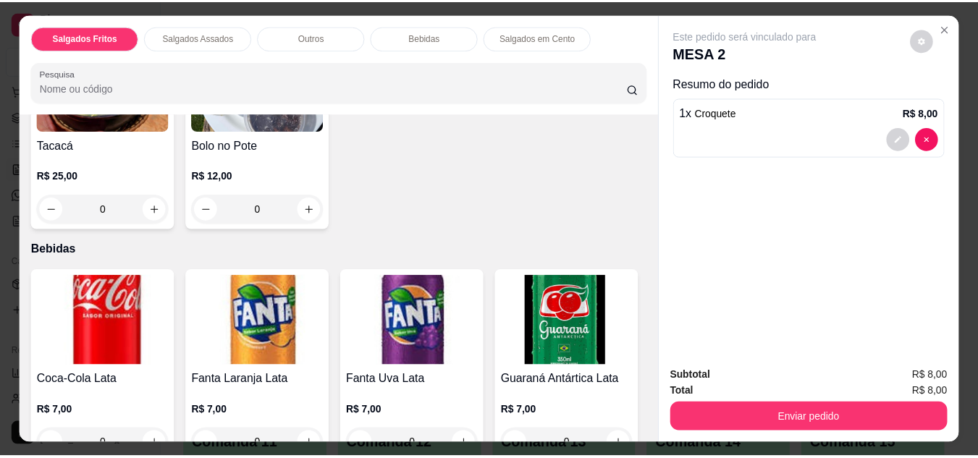
scroll to position [1158, 0]
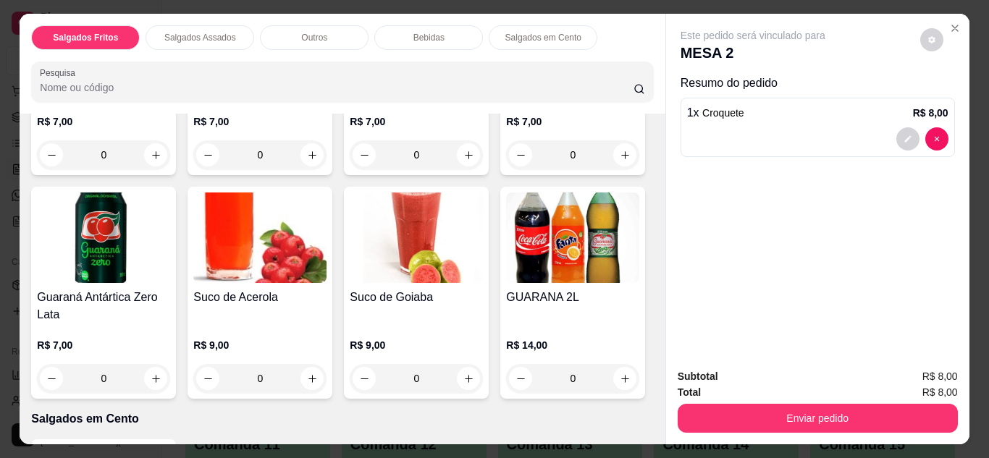
click at [350, 283] on img at bounding box center [416, 238] width 133 height 90
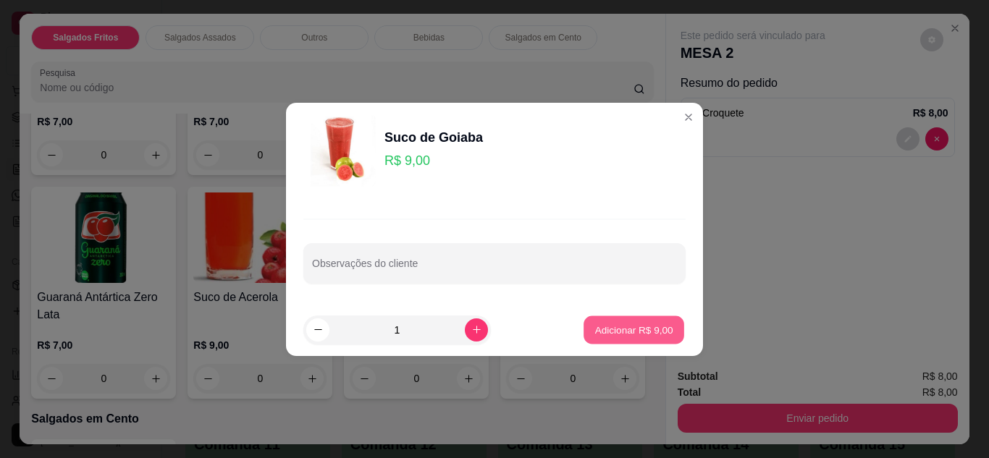
click at [610, 316] on button "Adicionar R$ 9,00" at bounding box center [634, 330] width 101 height 28
type input "1"
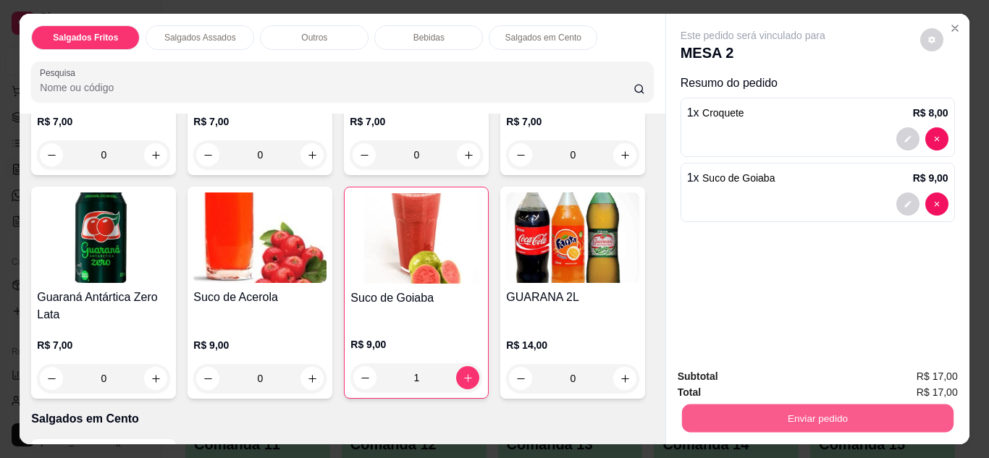
click at [704, 405] on button "Enviar pedido" at bounding box center [816, 419] width 271 height 28
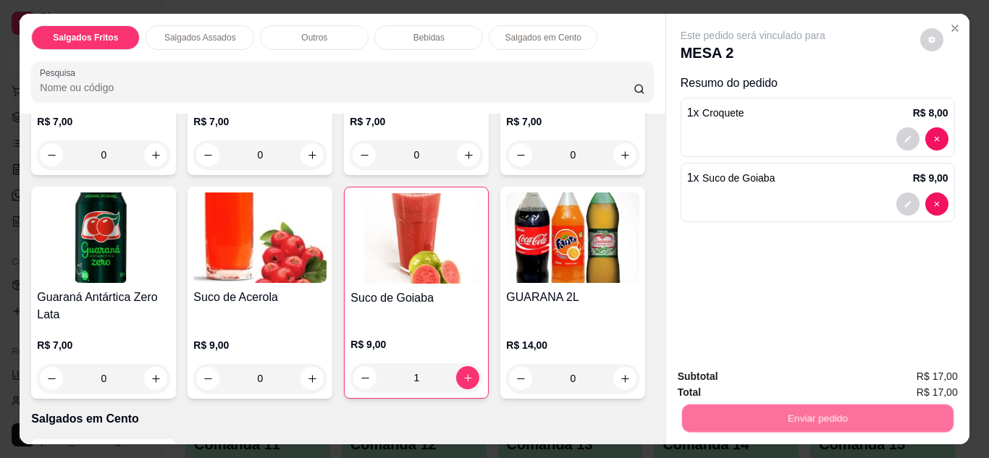
click at [720, 382] on button "Não registrar e enviar pedido" at bounding box center [769, 377] width 146 height 27
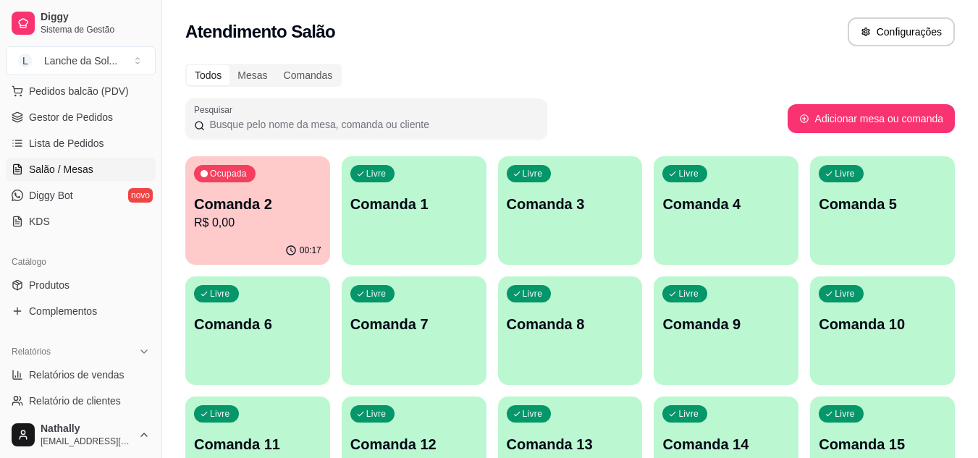
click at [91, 285] on link "Produtos" at bounding box center [81, 285] width 150 height 23
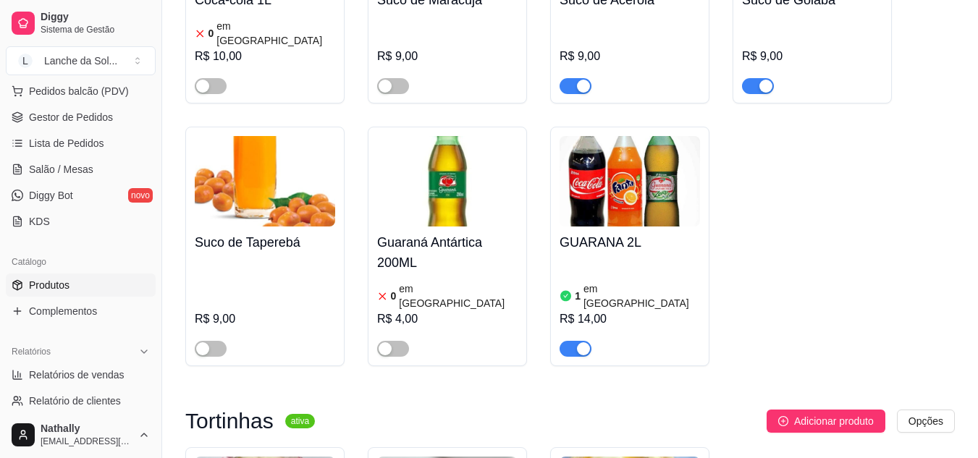
scroll to position [4536, 0]
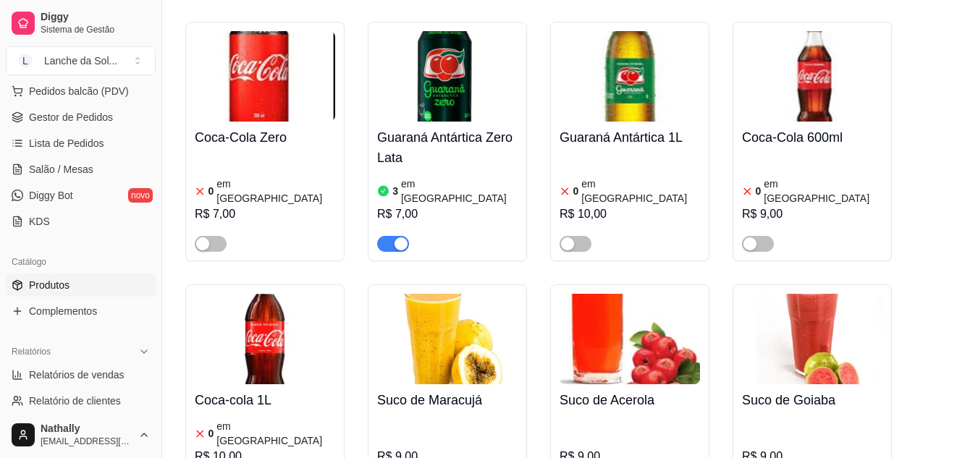
click at [116, 119] on link "Gestor de Pedidos" at bounding box center [81, 117] width 150 height 23
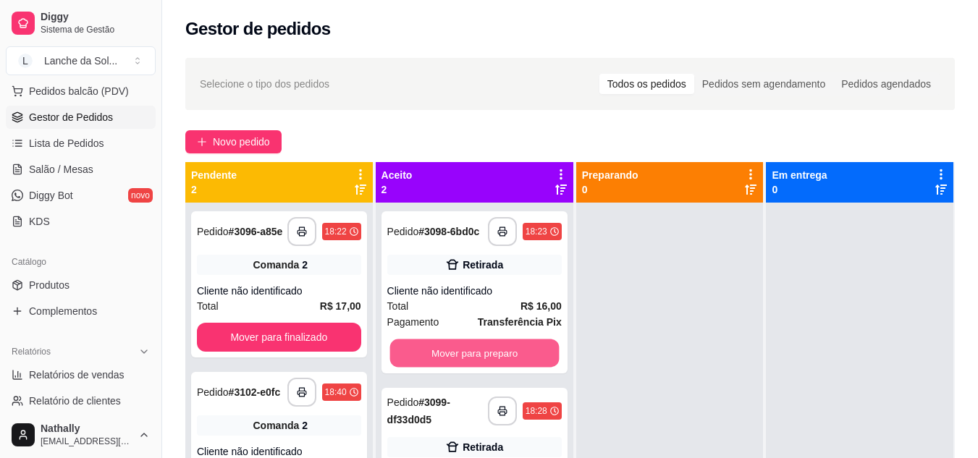
click at [521, 352] on button "Mover para preparo" at bounding box center [473, 354] width 169 height 28
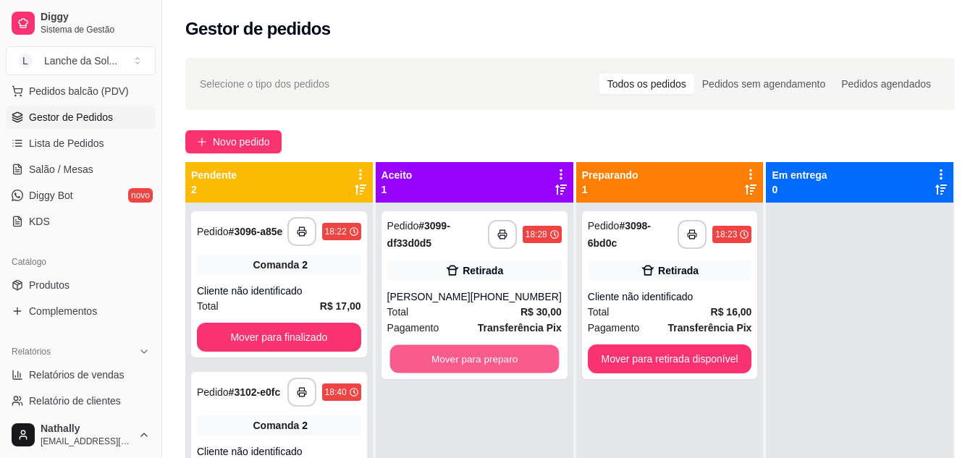
click at [521, 352] on button "Mover para preparo" at bounding box center [473, 359] width 169 height 28
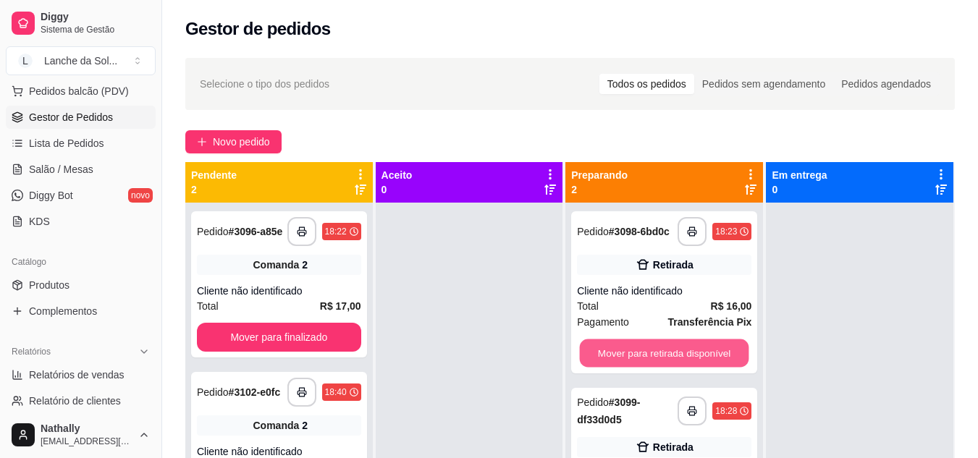
click at [657, 348] on button "Mover para retirada disponível" at bounding box center [664, 354] width 169 height 28
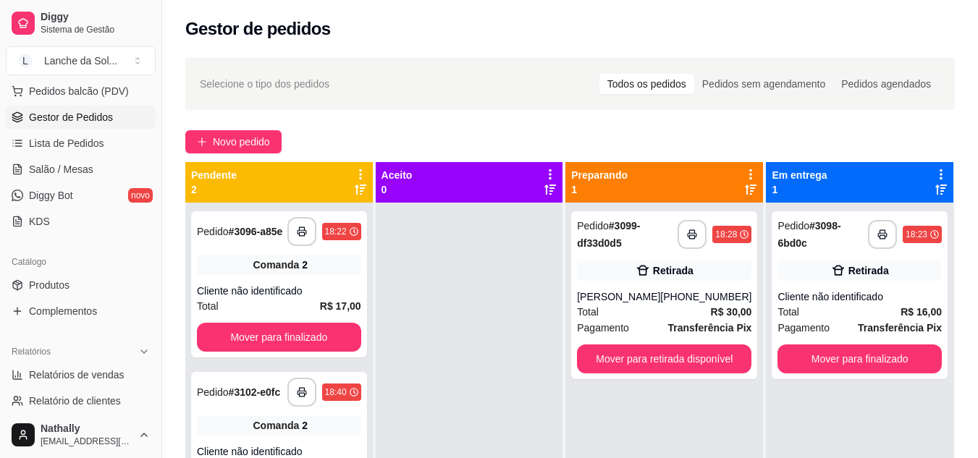
click at [622, 261] on div "Retirada" at bounding box center [664, 271] width 174 height 20
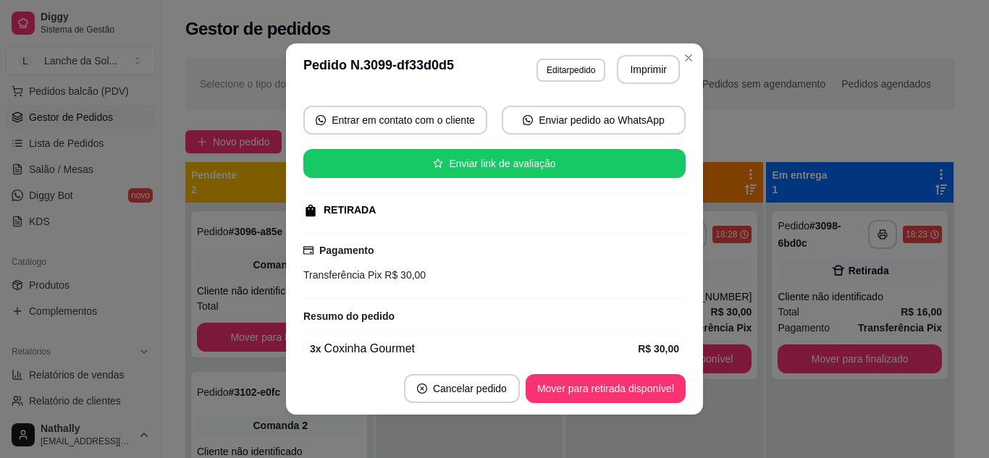
scroll to position [194, 0]
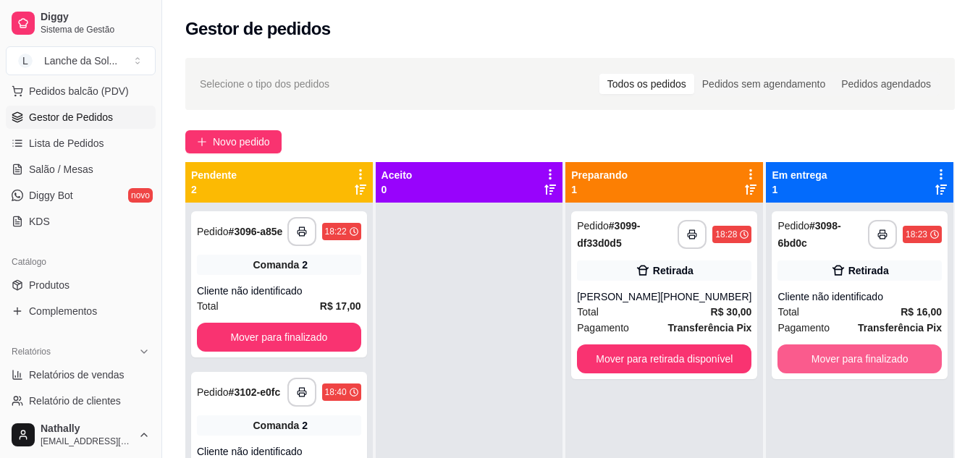
click at [851, 355] on button "Mover para finalizado" at bounding box center [860, 359] width 164 height 29
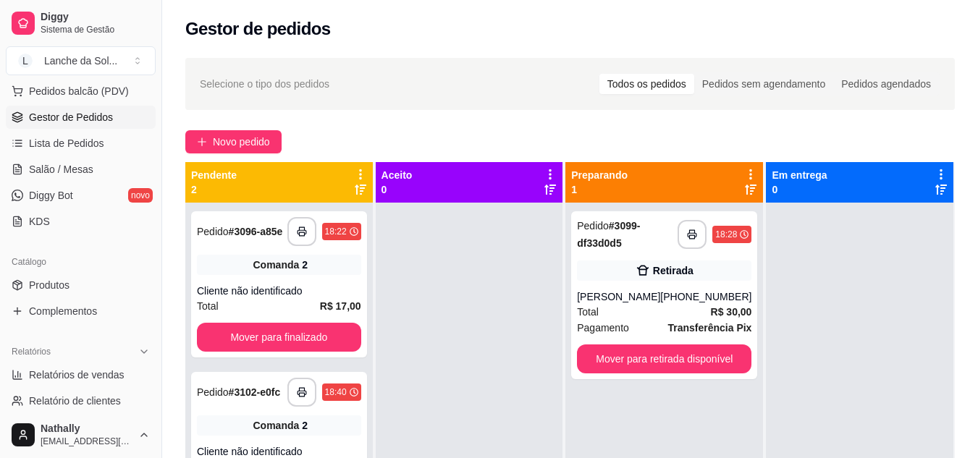
click at [86, 169] on span "Salão / Mesas" at bounding box center [61, 169] width 64 height 14
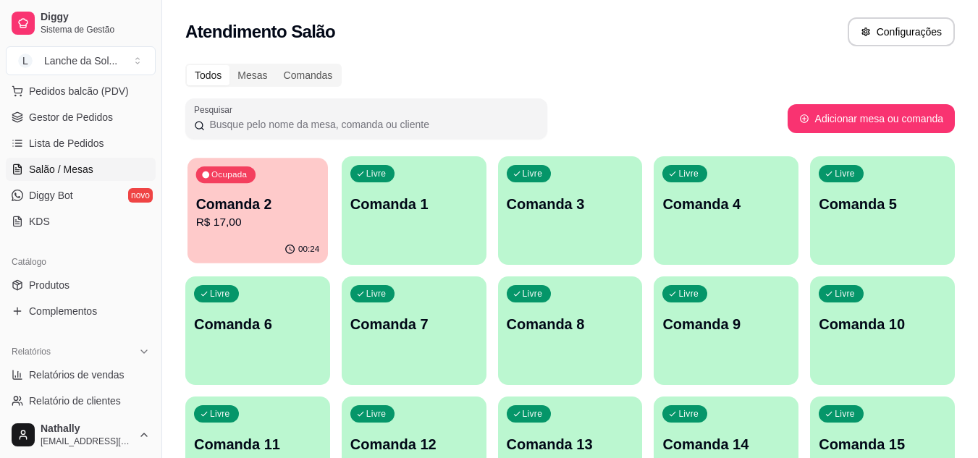
click at [282, 205] on p "Comanda 2" at bounding box center [258, 205] width 124 height 20
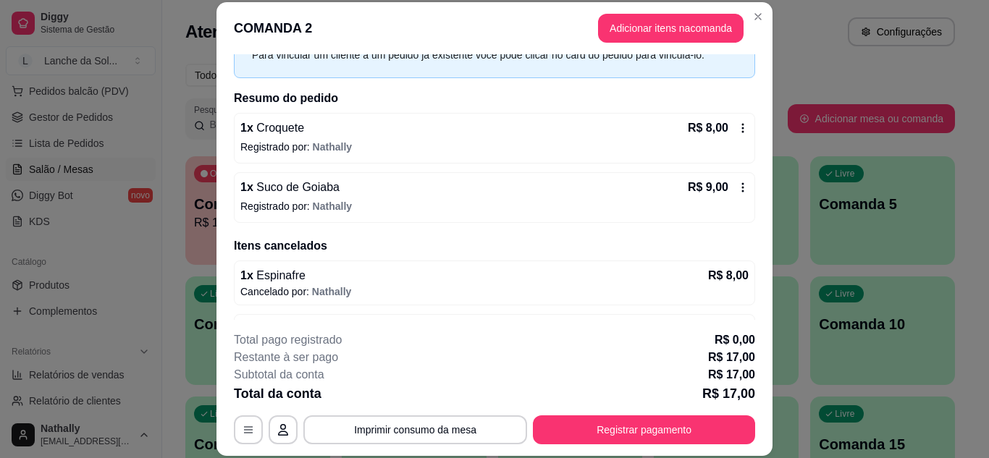
scroll to position [146, 0]
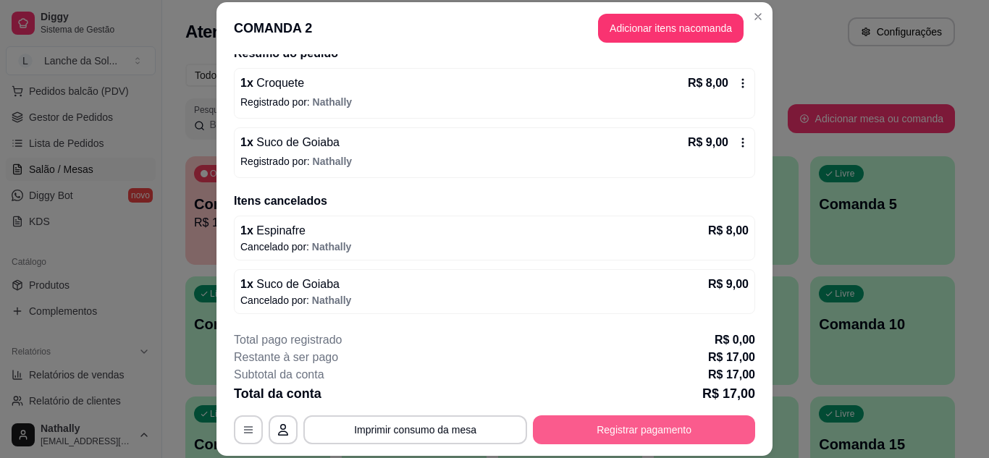
click at [620, 420] on button "Registrar pagamento" at bounding box center [644, 430] width 222 height 29
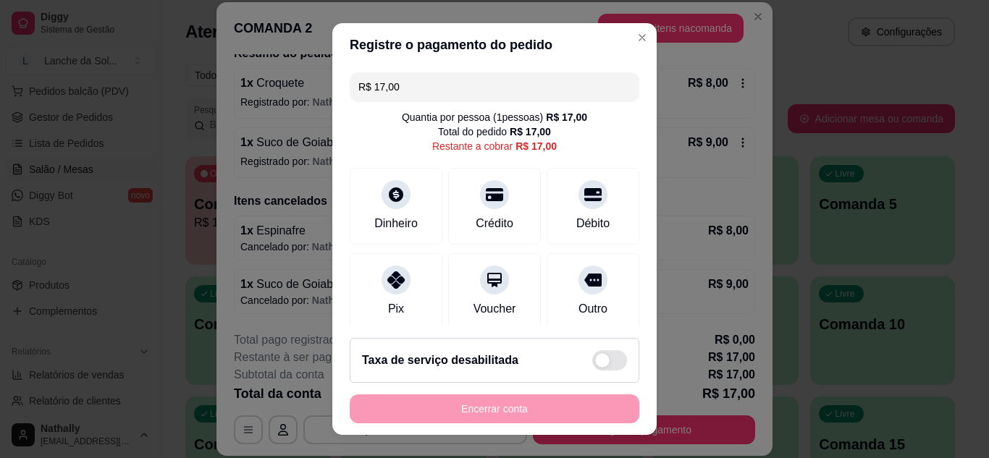
click at [395, 305] on div "Pix" at bounding box center [396, 308] width 16 height 17
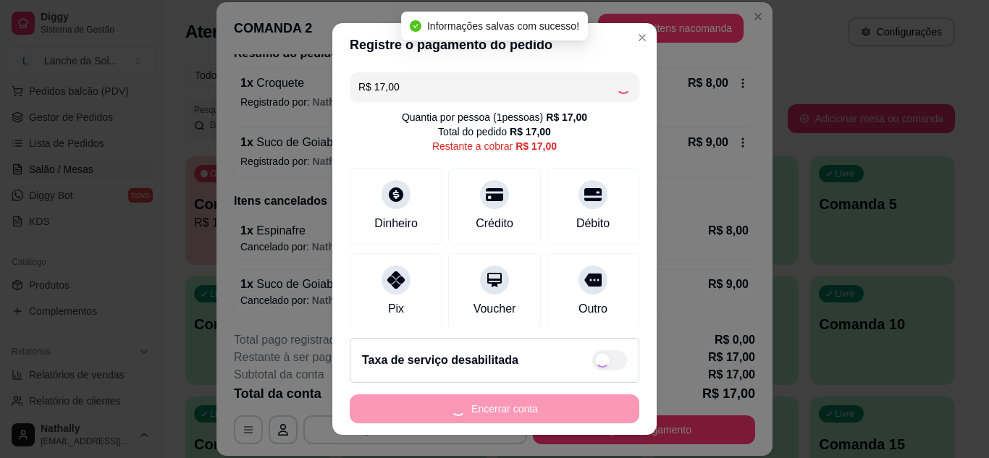
type input "R$ 0,00"
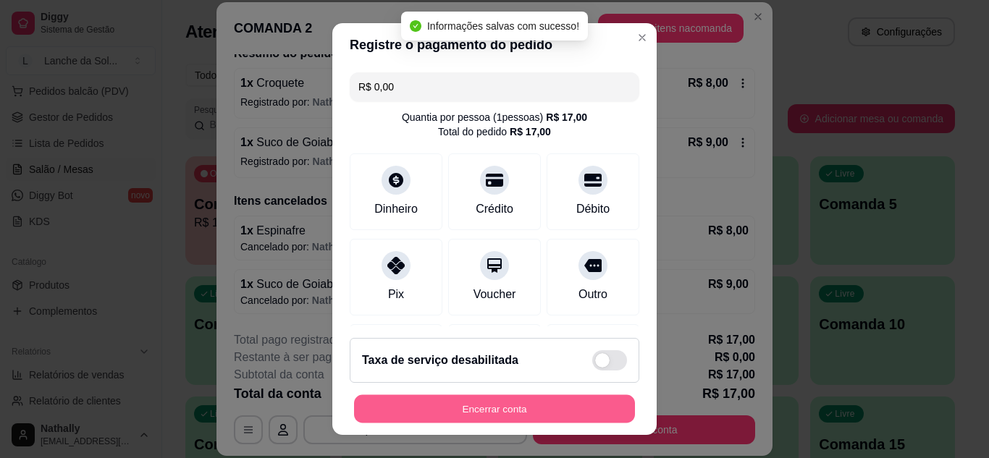
click at [451, 401] on button "Encerrar conta" at bounding box center [494, 409] width 281 height 28
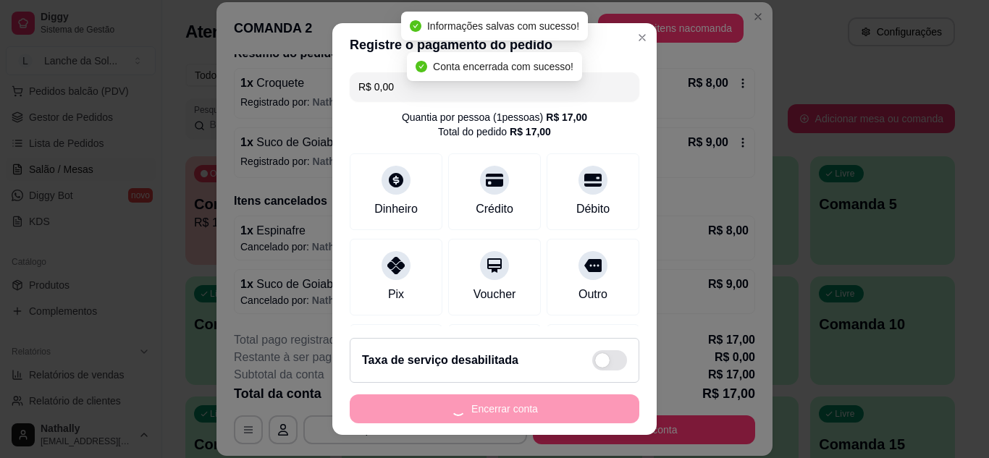
scroll to position [0, 0]
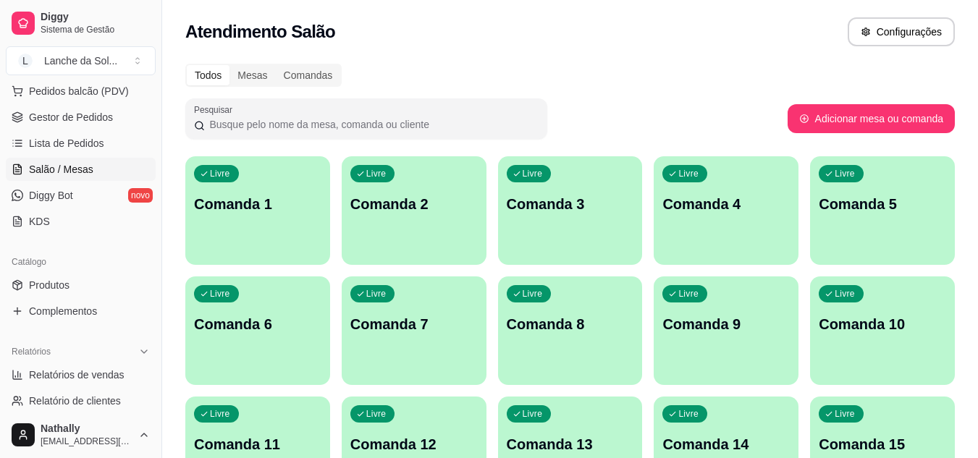
click at [96, 113] on span "Gestor de Pedidos" at bounding box center [71, 117] width 84 height 14
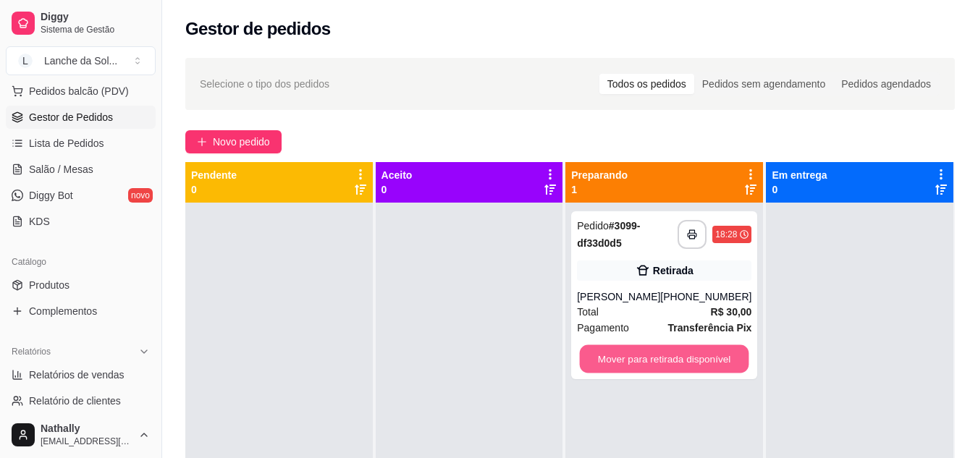
click at [685, 350] on button "Mover para retirada disponível" at bounding box center [664, 359] width 169 height 28
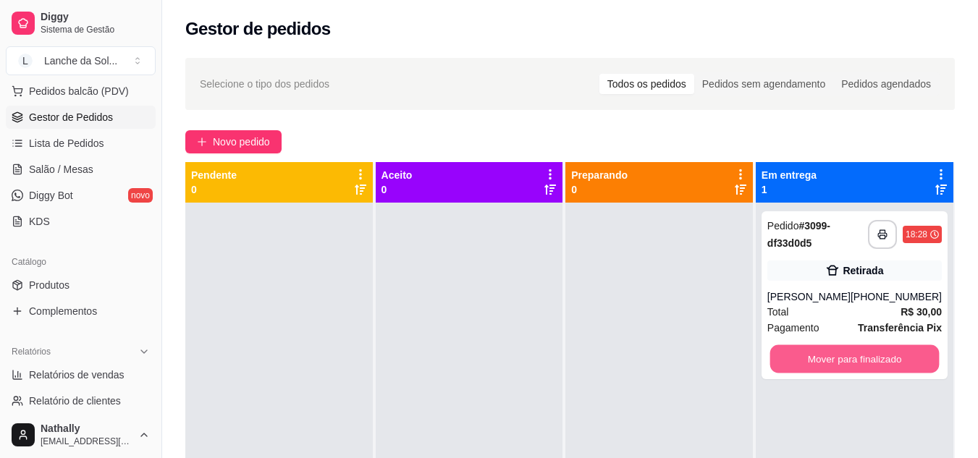
click at [840, 359] on button "Mover para finalizado" at bounding box center [854, 359] width 169 height 28
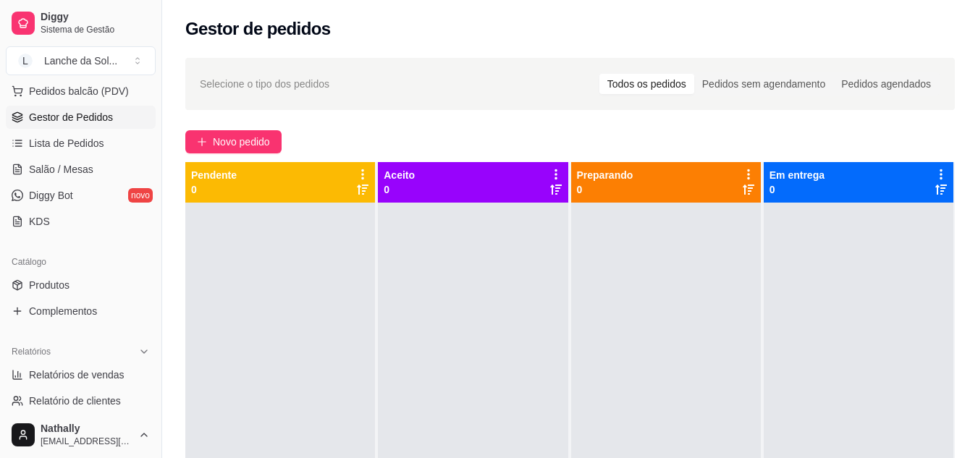
click at [78, 173] on span "Salão / Mesas" at bounding box center [61, 169] width 64 height 14
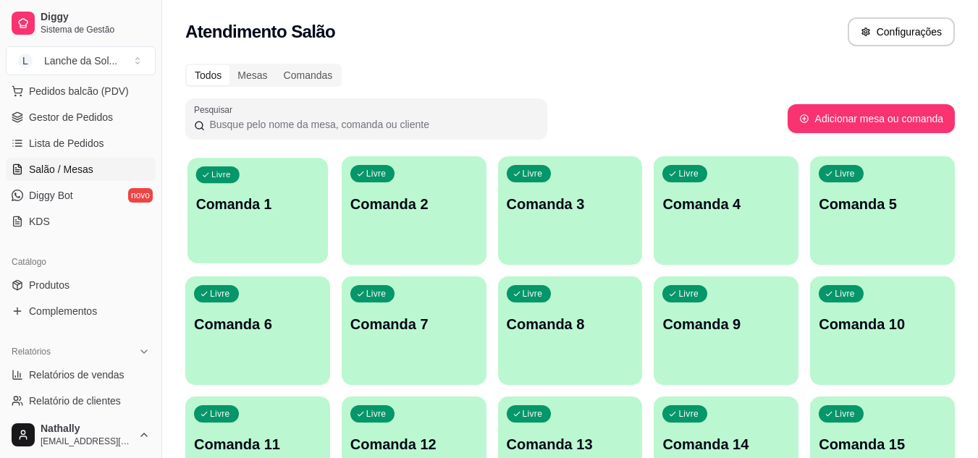
click at [243, 243] on div "Livre Comanda 1" at bounding box center [258, 202] width 140 height 88
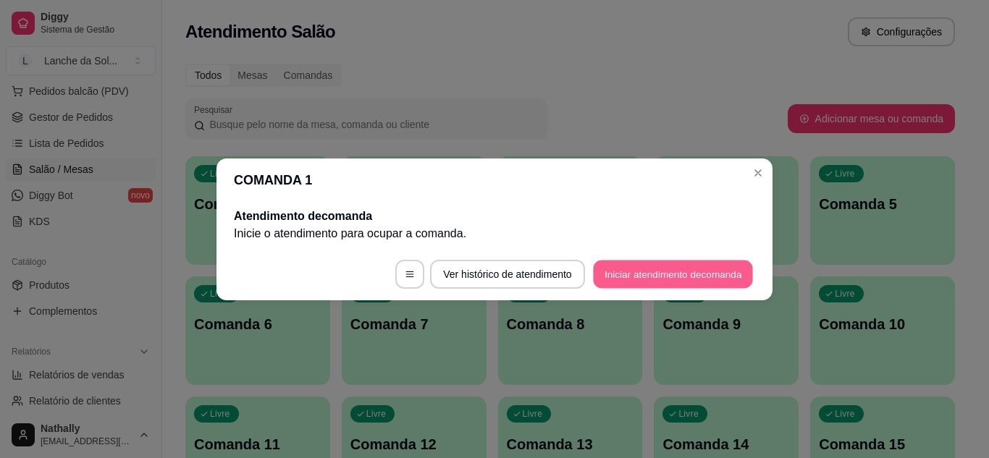
click at [612, 272] on button "Iniciar atendimento de comanda" at bounding box center [673, 274] width 160 height 28
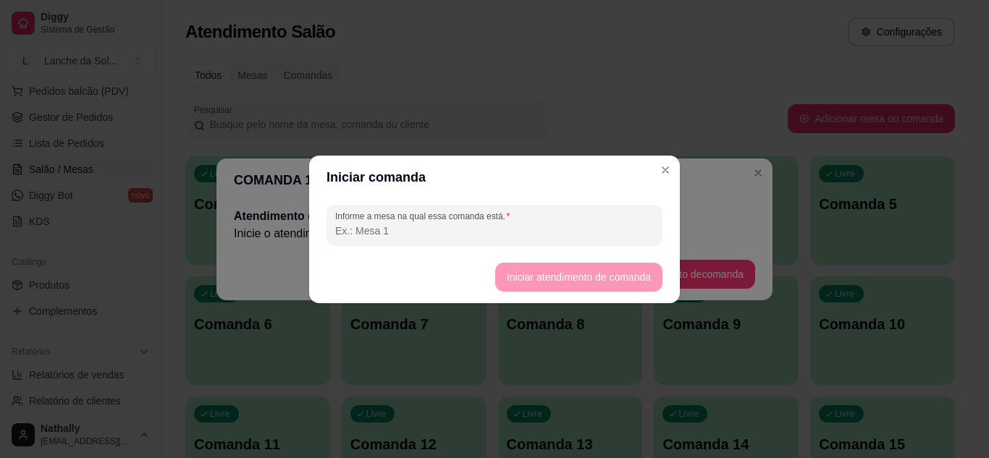
click at [589, 232] on input "Informe a mesa na qual essa comanda está." at bounding box center [494, 231] width 319 height 14
type input "mesa 01"
click at [519, 279] on button "Iniciar atendimento de comanda" at bounding box center [578, 277] width 167 height 29
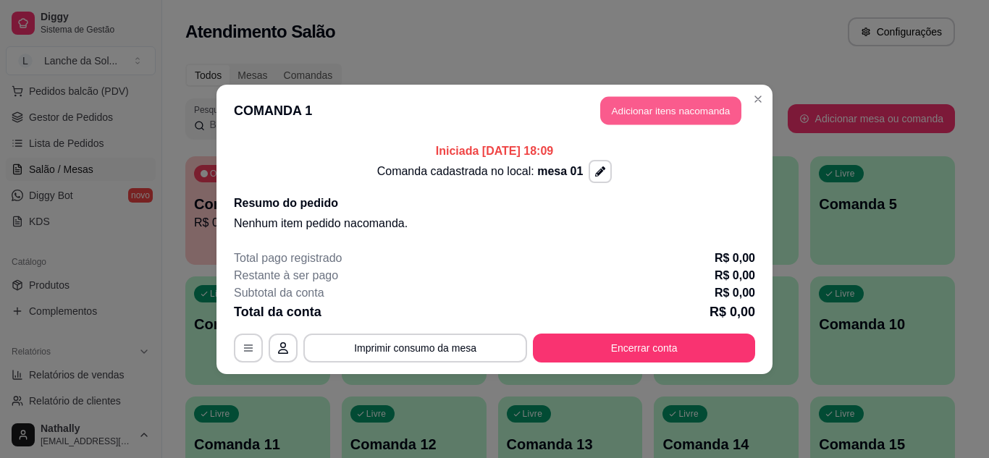
click at [636, 101] on button "Adicionar itens na comanda" at bounding box center [670, 110] width 141 height 28
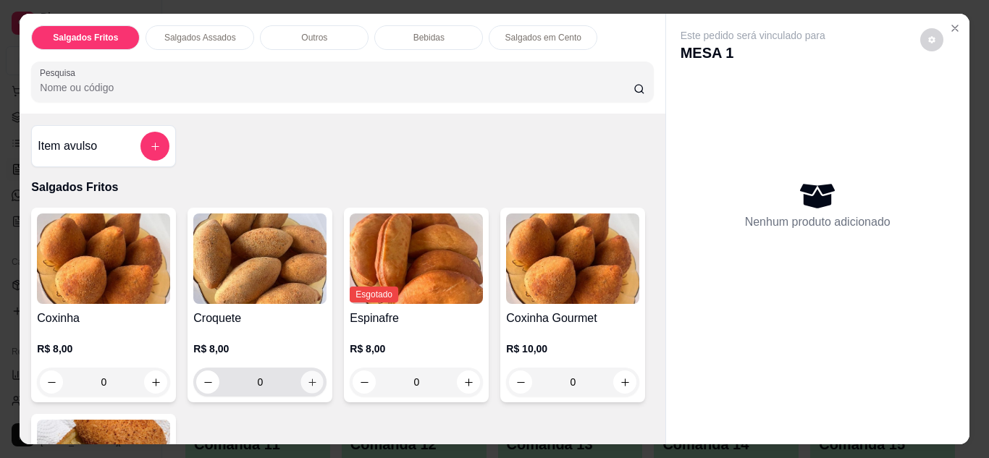
click at [301, 377] on button "increase-product-quantity" at bounding box center [312, 382] width 22 height 22
type input "1"
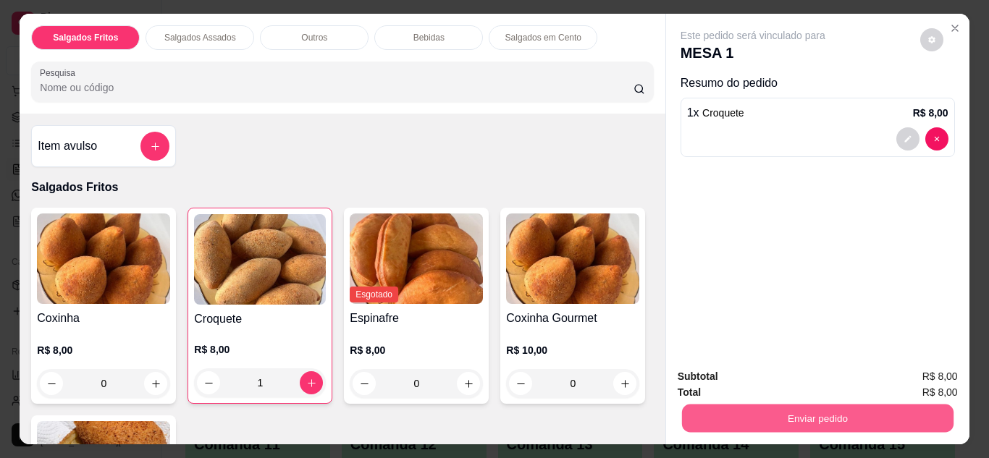
click at [685, 416] on button "Enviar pedido" at bounding box center [816, 419] width 271 height 28
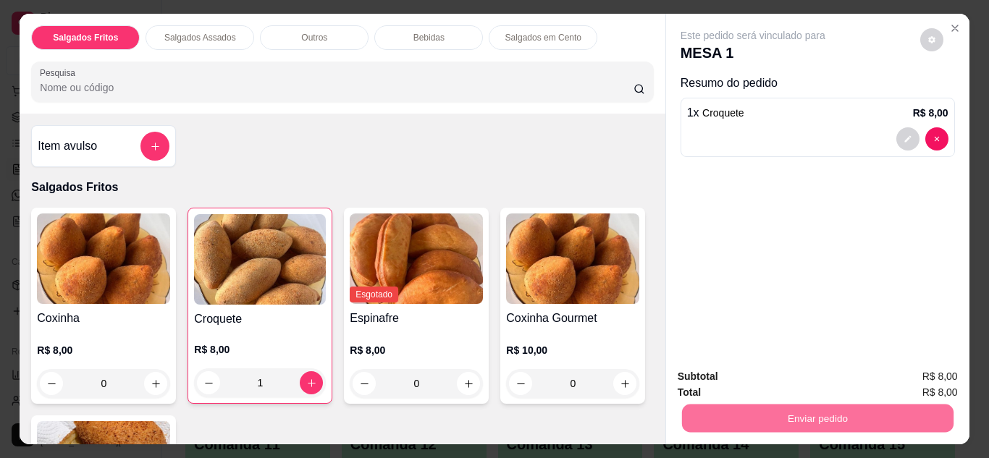
click at [719, 366] on button "Não registrar e enviar pedido" at bounding box center [769, 377] width 146 height 27
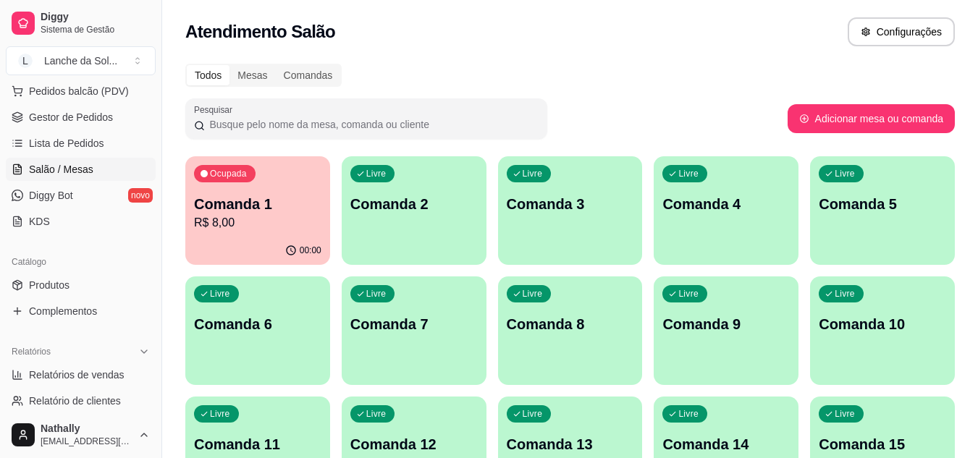
click at [262, 210] on p "Comanda 1" at bounding box center [257, 204] width 127 height 20
click at [242, 210] on p "Comanda 1" at bounding box center [258, 205] width 124 height 20
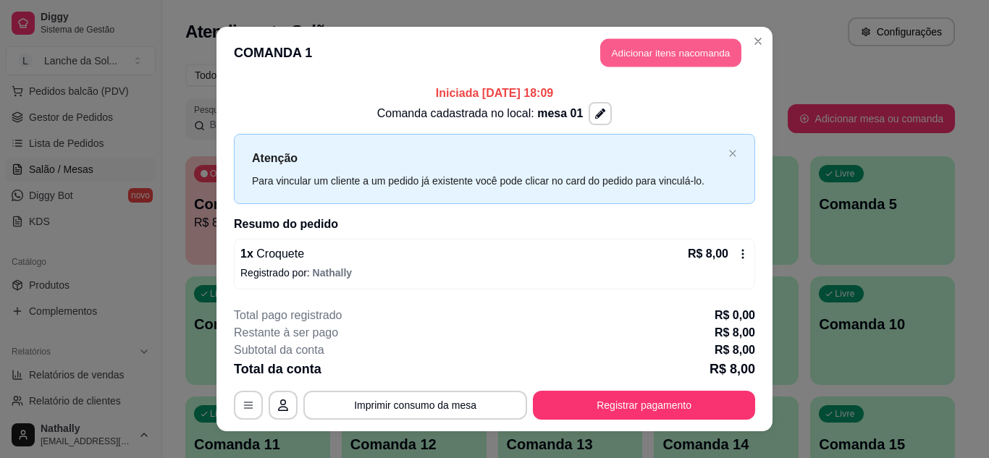
click at [602, 52] on button "Adicionar itens na comanda" at bounding box center [670, 53] width 141 height 28
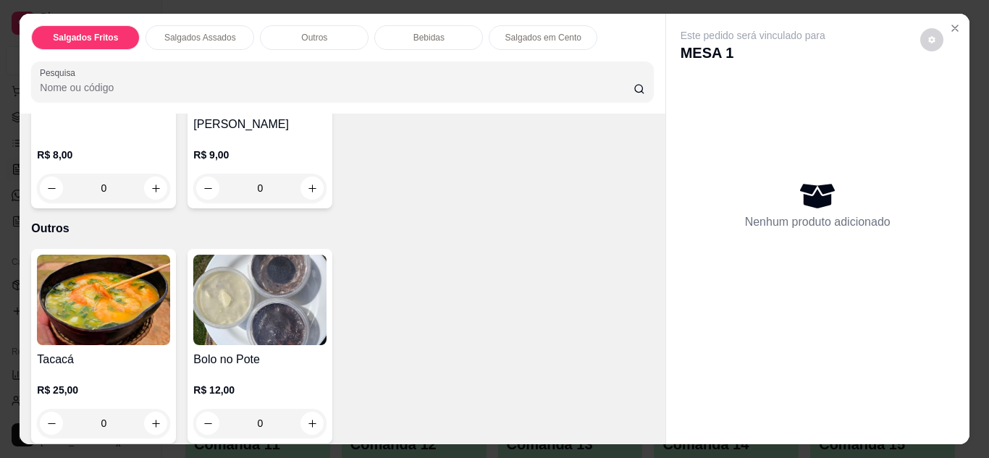
scroll to position [695, 0]
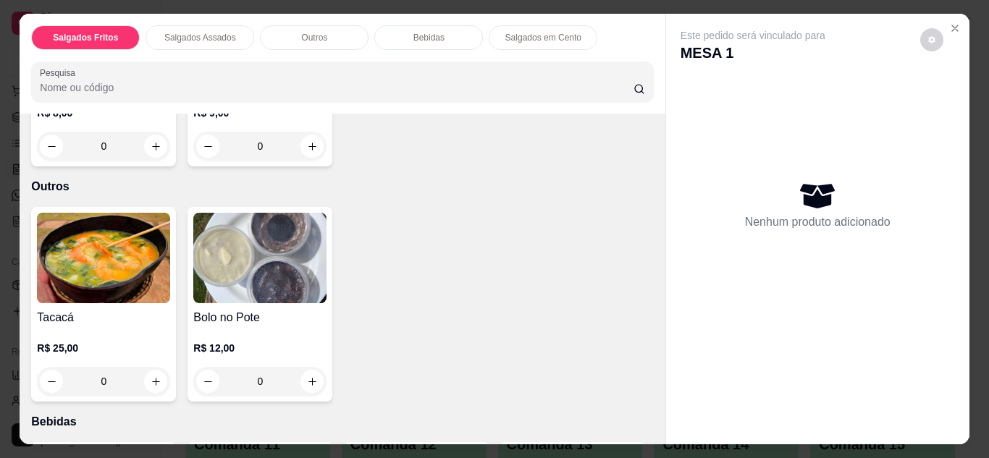
click at [148, 367] on div "0" at bounding box center [103, 381] width 133 height 29
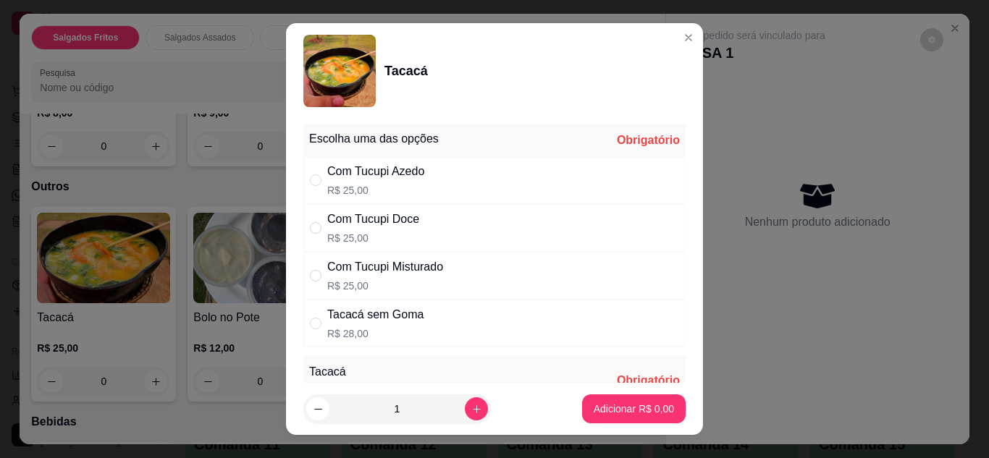
click at [405, 237] on p "R$ 25,00" at bounding box center [373, 238] width 92 height 14
radio input "true"
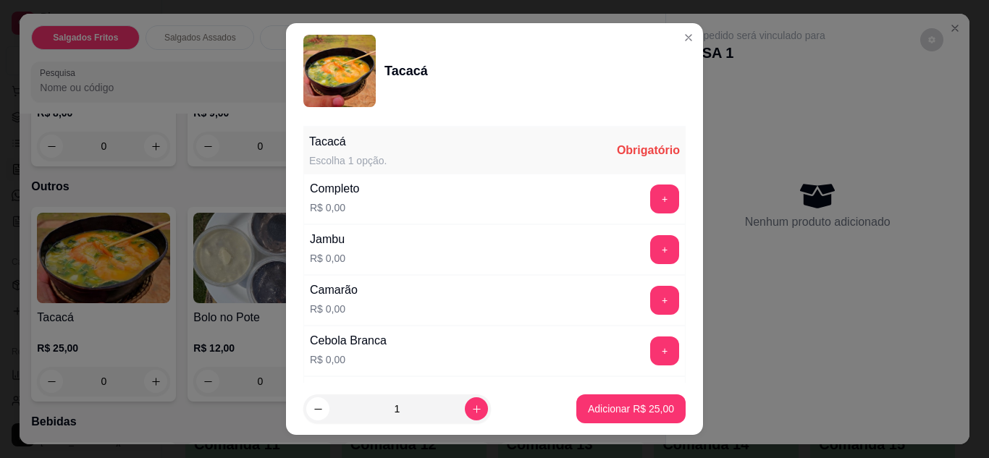
scroll to position [232, 0]
click at [651, 248] on button "+" at bounding box center [665, 248] width 28 height 28
click at [651, 292] on button "+" at bounding box center [665, 299] width 28 height 28
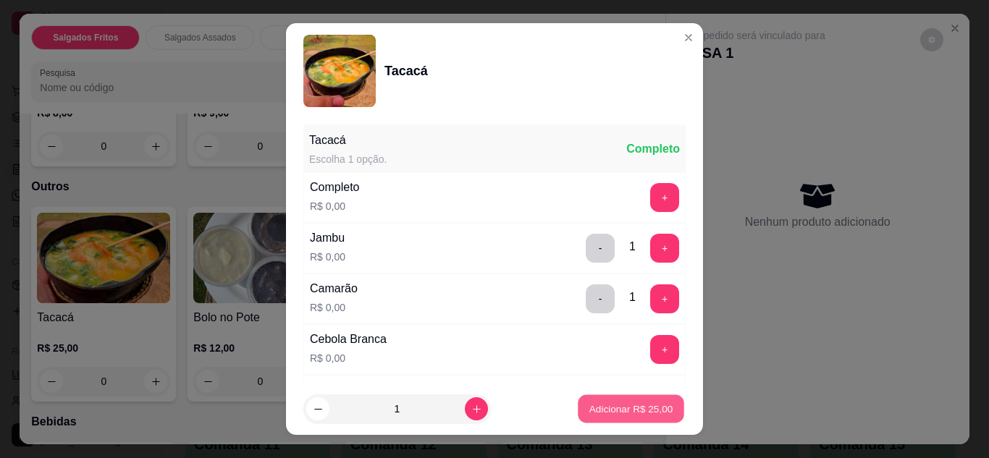
click at [602, 405] on p "Adicionar R$ 25,00" at bounding box center [631, 410] width 84 height 14
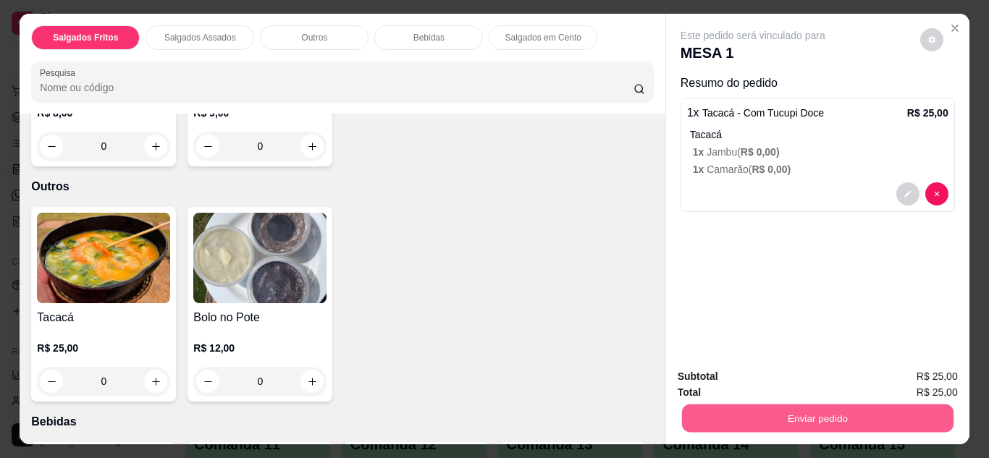
click at [723, 411] on button "Enviar pedido" at bounding box center [816, 419] width 271 height 28
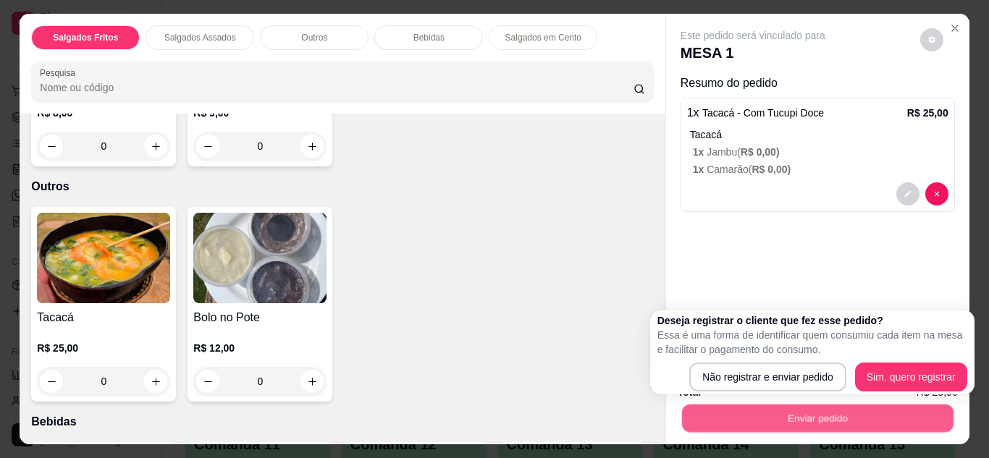
click at [723, 411] on button "Enviar pedido" at bounding box center [816, 419] width 271 height 28
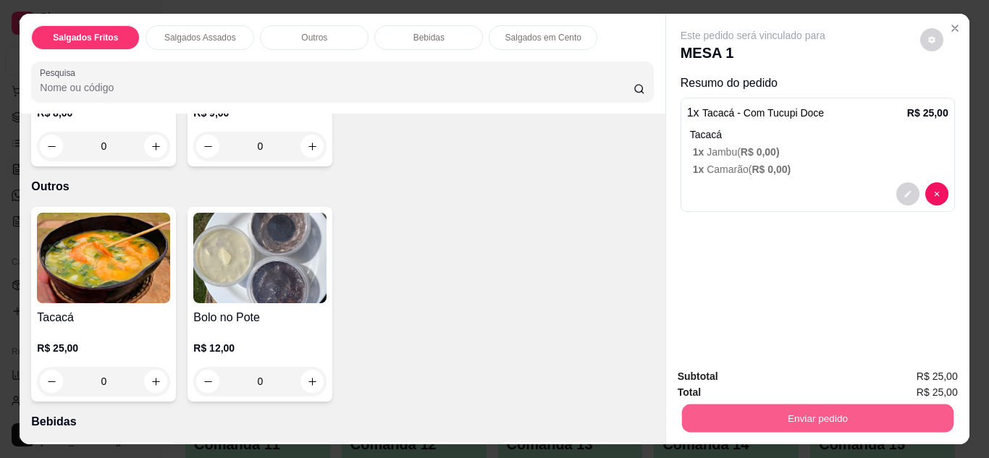
click at [724, 405] on button "Enviar pedido" at bounding box center [816, 419] width 271 height 28
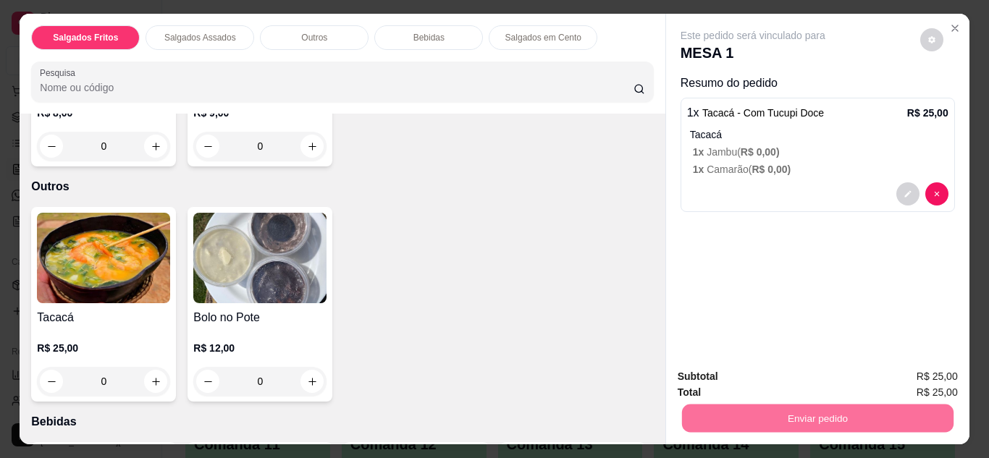
click at [736, 386] on button "Não registrar e enviar pedido" at bounding box center [769, 377] width 146 height 27
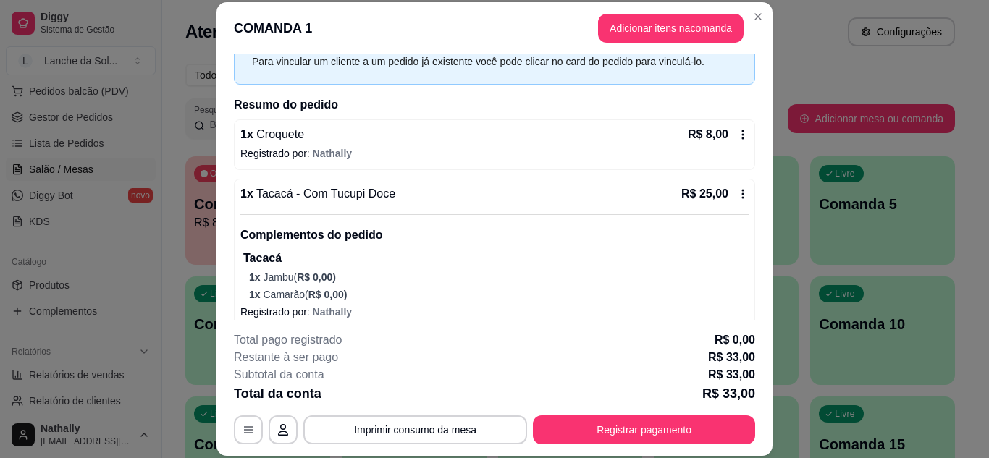
scroll to position [109, 0]
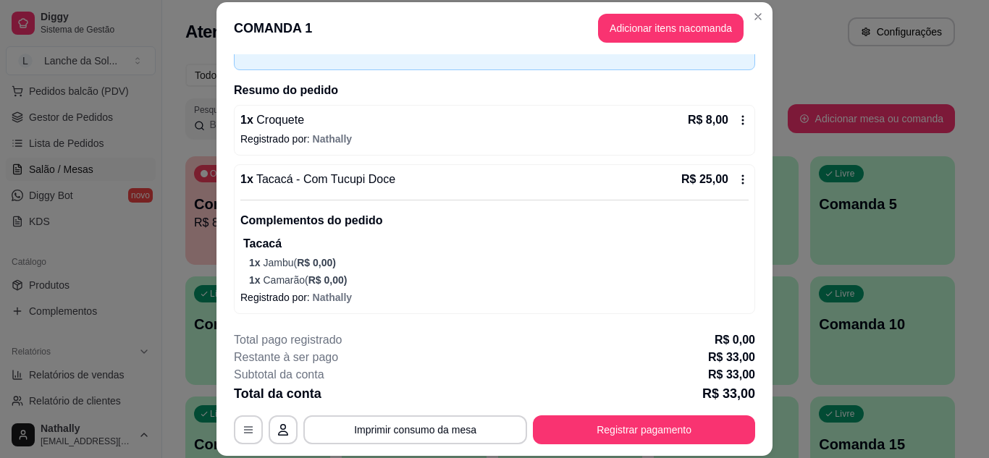
click at [749, 4] on header "COMANDA 1 Adicionar itens na comanda" at bounding box center [494, 28] width 556 height 52
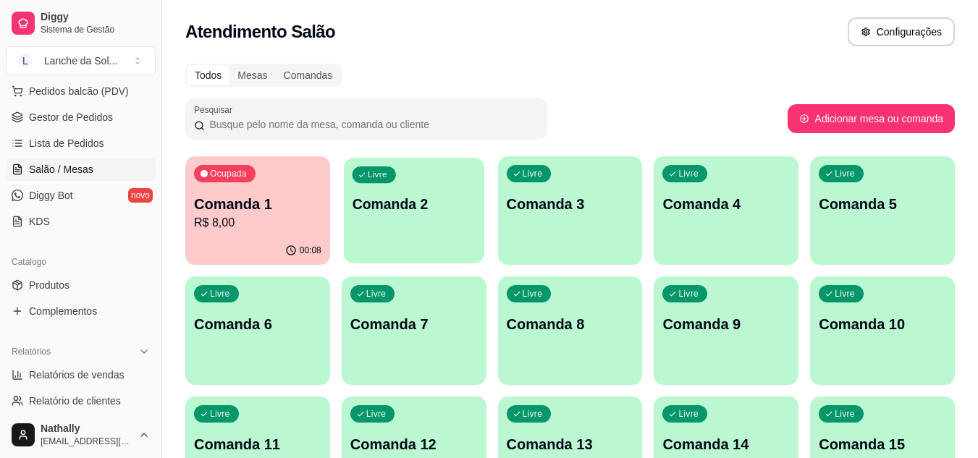
click at [452, 195] on p "Comanda 2" at bounding box center [414, 205] width 124 height 20
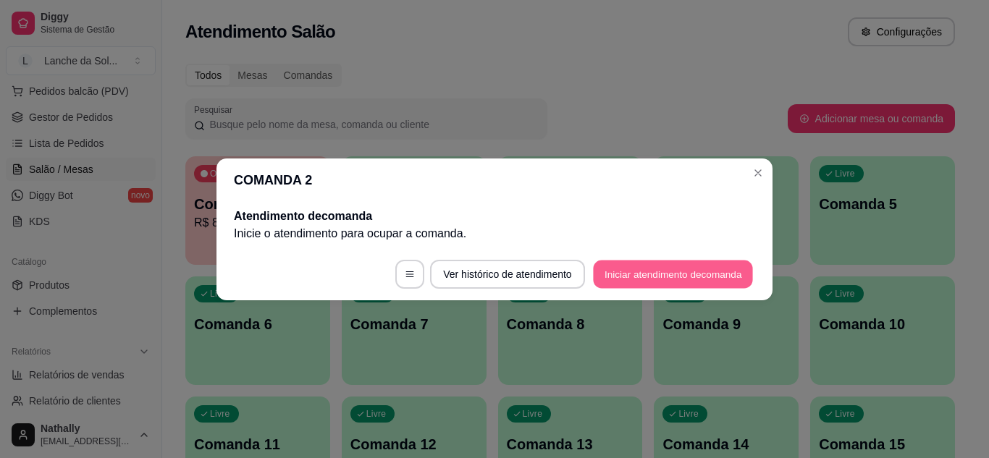
click at [610, 263] on button "Iniciar atendimento de comanda" at bounding box center [673, 274] width 160 height 28
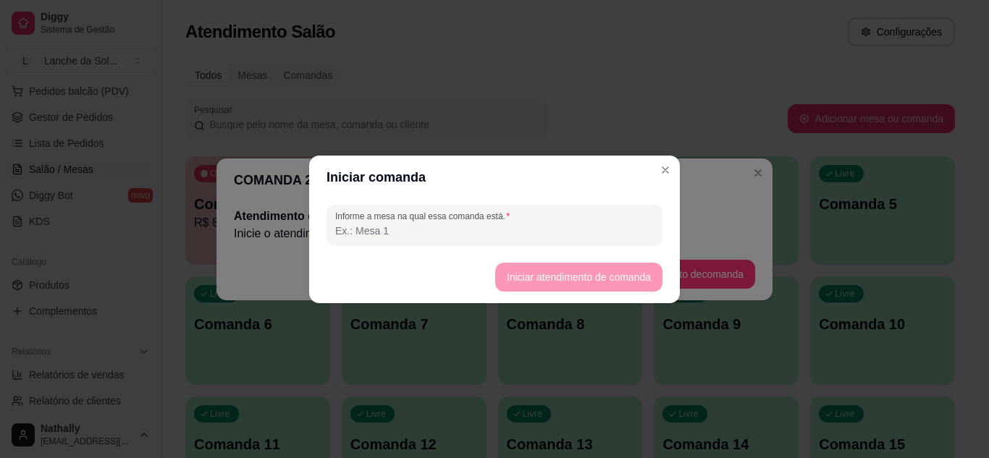
click at [582, 231] on input "Informe a mesa na qual essa comanda está." at bounding box center [494, 231] width 319 height 14
type input "mesa 02"
click at [543, 275] on button "Iniciar atendimento de comanda" at bounding box center [578, 277] width 162 height 28
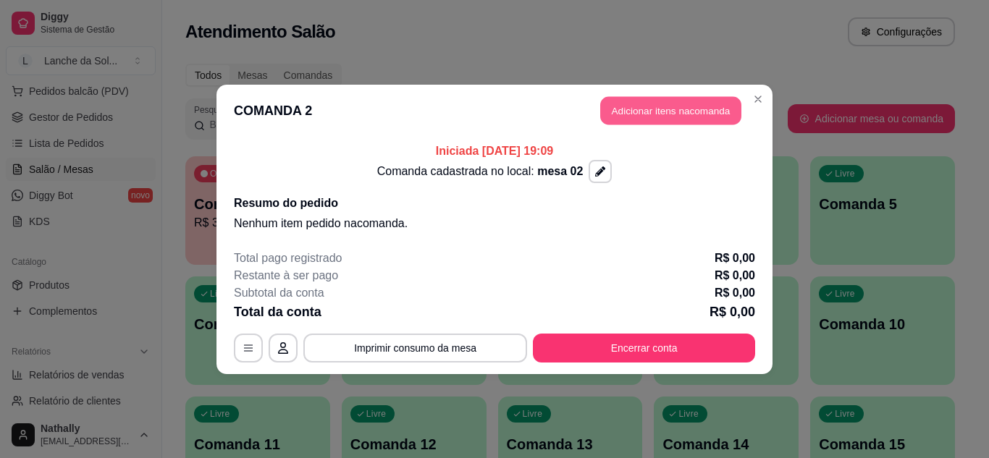
click at [624, 109] on button "Adicionar itens na comanda" at bounding box center [670, 110] width 141 height 28
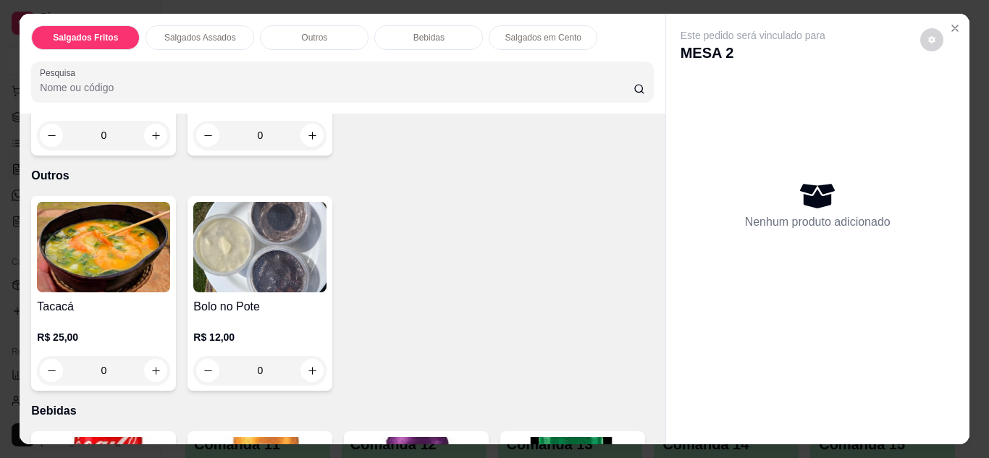
scroll to position [724, 0]
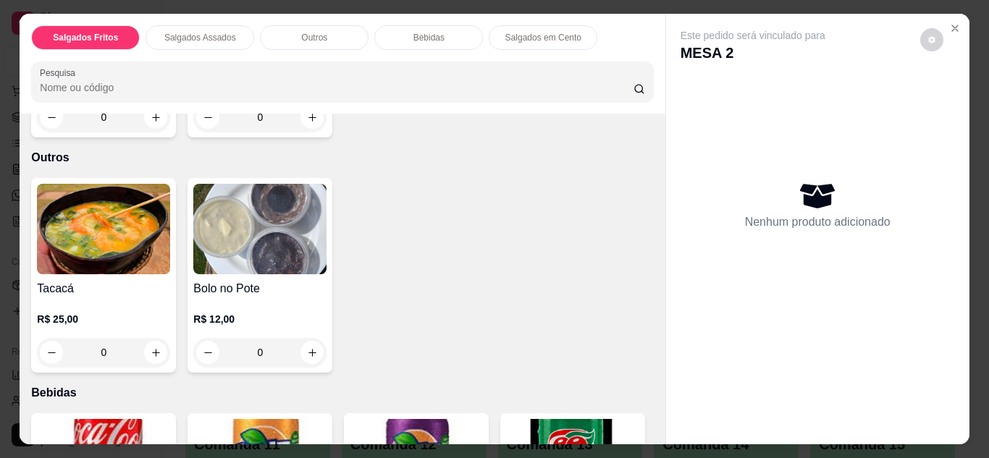
click at [151, 338] on div "0" at bounding box center [103, 352] width 133 height 29
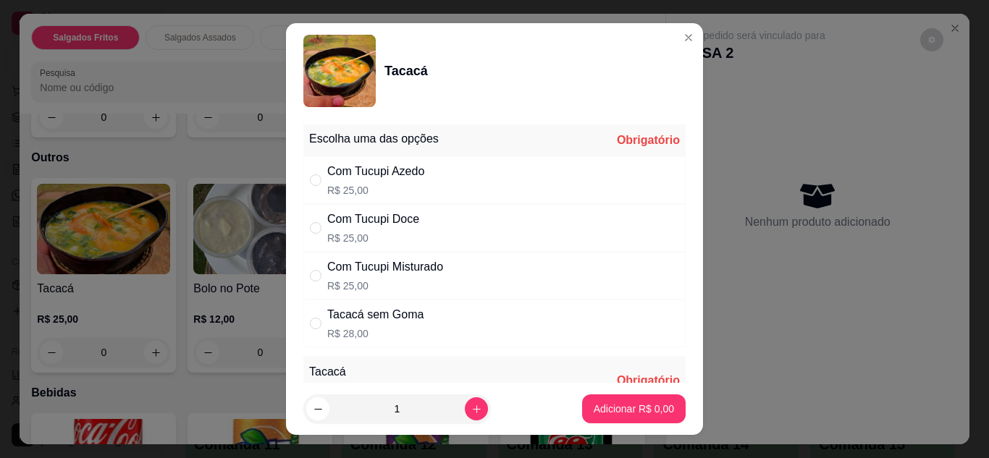
click at [427, 238] on div "Com Tucupi Doce R$ 25,00" at bounding box center [494, 228] width 382 height 48
radio input "true"
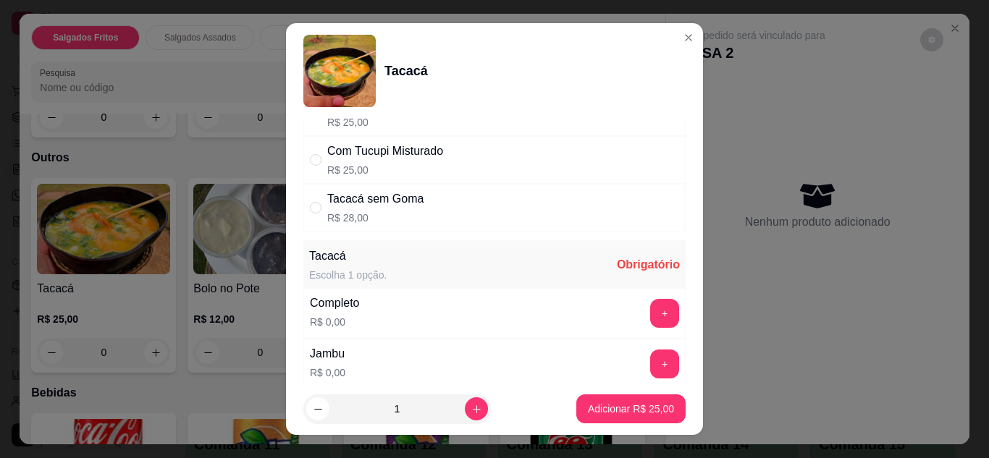
scroll to position [145, 0]
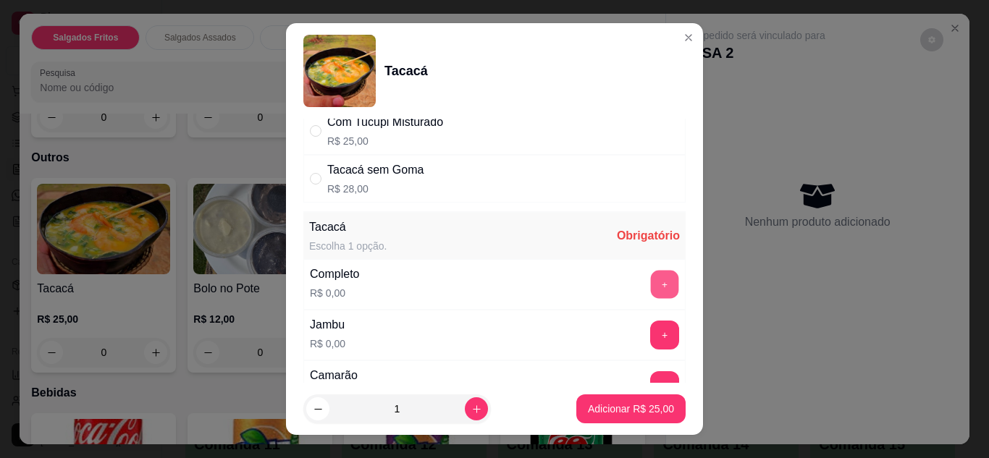
click at [651, 285] on button "+" at bounding box center [665, 284] width 28 height 28
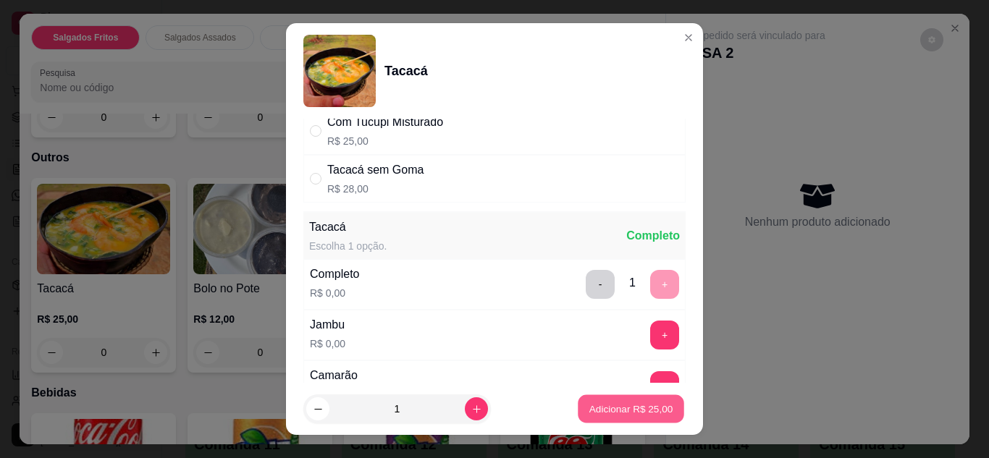
click at [589, 411] on p "Adicionar R$ 25,00" at bounding box center [631, 410] width 84 height 14
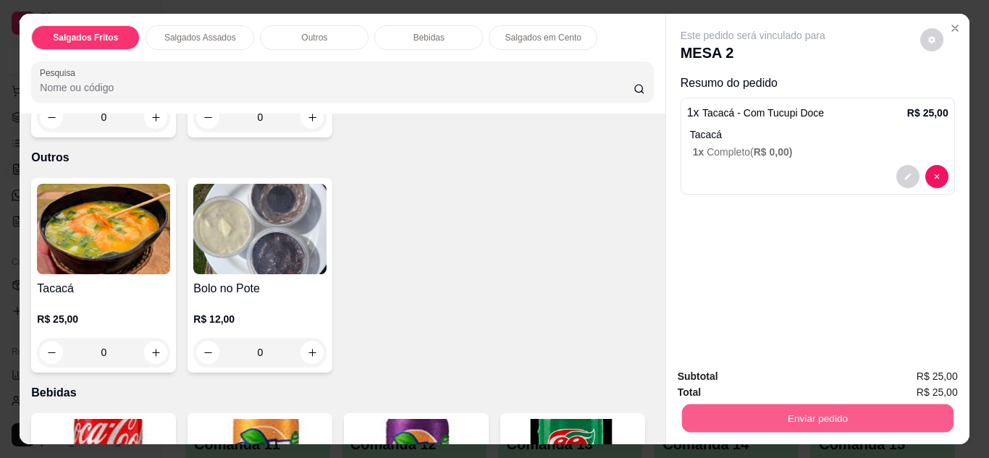
click at [708, 417] on button "Enviar pedido" at bounding box center [816, 419] width 271 height 28
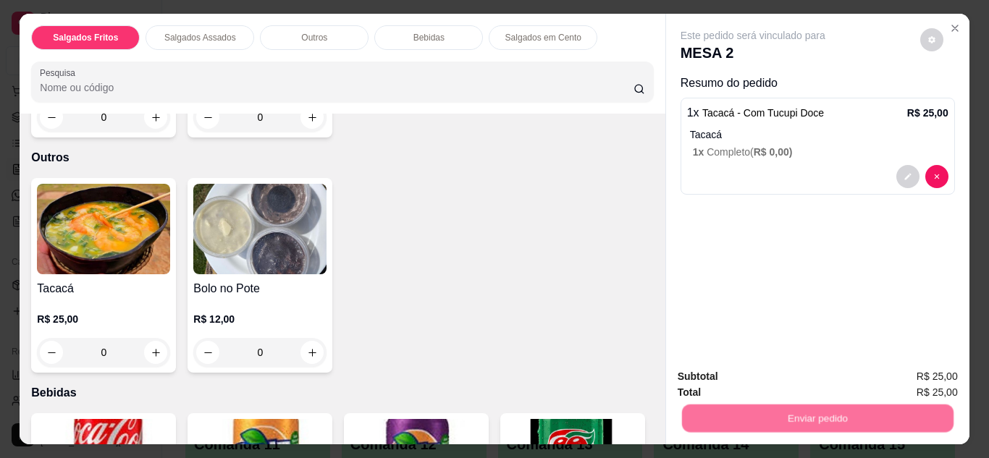
click at [741, 377] on button "Não registrar e enviar pedido" at bounding box center [769, 377] width 146 height 27
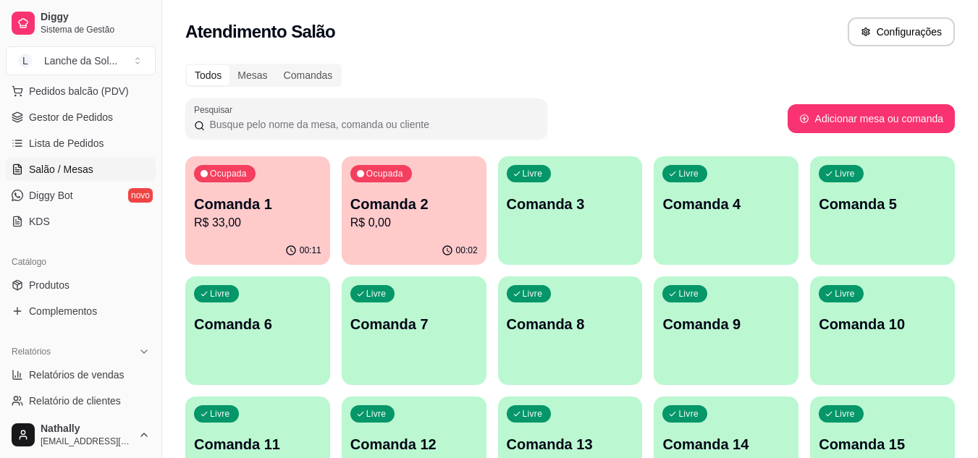
click at [106, 119] on span "Gestor de Pedidos" at bounding box center [71, 117] width 84 height 14
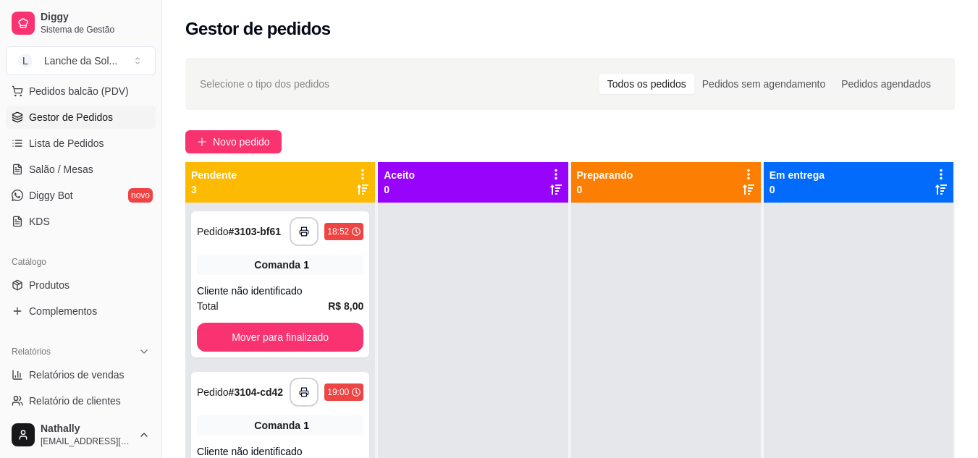
click at [74, 173] on span "Salão / Mesas" at bounding box center [61, 169] width 64 height 14
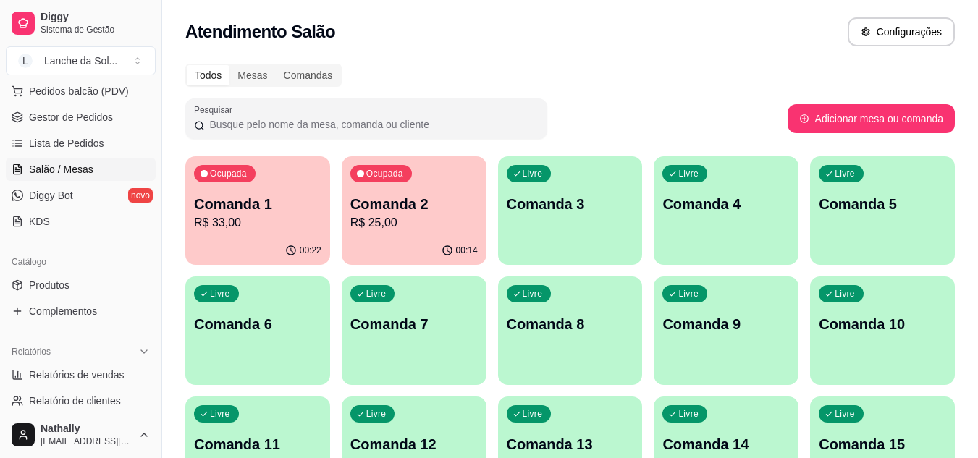
click at [257, 221] on p "R$ 33,00" at bounding box center [257, 222] width 127 height 17
click at [757, 12] on div "Atendimento Salão Configurações" at bounding box center [570, 27] width 816 height 55
click at [452, 219] on p "R$ 25,00" at bounding box center [414, 222] width 124 height 17
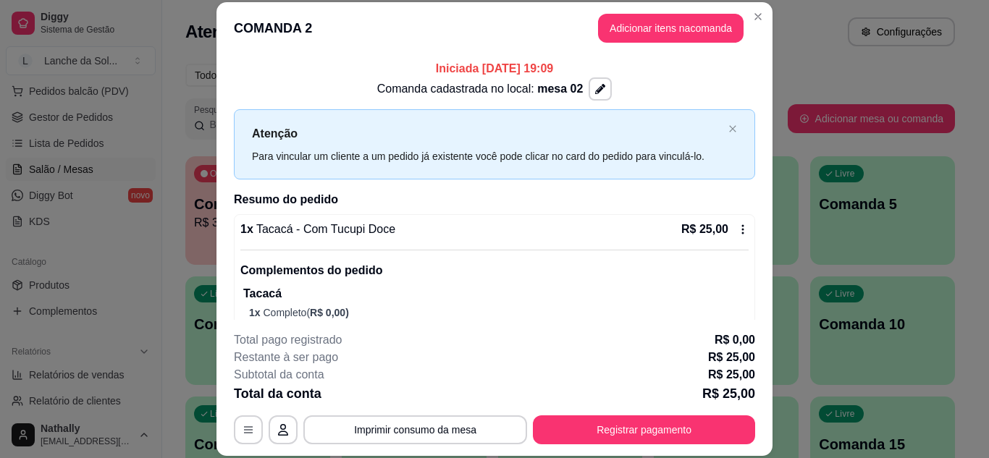
click at [737, 225] on icon at bounding box center [743, 230] width 12 height 12
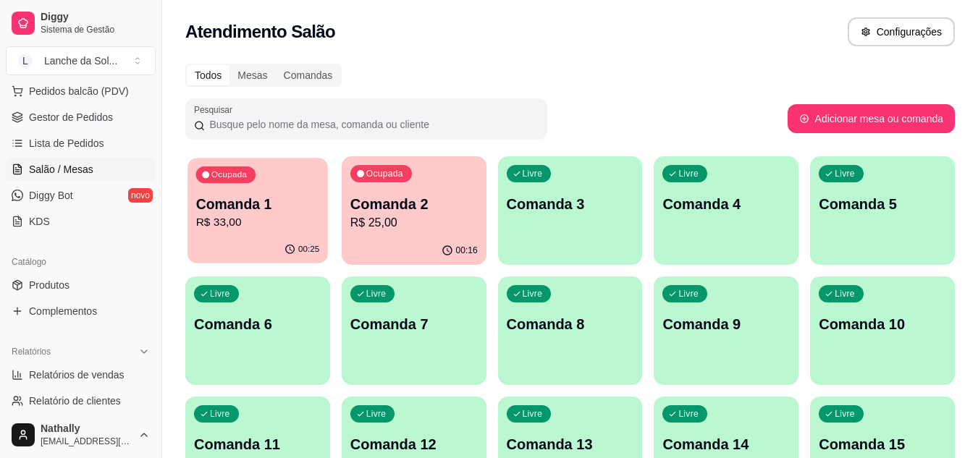
click at [326, 229] on div "Ocupada Comanda 1 R$ 33,00" at bounding box center [258, 197] width 140 height 78
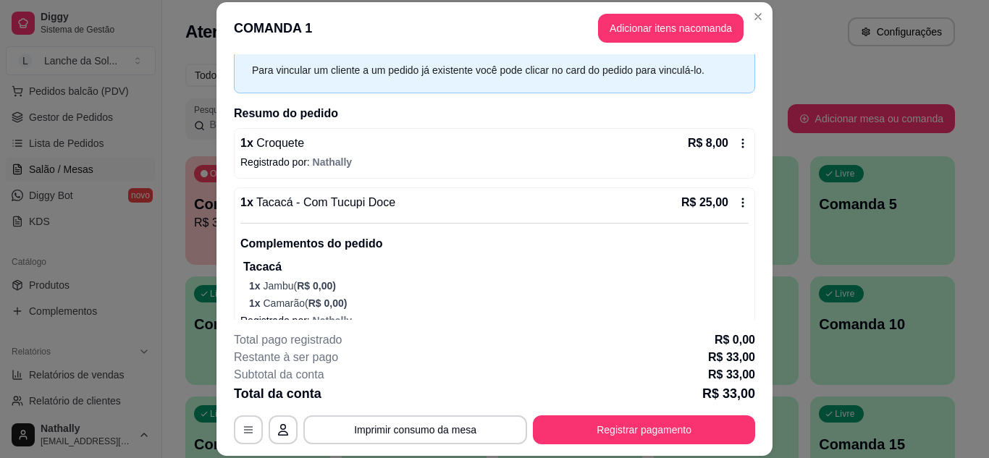
scroll to position [87, 0]
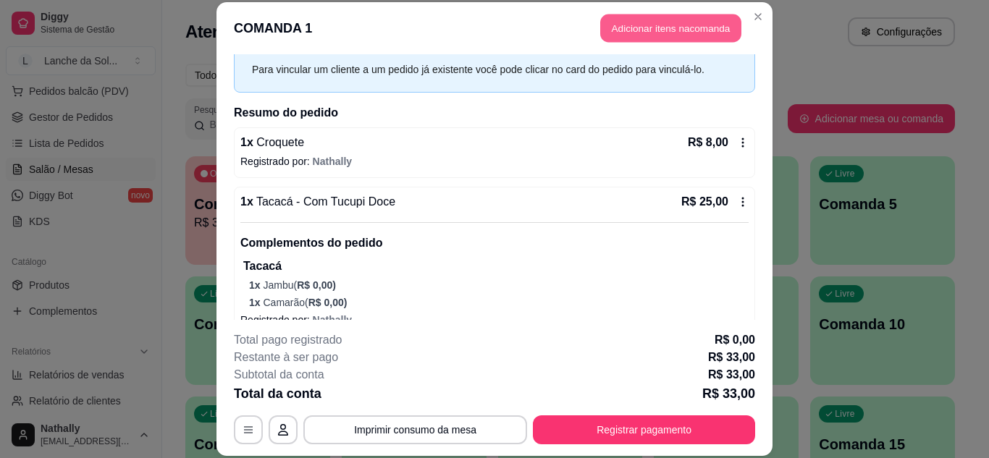
click at [663, 33] on button "Adicionar itens na comanda" at bounding box center [670, 28] width 141 height 28
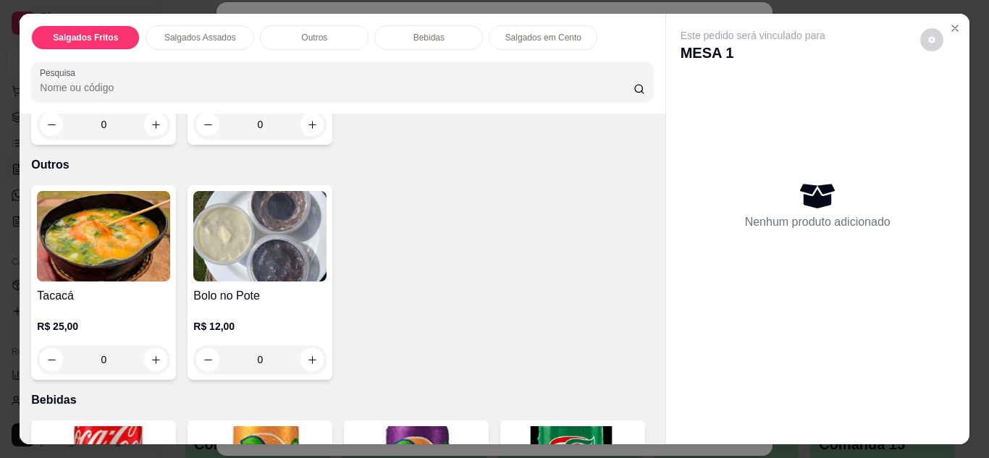
scroll to position [724, 0]
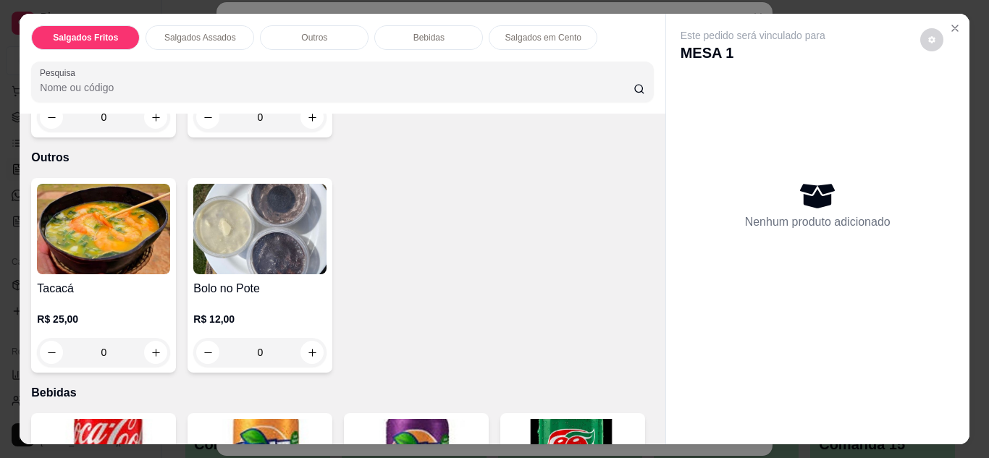
click at [141, 338] on div "0" at bounding box center [103, 352] width 133 height 29
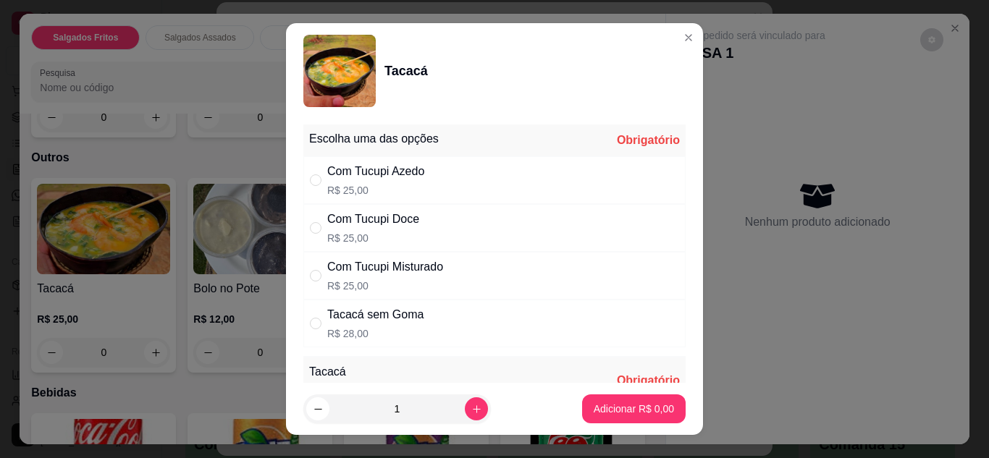
click at [358, 229] on div "Com Tucupi Doce R$ 25,00" at bounding box center [373, 228] width 92 height 35
radio input "true"
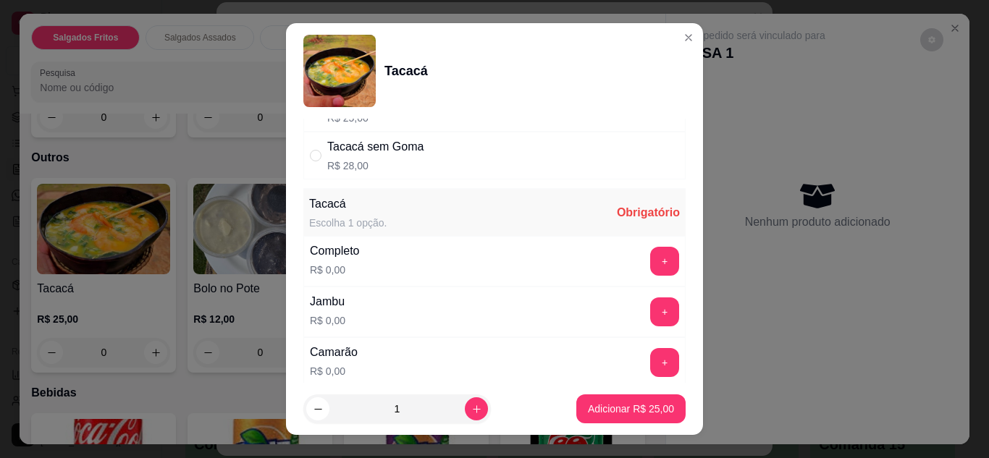
scroll to position [174, 0]
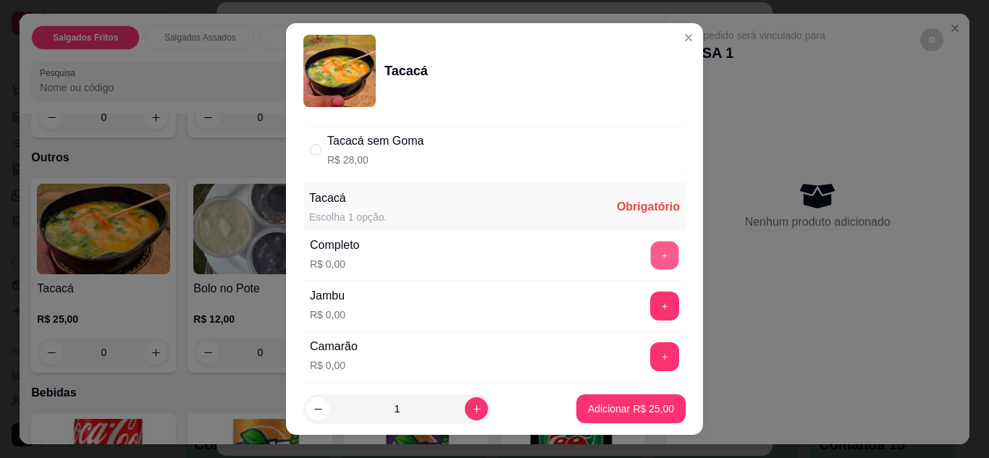
click at [651, 256] on button "+" at bounding box center [665, 255] width 28 height 28
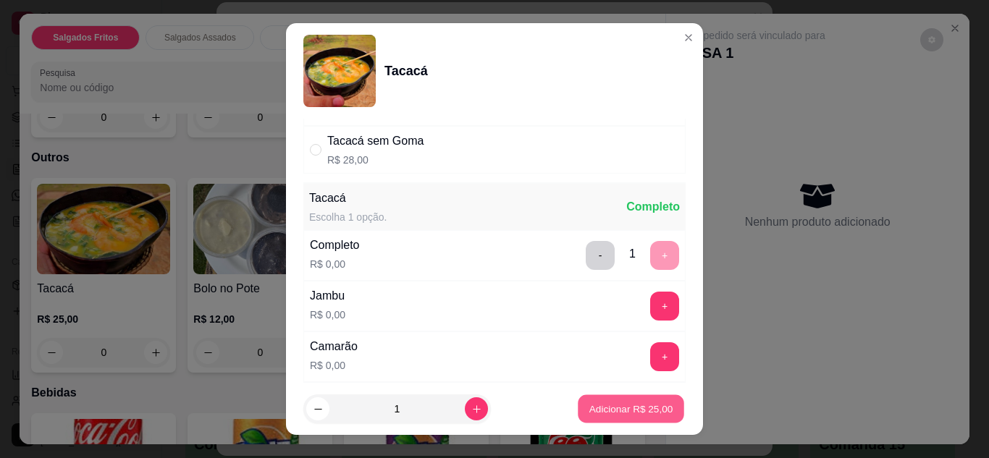
click at [587, 395] on button "Adicionar R$ 25,00" at bounding box center [631, 409] width 106 height 28
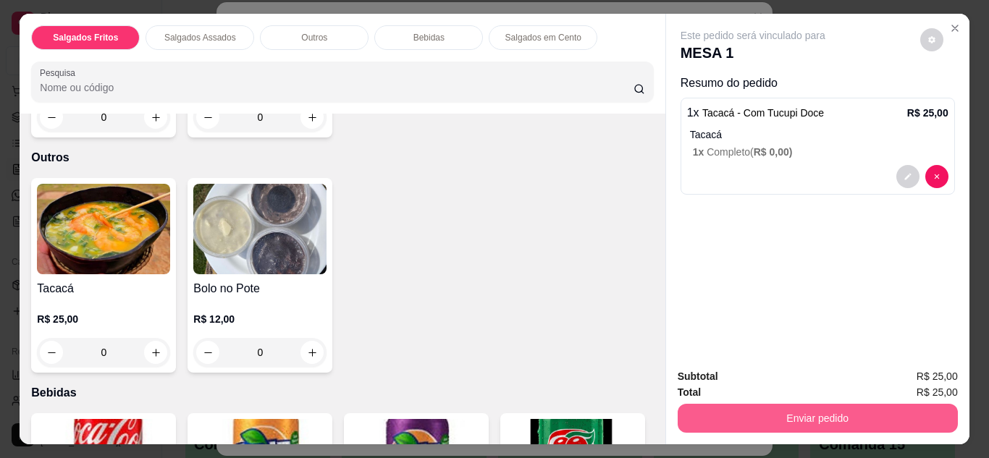
click at [738, 404] on button "Enviar pedido" at bounding box center [818, 418] width 280 height 29
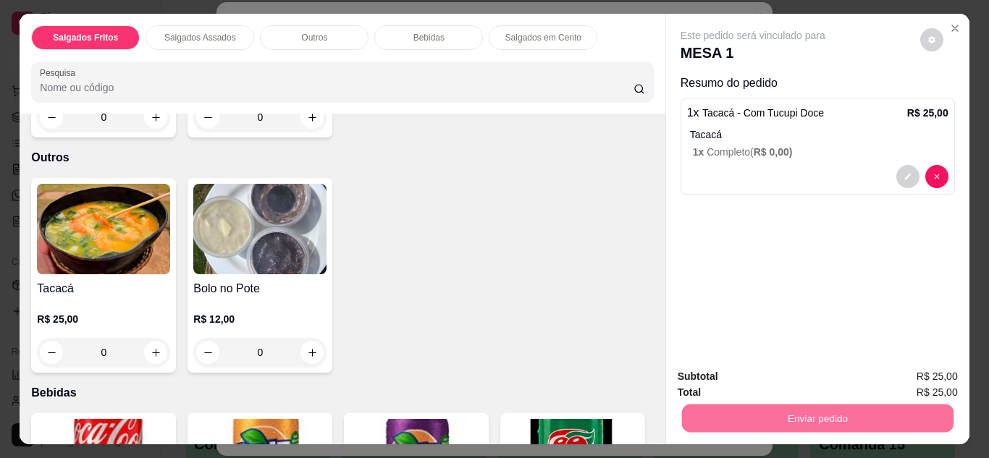
click at [746, 372] on button "Não registrar e enviar pedido" at bounding box center [769, 377] width 146 height 27
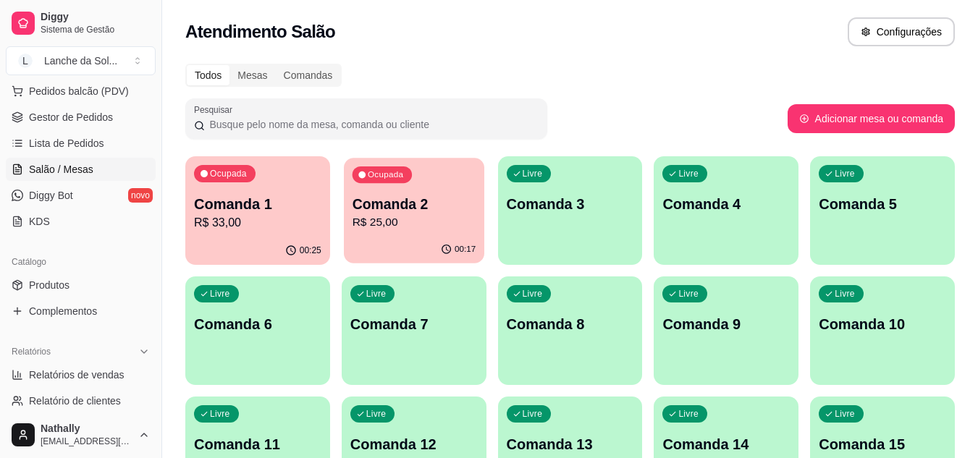
click at [451, 177] on div "Ocupada Comanda 2 R$ 25,00" at bounding box center [414, 197] width 140 height 78
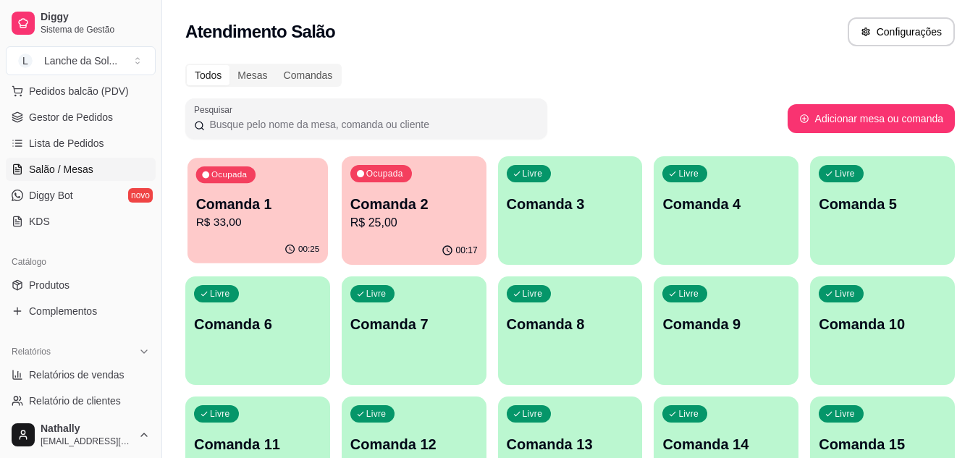
click at [222, 233] on div "Ocupada Comanda 1 R$ 33,00" at bounding box center [258, 197] width 140 height 78
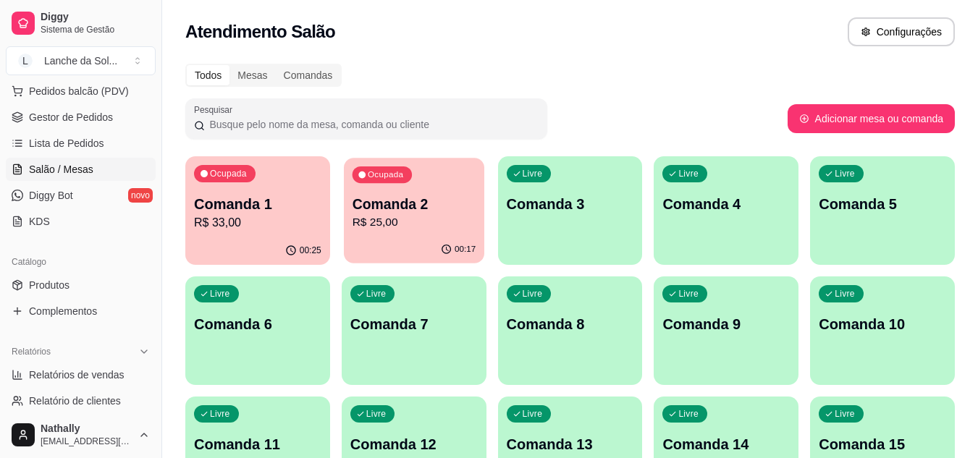
click at [466, 229] on p "R$ 25,00" at bounding box center [414, 222] width 124 height 17
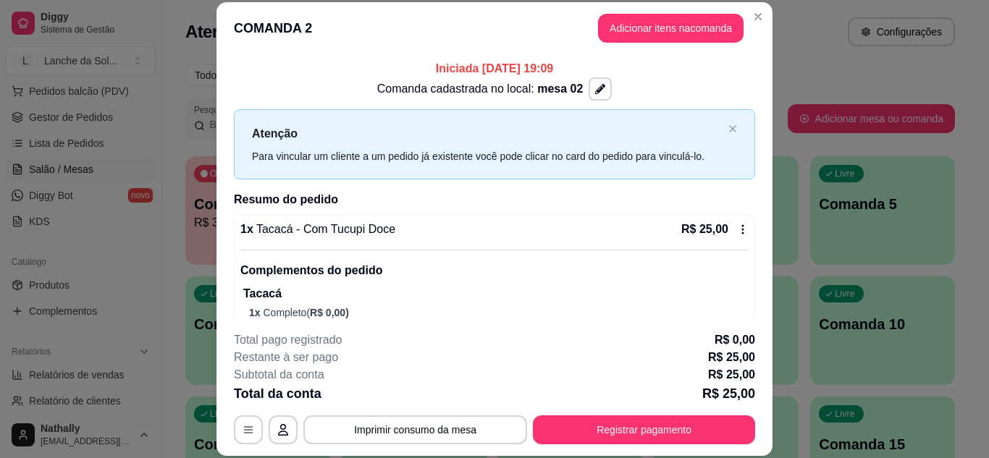
click at [737, 228] on icon at bounding box center [743, 230] width 12 height 12
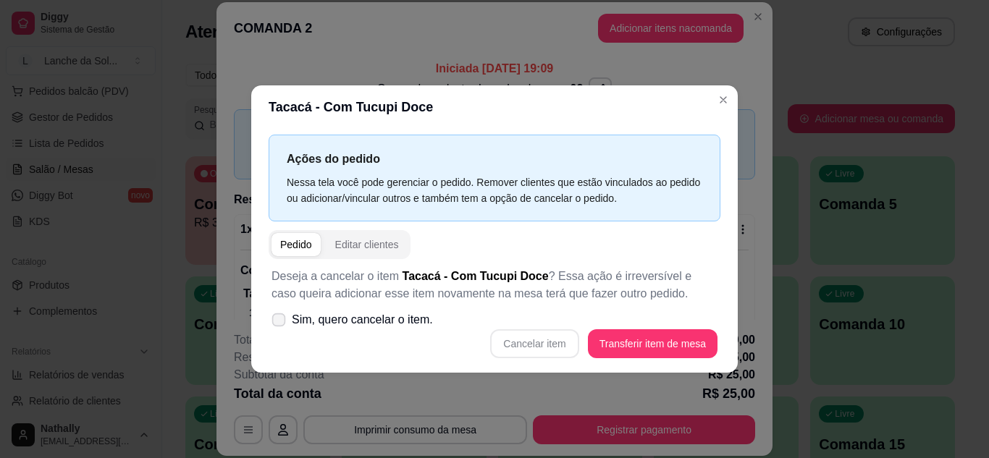
click at [284, 319] on icon at bounding box center [278, 320] width 11 height 8
click at [280, 322] on input "Sim, quero cancelar o item." at bounding box center [275, 326] width 9 height 9
checkbox input "true"
click at [527, 344] on button "Cancelar item" at bounding box center [535, 343] width 86 height 28
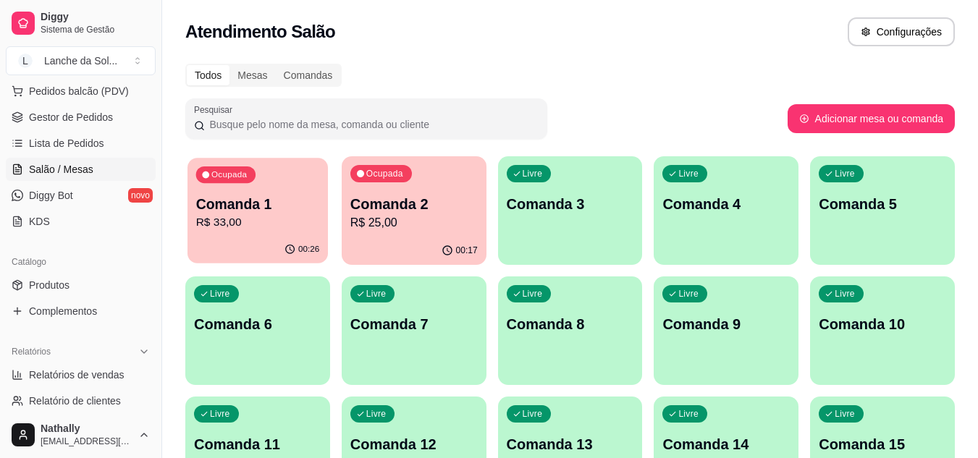
click at [297, 206] on p "Comanda 1" at bounding box center [258, 205] width 124 height 20
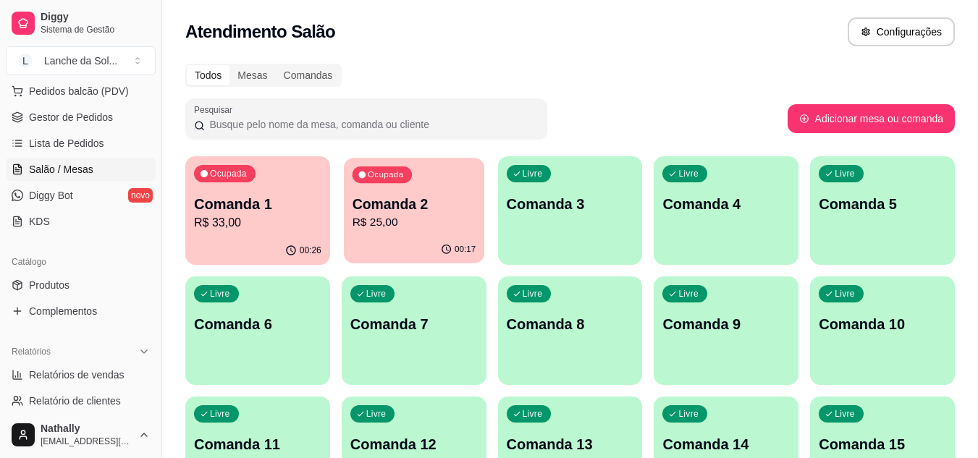
click at [435, 199] on p "Comanda 2" at bounding box center [414, 205] width 124 height 20
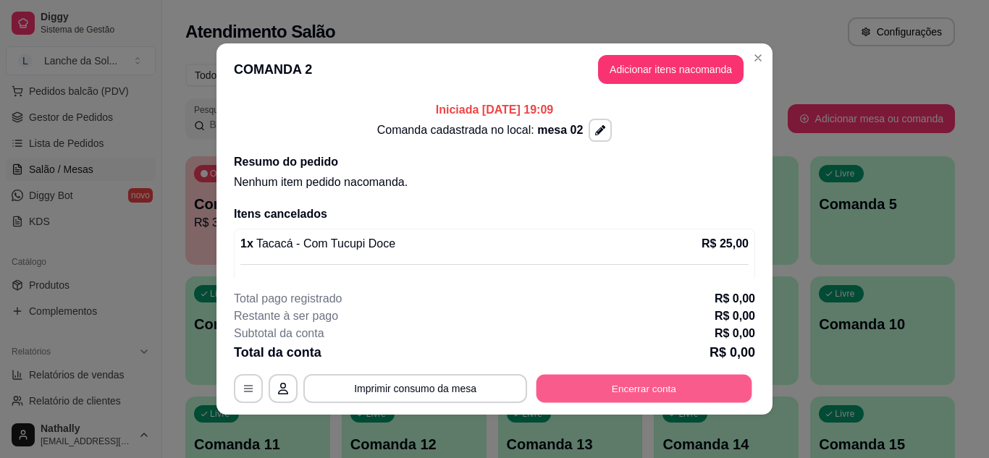
click at [581, 384] on button "Encerrar conta" at bounding box center [644, 389] width 216 height 28
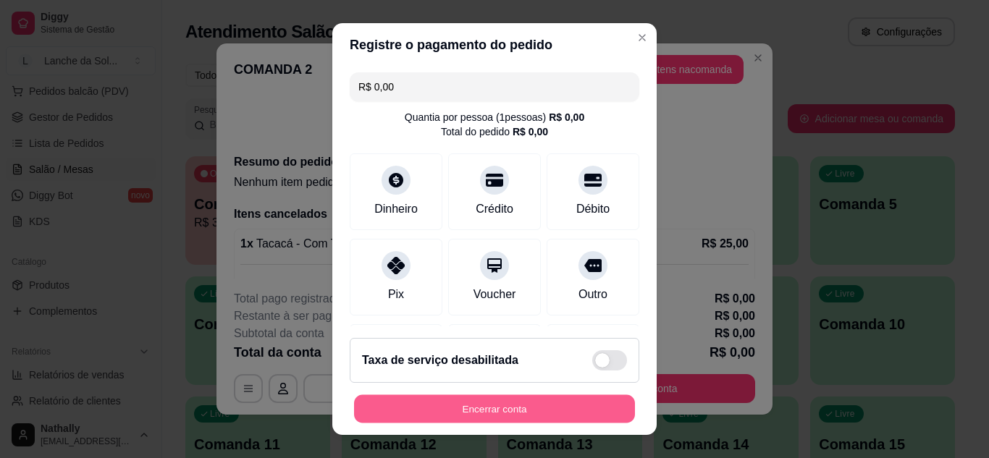
click at [573, 405] on button "Encerrar conta" at bounding box center [494, 409] width 281 height 28
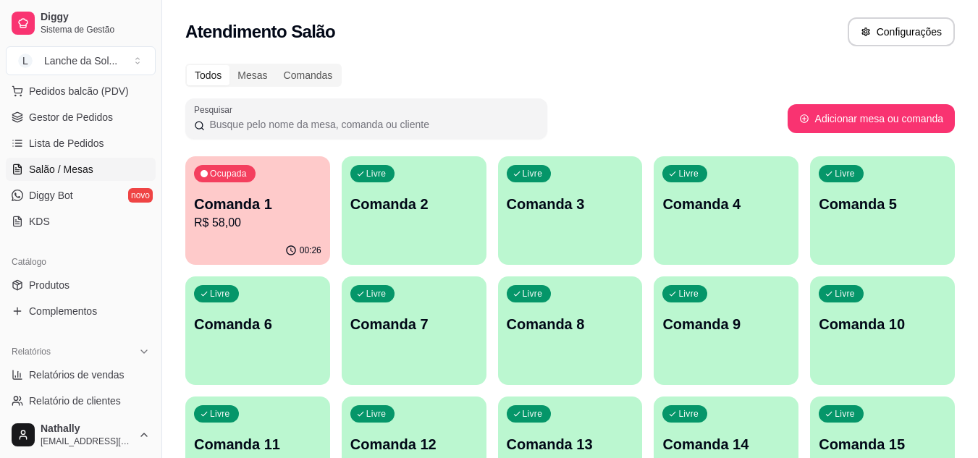
click at [305, 221] on p "R$ 58,00" at bounding box center [257, 222] width 127 height 17
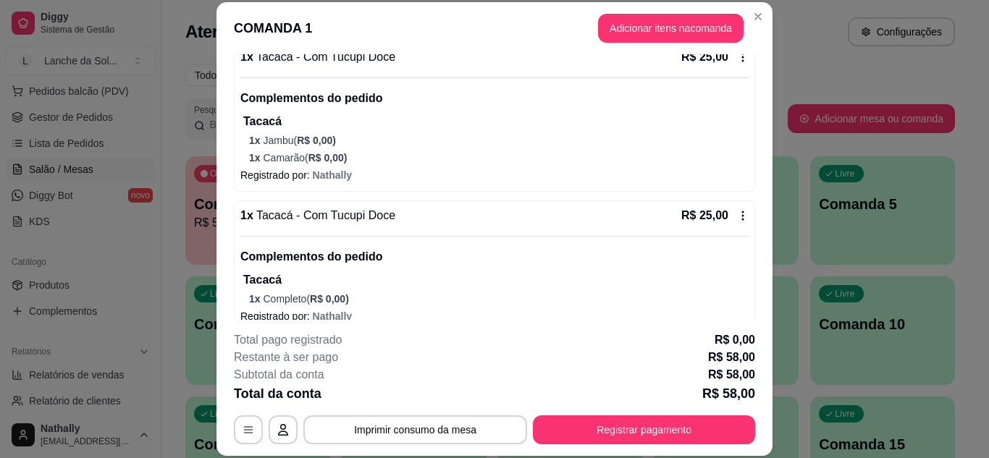
scroll to position [250, 0]
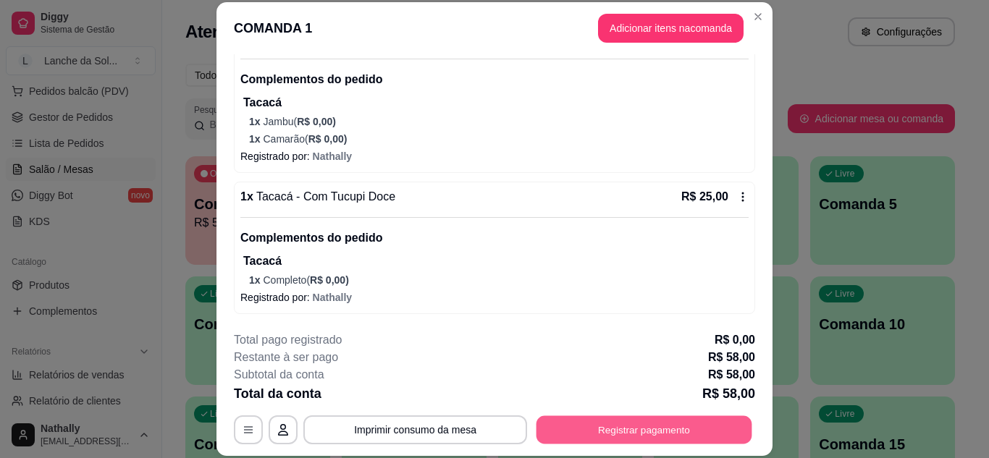
click at [560, 423] on button "Registrar pagamento" at bounding box center [644, 430] width 216 height 28
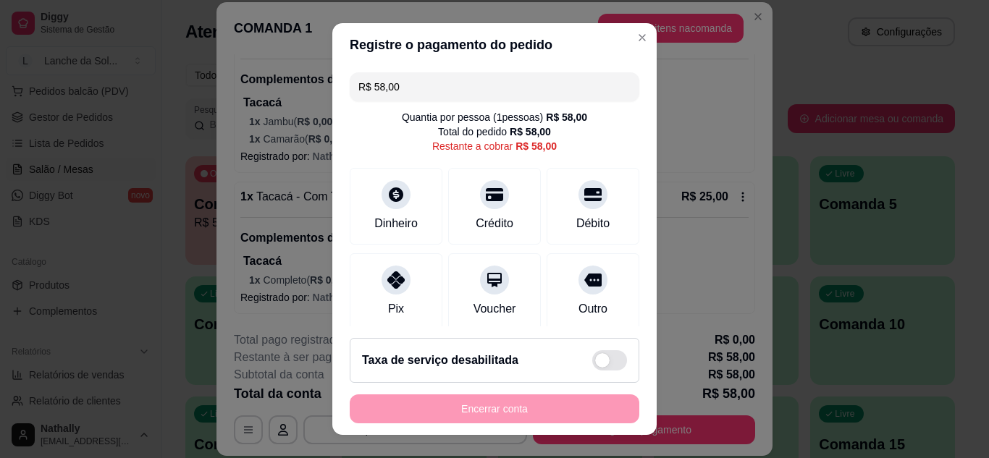
click at [388, 306] on div "Pix" at bounding box center [396, 308] width 16 height 17
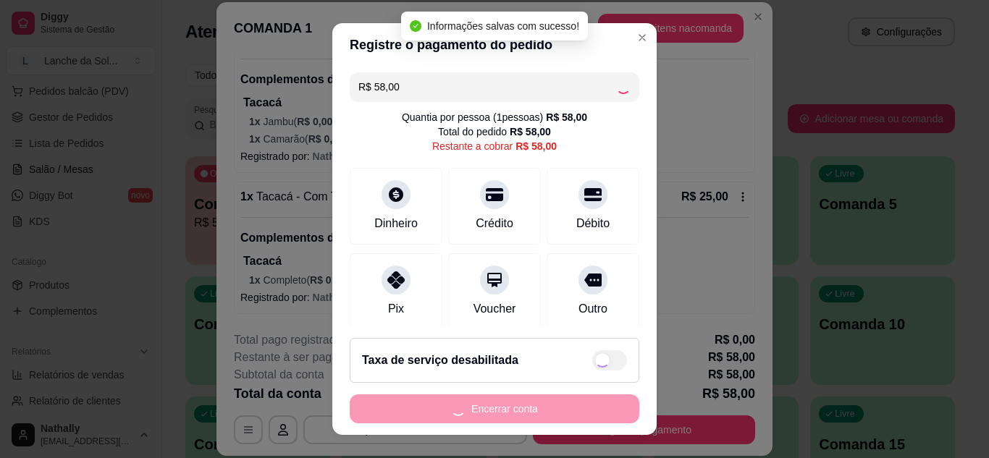
type input "R$ 0,00"
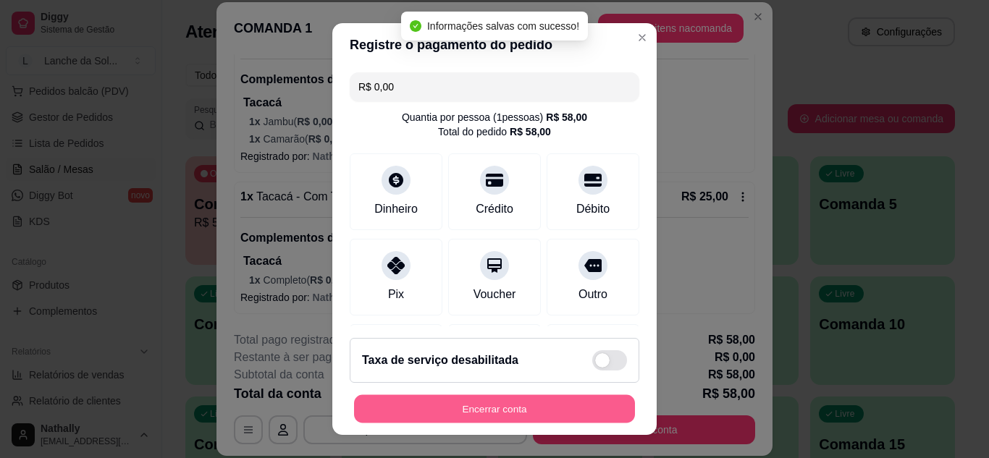
click at [439, 410] on button "Encerrar conta" at bounding box center [494, 409] width 281 height 28
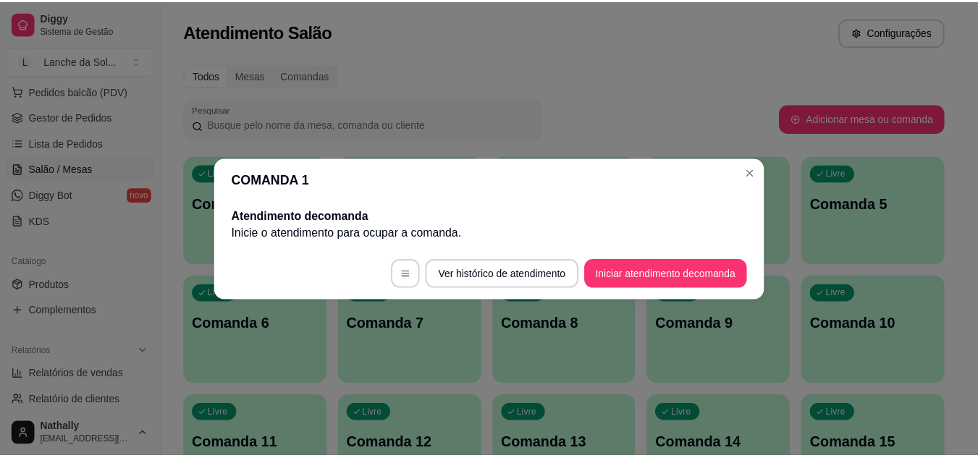
scroll to position [0, 0]
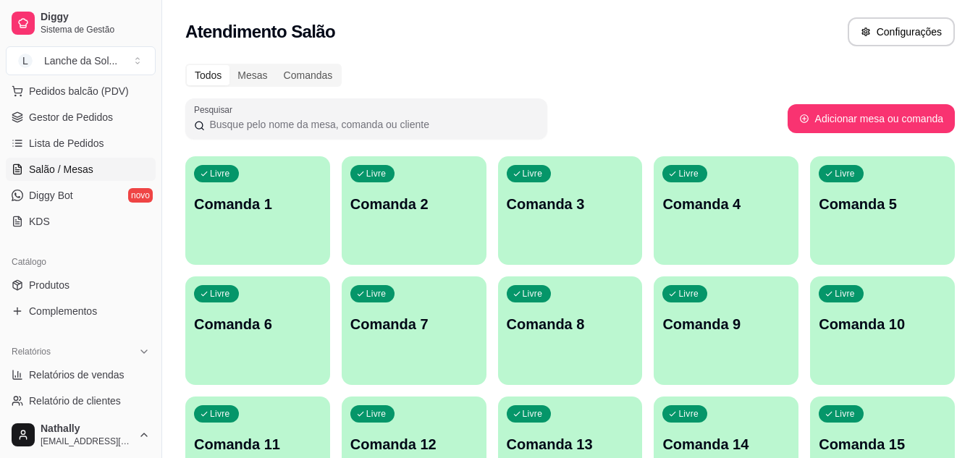
click at [117, 113] on link "Gestor de Pedidos" at bounding box center [81, 117] width 150 height 23
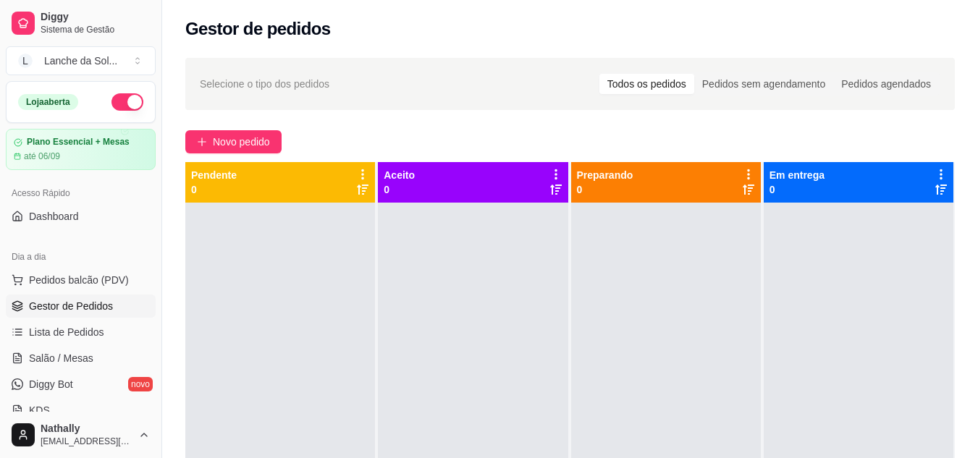
click at [116, 106] on button "button" at bounding box center [127, 101] width 32 height 17
